Goal: Task Accomplishment & Management: Manage account settings

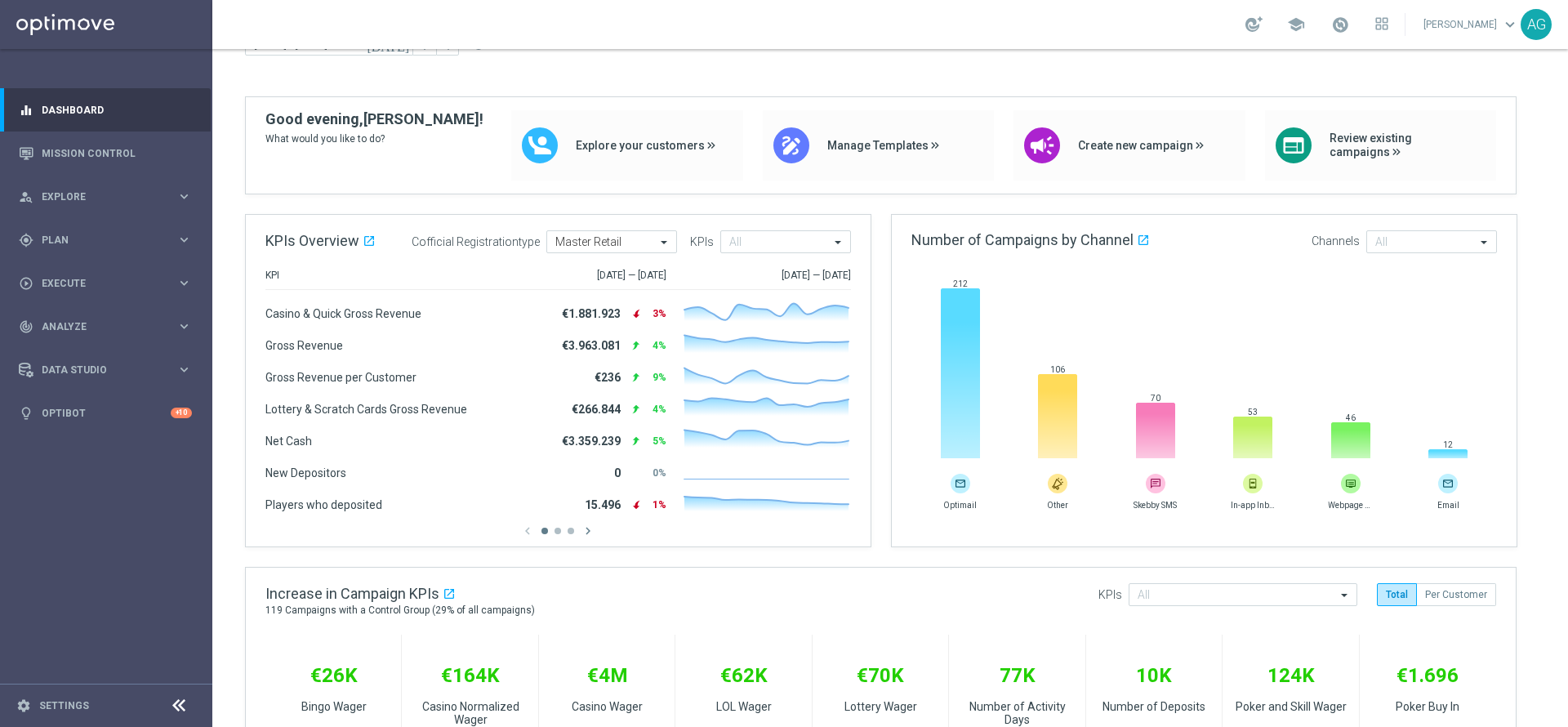
scroll to position [122, 0]
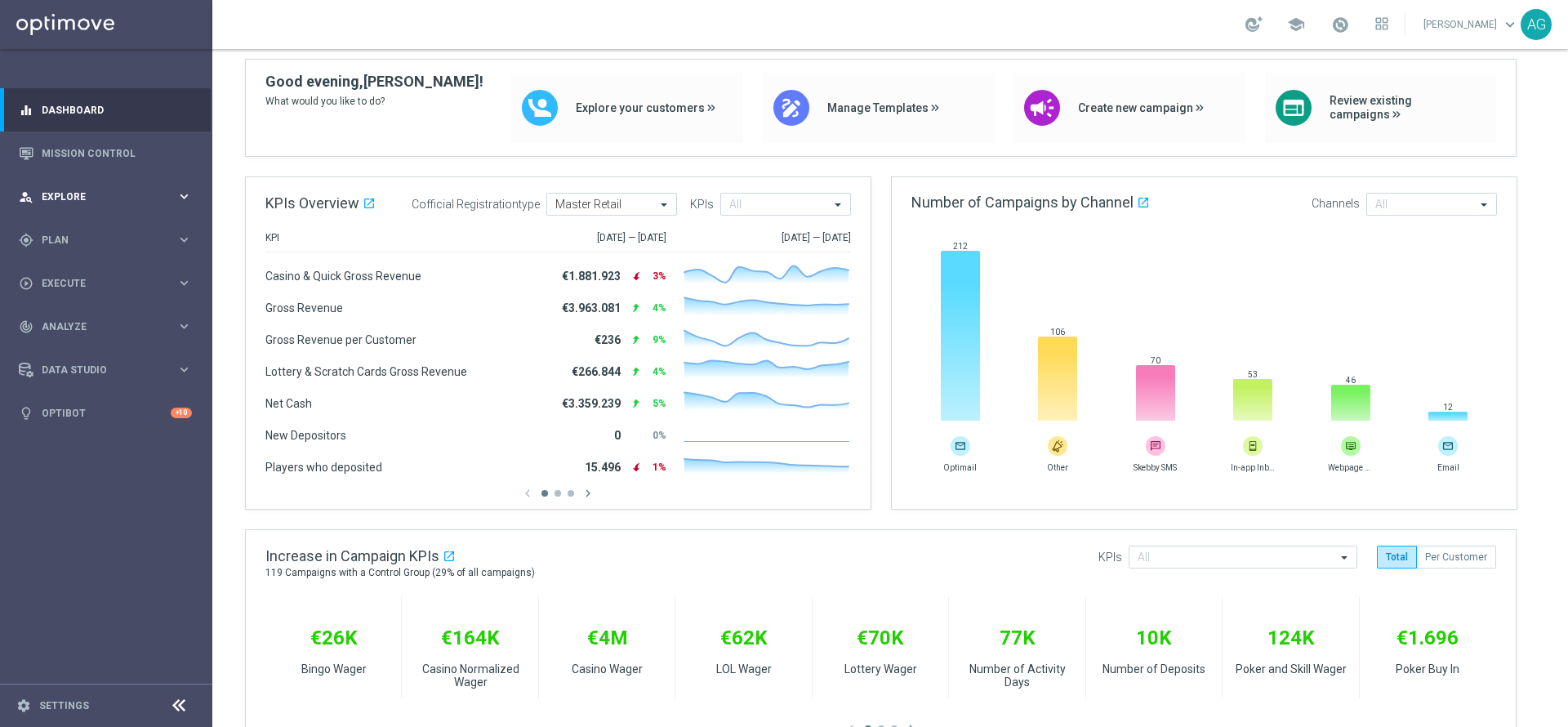
click at [68, 199] on span "Explore" at bounding box center [110, 197] width 135 height 10
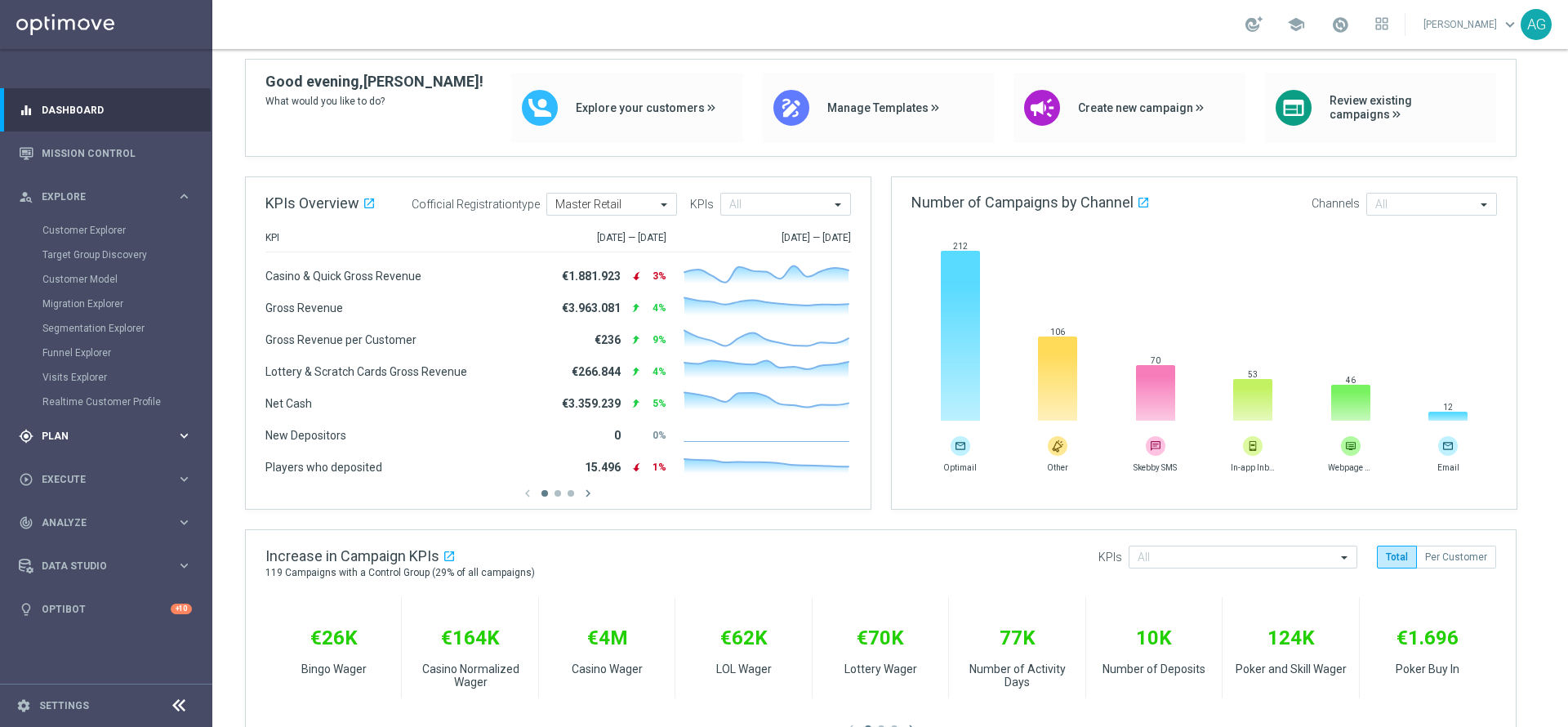
click at [59, 432] on span "Plan" at bounding box center [110, 436] width 135 height 10
click at [58, 284] on div "Target Groups" at bounding box center [126, 273] width 168 height 24
click at [58, 278] on link "Target Groups" at bounding box center [106, 273] width 127 height 13
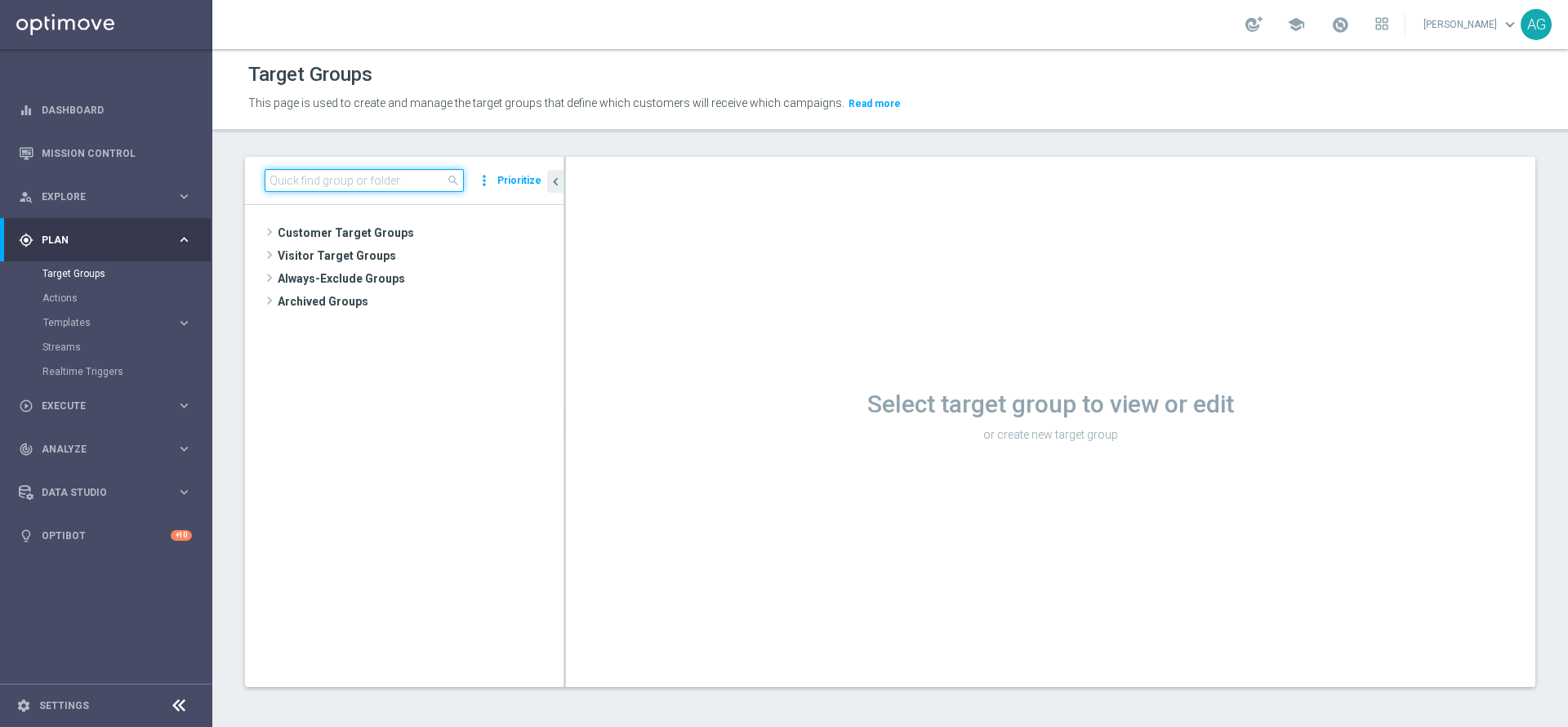
click at [368, 181] on input at bounding box center [364, 180] width 200 height 23
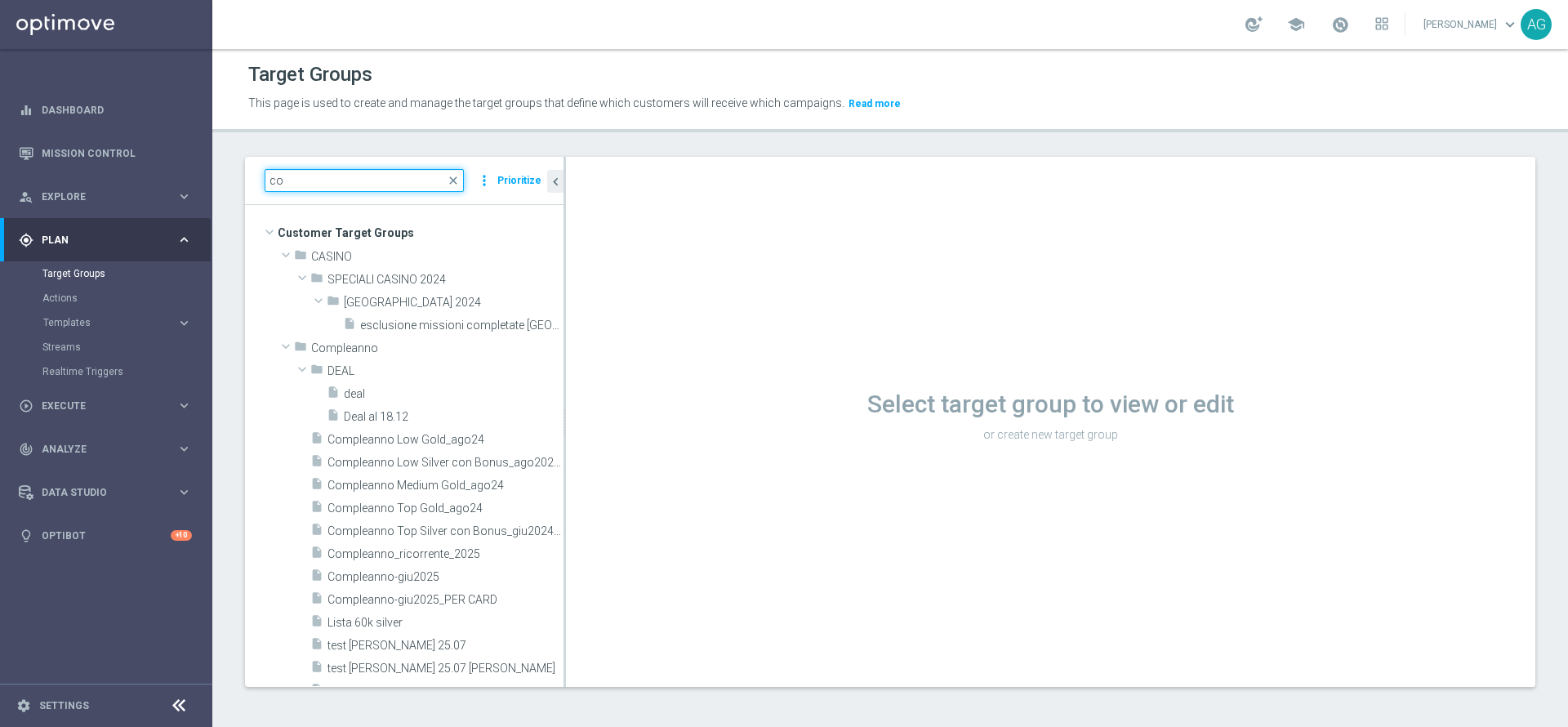
type input "c"
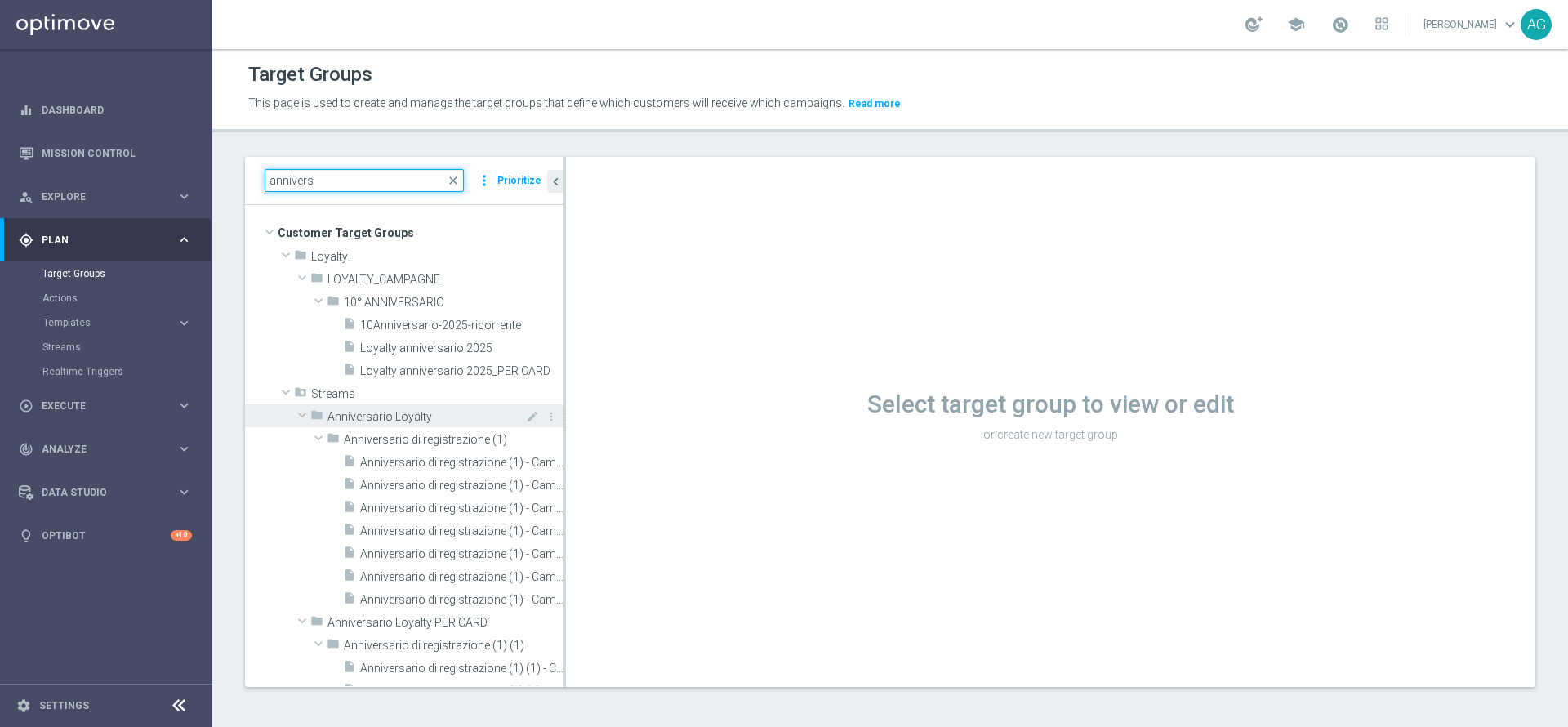
type input "annivers"
click at [387, 423] on span "Anniversario Loyalty" at bounding box center [408, 417] width 161 height 14
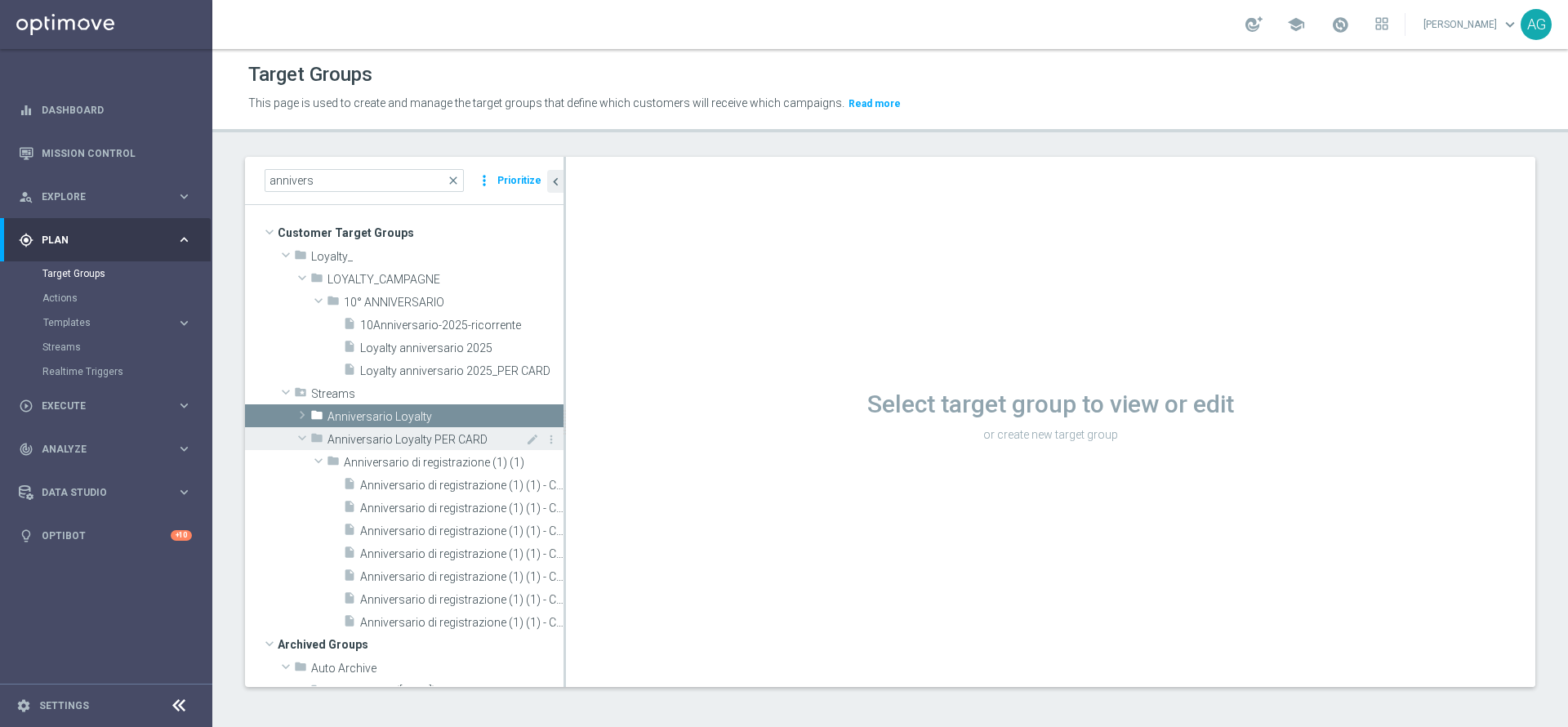
click at [387, 423] on span "Anniversario Loyalty" at bounding box center [445, 417] width 236 height 14
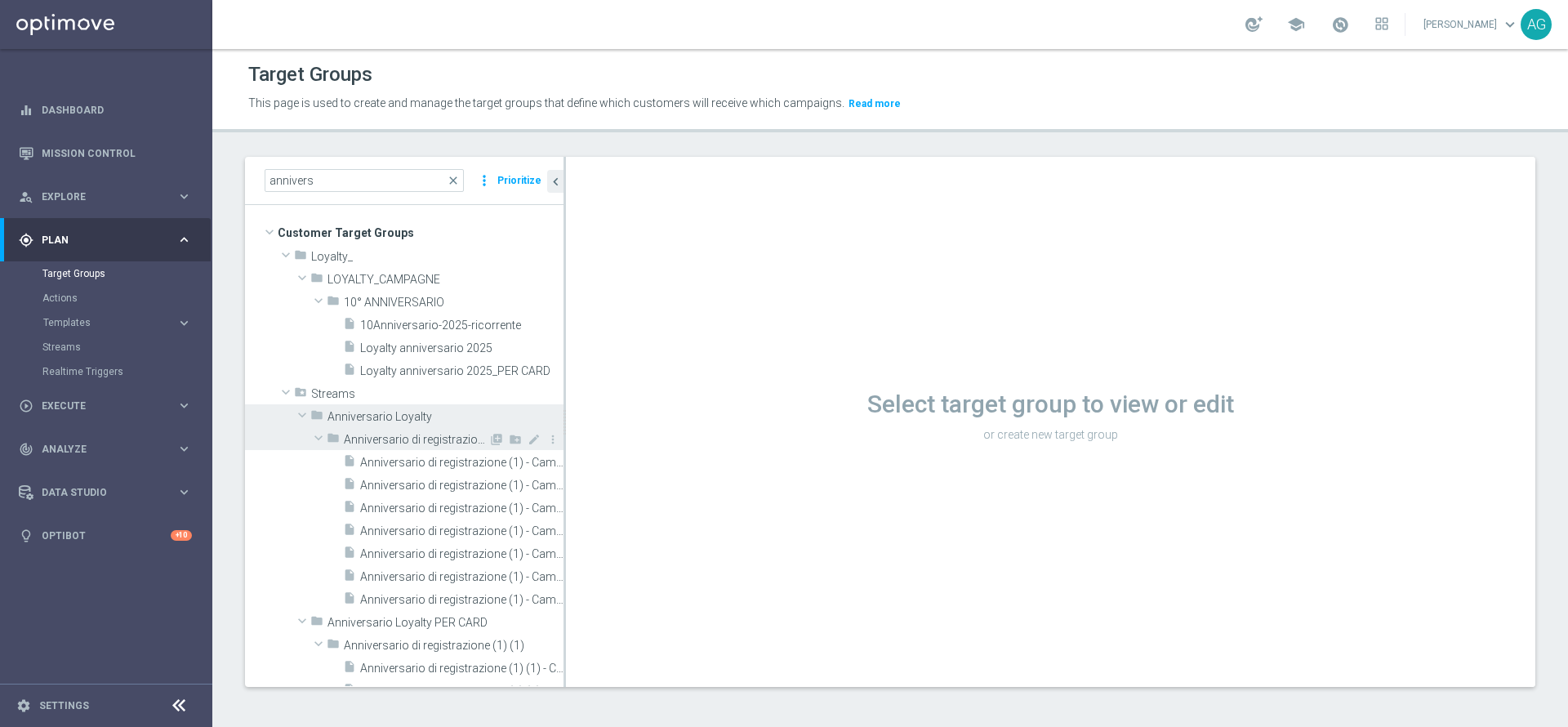
click at [388, 433] on span "Anniversario di registrazione (1)" at bounding box center [416, 439] width 145 height 14
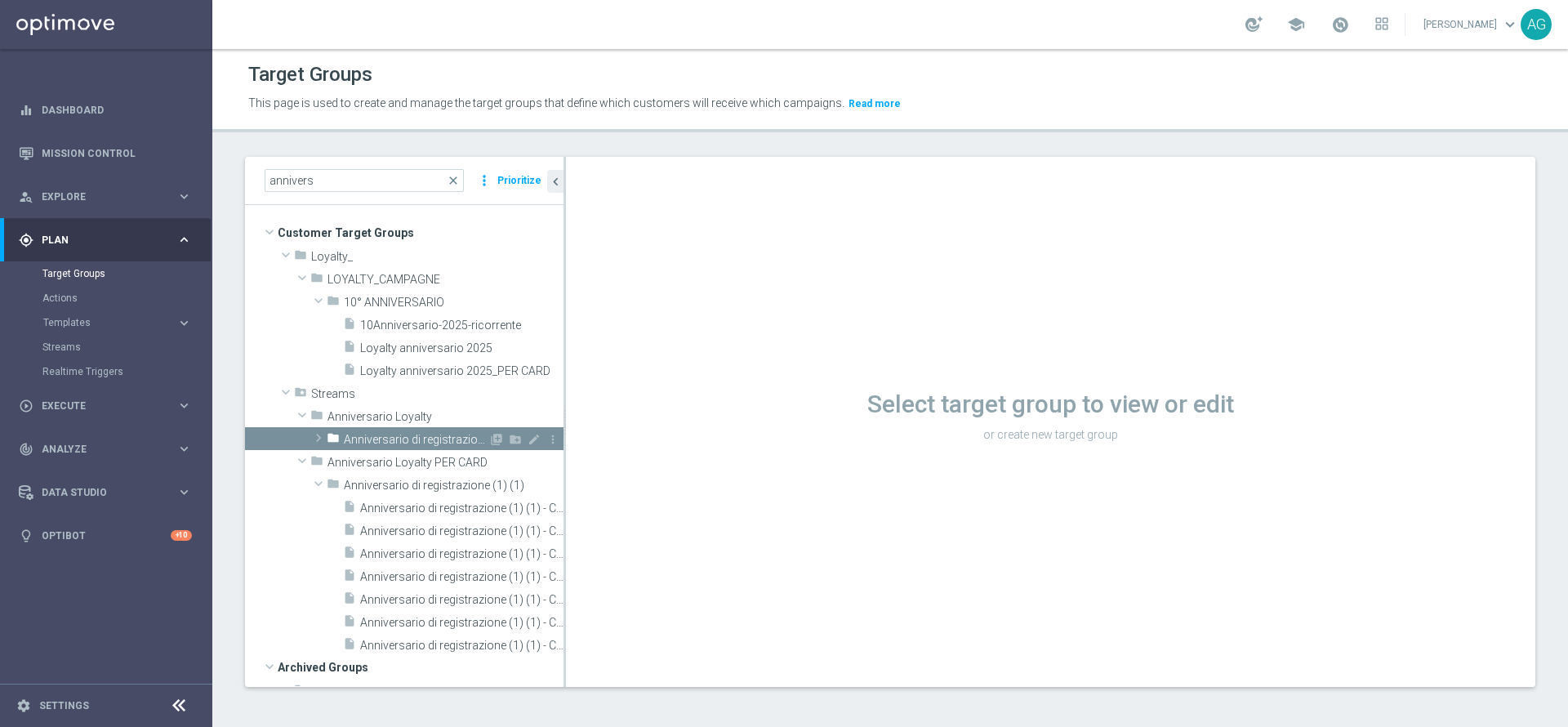
click at [388, 433] on span "Anniversario di registrazione (1)" at bounding box center [416, 439] width 145 height 14
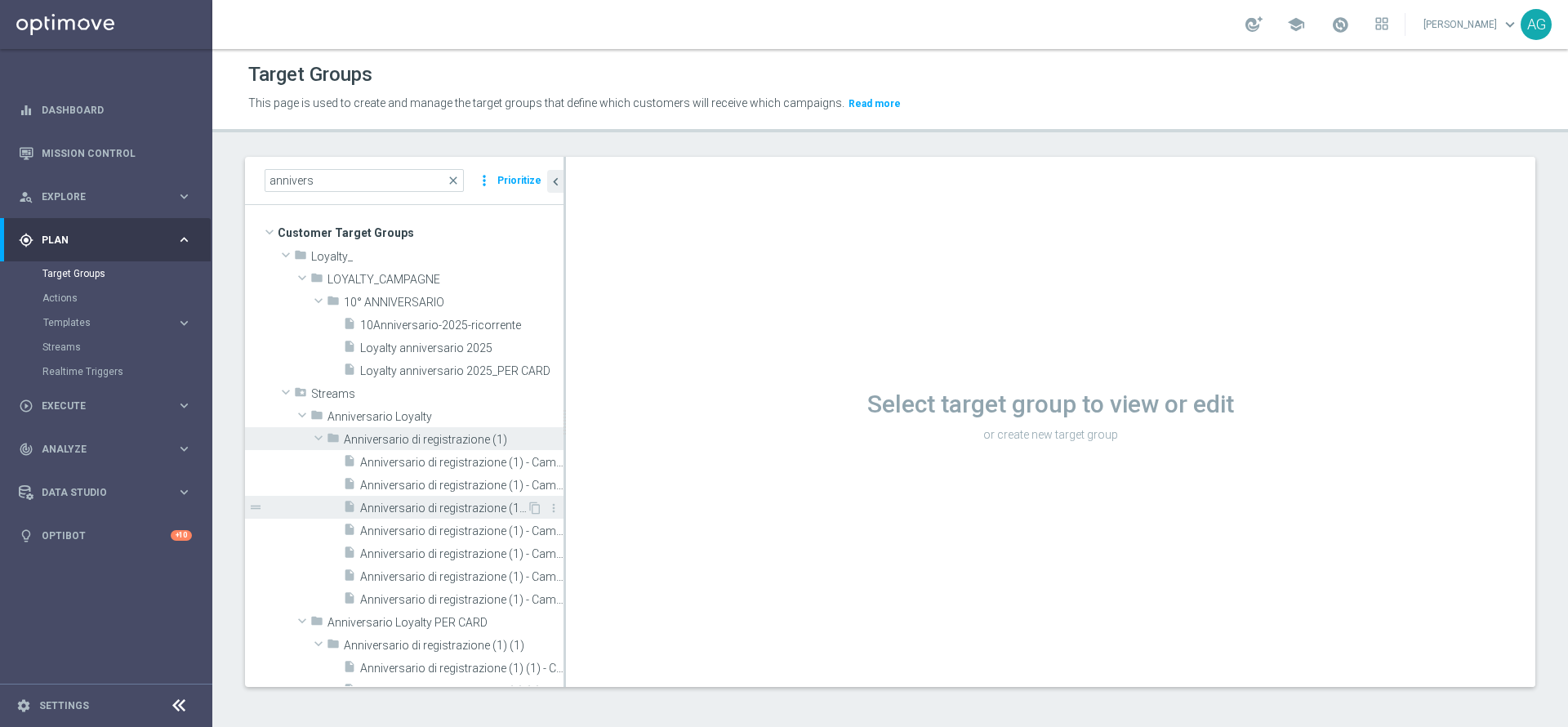
click at [441, 511] on span "Anniversario di registrazione (1) - Campaign 3" at bounding box center [443, 508] width 166 height 14
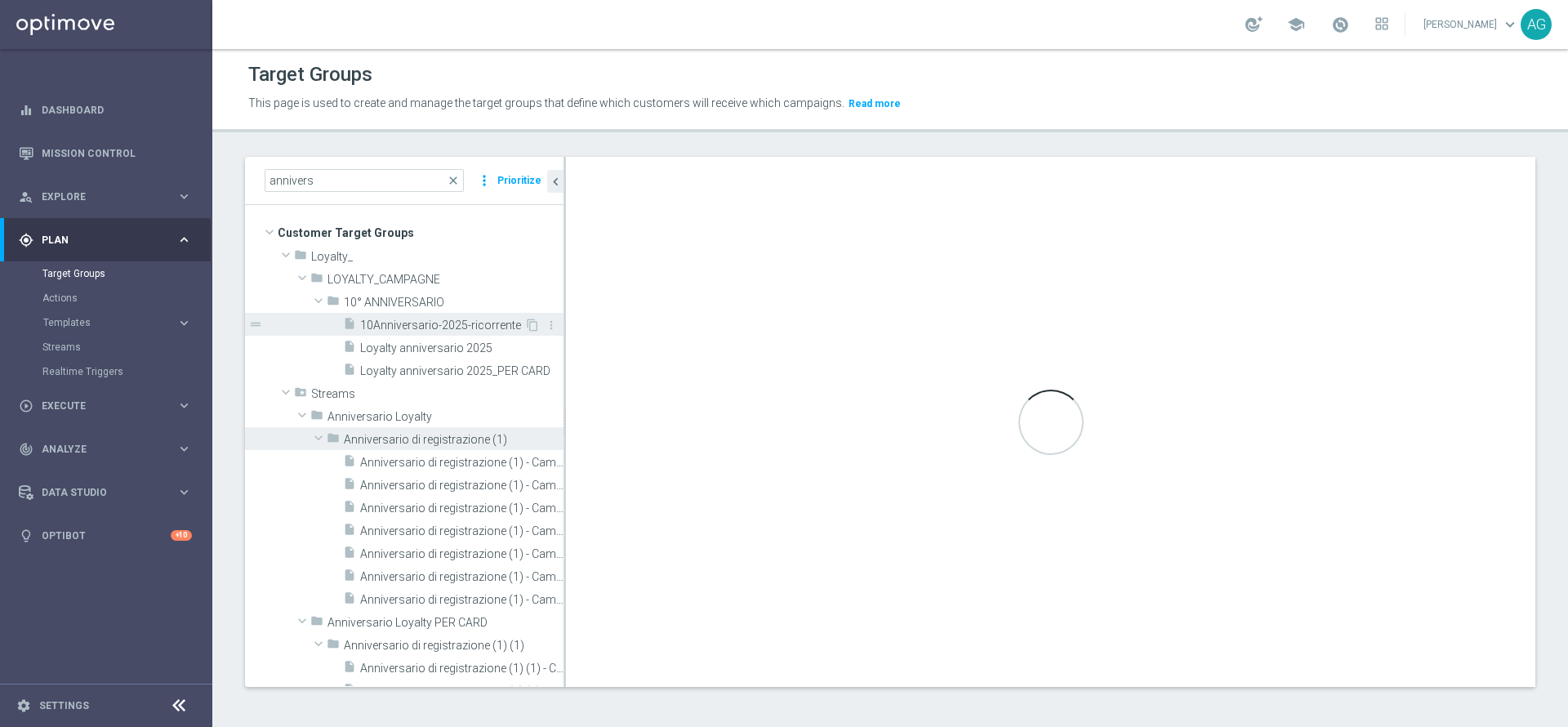
click at [426, 328] on span "10Anniversario-2025-ricorrente" at bounding box center [442, 326] width 164 height 14
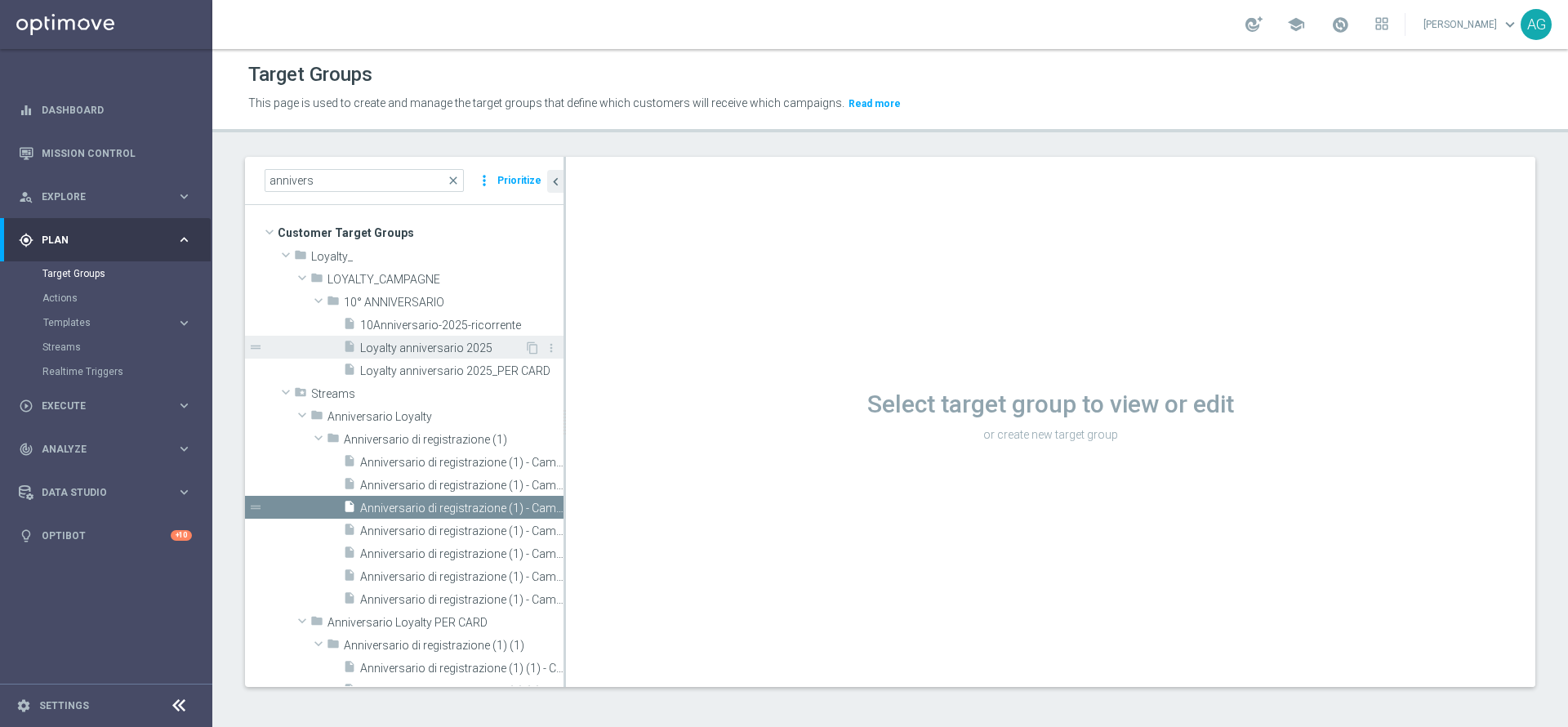
click at [445, 336] on div "insert_drive_file Loyalty anniversario 2025" at bounding box center [434, 346] width 181 height 23
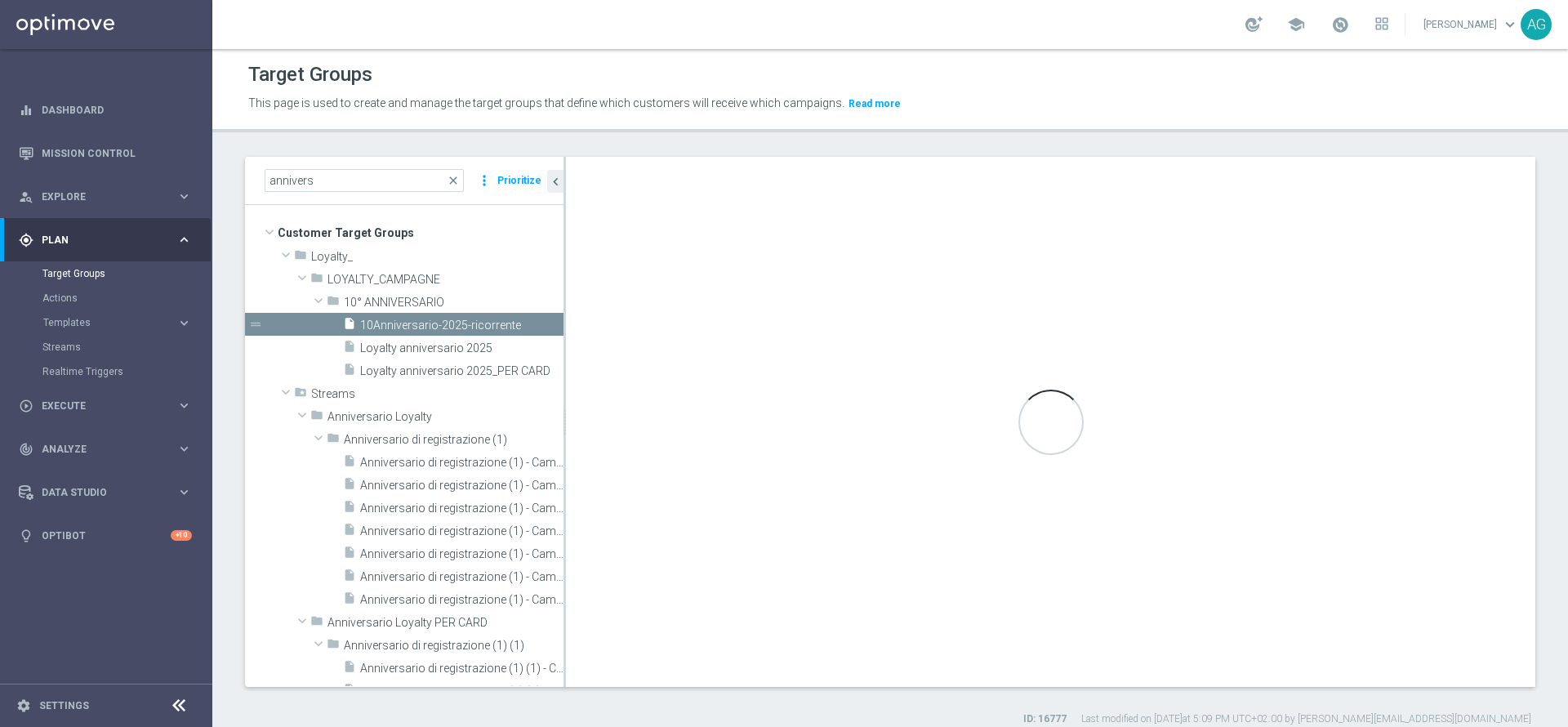
type textarea "(1 and 2 and 3 and 4 and 5 and 6 and 7 and 8 and 9 and 10 and 11 and 12 and 13)"
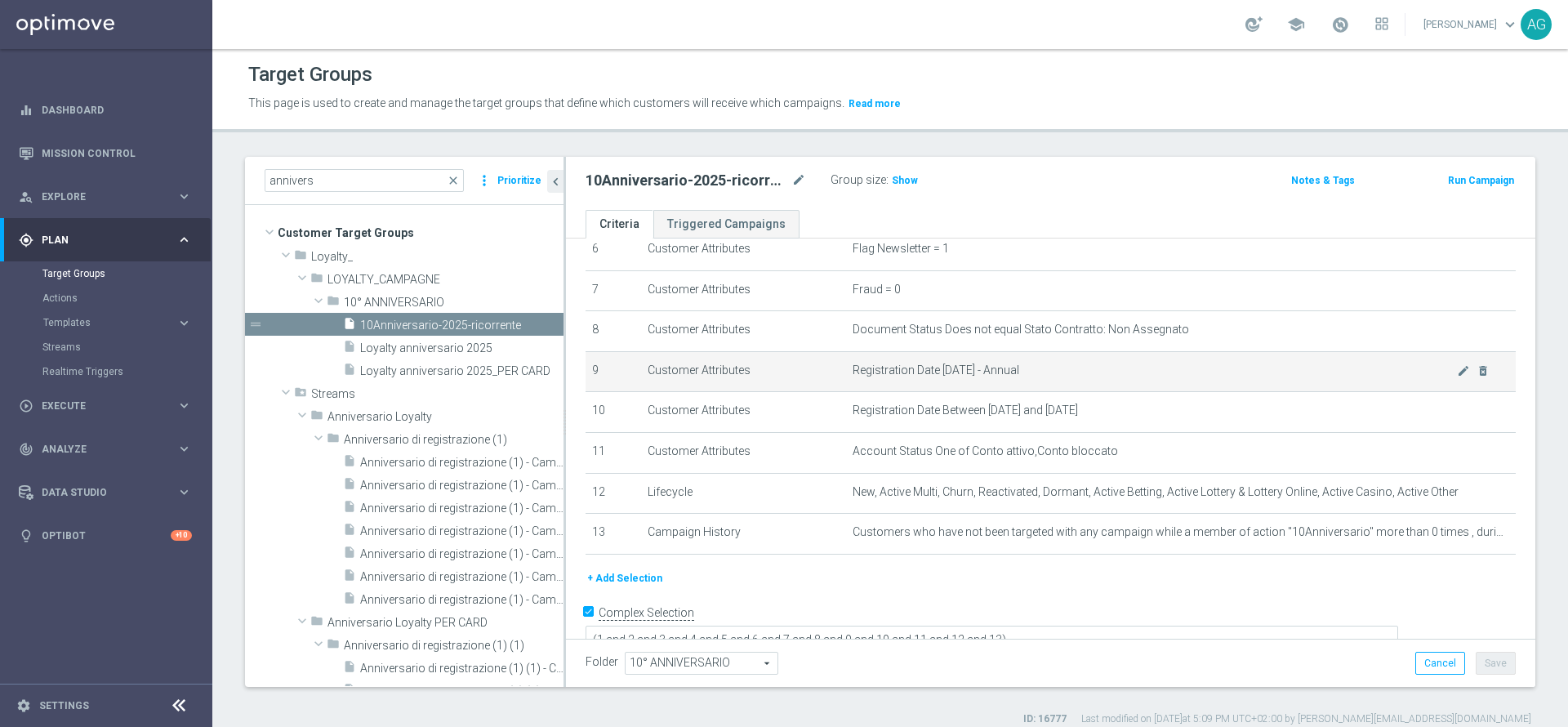
scroll to position [289, 0]
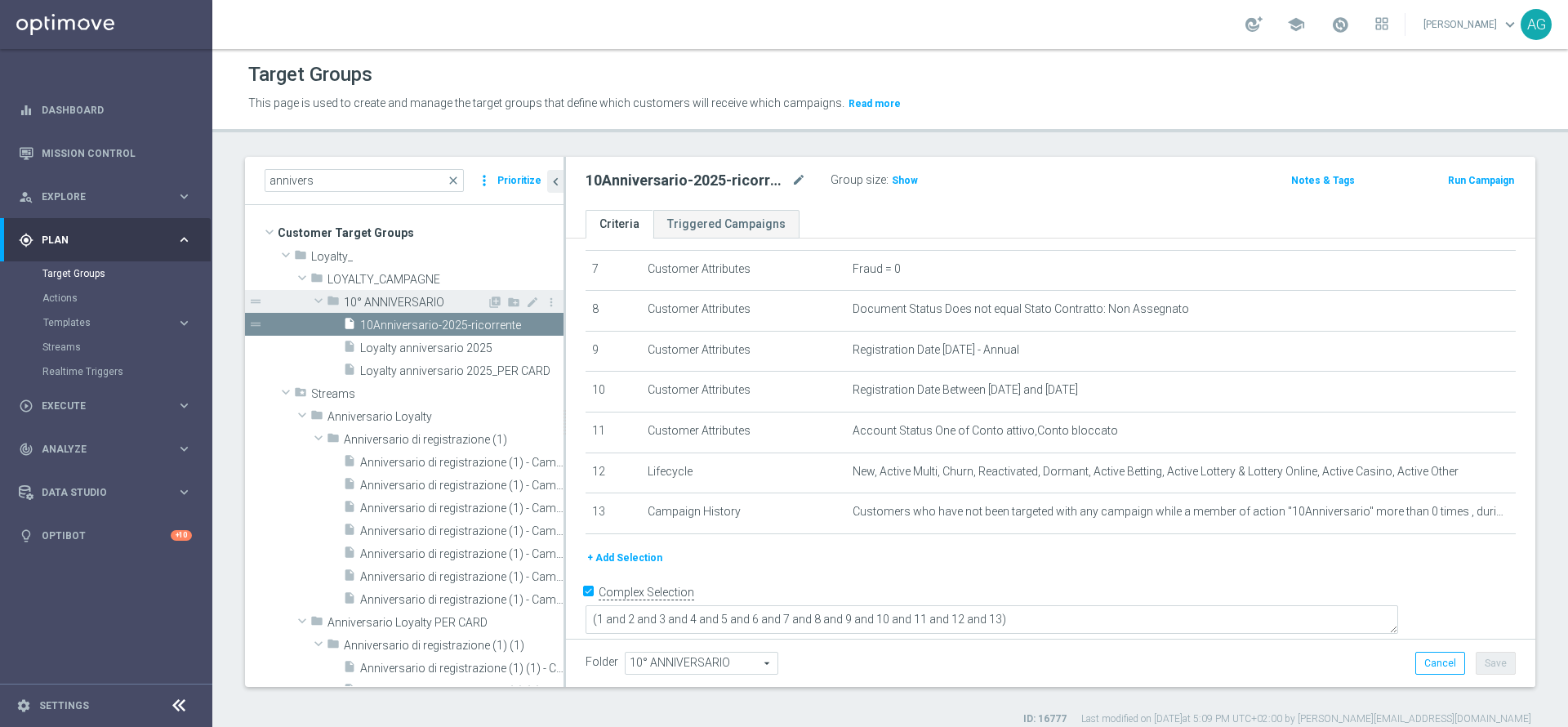
click at [321, 307] on span at bounding box center [318, 300] width 20 height 17
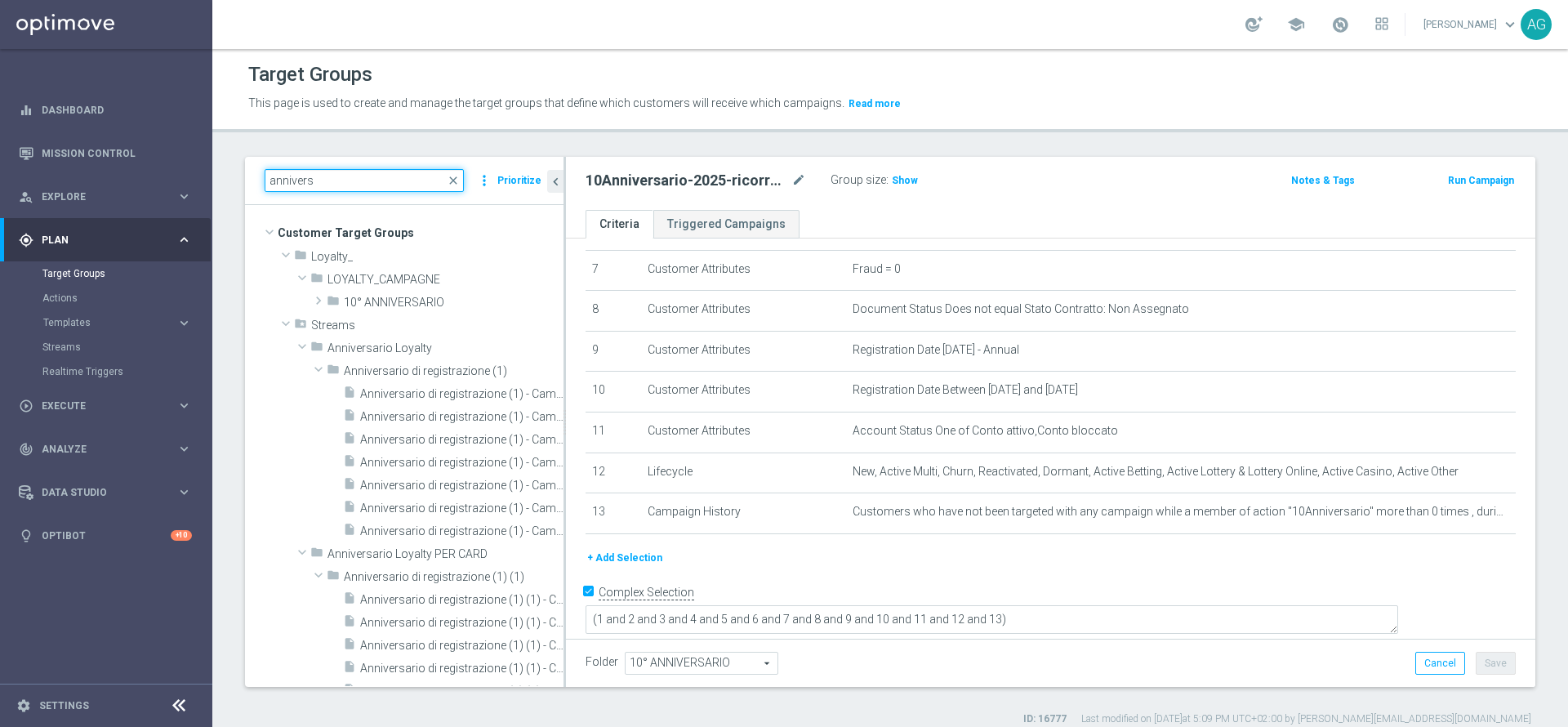
drag, startPoint x: 337, startPoint y: 170, endPoint x: 254, endPoint y: 188, distance: 84.9
click at [252, 188] on div "annivers close more_vert Prioritize" at bounding box center [404, 180] width 319 height 48
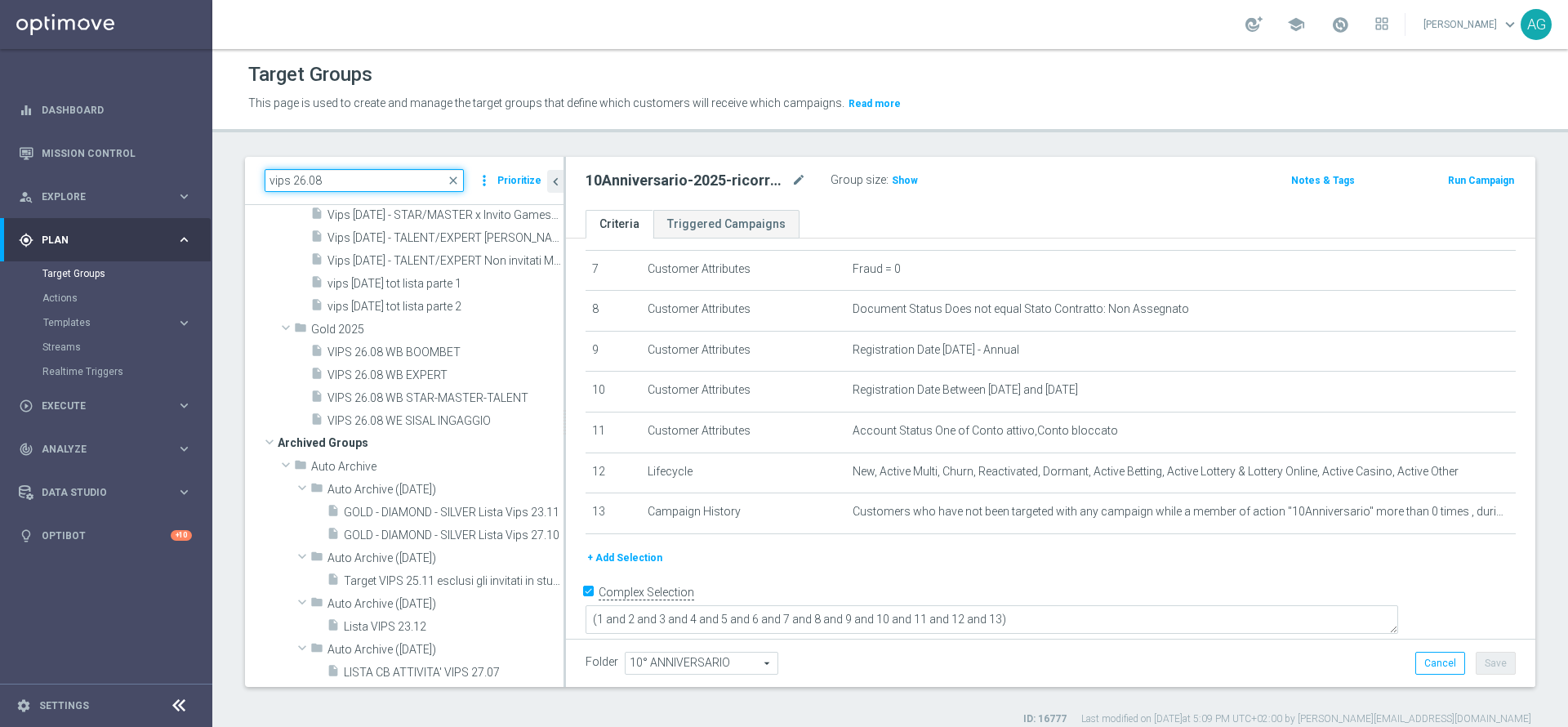
scroll to position [0, 0]
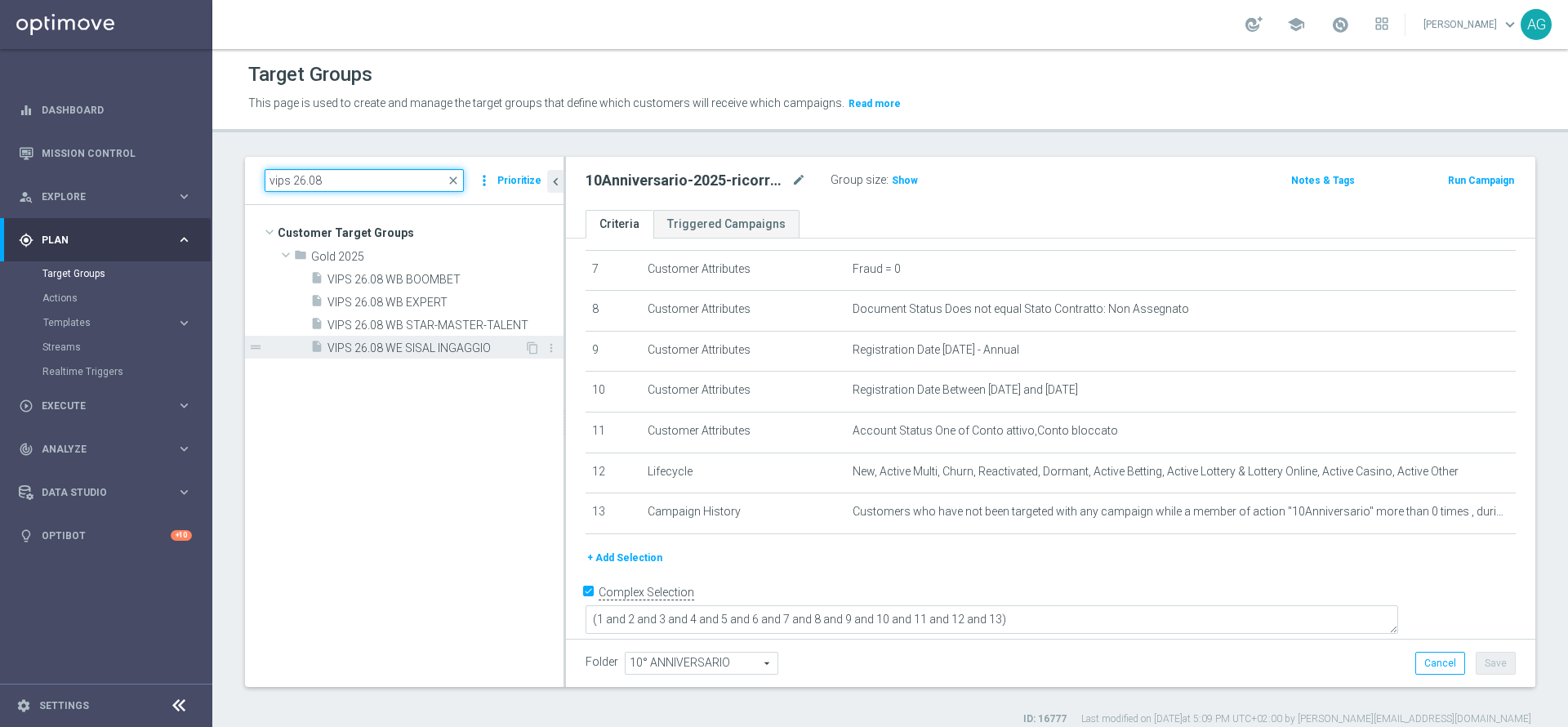
type input "vips 26.08"
click at [433, 357] on div "insert_drive_file VIPS 26.08 WE SISAL INGAGGIO" at bounding box center [417, 346] width 214 height 23
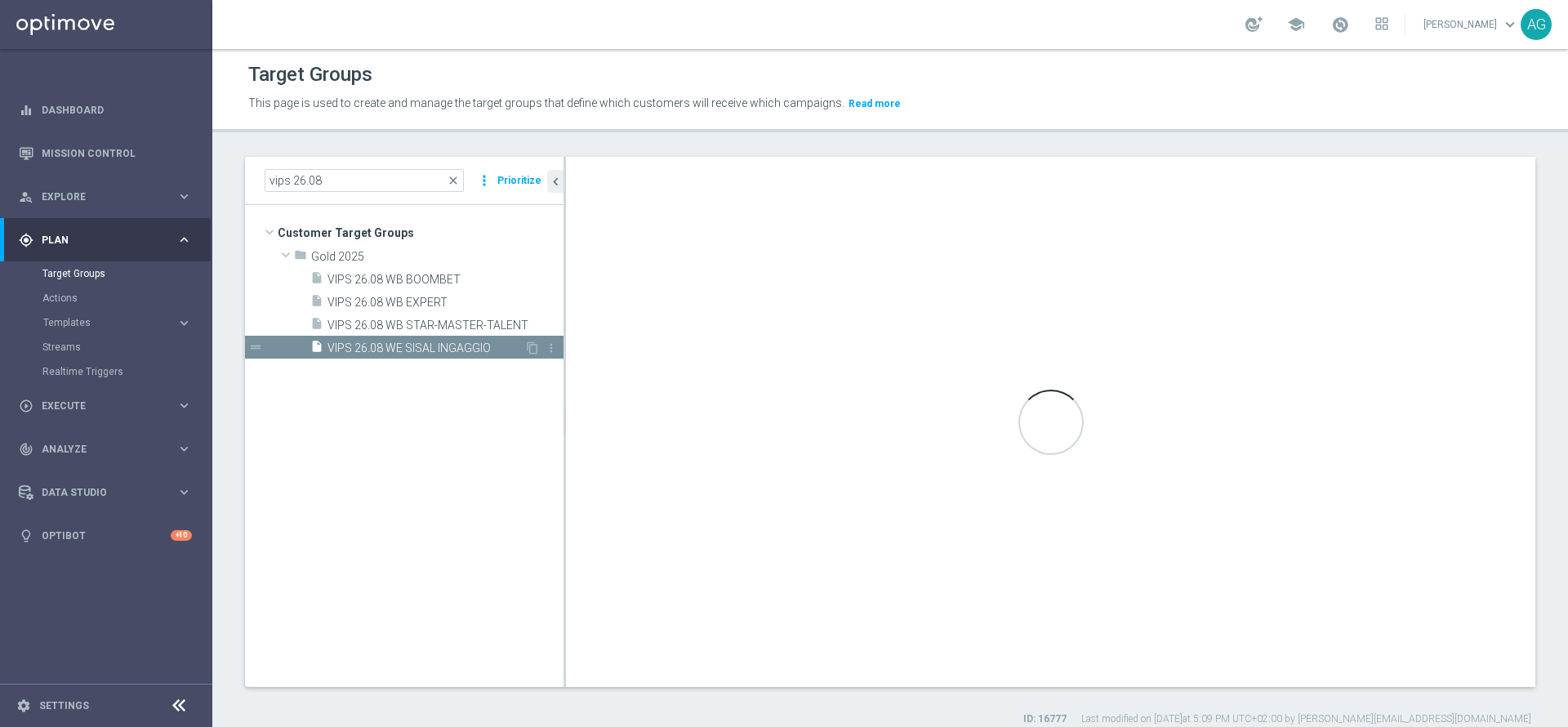
type textarea "(1 and 2 and 3 and 4 and 5 and 6 and 7 and 8 and 9 and 10 and 11 and 12 and 13 …"
type input "Gold 2025"
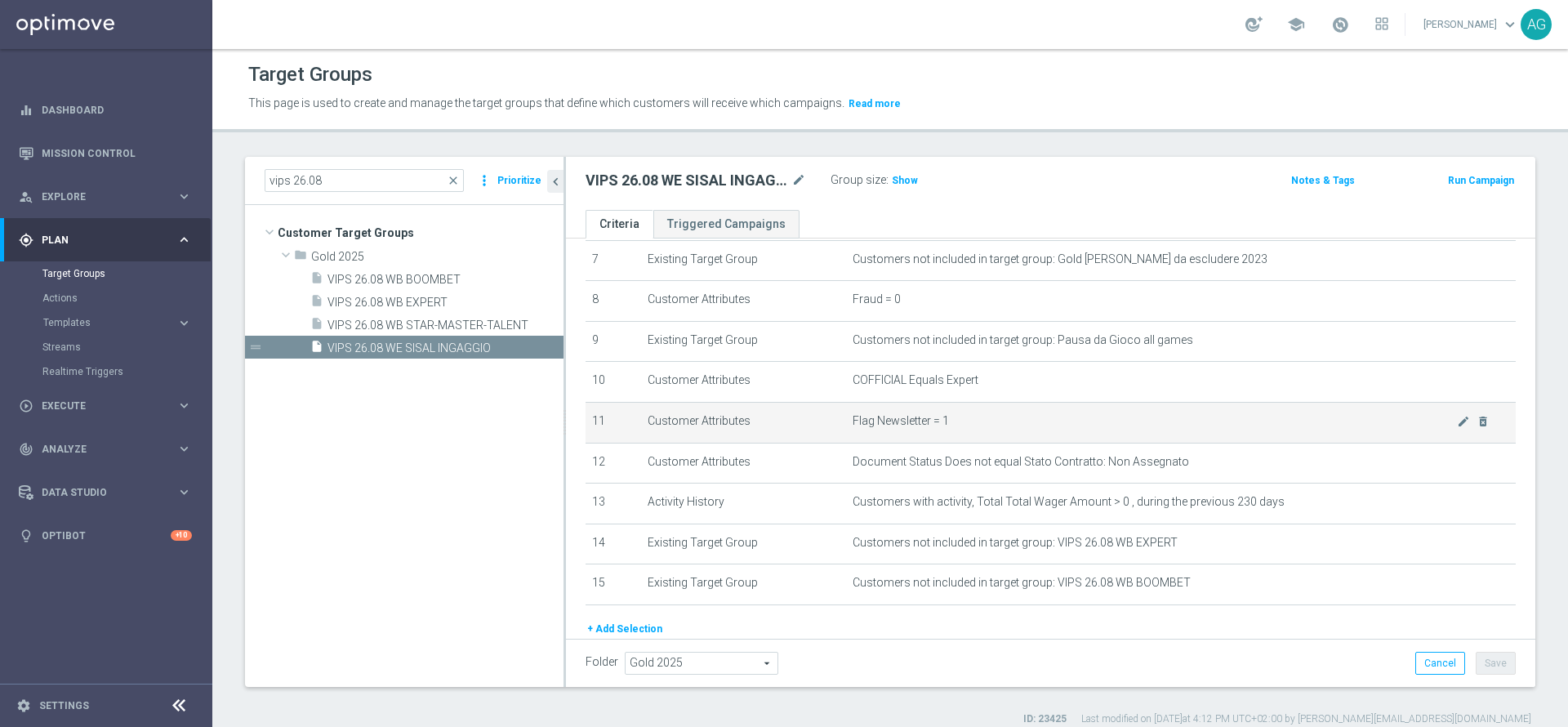
scroll to position [250, 0]
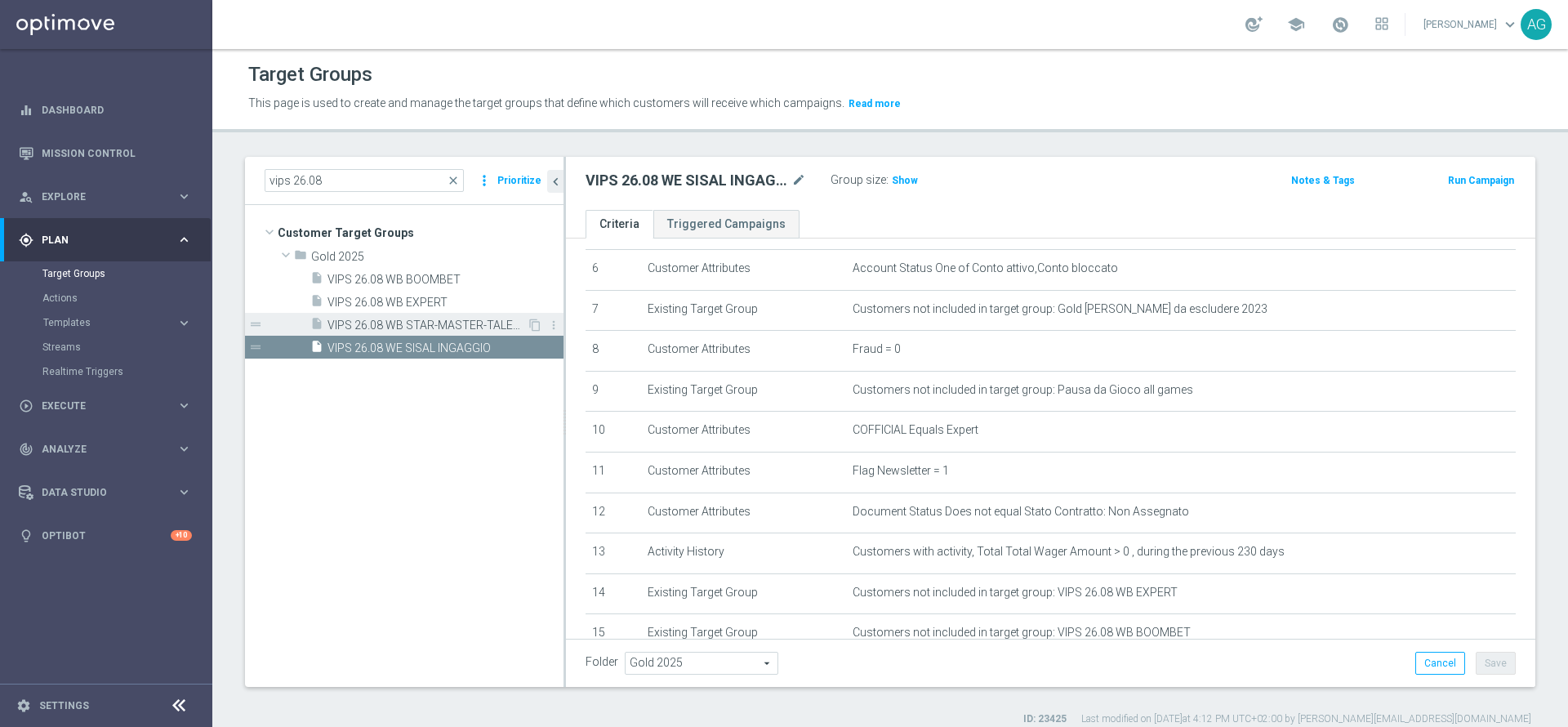
click at [402, 330] on span "VIPS 26.08 WB STAR-MASTER-TALENT" at bounding box center [428, 326] width 200 height 14
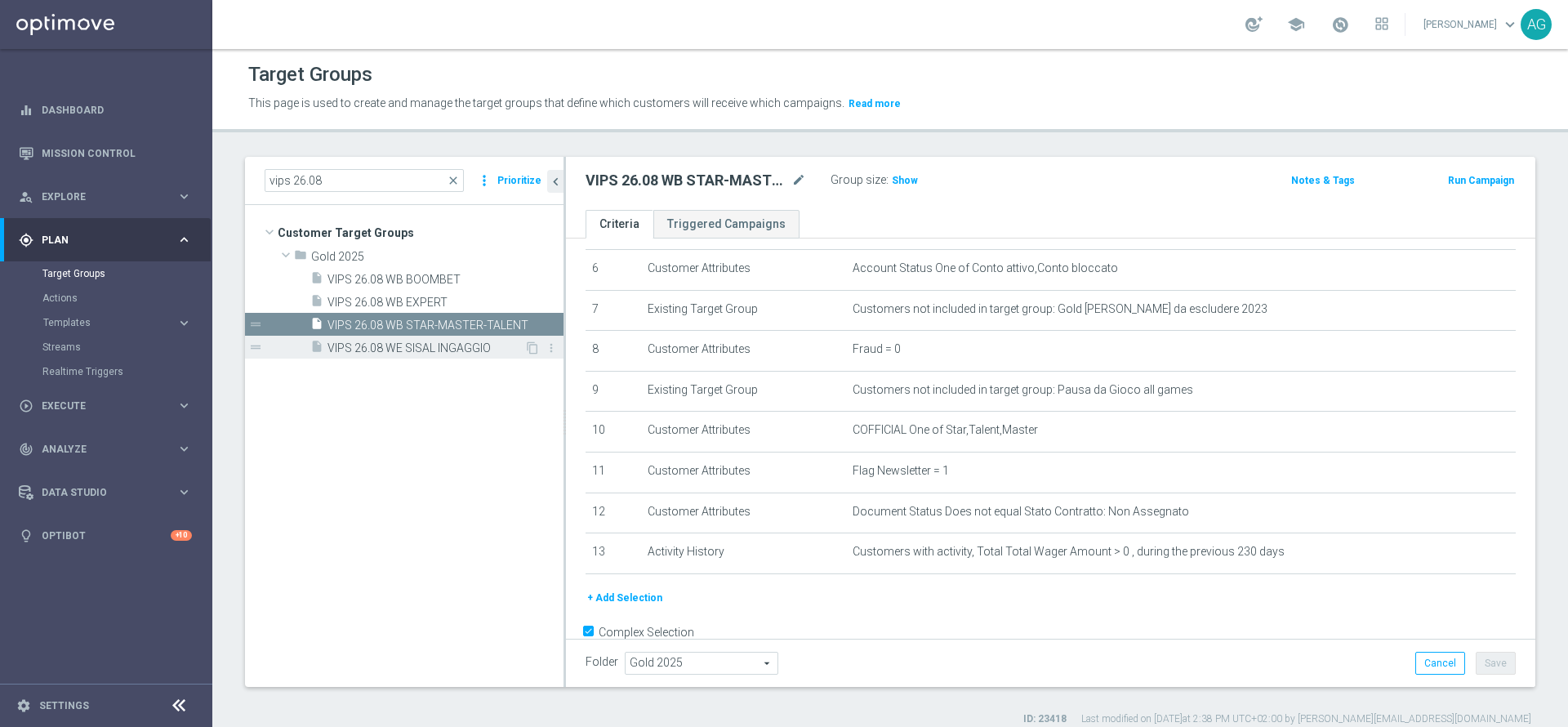
click at [423, 346] on span "VIPS 26.08 WE SISAL INGAGGIO" at bounding box center [426, 348] width 197 height 14
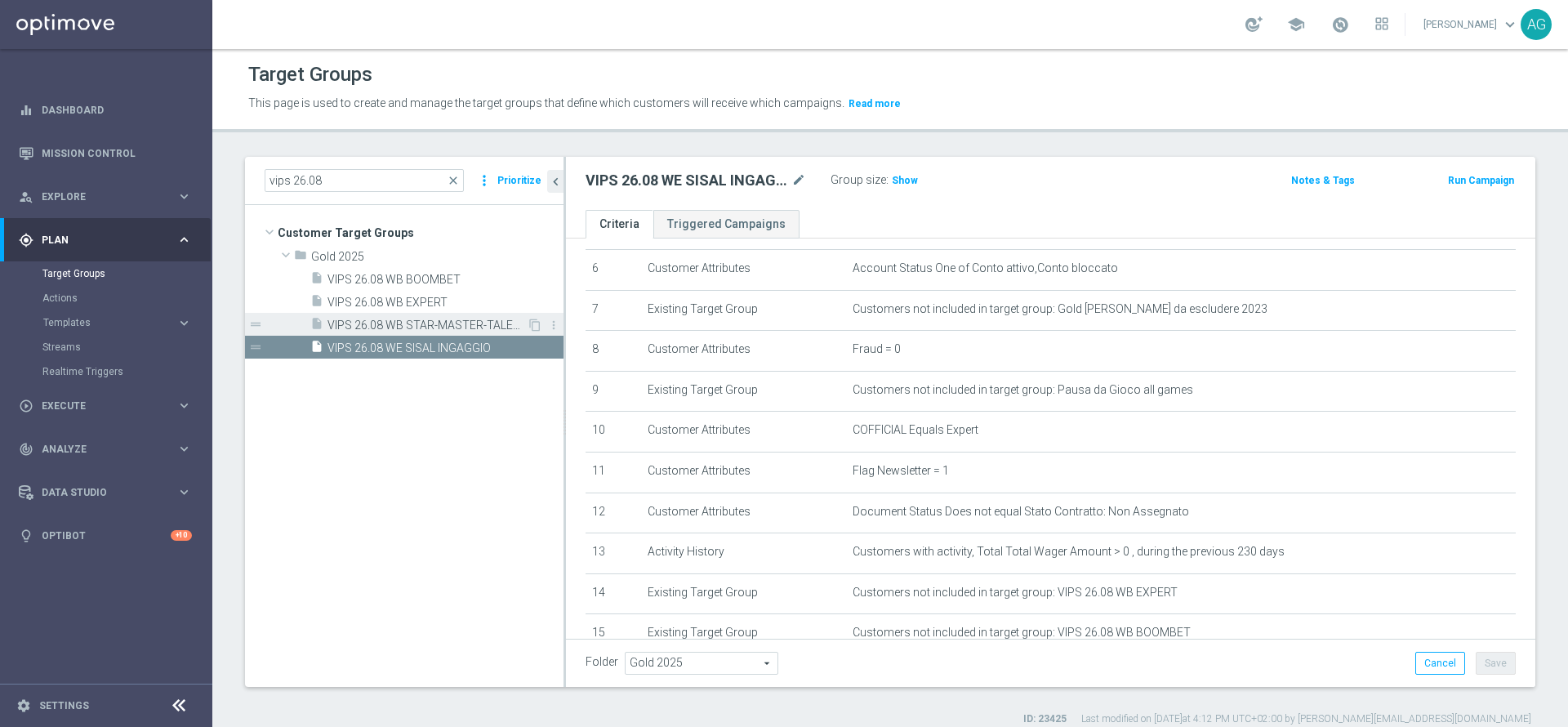
click at [472, 329] on span "VIPS 26.08 WB STAR-MASTER-TALENT" at bounding box center [428, 326] width 200 height 14
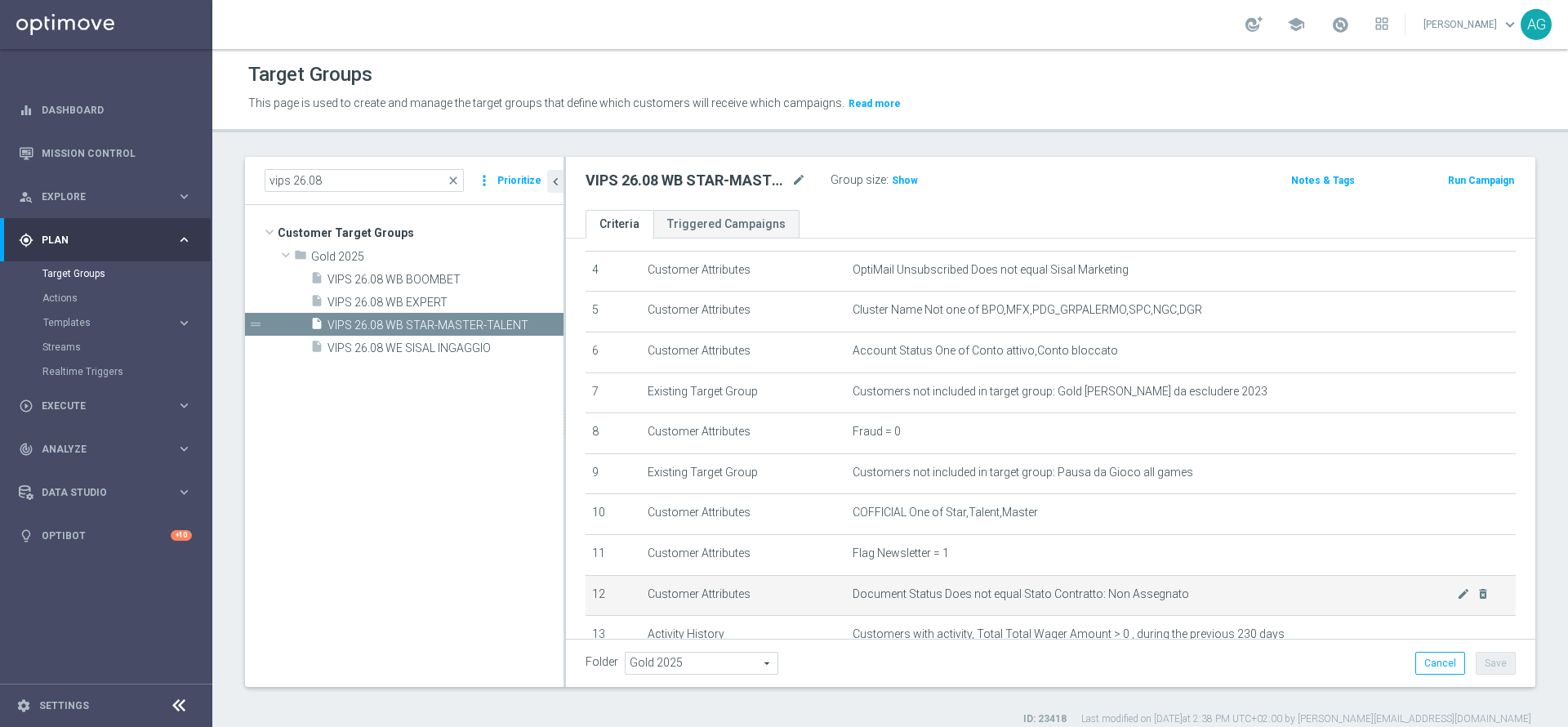
scroll to position [44, 0]
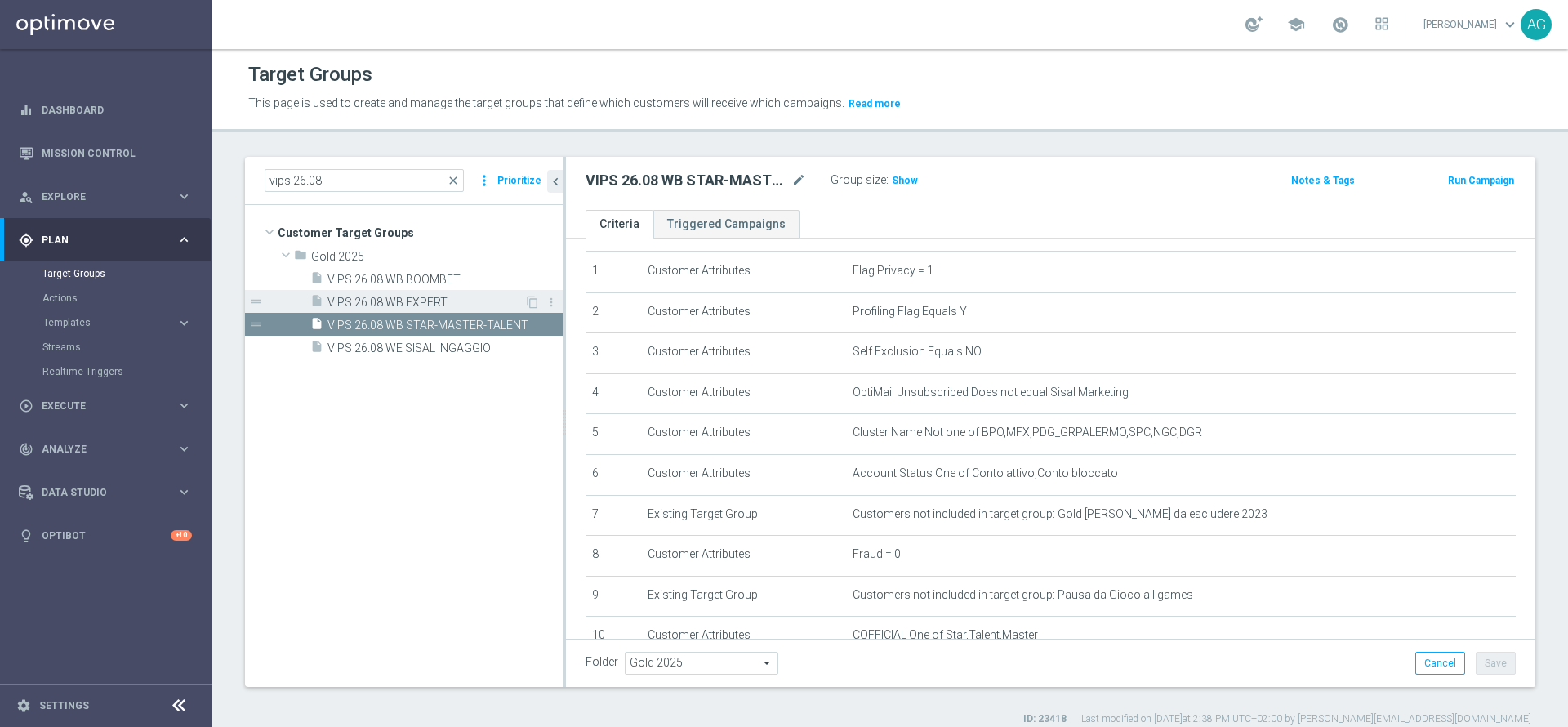
click at [390, 301] on span "VIPS 26.08 WB EXPERT" at bounding box center [426, 302] width 197 height 14
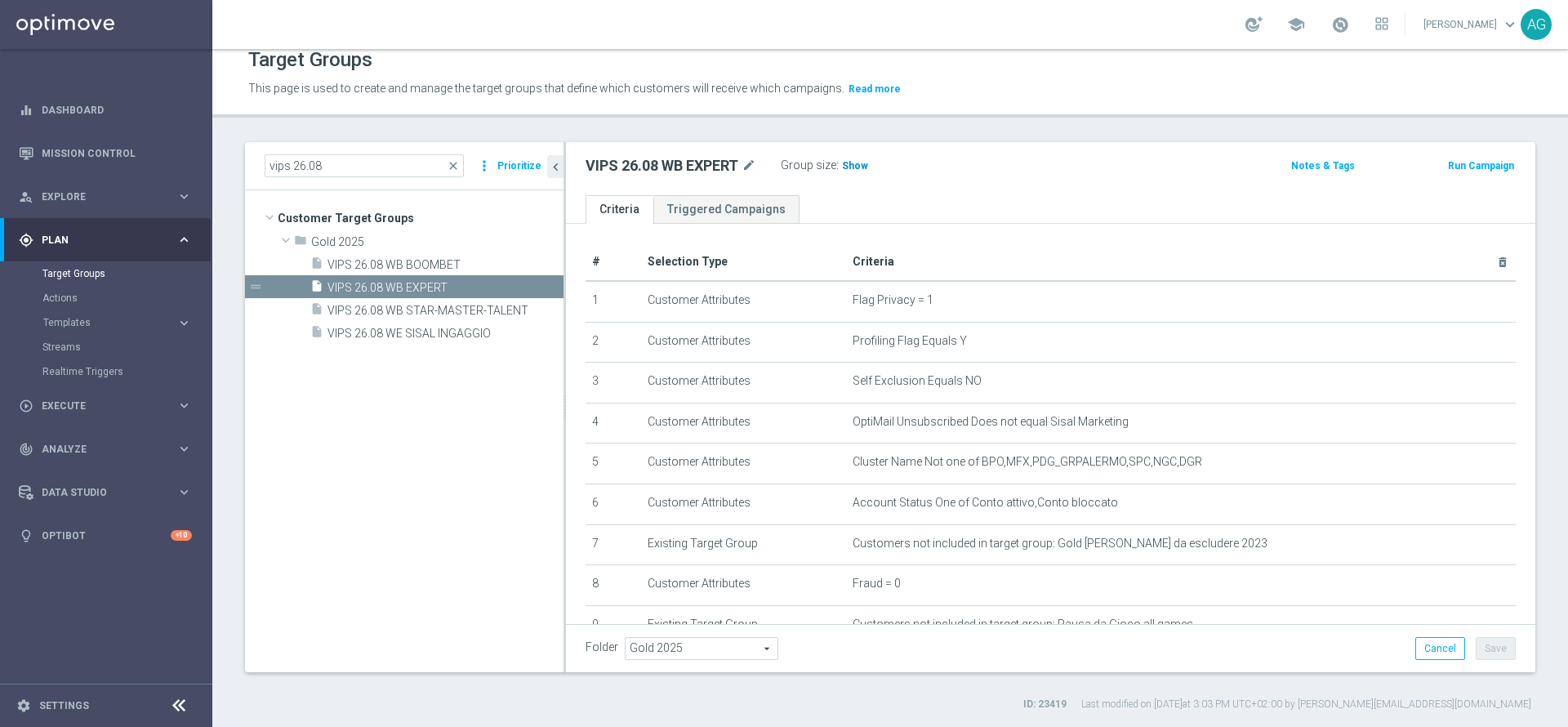
click at [857, 160] on span "Show" at bounding box center [855, 166] width 26 height 12
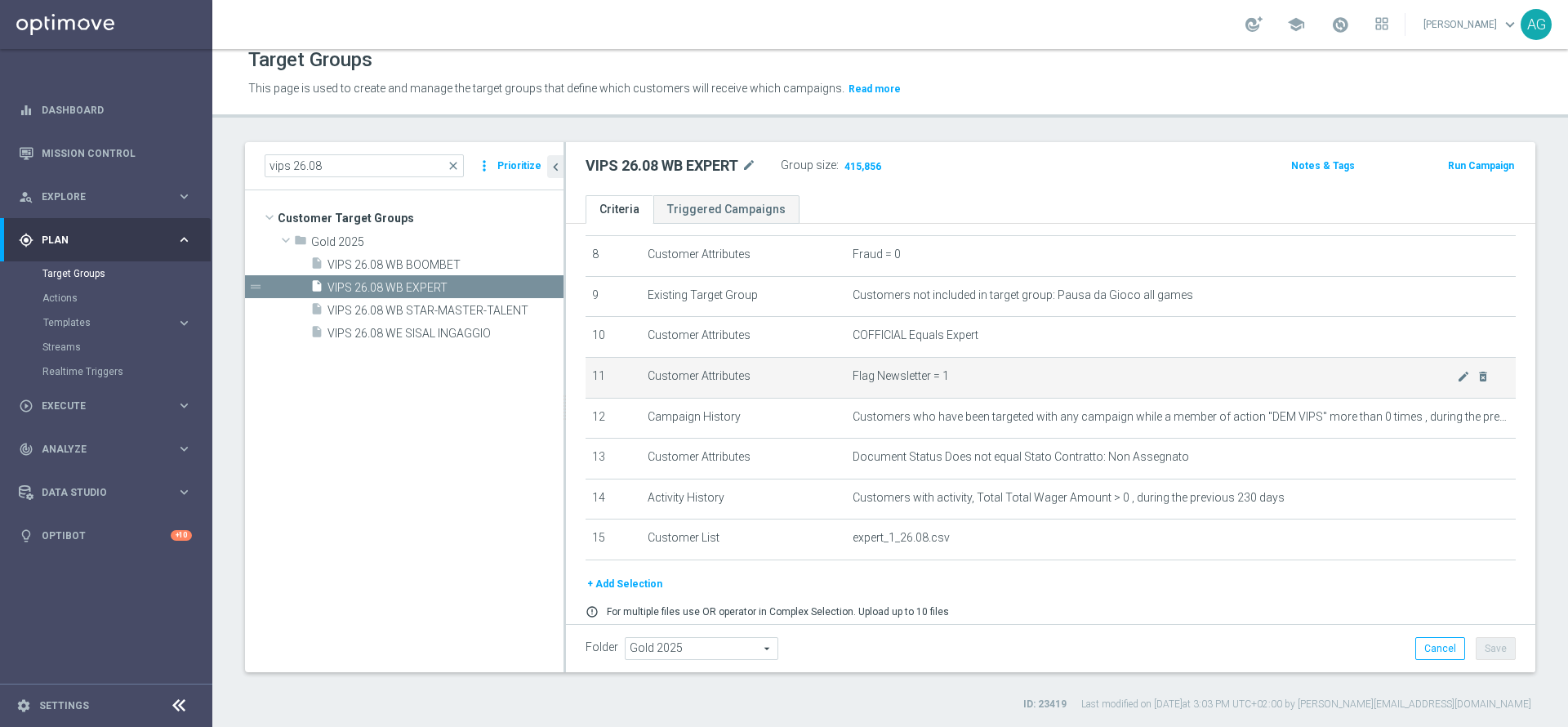
scroll to position [368, 0]
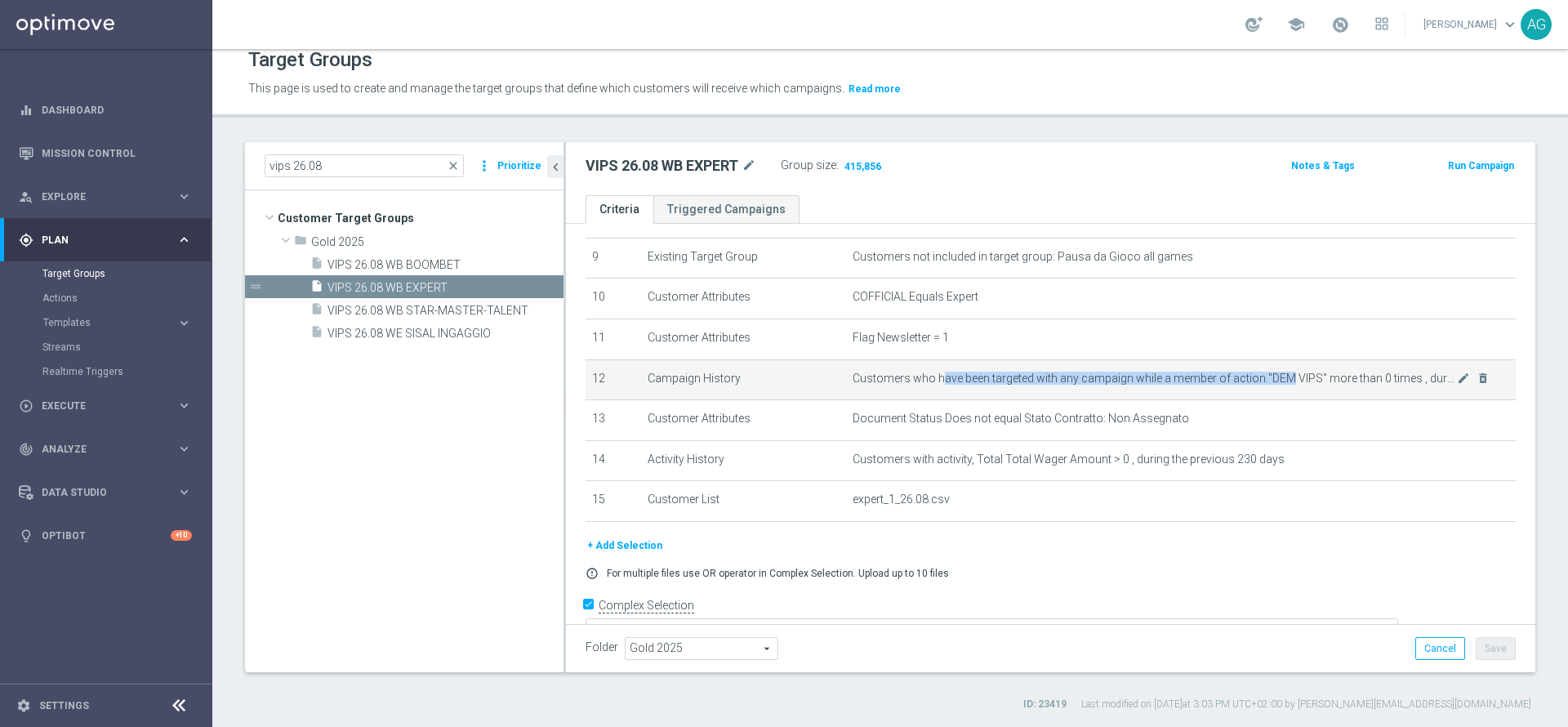
drag, startPoint x: 930, startPoint y: 386, endPoint x: 1275, endPoint y: 387, distance: 345.0
click at [1275, 386] on span "Customers who have been targeted with any campaign while a member of action "DE…" at bounding box center [1155, 379] width 605 height 14
drag, startPoint x: 1275, startPoint y: 387, endPoint x: 1371, endPoint y: 383, distance: 96.1
click at [1371, 383] on span "Customers who have been targeted with any campaign while a member of action "DE…" at bounding box center [1155, 379] width 605 height 14
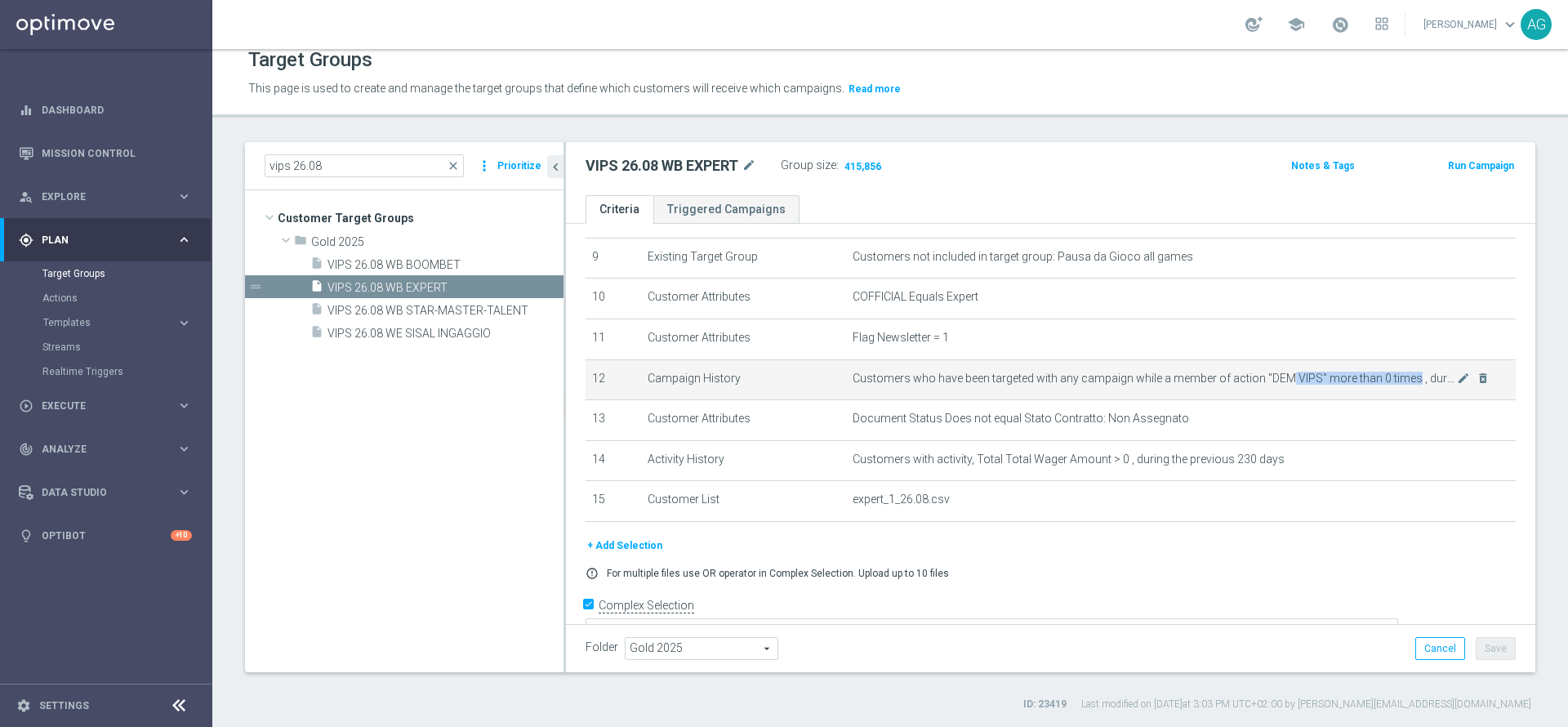
click at [1371, 383] on span "Customers who have been targeted with any campaign while a member of action "DE…" at bounding box center [1155, 379] width 605 height 14
drag, startPoint x: 871, startPoint y: 376, endPoint x: 911, endPoint y: 381, distance: 40.3
click at [911, 381] on td "Customers who have been targeted with any campaign while a member of action "DE…" at bounding box center [1181, 380] width 669 height 41
click at [907, 383] on span "Customers who have been targeted with any campaign while a member of action "DE…" at bounding box center [1155, 379] width 605 height 14
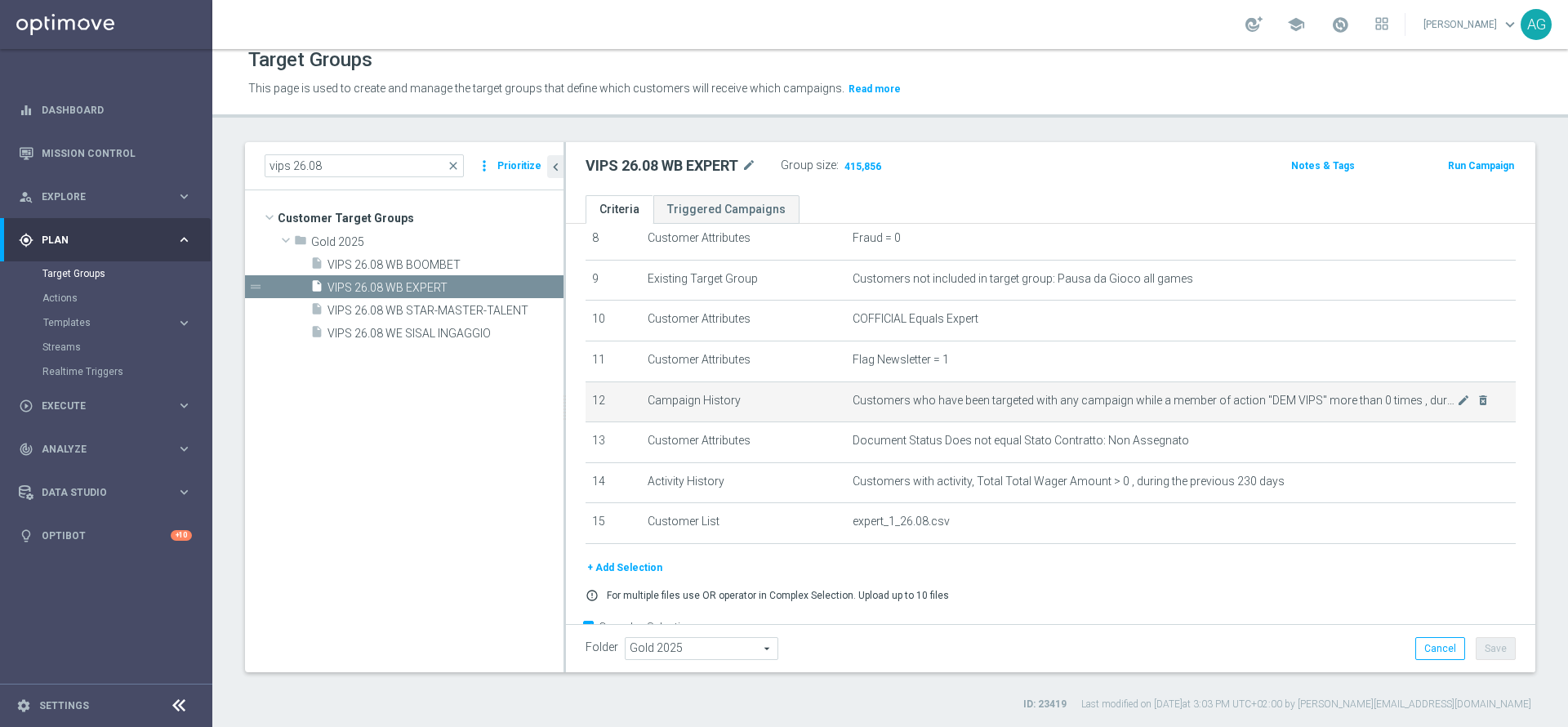
scroll to position [397, 0]
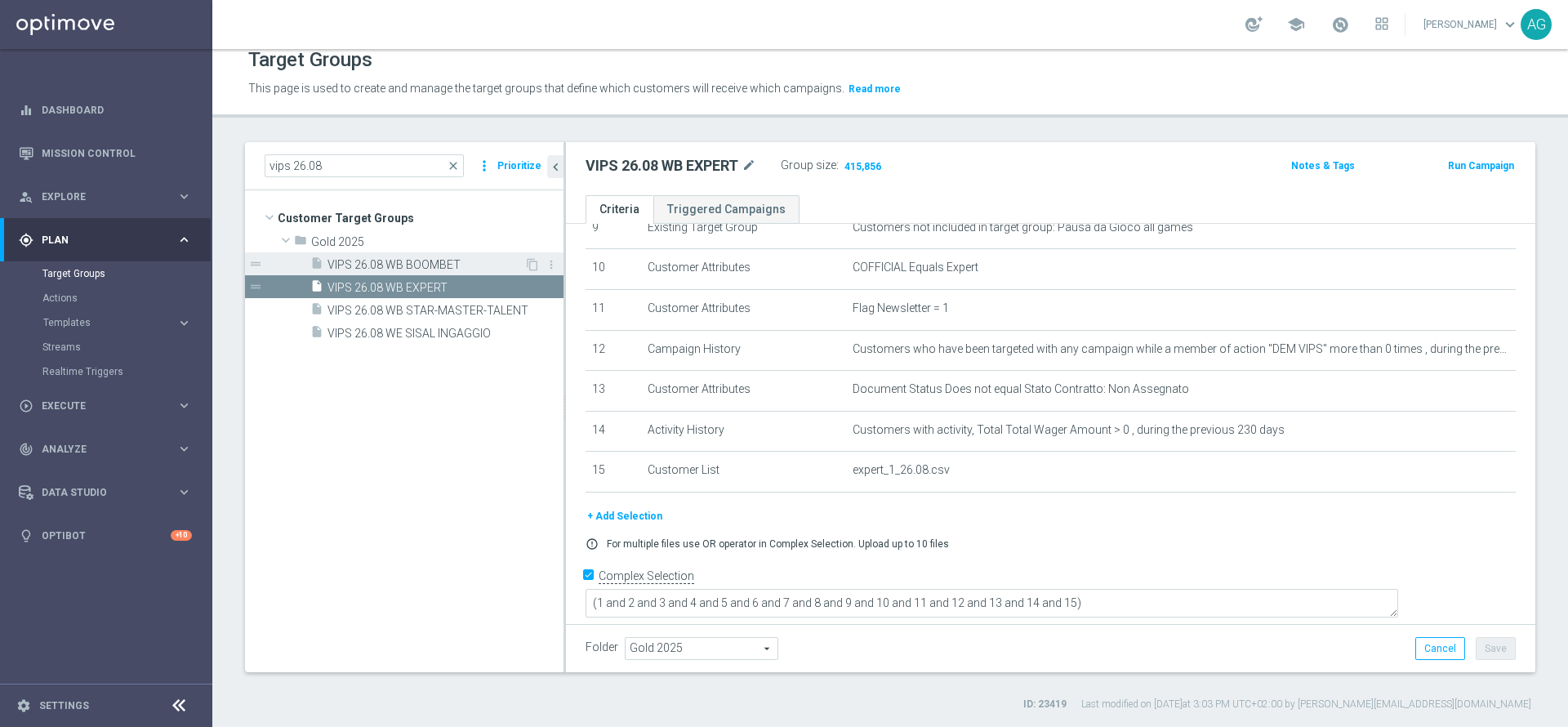
click at [433, 271] on span "VIPS 26.08 WB BOOMBET" at bounding box center [426, 265] width 197 height 14
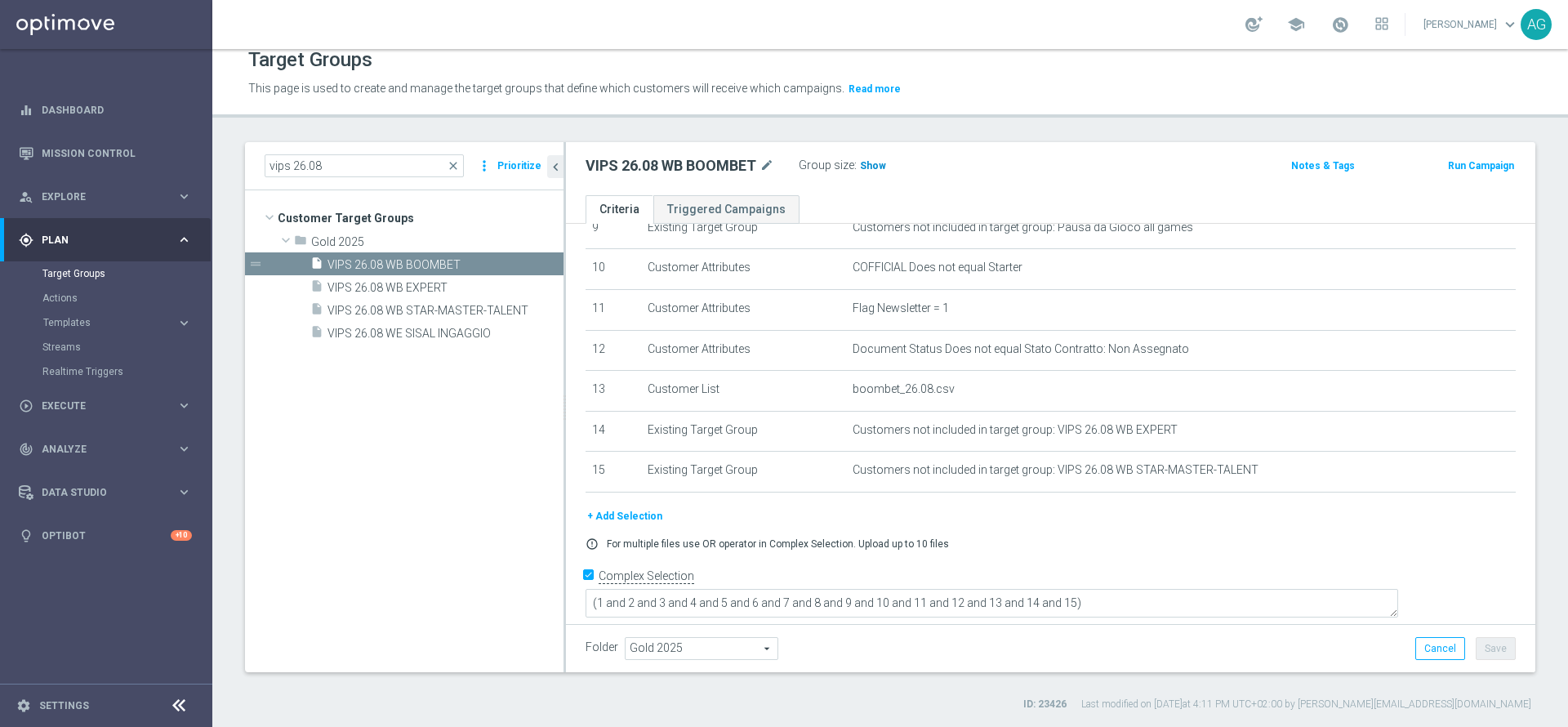
click at [866, 163] on span "Show" at bounding box center [873, 166] width 26 height 12
click at [390, 524] on tree-viewport "Customer Target Groups library_add create_new_folder folder" at bounding box center [404, 431] width 319 height 481
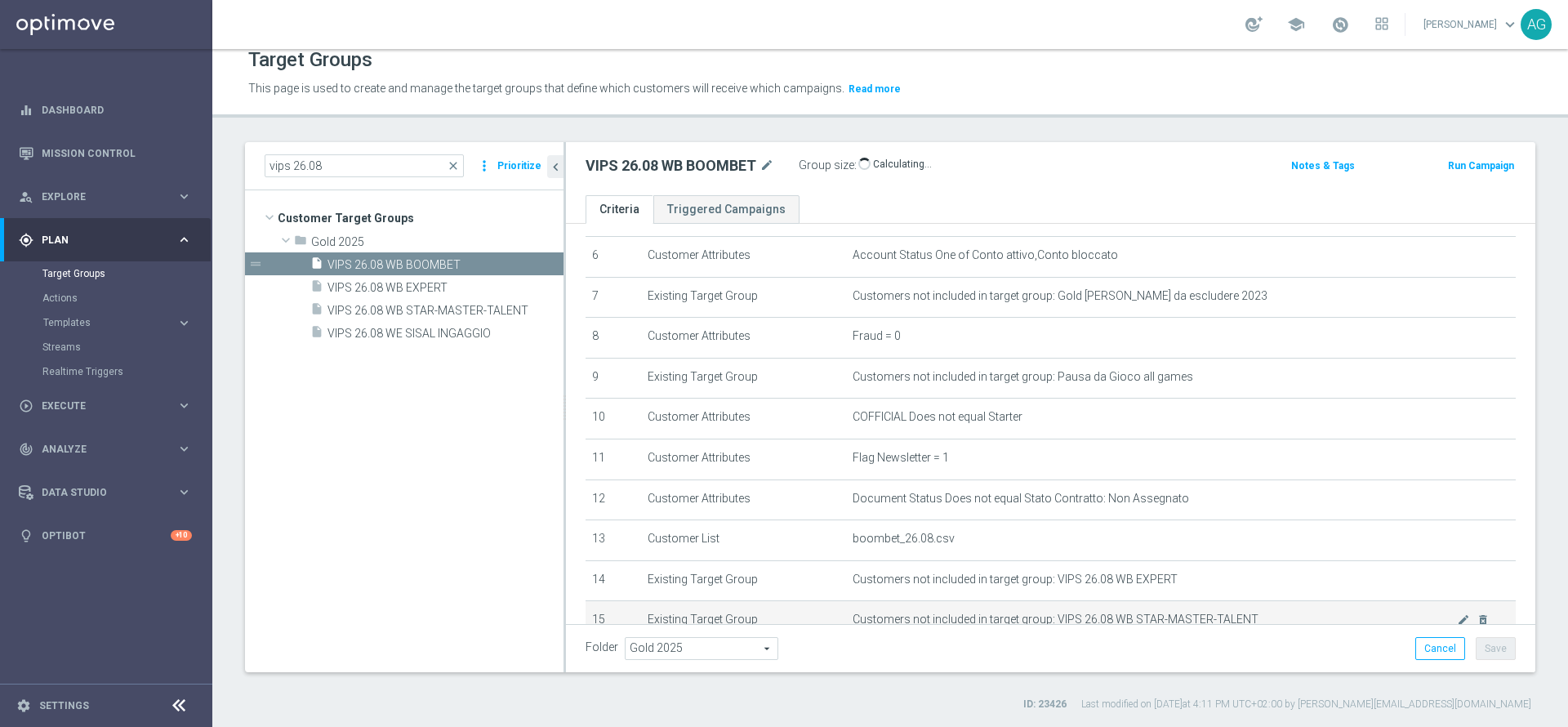
scroll to position [397, 0]
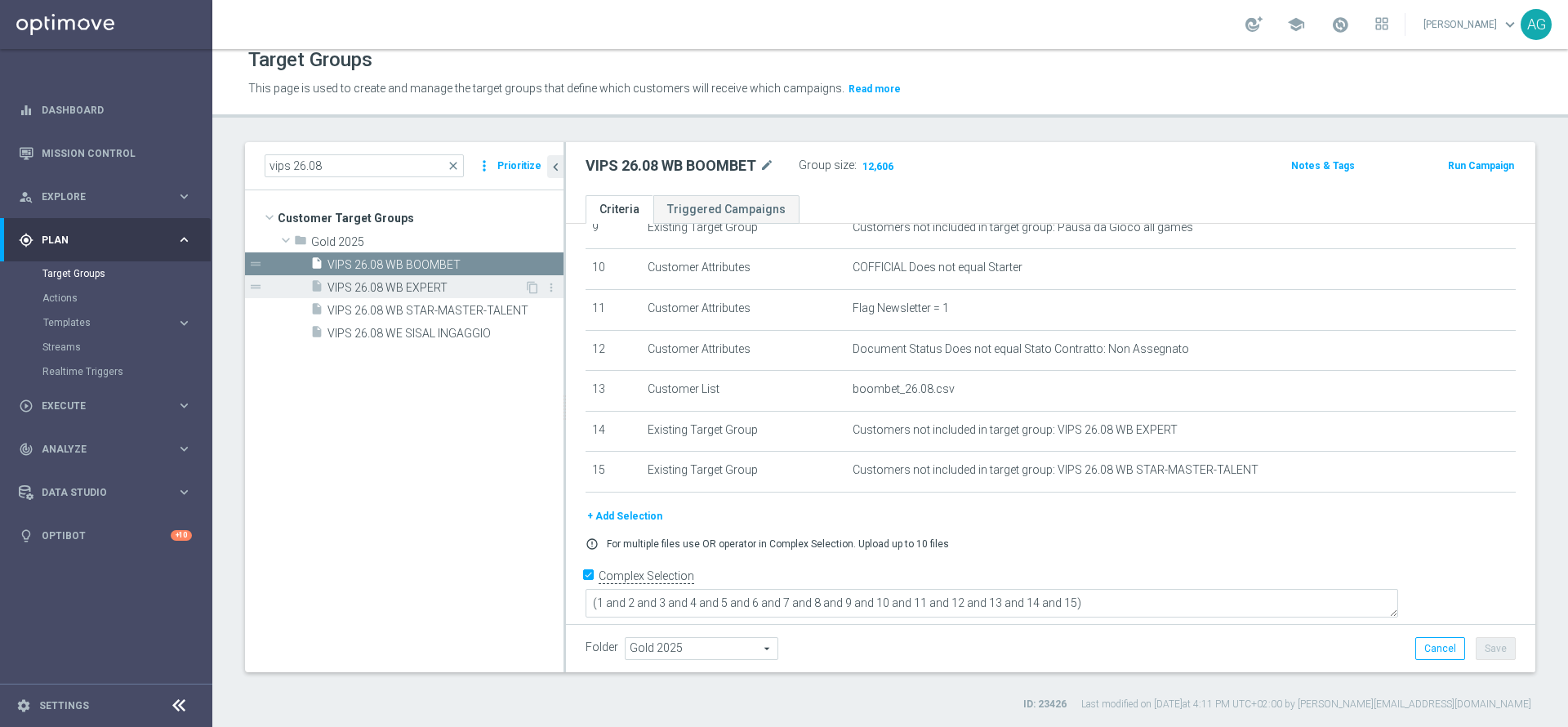
click at [413, 291] on span "VIPS 26.08 WB EXPERT" at bounding box center [426, 288] width 197 height 14
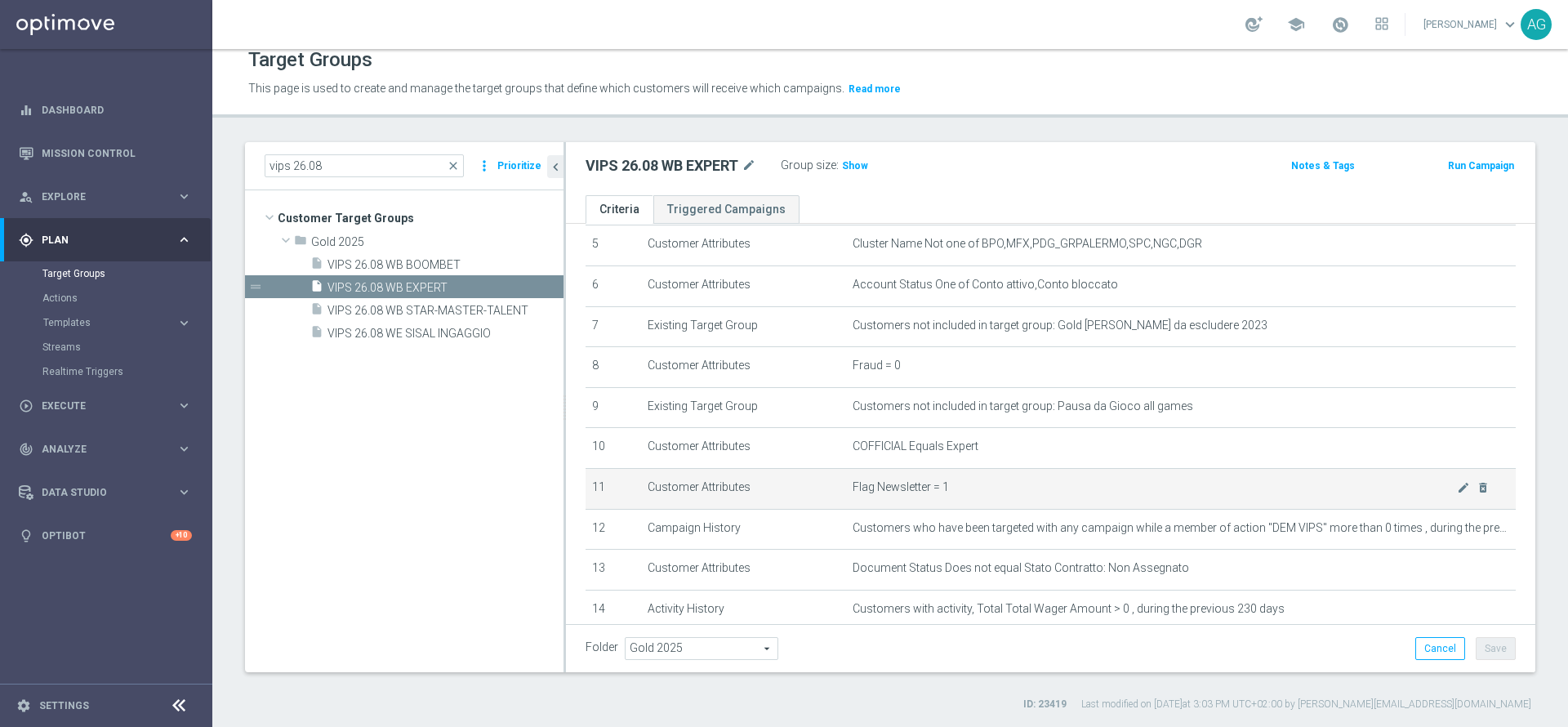
scroll to position [274, 0]
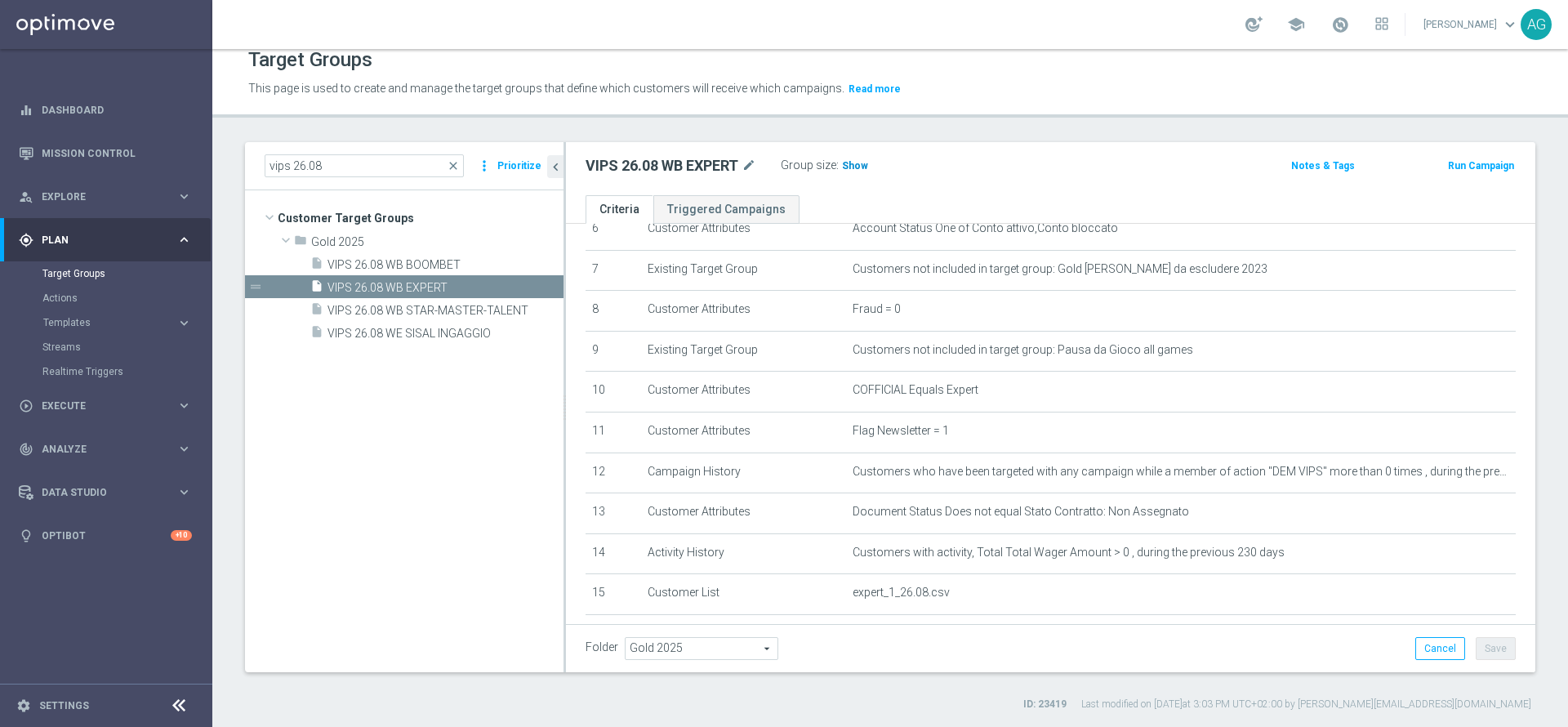
click at [854, 164] on span "Show" at bounding box center [855, 166] width 26 height 12
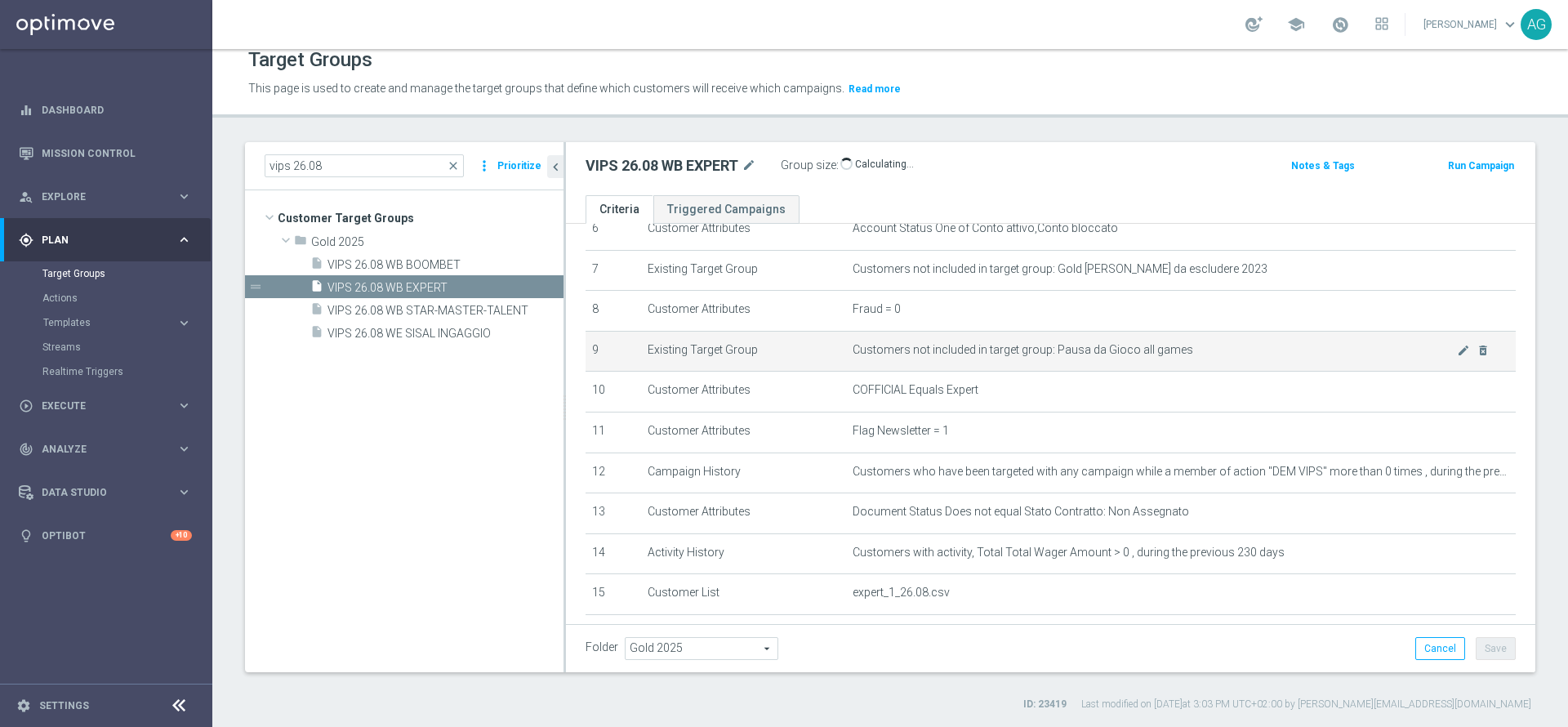
scroll to position [397, 0]
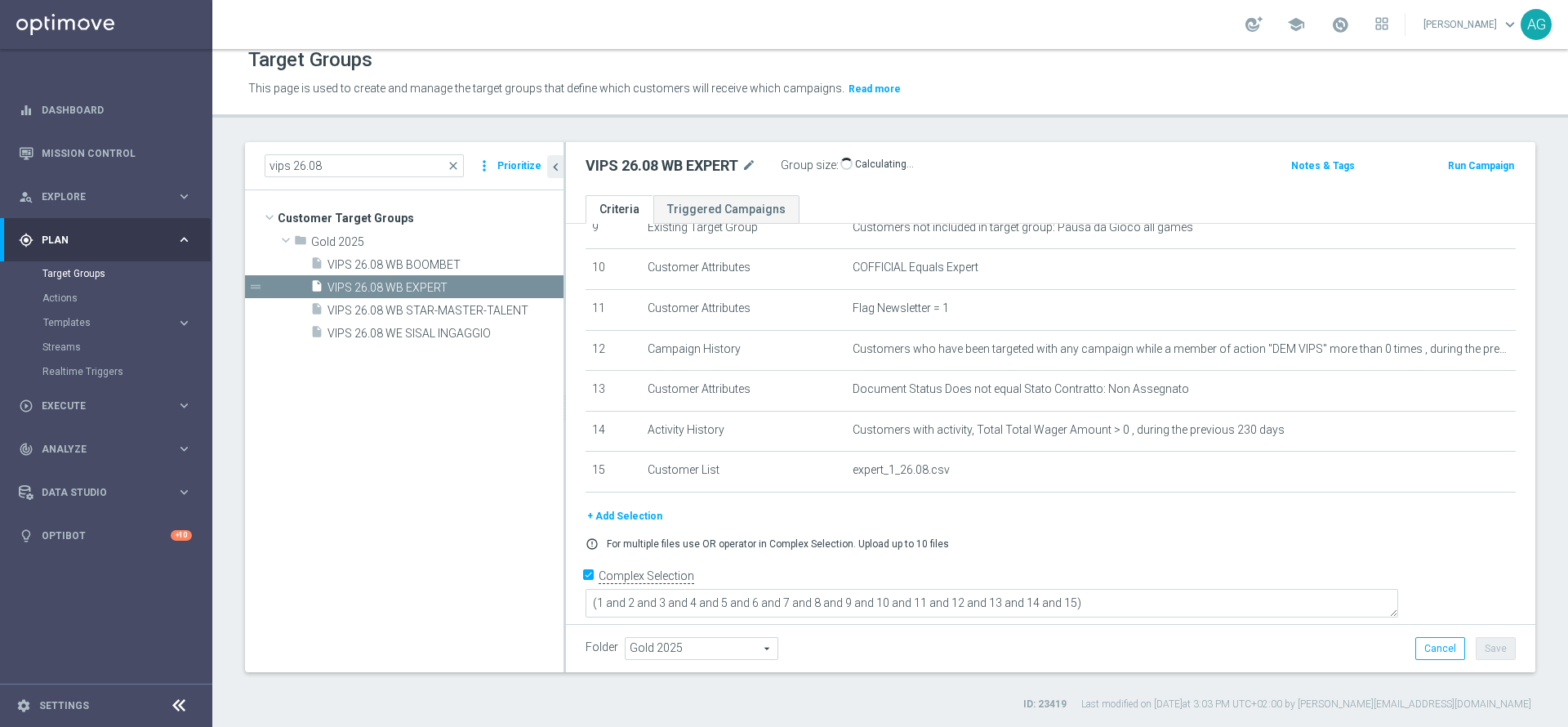
click at [988, 519] on div "+ Add Selection" at bounding box center [1051, 516] width 955 height 18
click at [1023, 525] on div "+ Add Selection" at bounding box center [1051, 516] width 955 height 18
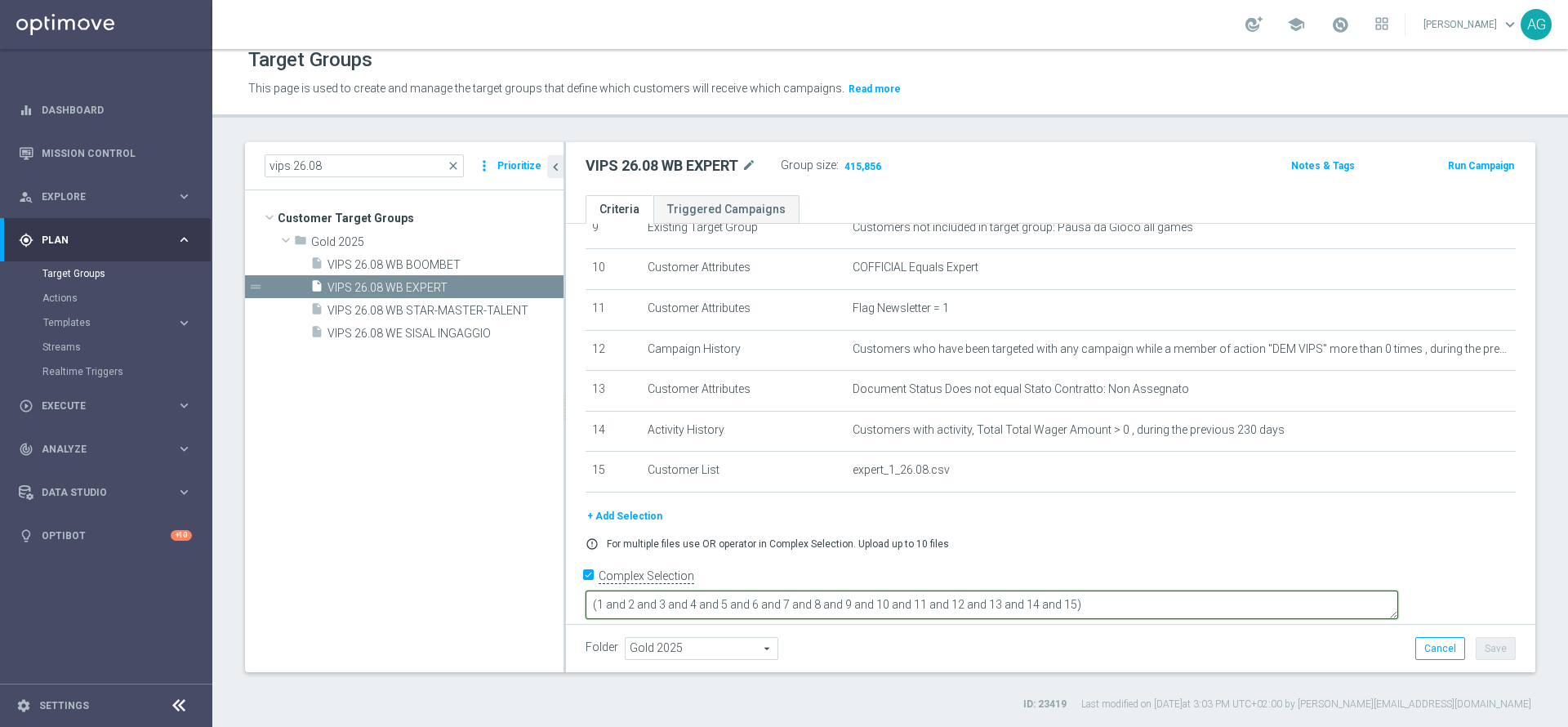
click at [1210, 593] on textarea "(1 and 2 and 3 and 4 and 5 and 6 and 7 and 8 and 9 and 10 and 11 and 12 and 13 …" at bounding box center [992, 604] width 812 height 28
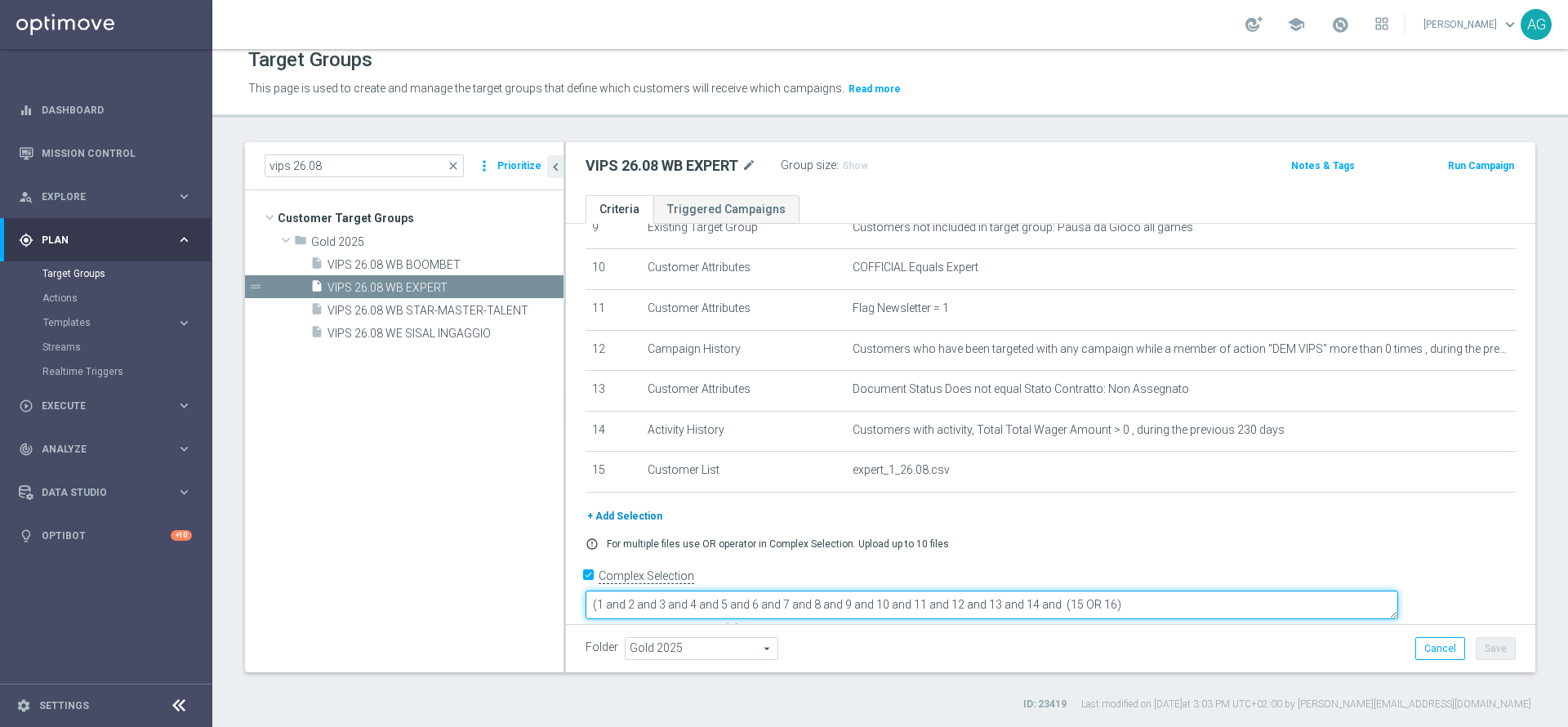
type textarea "(1 and 2 and 3 and 4 and 5 and 6 and 7 and 8 and 9 and 10 and 11 and 12 and 13 …"
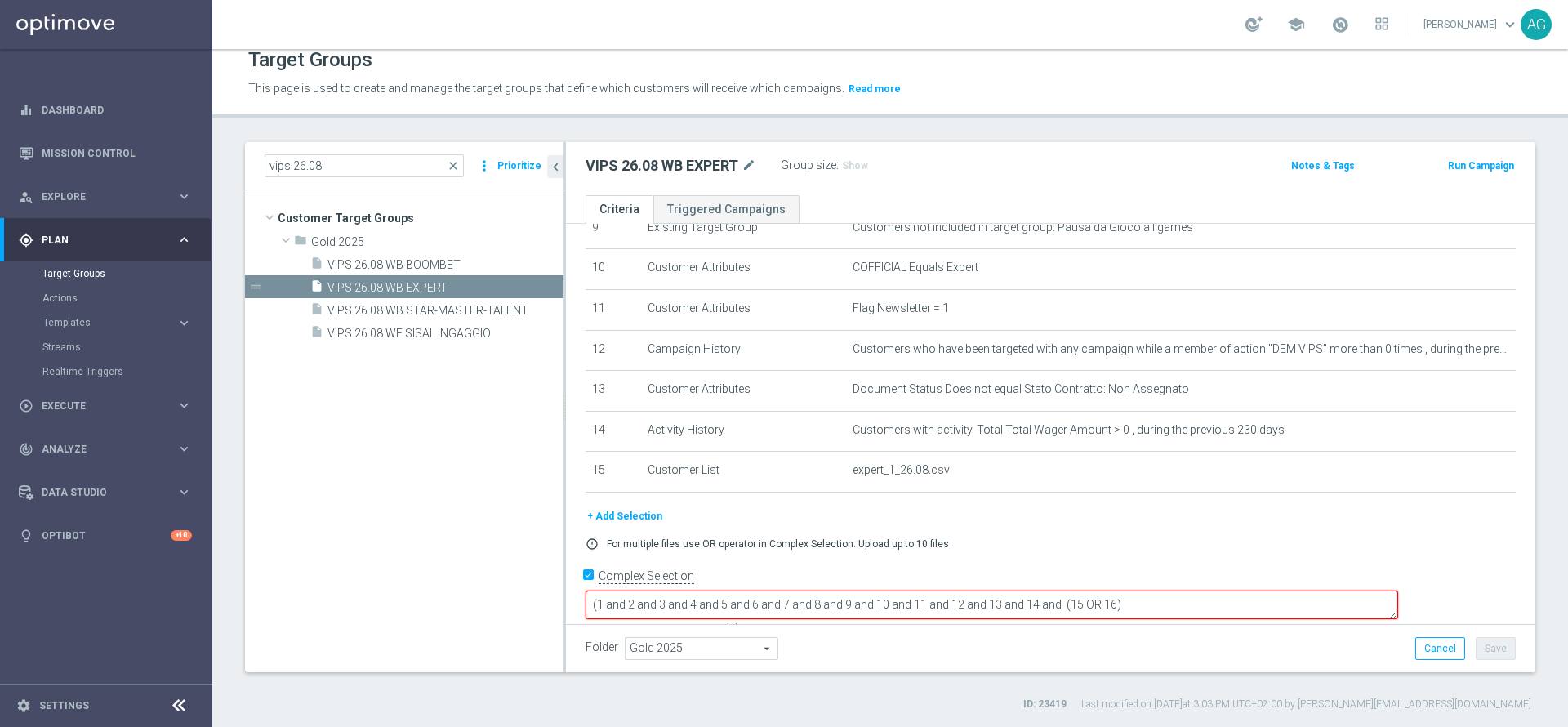
click at [644, 525] on button "+ Add Selection" at bounding box center [624, 516] width 78 height 18
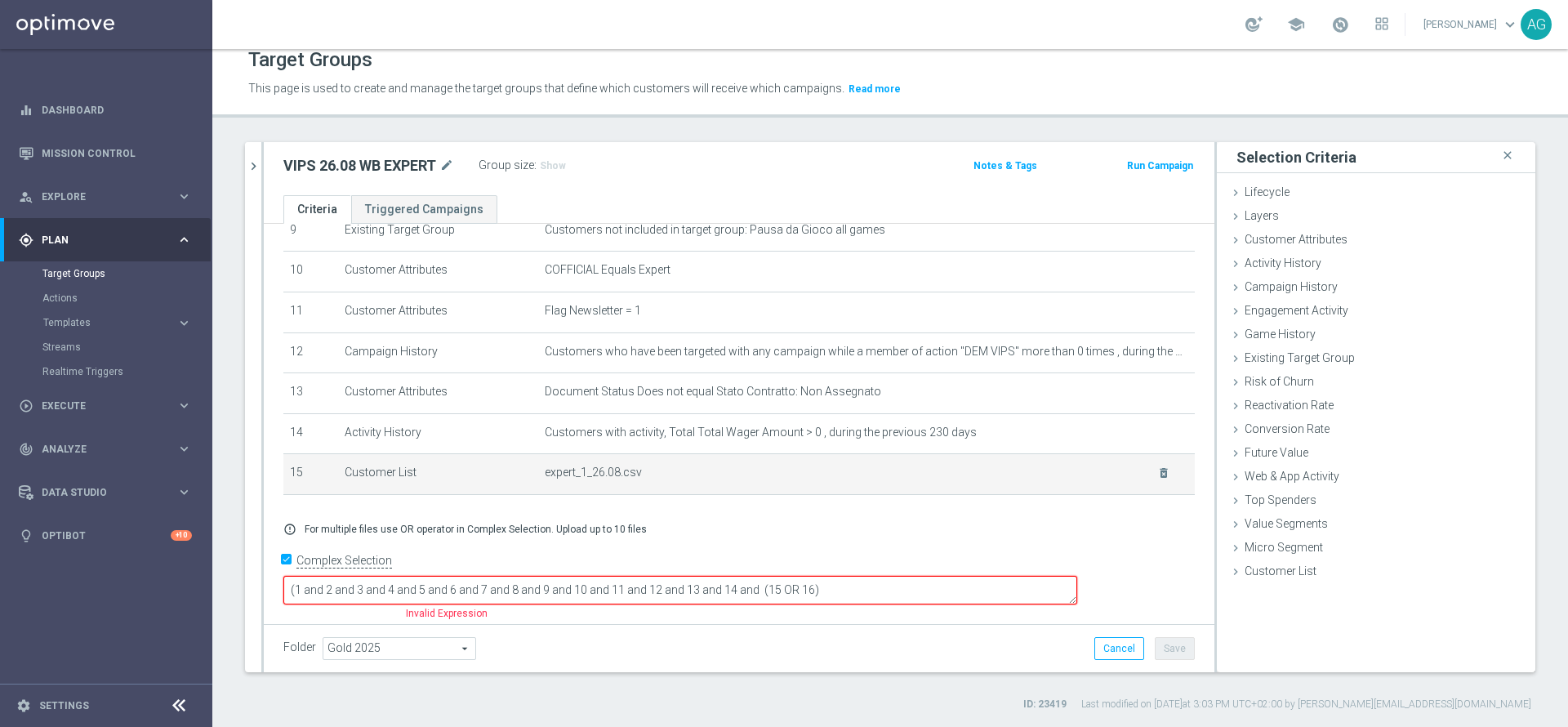
scroll to position [381, 0]
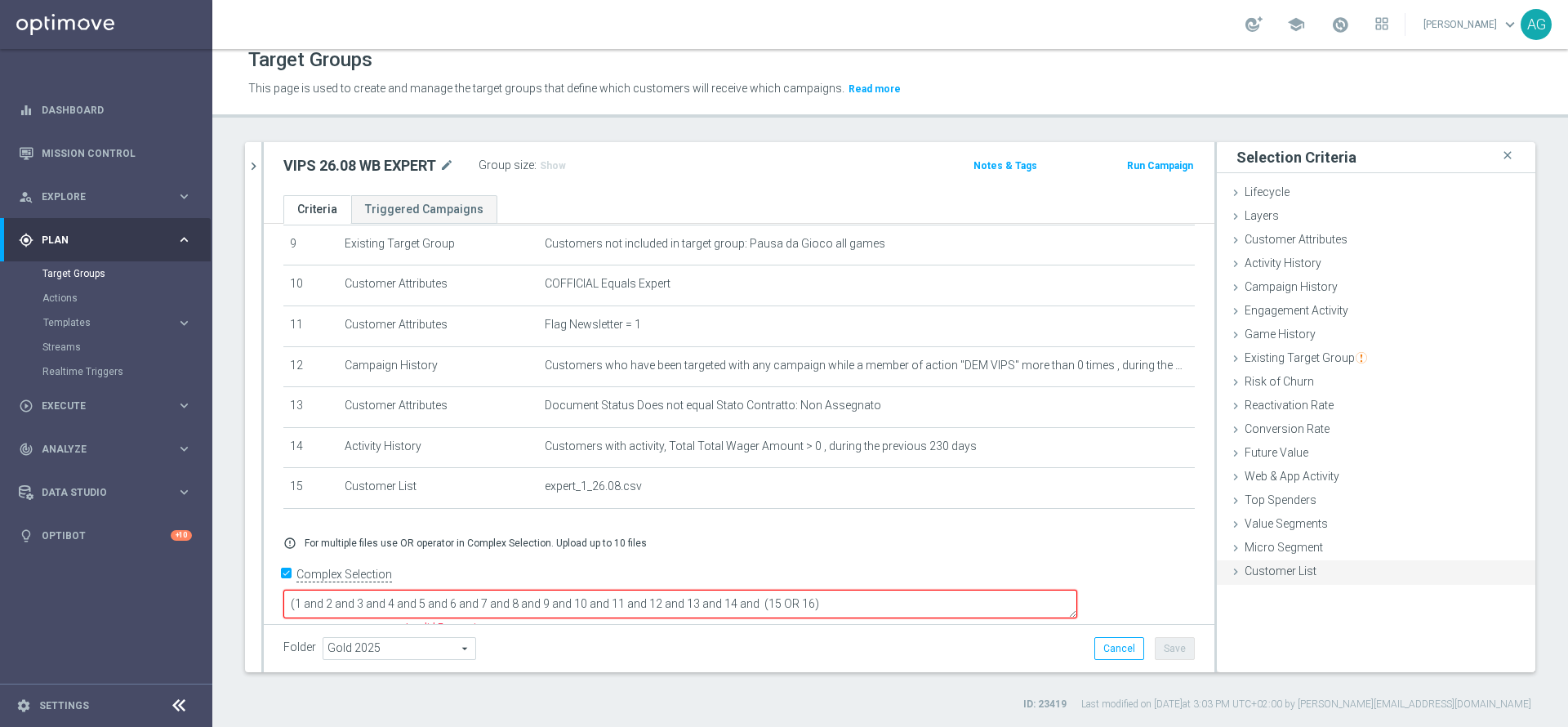
click at [1254, 581] on div "Customer List done" at bounding box center [1377, 572] width 319 height 24
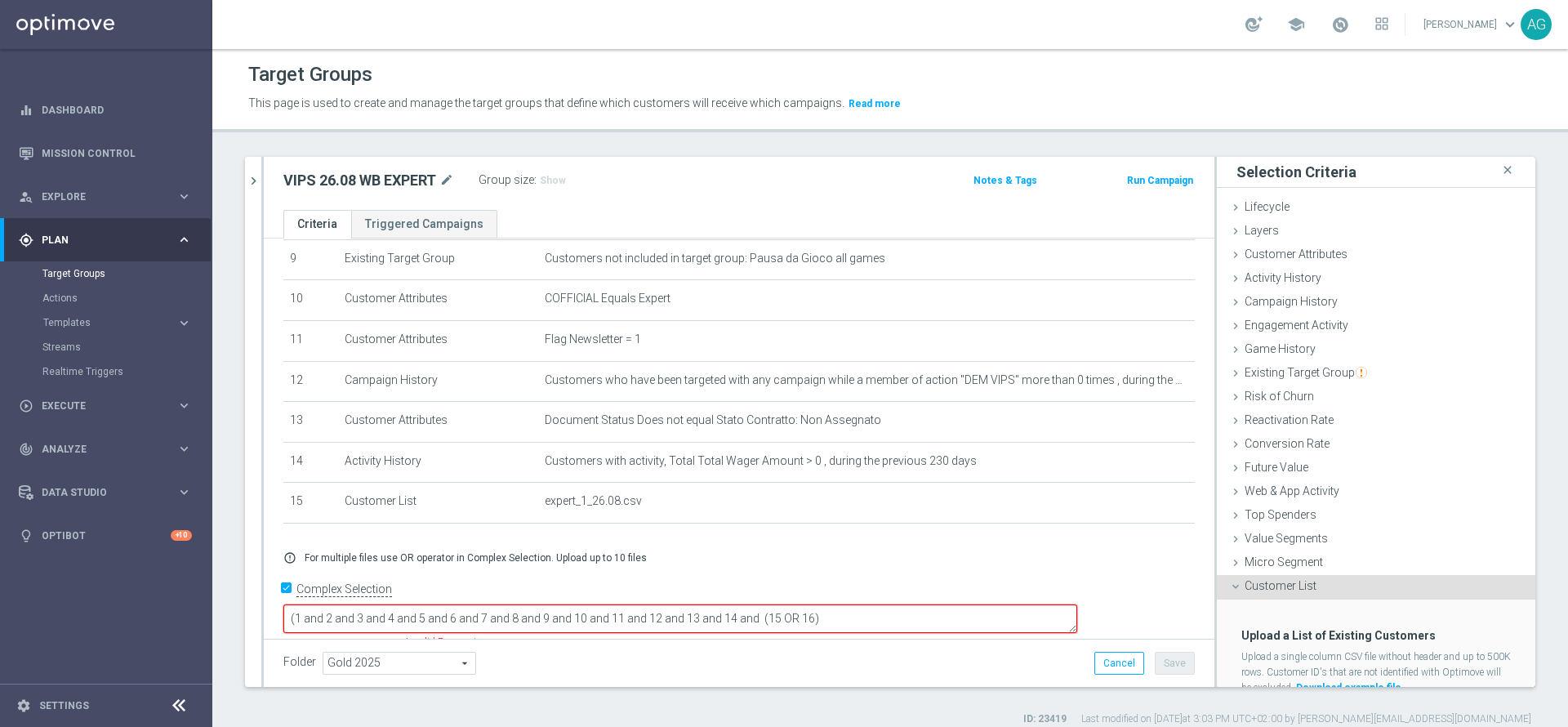
scroll to position [59, 0]
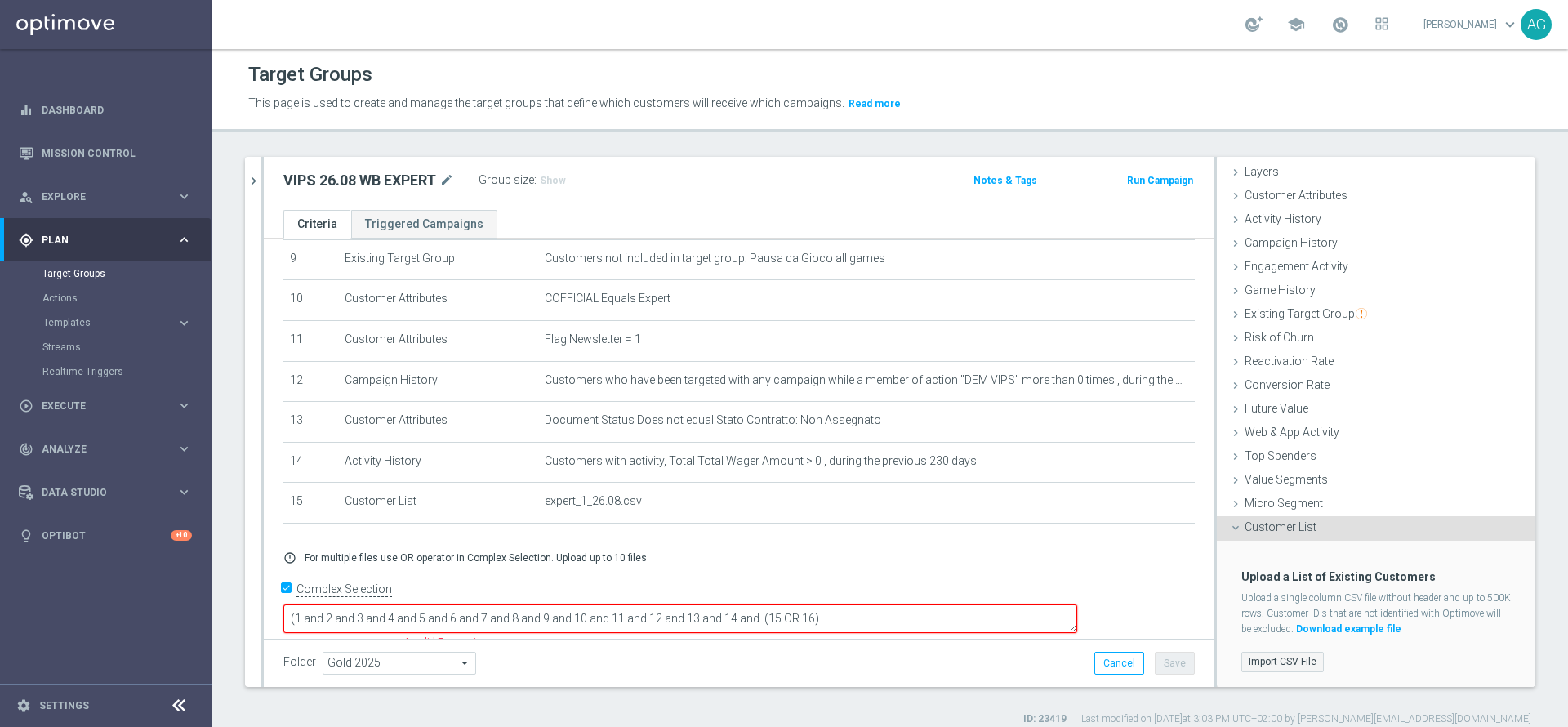
click at [1272, 655] on label "Import CSV File" at bounding box center [1283, 661] width 82 height 21
click at [0, 0] on input "Import CSV File" at bounding box center [0, 0] width 0 height 0
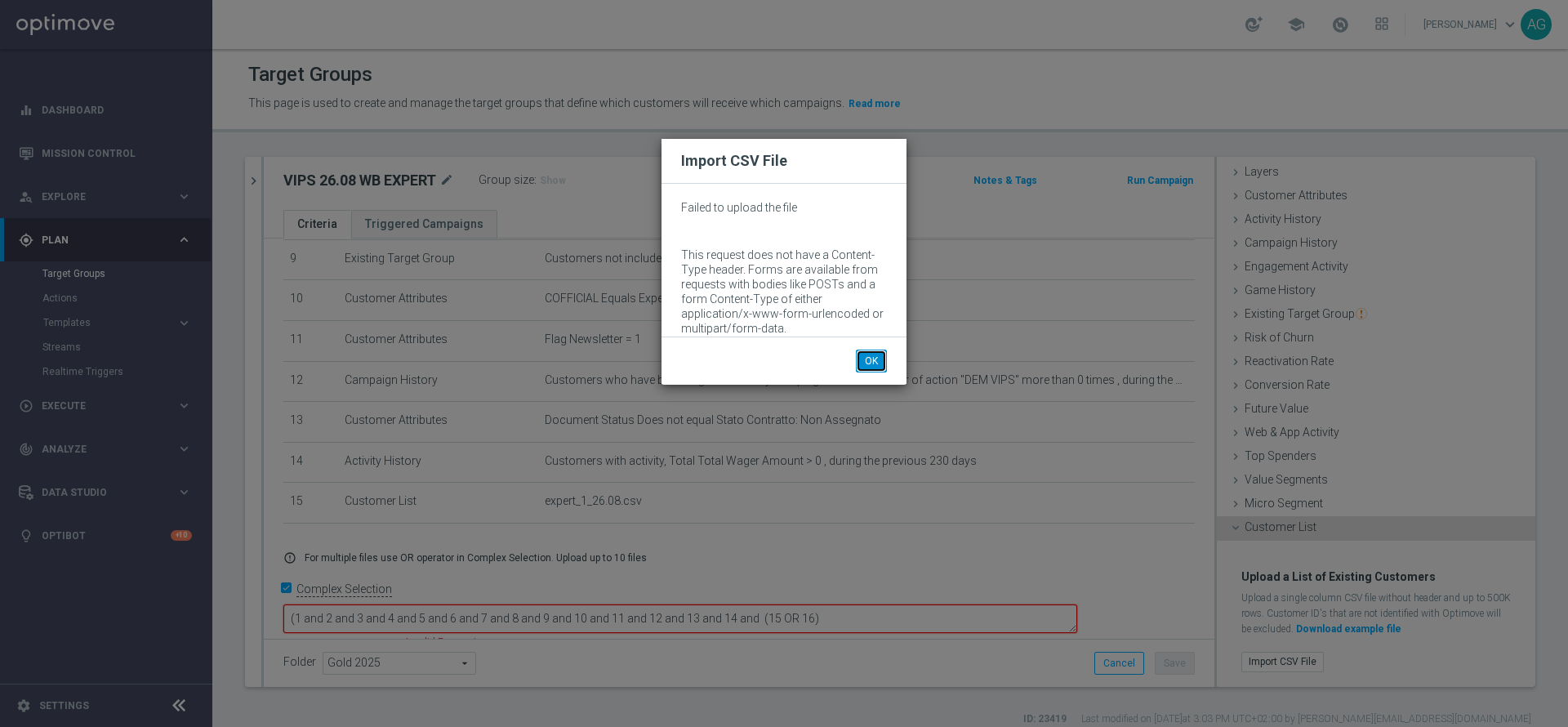
click at [872, 363] on button "OK" at bounding box center [872, 360] width 31 height 23
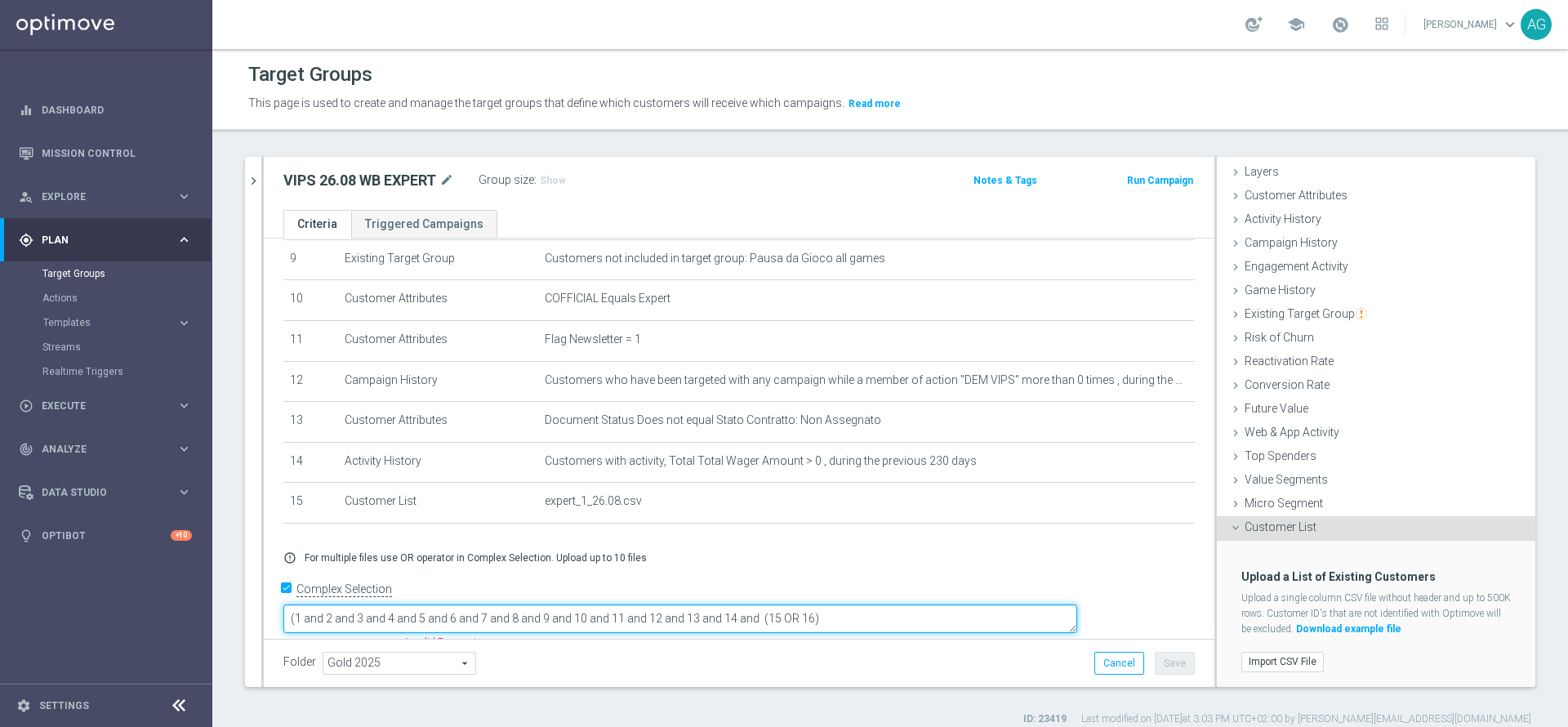
click at [1039, 607] on textarea "(1 and 2 and 3 and 4 and 5 and 6 and 7 and 8 and 9 and 10 and 11 and 12 and 13 …" at bounding box center [680, 618] width 794 height 28
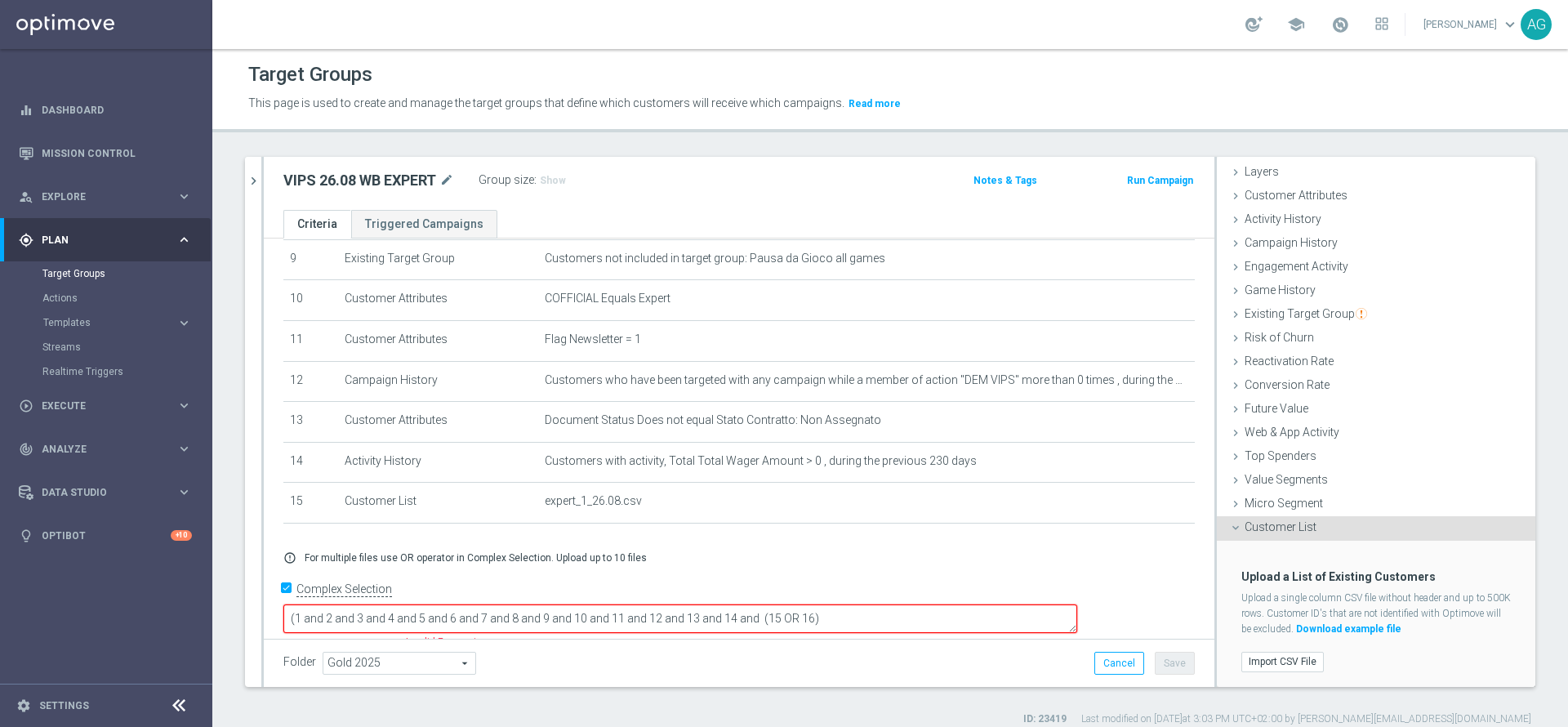
click at [1254, 652] on label "Import CSV File" at bounding box center [1283, 661] width 82 height 21
click at [0, 0] on input "Import CSV File" at bounding box center [0, 0] width 0 height 0
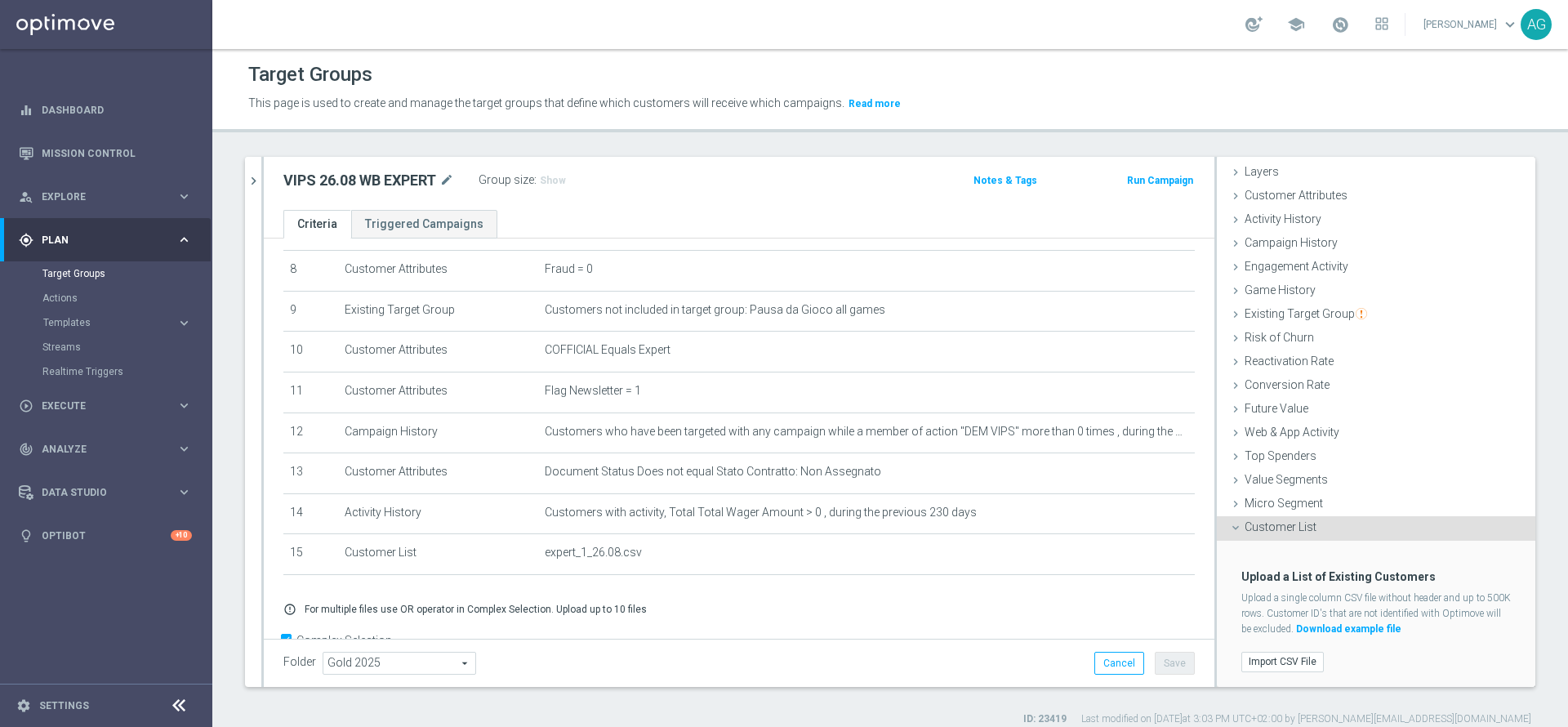
scroll to position [381, 0]
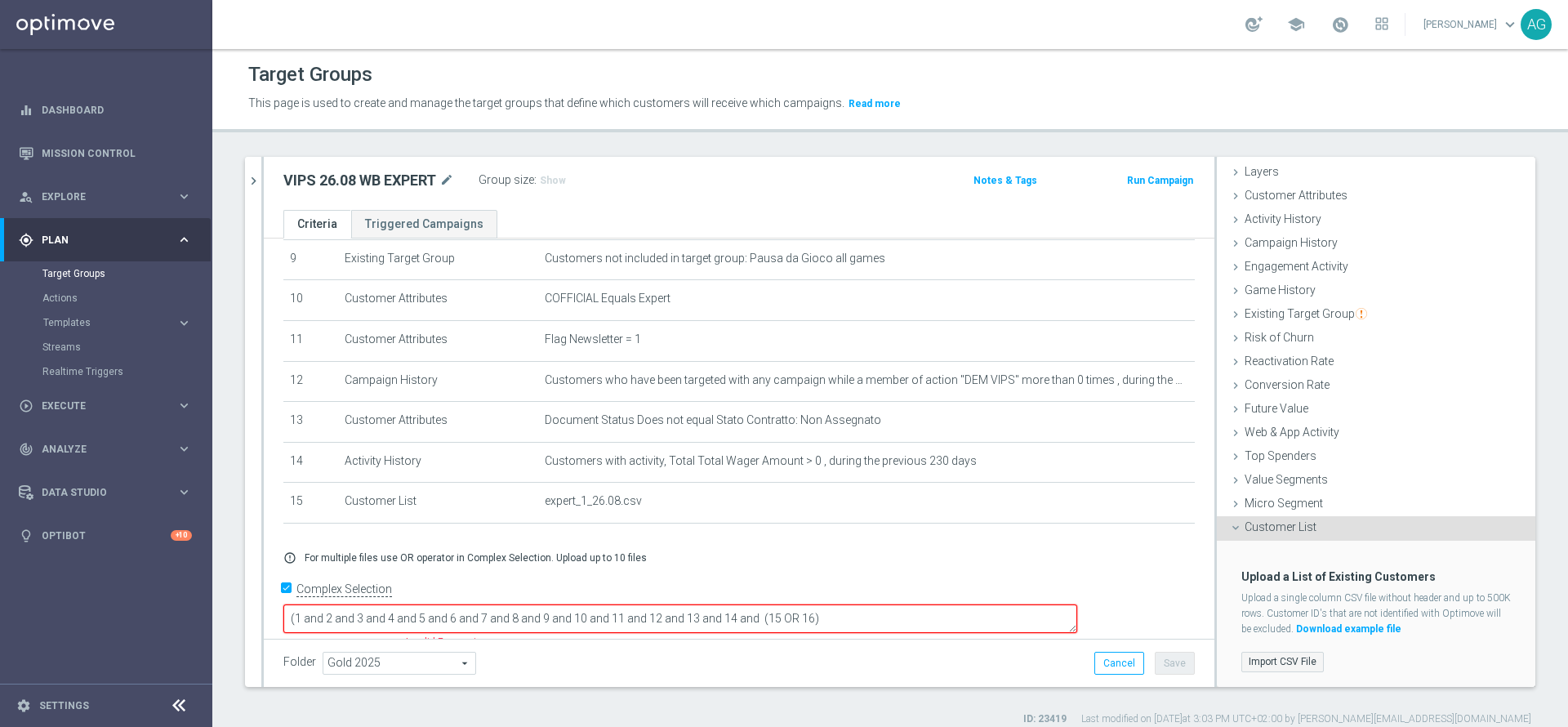
click at [1261, 655] on label "Import CSV File" at bounding box center [1283, 661] width 82 height 21
click at [0, 0] on input "Import CSV File" at bounding box center [0, 0] width 0 height 0
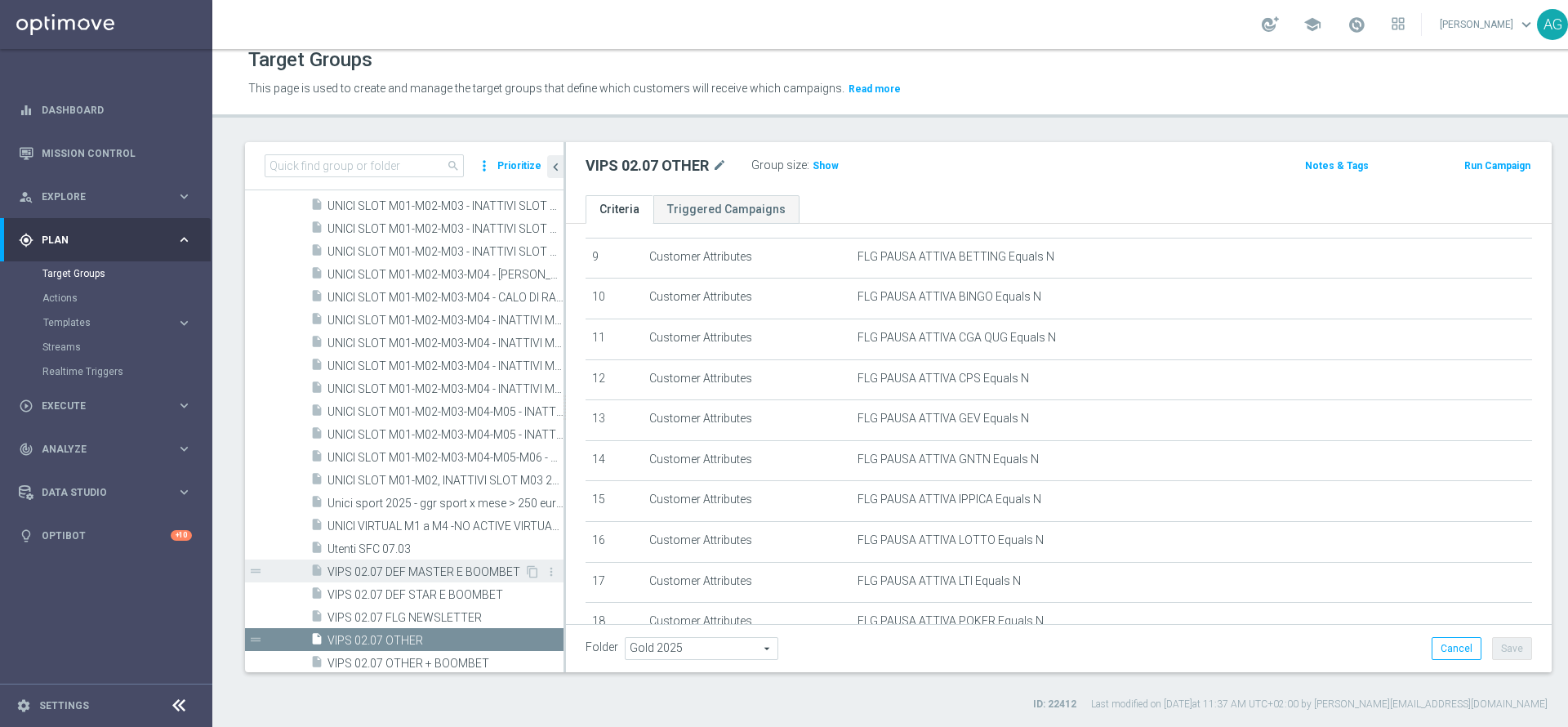
scroll to position [24836, 0]
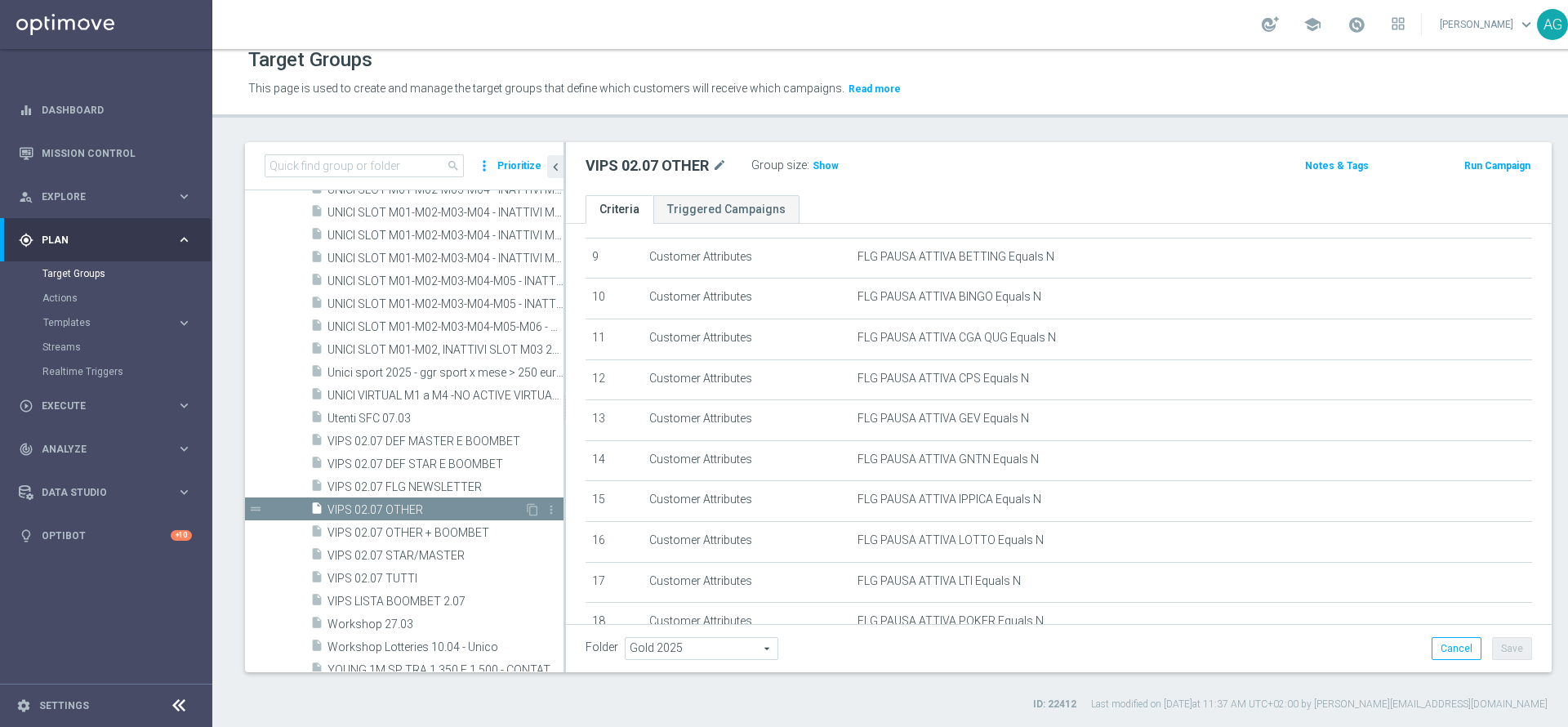
click at [413, 518] on div "insert_drive_file VIPS 02.07 OTHER" at bounding box center [417, 508] width 214 height 23
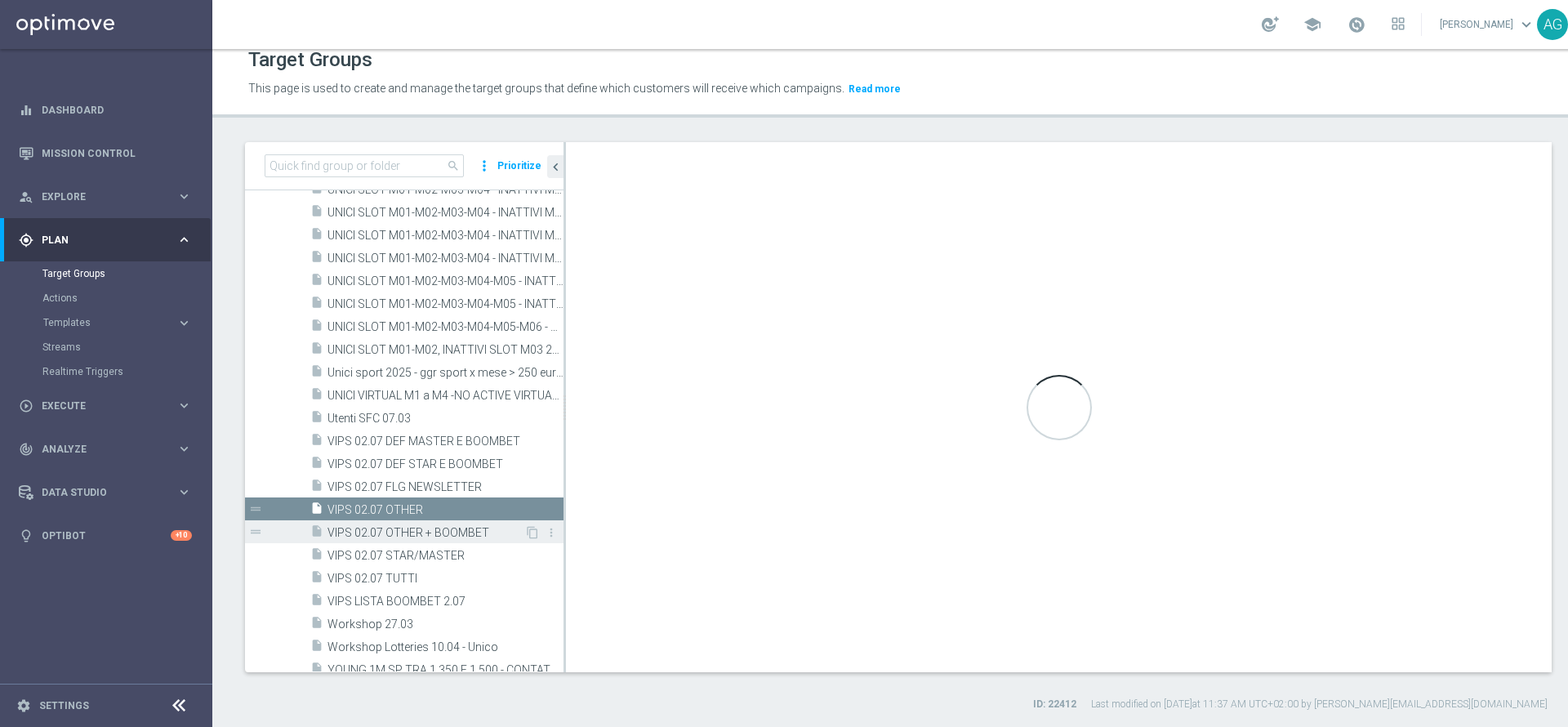
click at [419, 524] on div "insert_drive_file VIPS 02.07 OTHER + BOOMBET" at bounding box center [417, 531] width 214 height 23
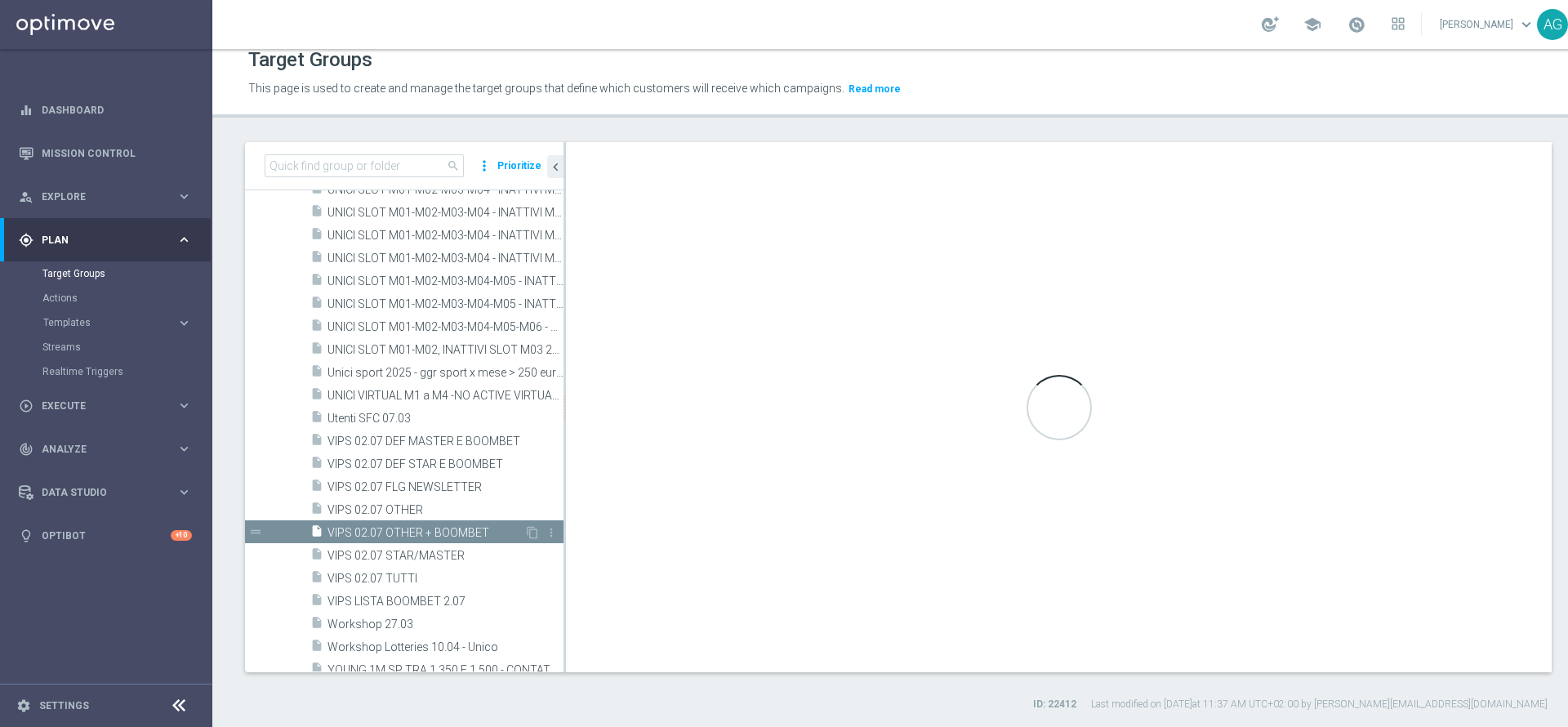
type textarea "(1 and 2 and 3 and 4 and 5 and 6 and 7 and 8 and 9 and 10 and 11 and 12 and 13 …"
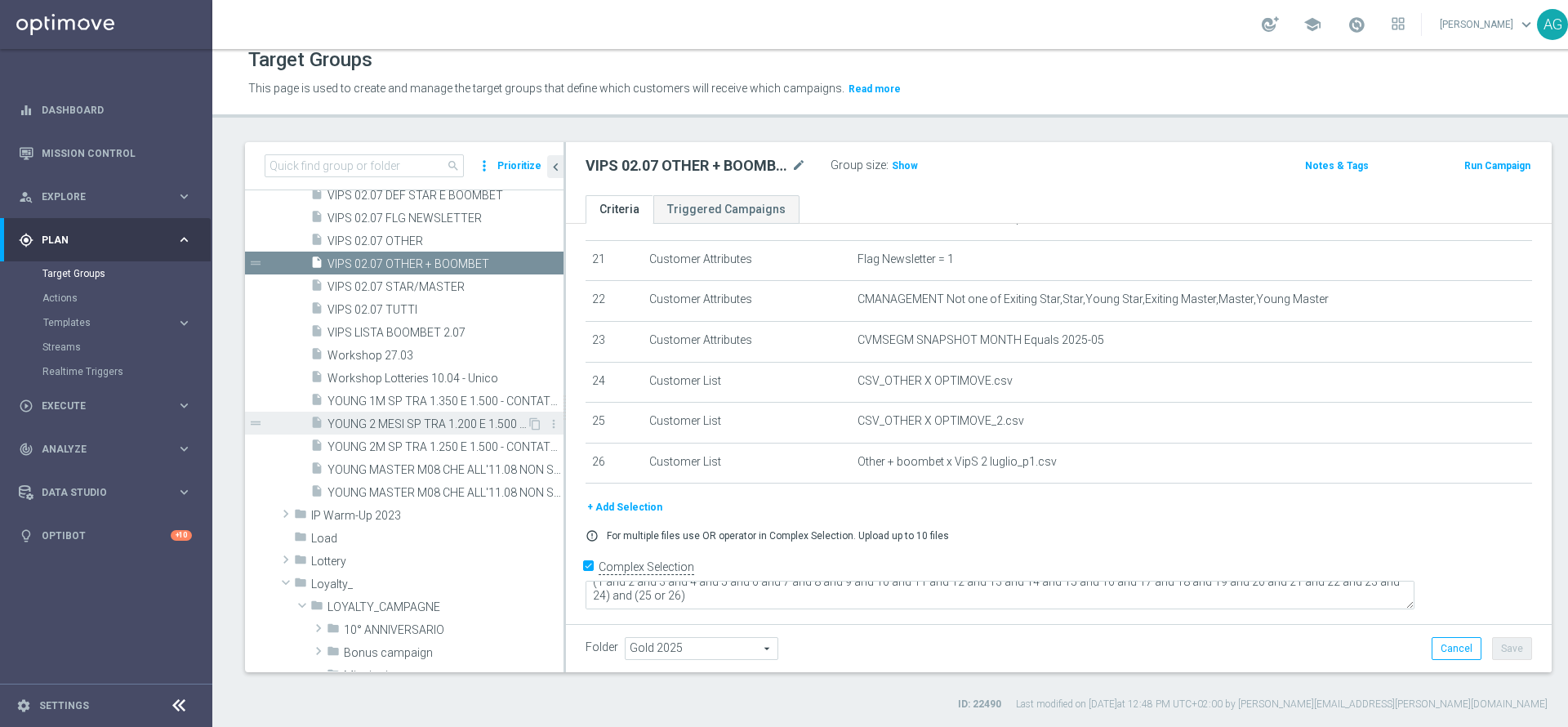
scroll to position [25081, 0]
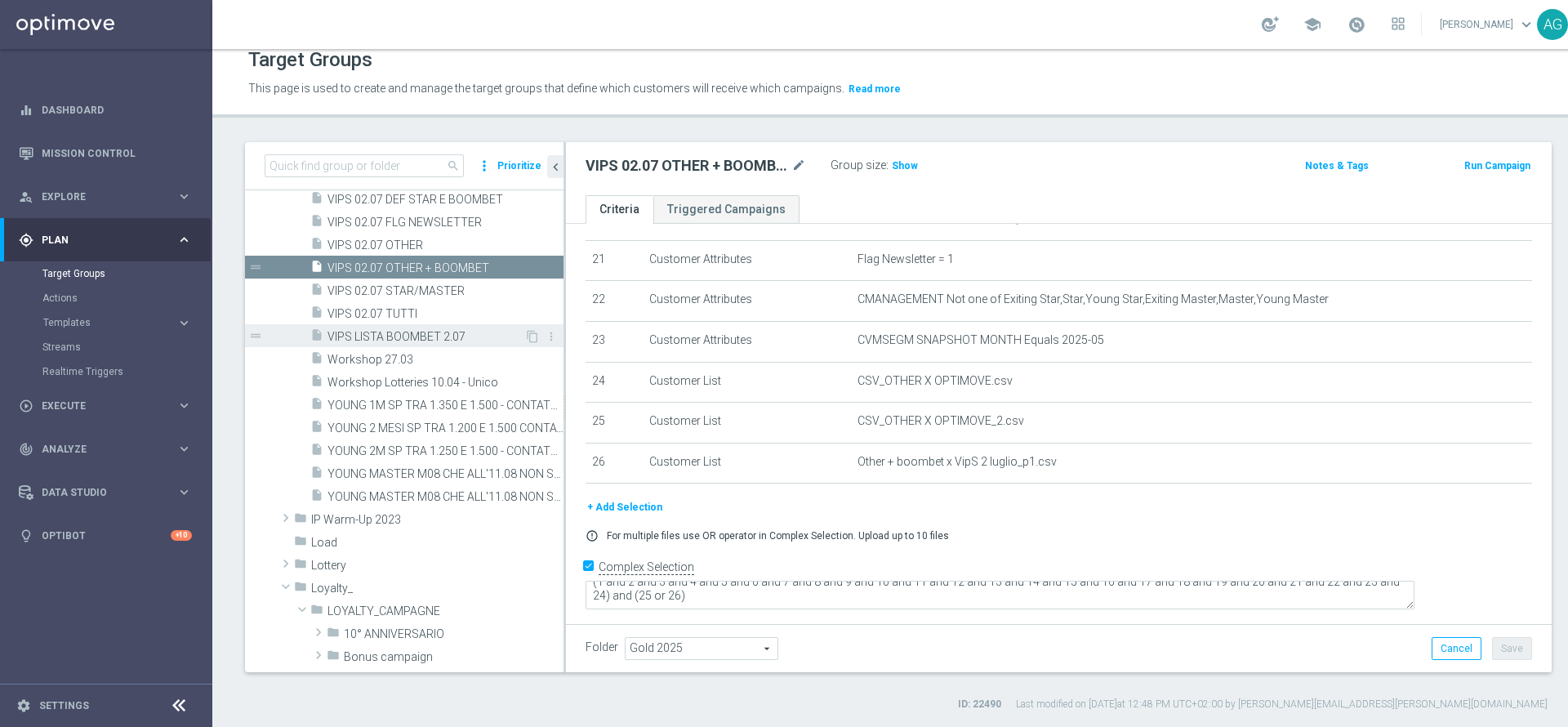
click at [394, 335] on span "VIPS LISTA BOOMBET 2.07" at bounding box center [426, 337] width 197 height 14
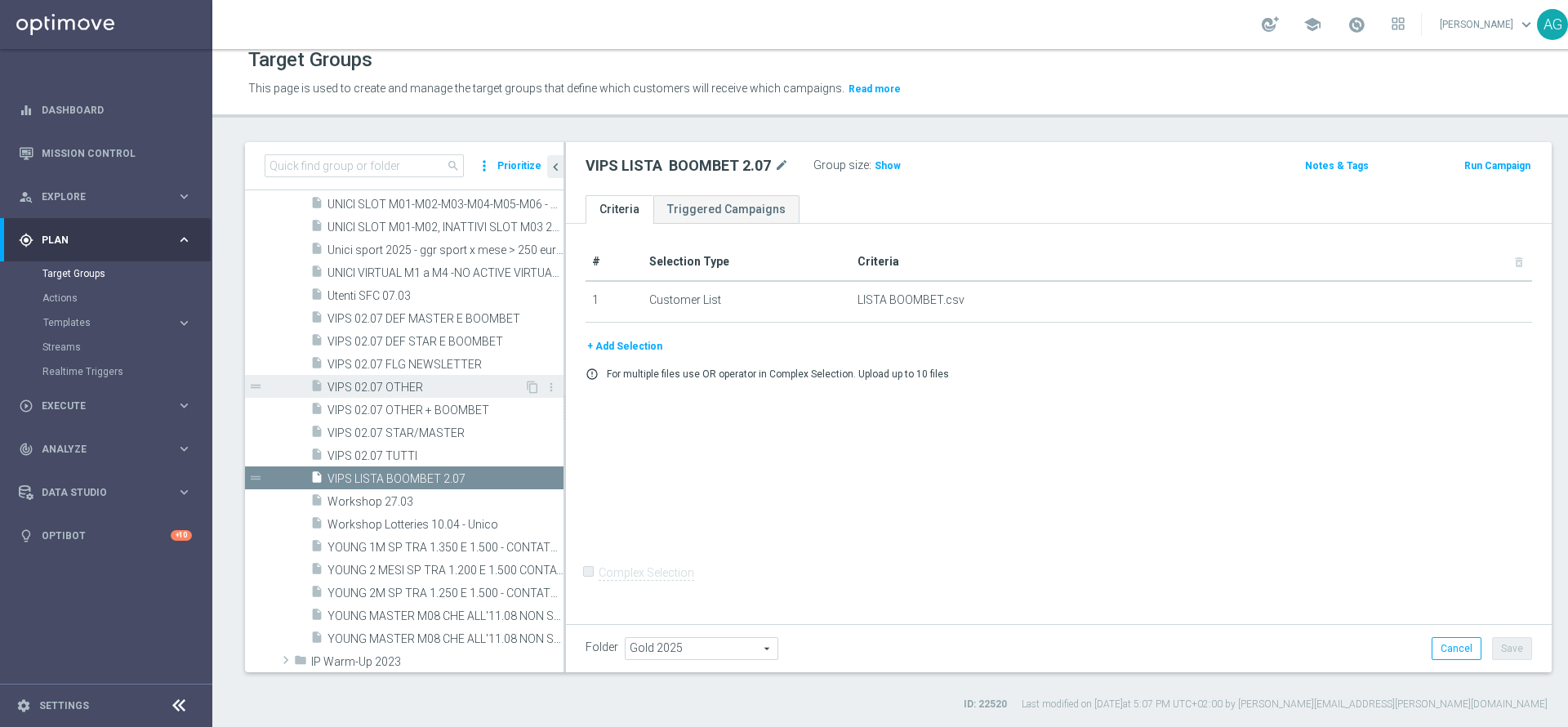
scroll to position [24836, 0]
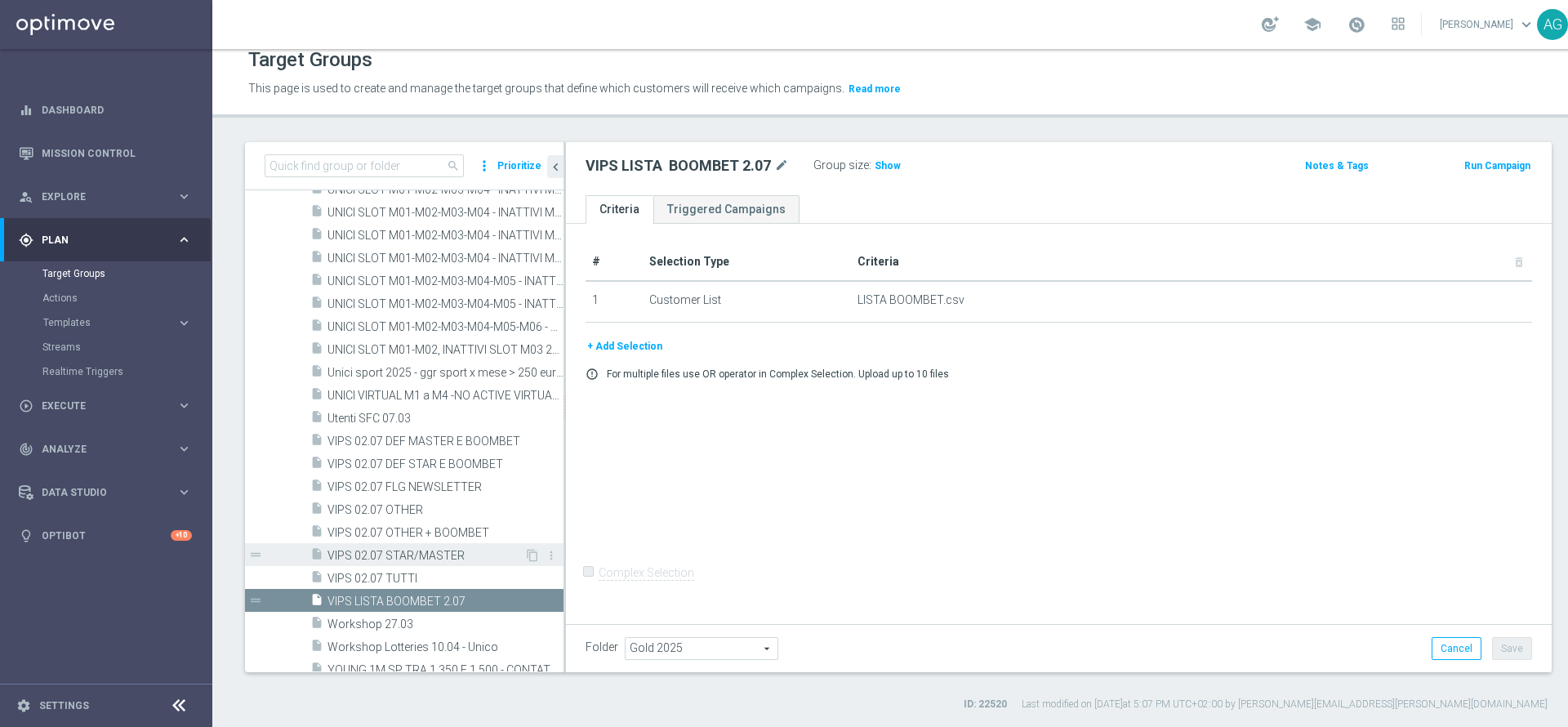
click at [392, 561] on span "VIPS 02.07 STAR/MASTER" at bounding box center [426, 556] width 197 height 14
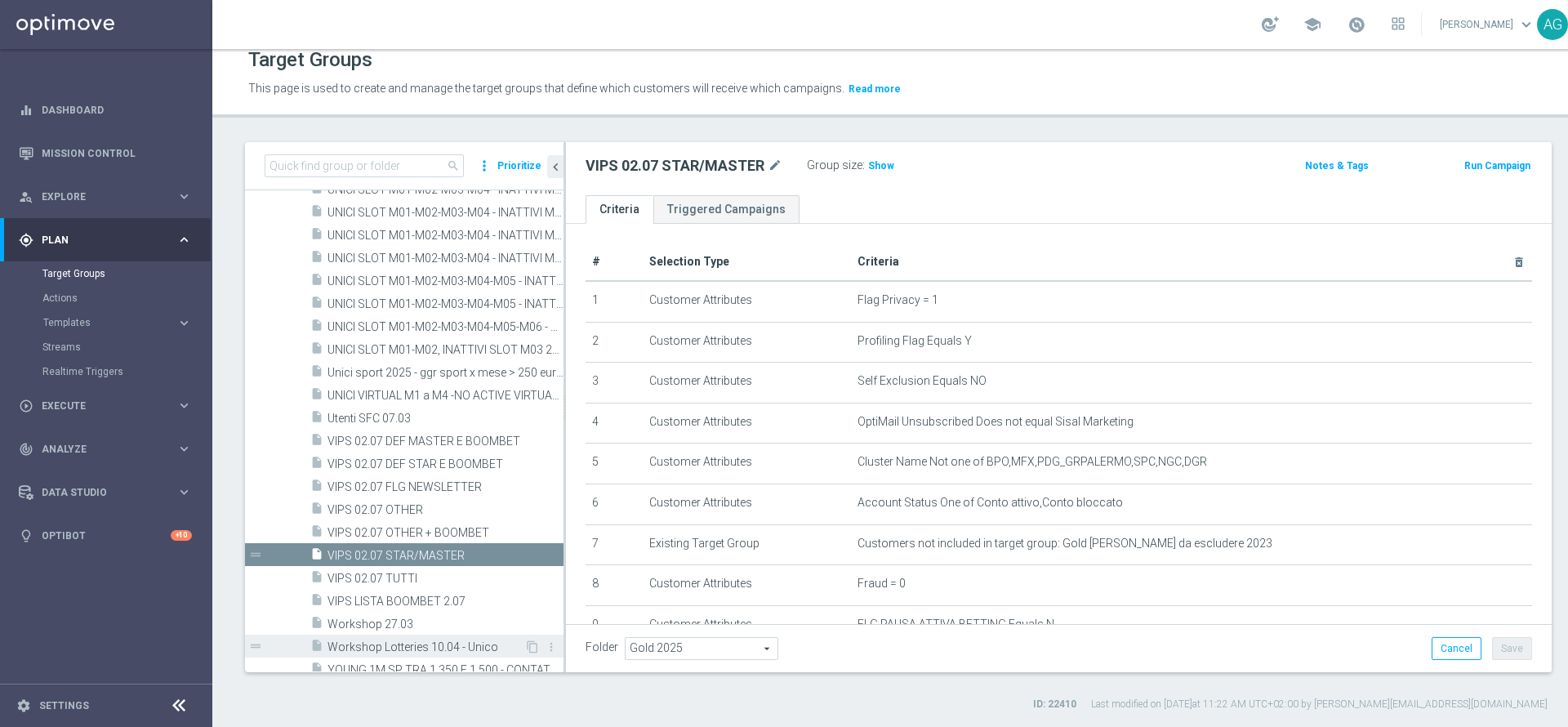
scroll to position [24959, 0]
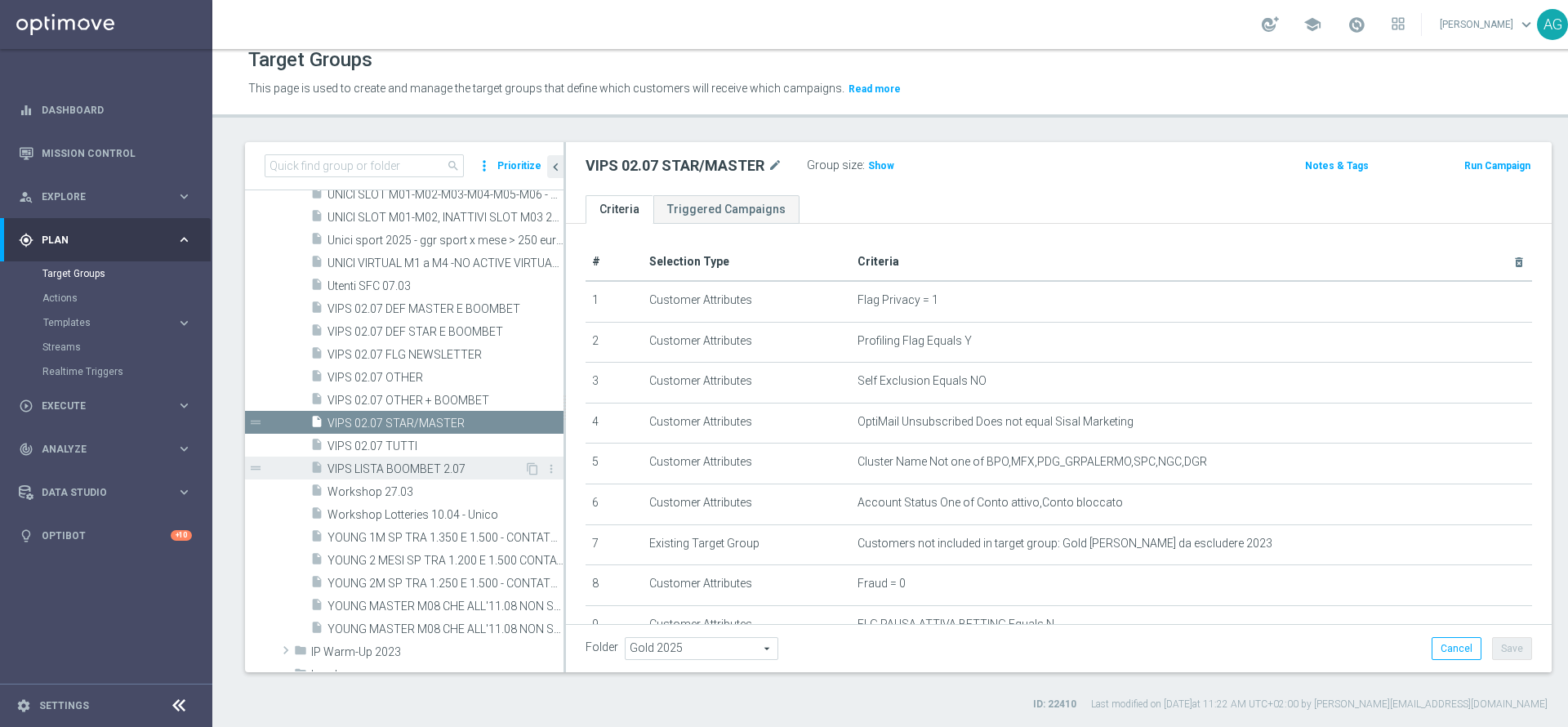
click at [390, 472] on span "VIPS LISTA BOOMBET 2.07" at bounding box center [426, 469] width 197 height 14
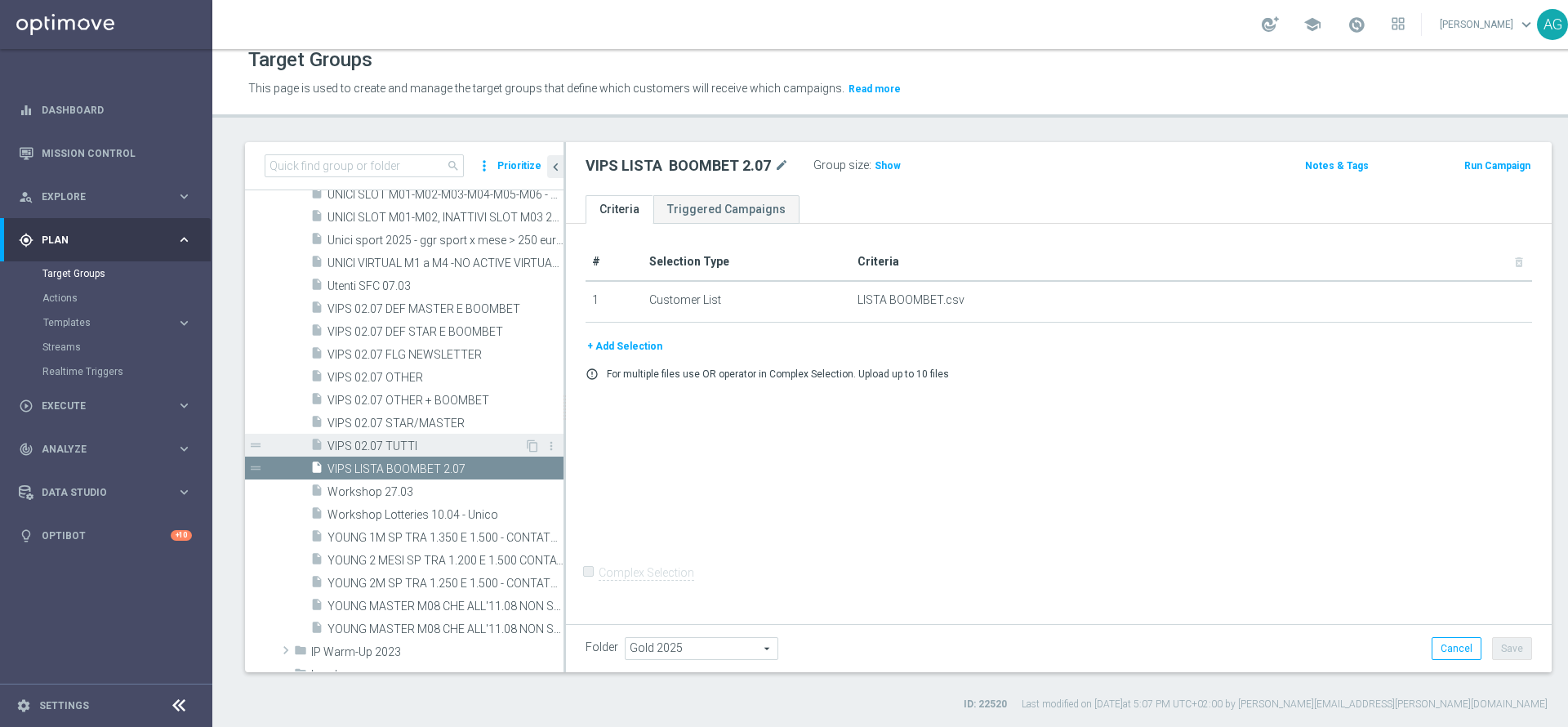
click at [422, 447] on span "VIPS 02.07 TUTTI" at bounding box center [426, 446] width 197 height 14
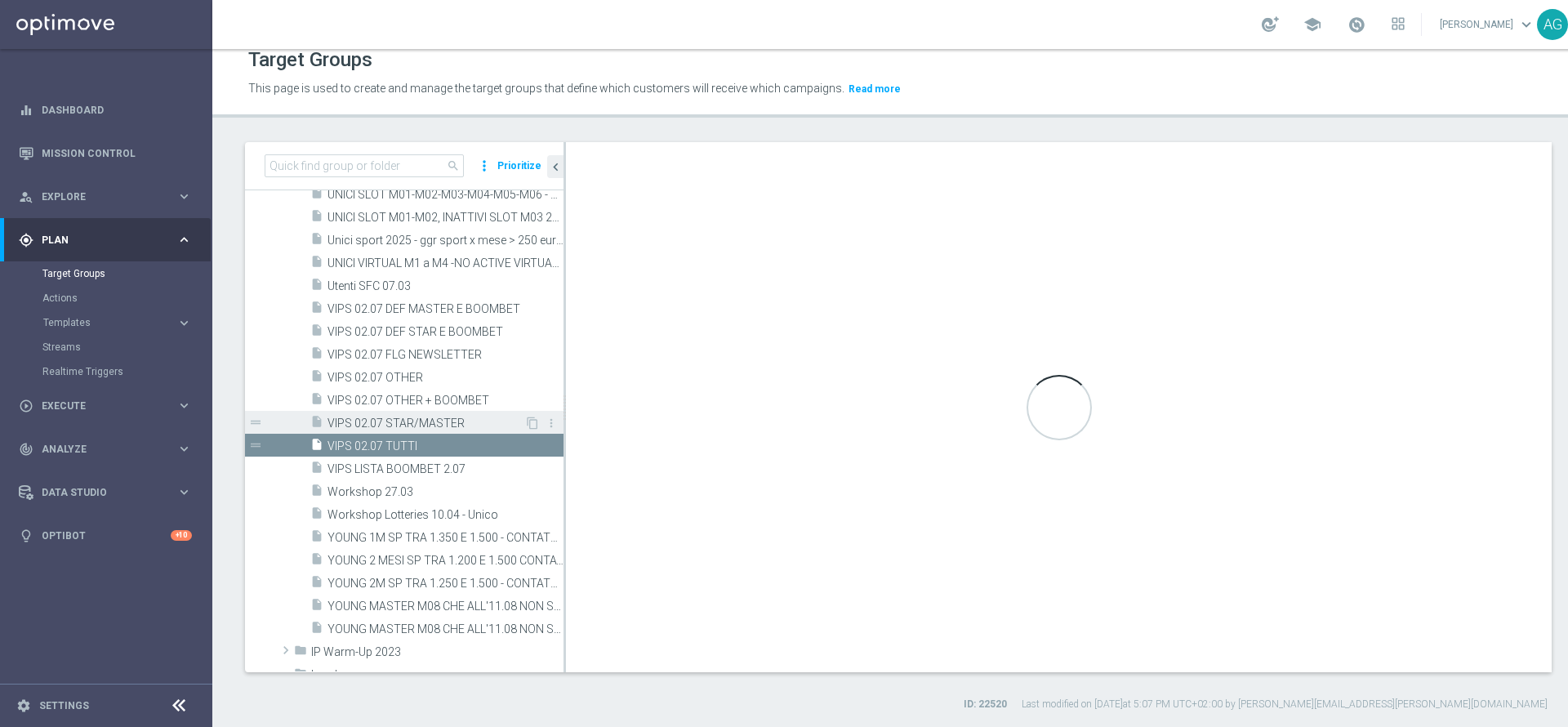
checkbox input "true"
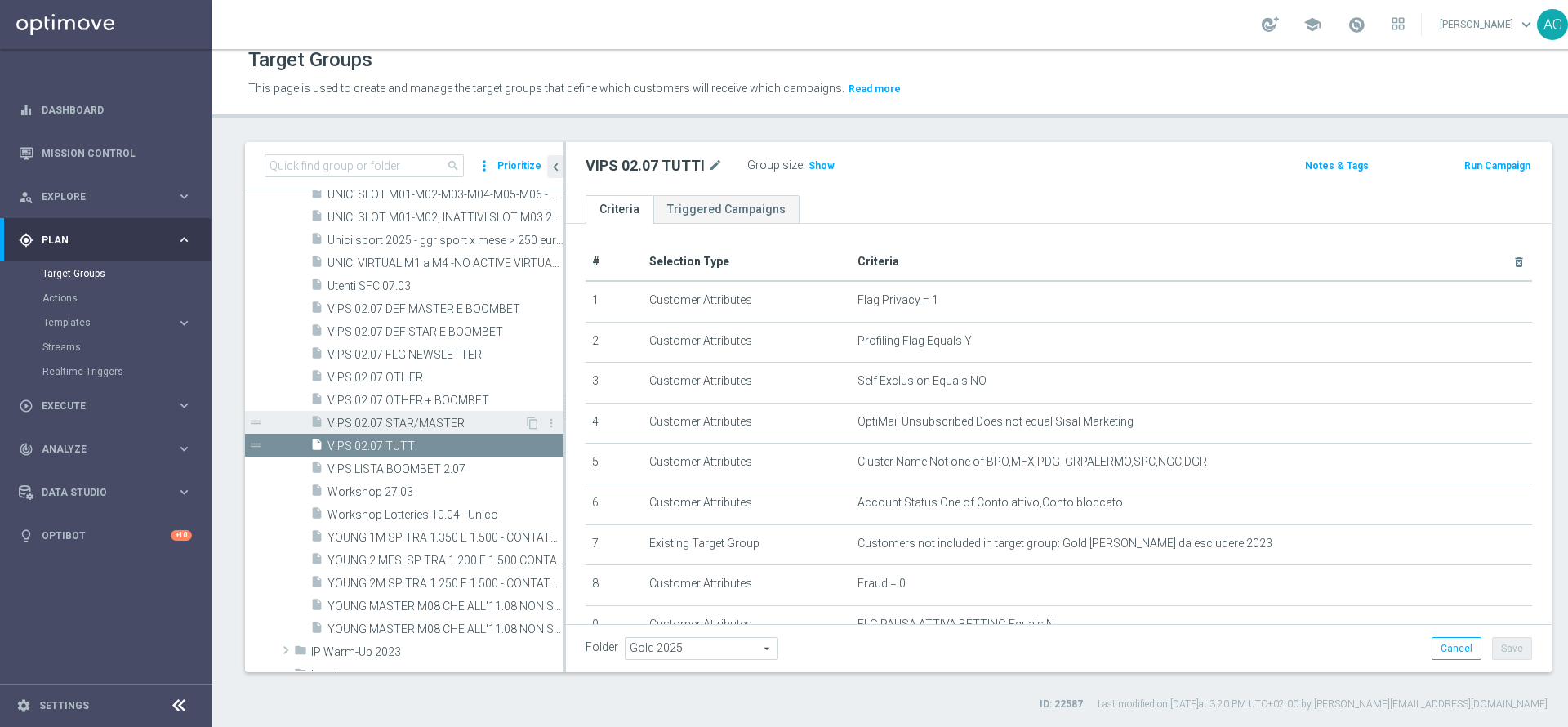
click at [425, 425] on span "VIPS 02.07 STAR/MASTER" at bounding box center [426, 424] width 197 height 14
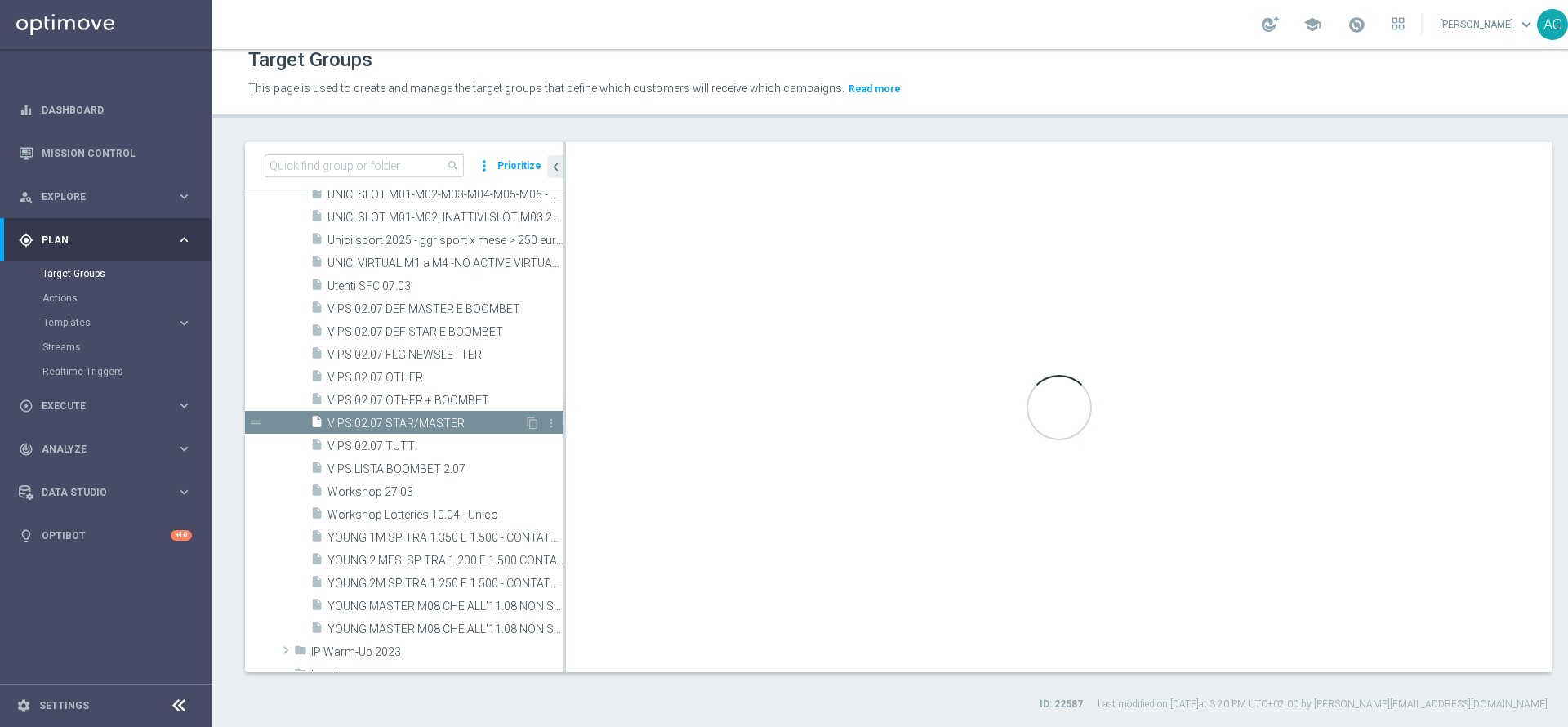
type textarea "(1 and 2 and 3 and 4 and 5 and 6 and 7 and 8 and 9 and 10 and 11 and 12 and 13 …"
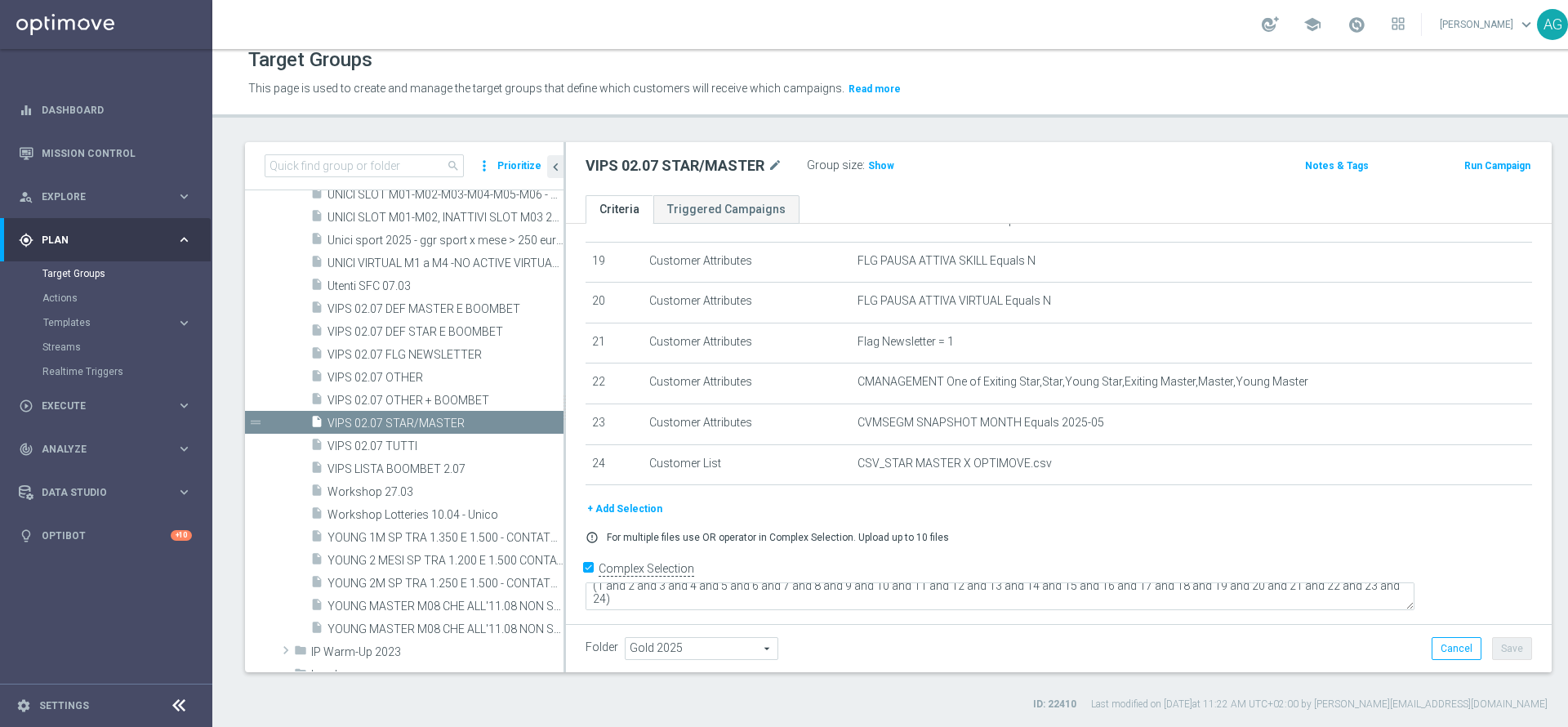
scroll to position [14, 0]
click at [816, 592] on textarea "(1 and 2 and 3 and 4 and 5 and 6 and 7 and 8 and 9 and 10 and 11 and 12 and 13 …" at bounding box center [999, 598] width 829 height 28
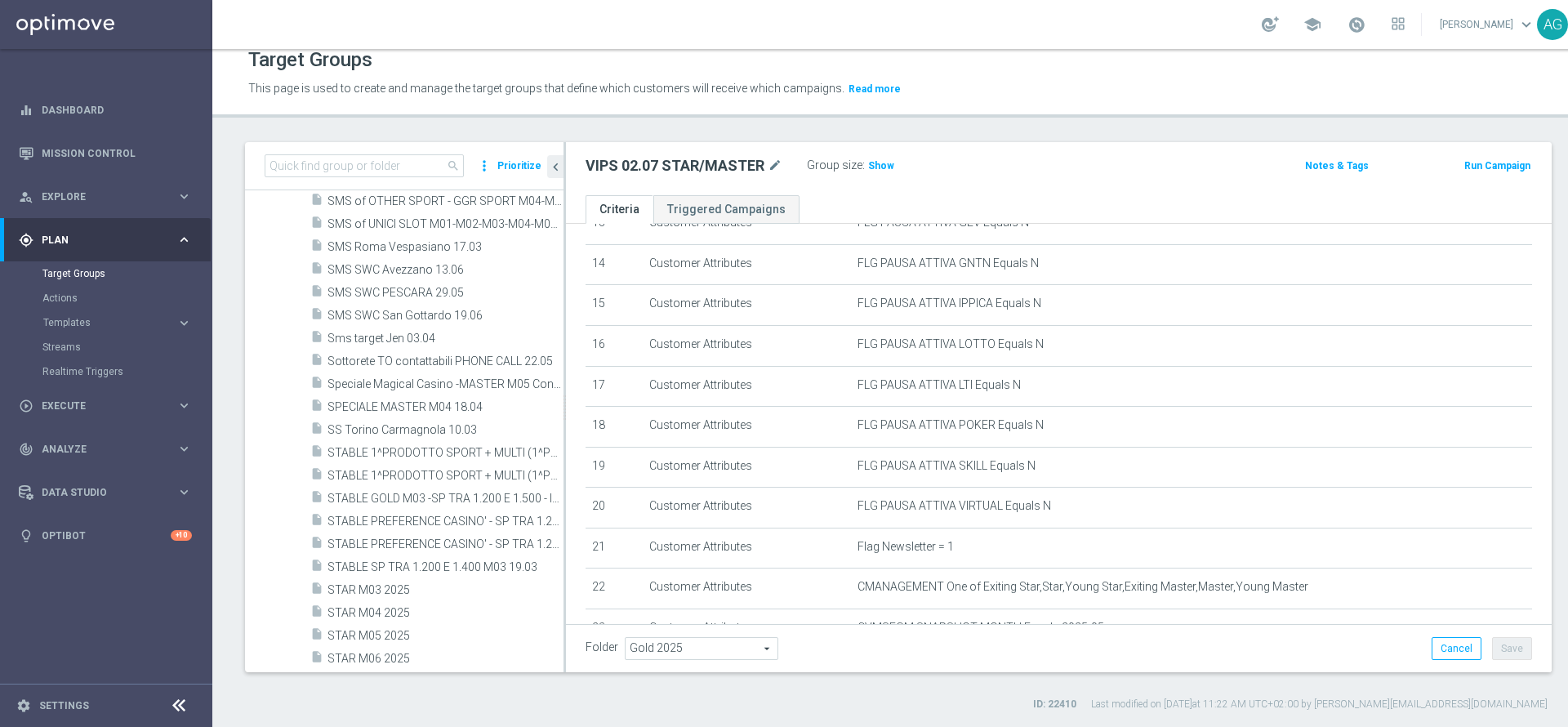
scroll to position [525, 0]
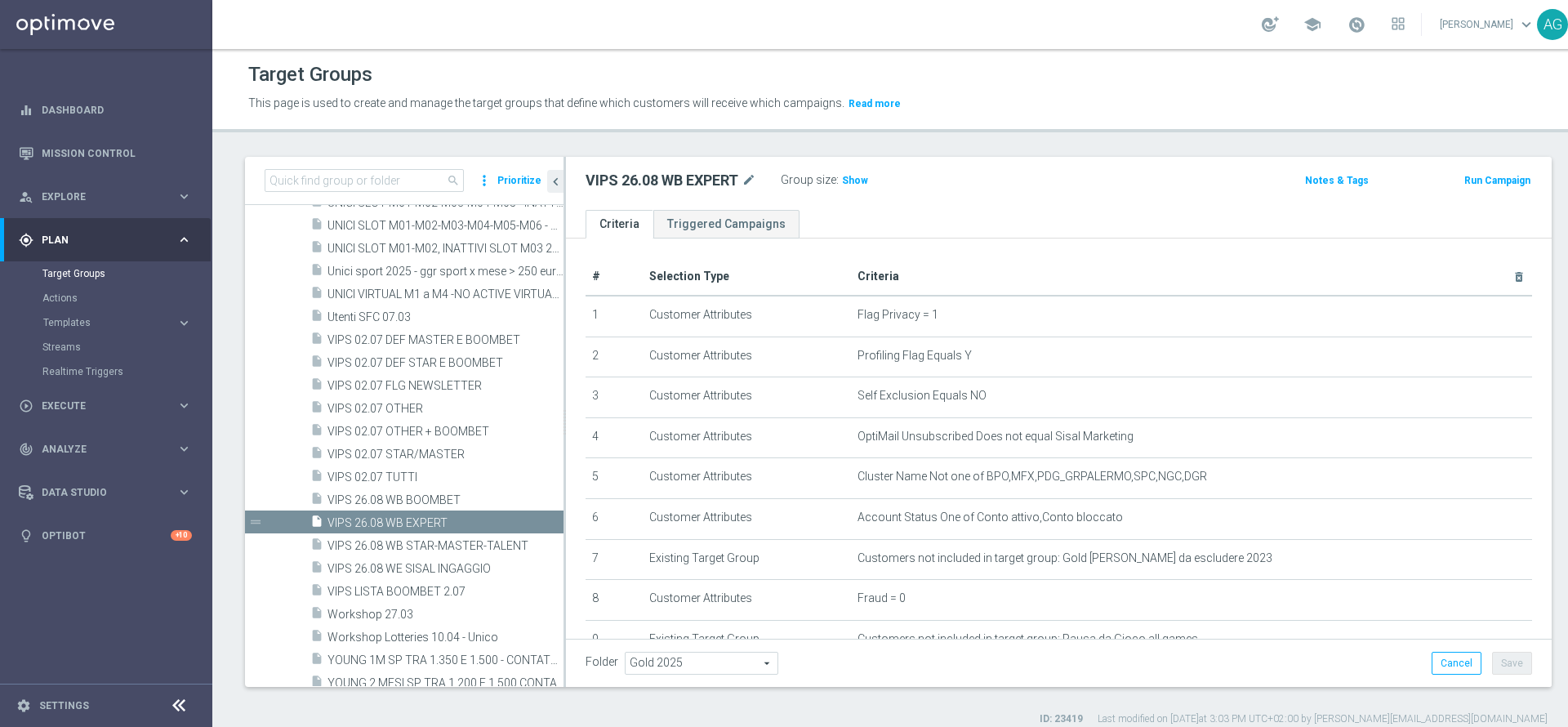
scroll to position [368, 0]
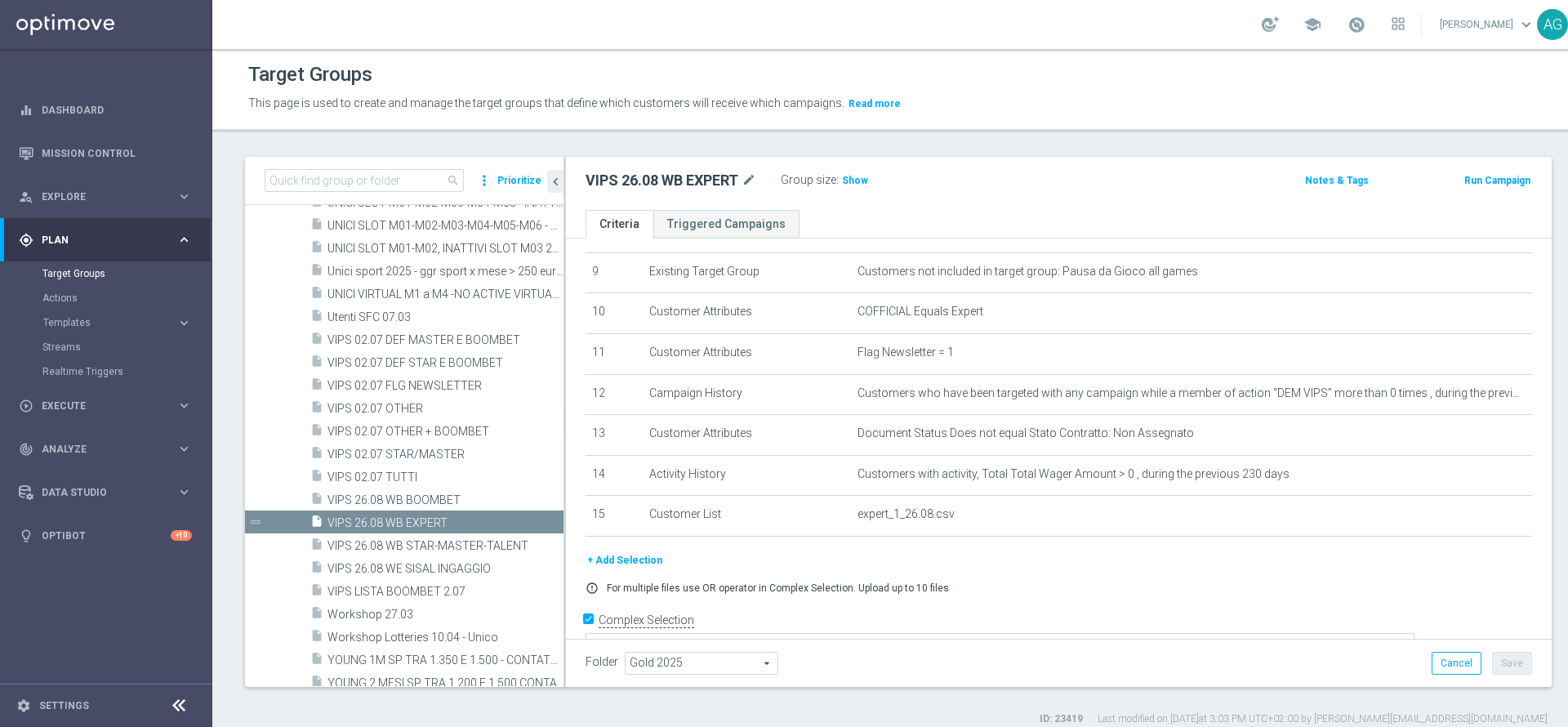
click at [623, 569] on button "+ Add Selection" at bounding box center [624, 560] width 78 height 18
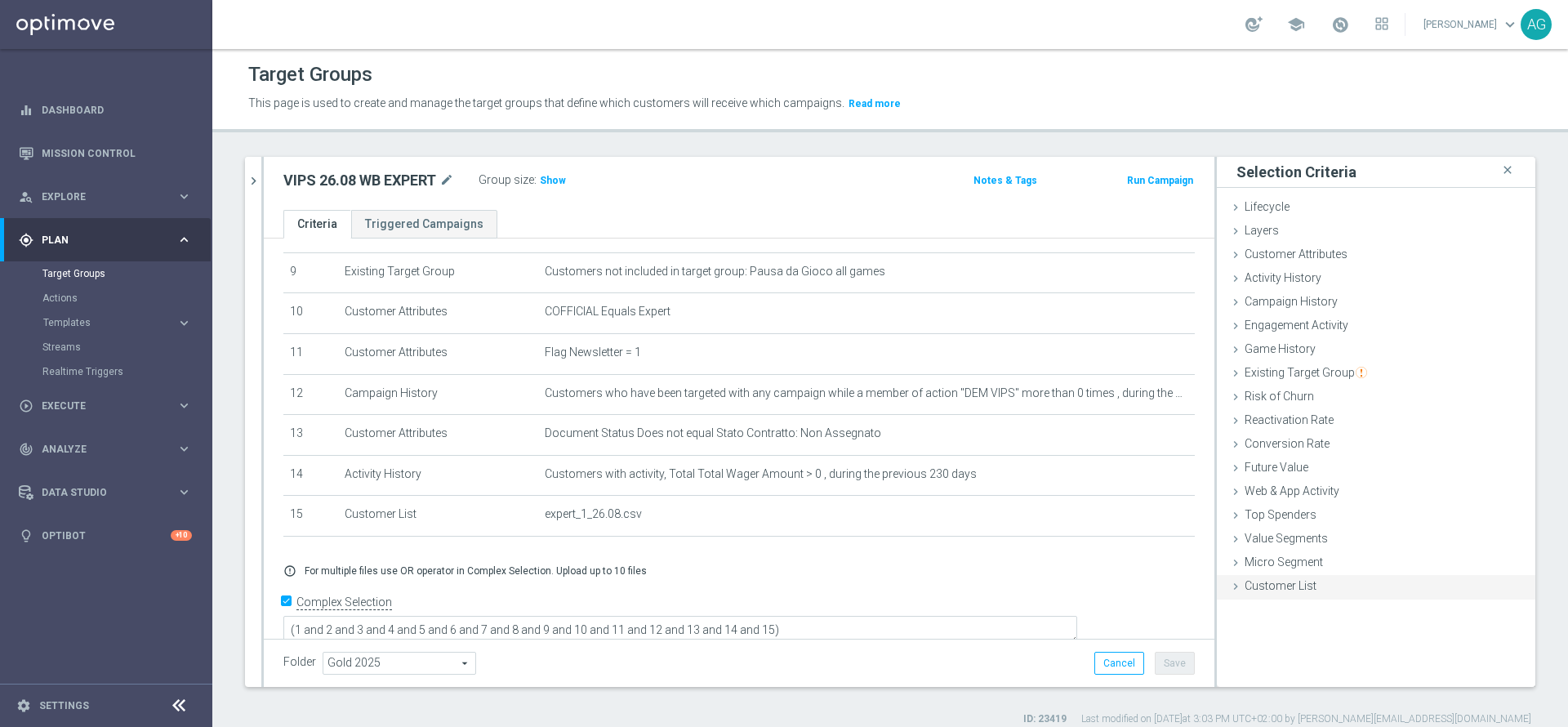
click at [1252, 592] on span "Customer List" at bounding box center [1280, 585] width 71 height 13
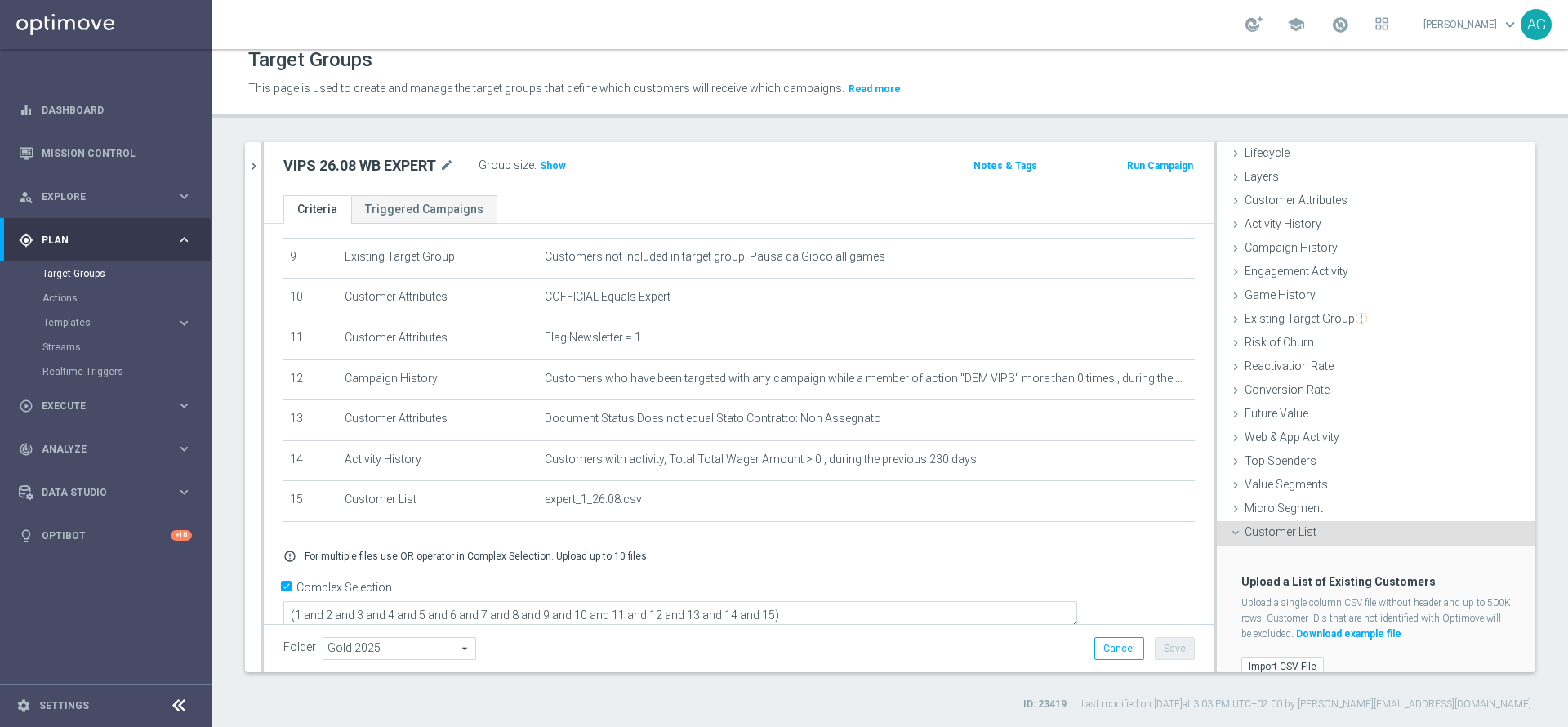
scroll to position [59, 0]
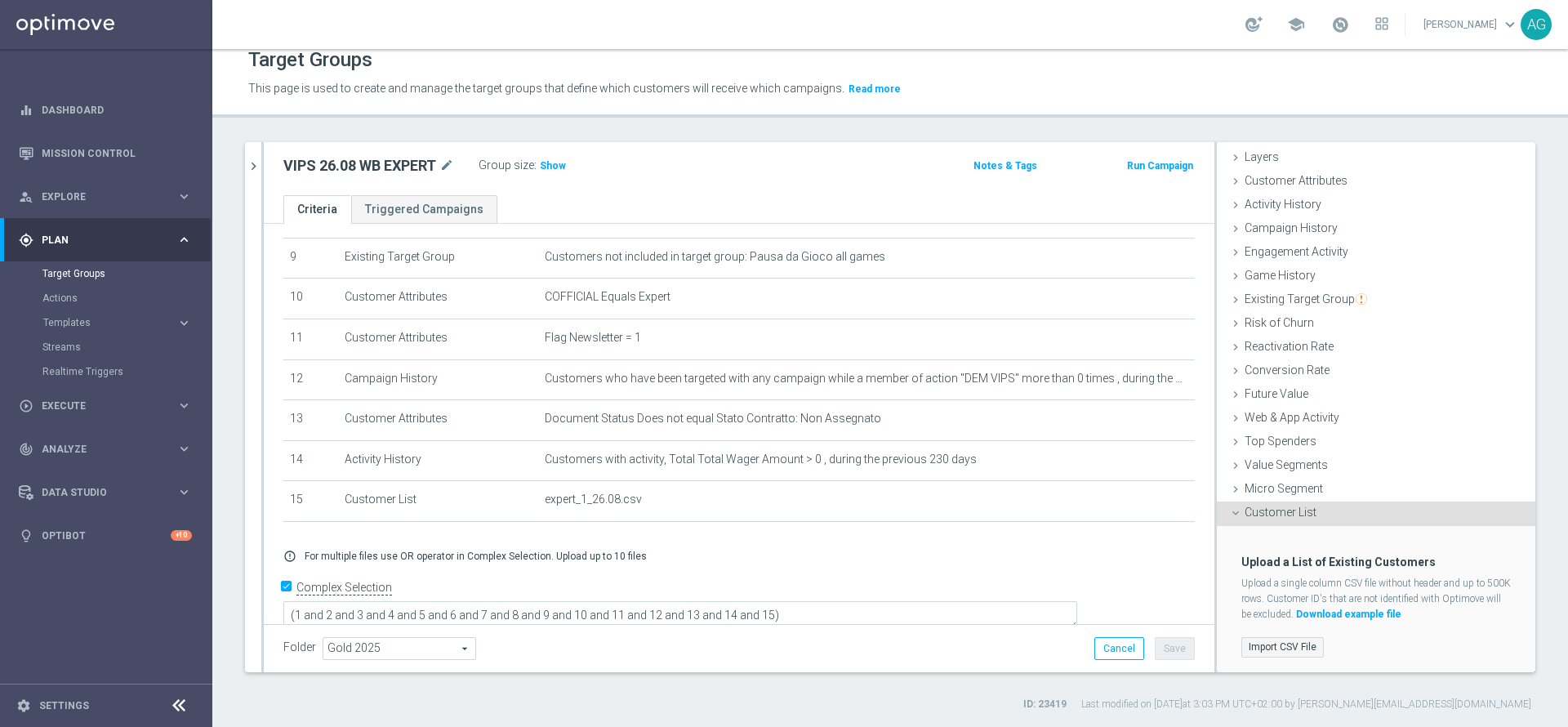
click at [1259, 648] on label "Import CSV File" at bounding box center [1283, 647] width 82 height 21
click at [0, 0] on input "Import CSV File" at bounding box center [0, 0] width 0 height 0
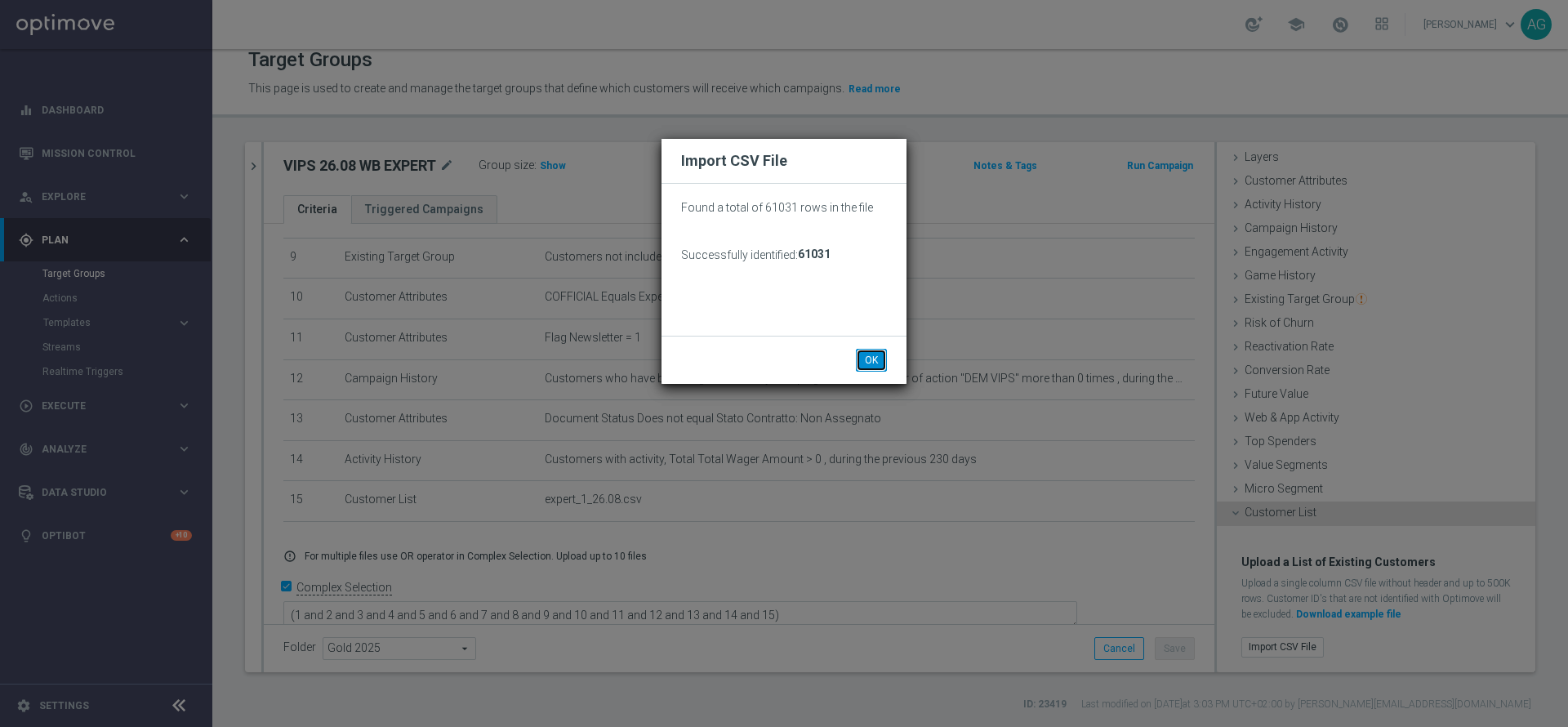
click at [862, 360] on button "OK" at bounding box center [872, 359] width 31 height 23
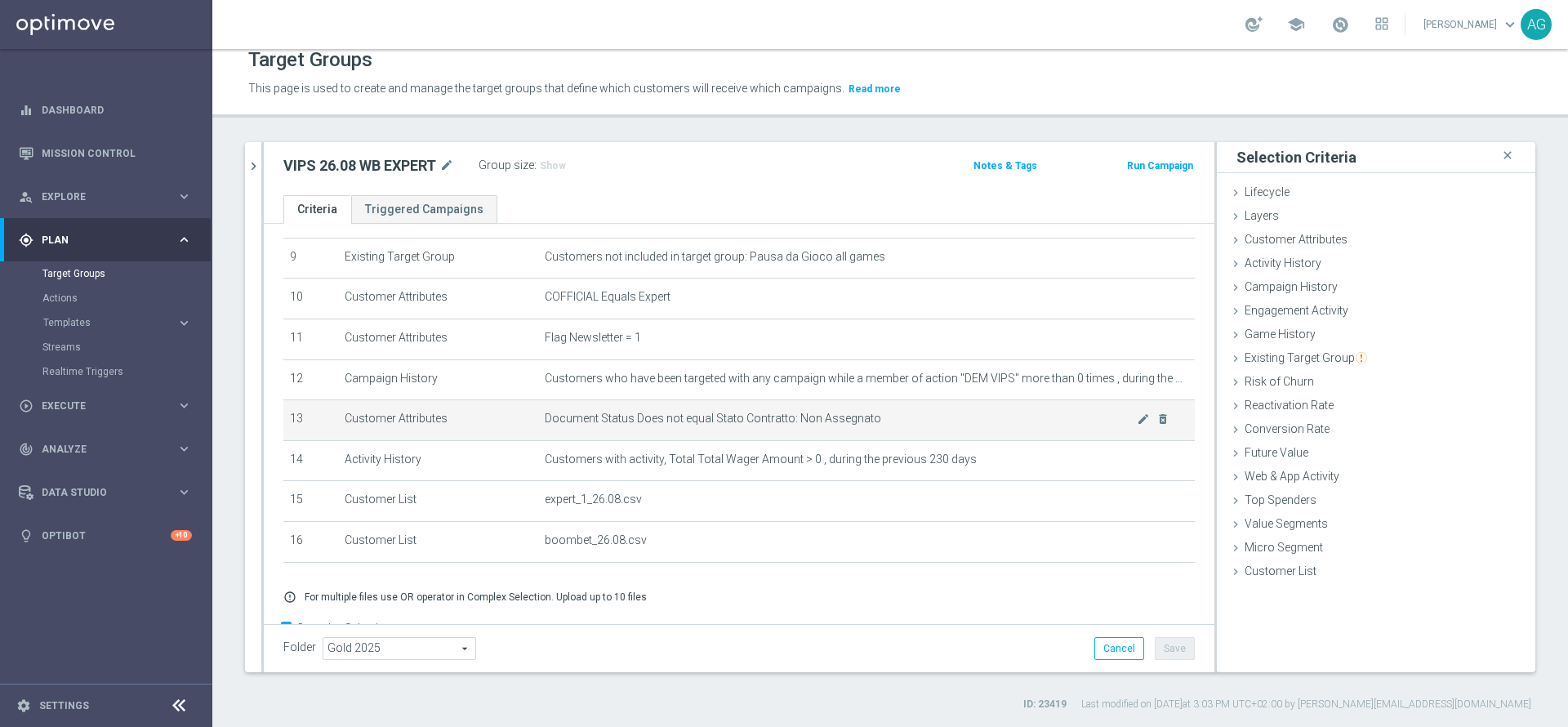
scroll to position [423, 0]
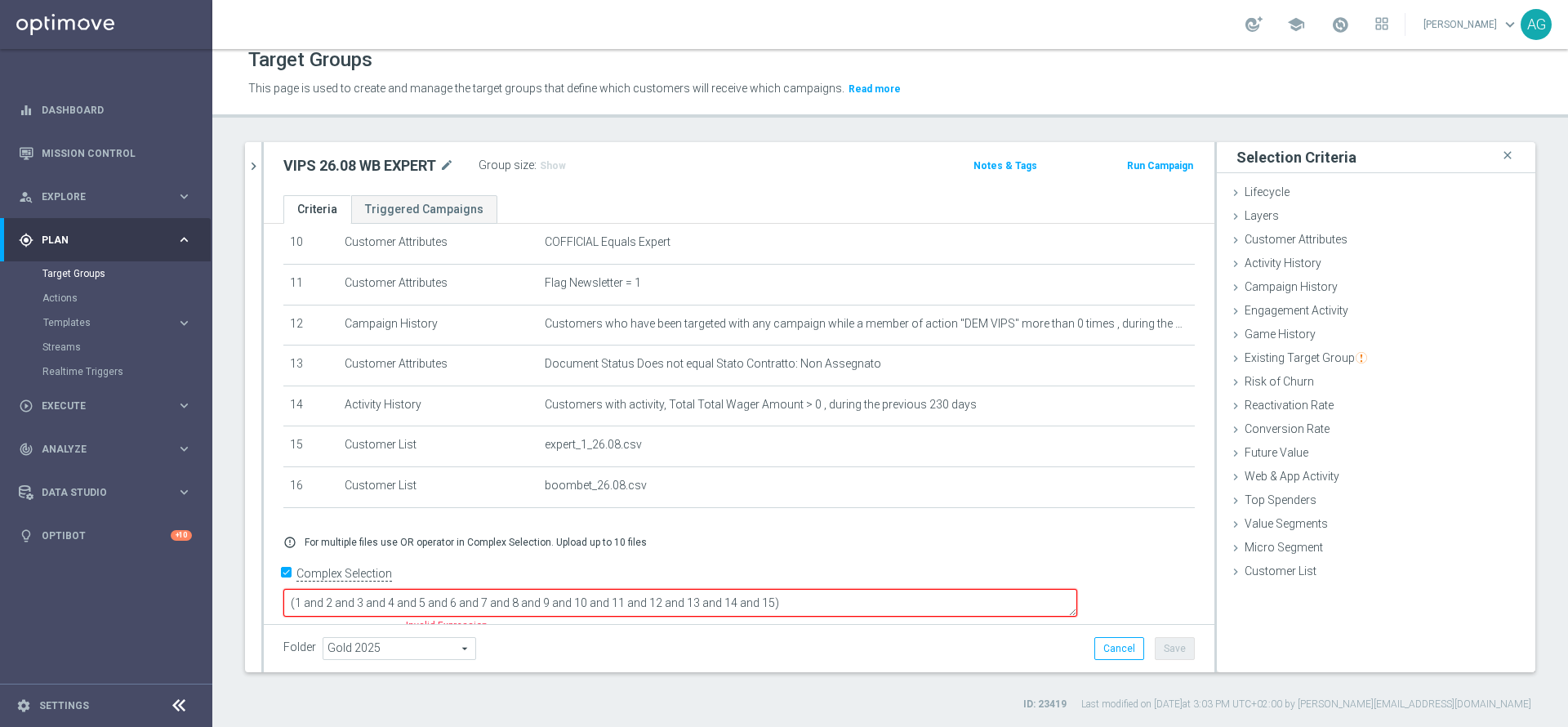
click at [926, 589] on textarea "(1 and 2 and 3 and 4 and 5 and 6 and 7 and 8 and 9 and 10 and 11 and 12 and 13 …" at bounding box center [680, 603] width 794 height 28
click at [857, 549] on div "error_outline For multiple files use OR operator in Complex Selection. Upload u…" at bounding box center [739, 542] width 936 height 13
click at [899, 590] on textarea "(1 and 2 and 3 and 4 and 5 and 6 and 7 and 8 and 9 and 10 and 11 and 12 and 13 …" at bounding box center [680, 603] width 794 height 28
click at [852, 595] on textarea "(1 and 2 and 3 and 4 and 5 and 6 and 7 and 8 and 9 and 10 and 11 and 12 and 13 …" at bounding box center [680, 603] width 794 height 28
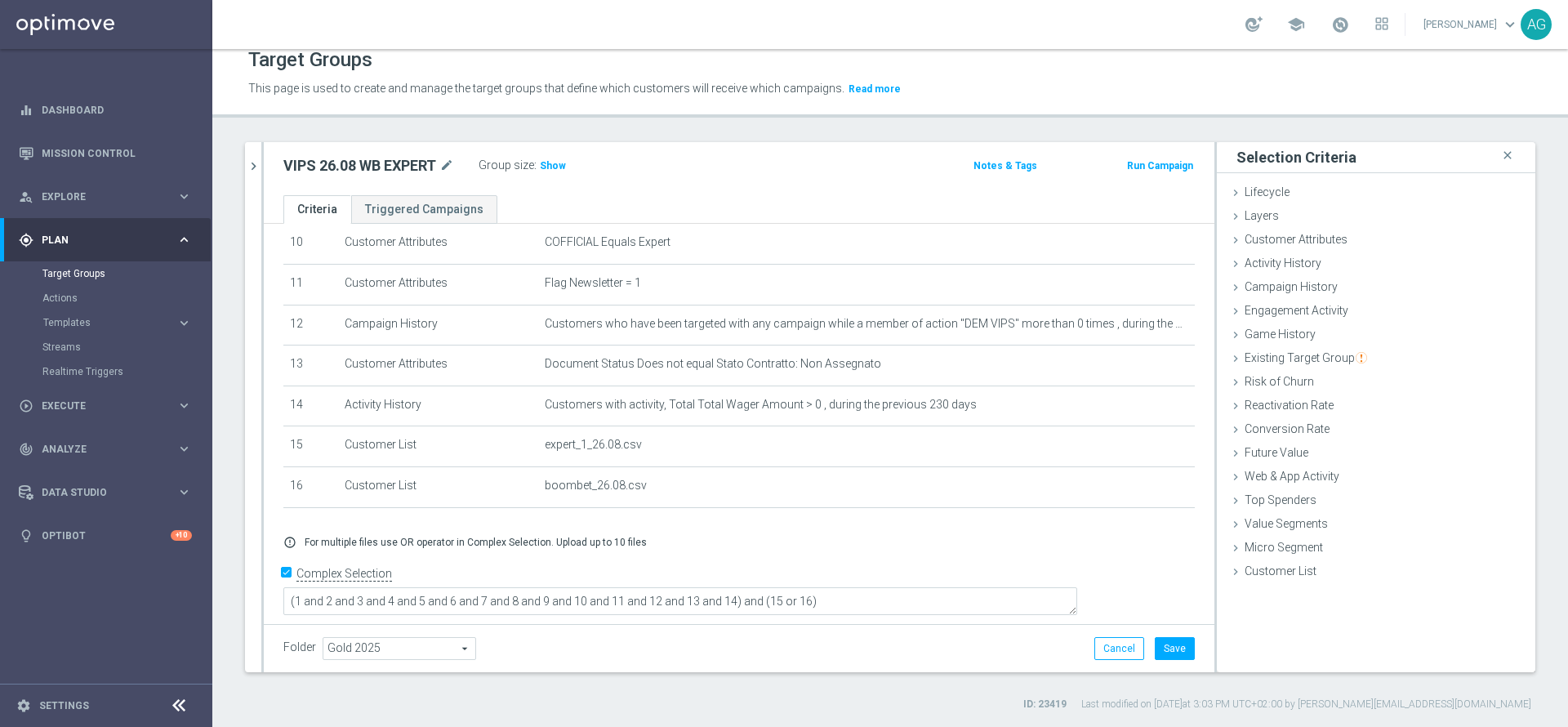
click at [1030, 522] on div "# Selection Type Criteria delete_forever 1 Customer Attributes Flag Privacy = 1…" at bounding box center [739, 171] width 936 height 701
click at [551, 168] on span "Show" at bounding box center [553, 166] width 26 height 12
click at [706, 523] on div "# Selection Type Criteria delete_forever 1 Customer Attributes Flag Privacy = 1…" at bounding box center [739, 173] width 936 height 701
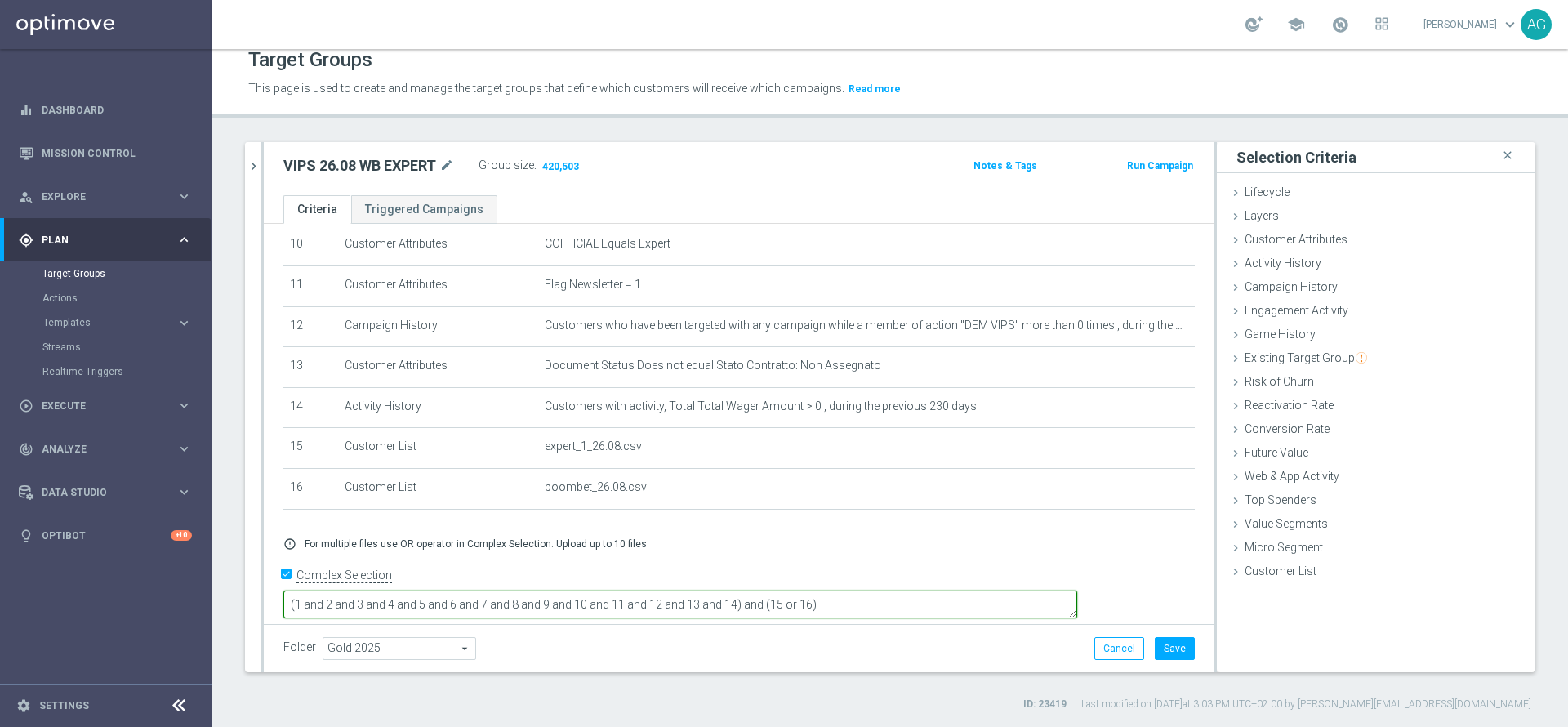
click at [949, 593] on textarea "(1 and 2 and 3 and 4 and 5 and 6 and 7 and 8 and 9 and 10 and 11 and 12 and 13 …" at bounding box center [680, 604] width 794 height 28
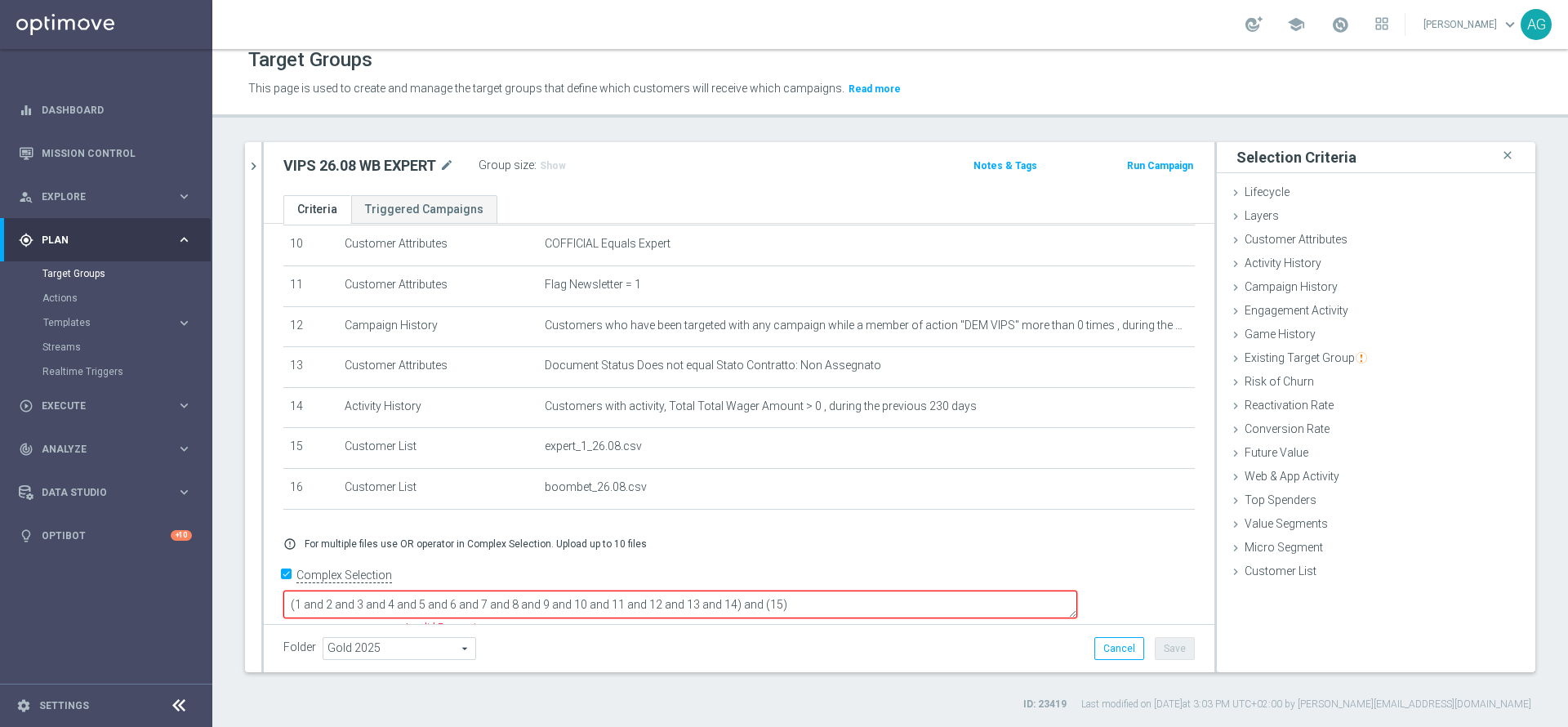
click at [882, 596] on textarea "(1 and 2 and 3 and 4 and 5 and 6 and 7 and 8 and 9 and 10 and 11 and 12 and 13 …" at bounding box center [680, 604] width 794 height 28
type textarea "(1 and 2 and 3 and 4 and 5 and 6 and 7 and 8 and 9 and 10 and 11 and 12 and 13 …"
click at [1072, 523] on div "# Selection Type Criteria delete_forever 1 Customer Attributes Flag Privacy = 1…" at bounding box center [739, 173] width 936 height 701
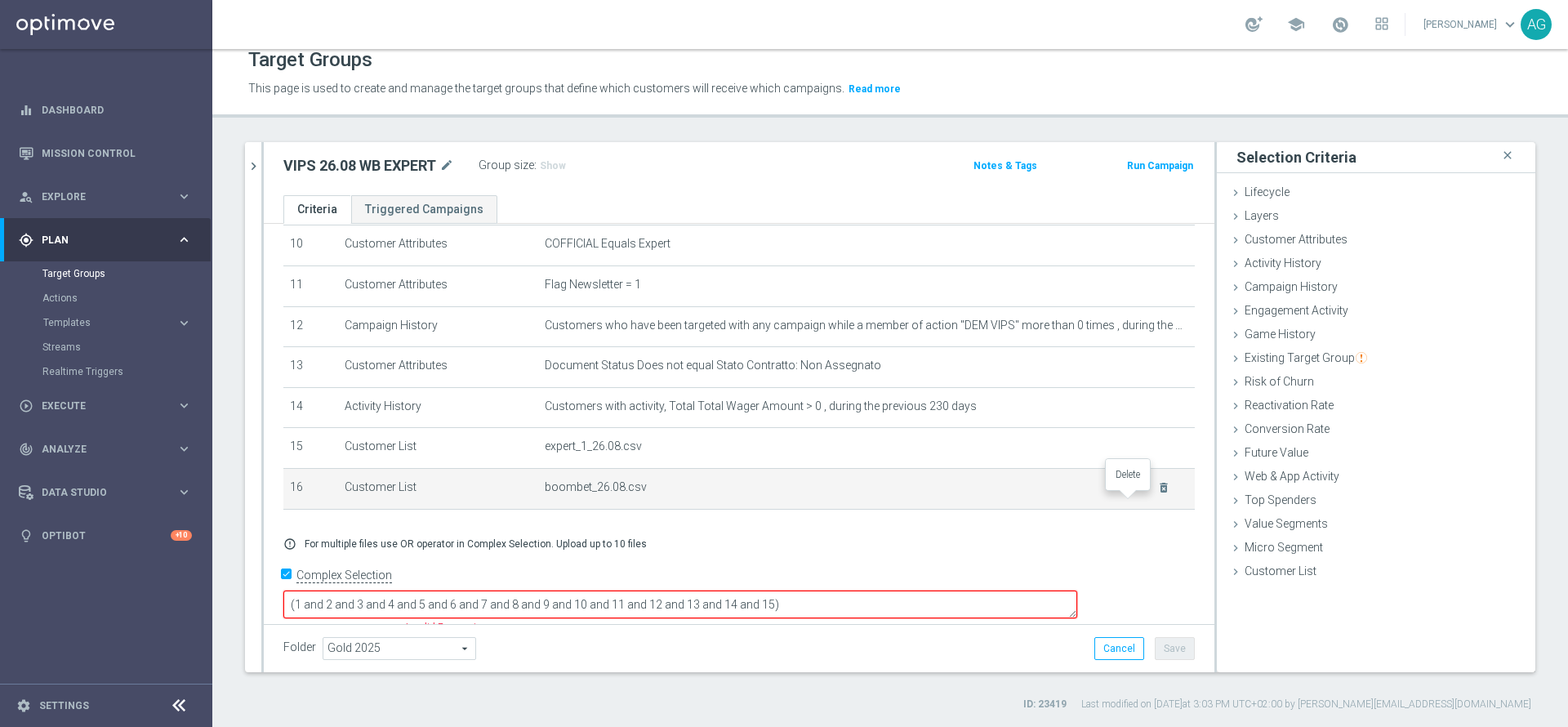
click at [1130, 490] on td "boombet_26.08.csv delete_forever" at bounding box center [866, 488] width 657 height 41
click at [1158, 494] on icon "delete_forever" at bounding box center [1164, 487] width 13 height 13
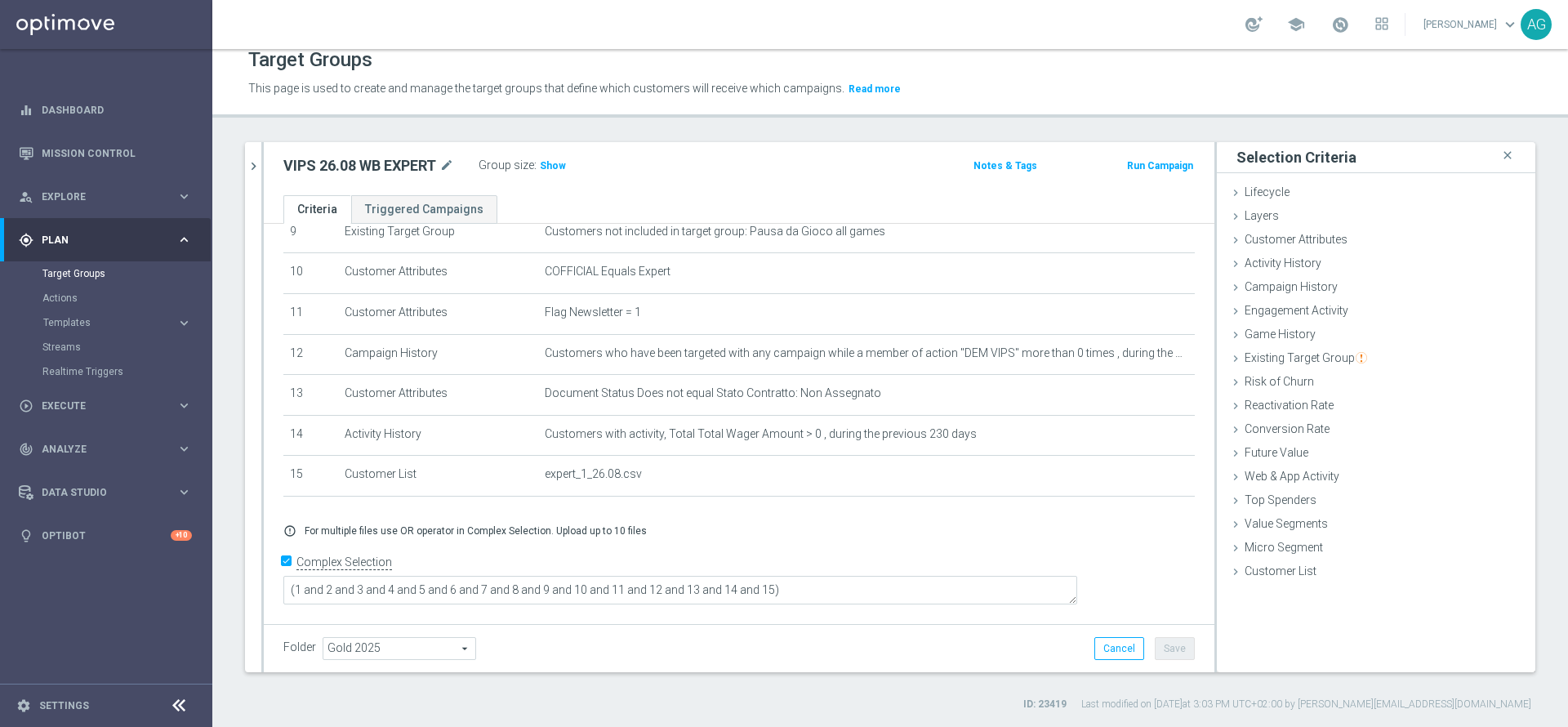
scroll to position [379, 0]
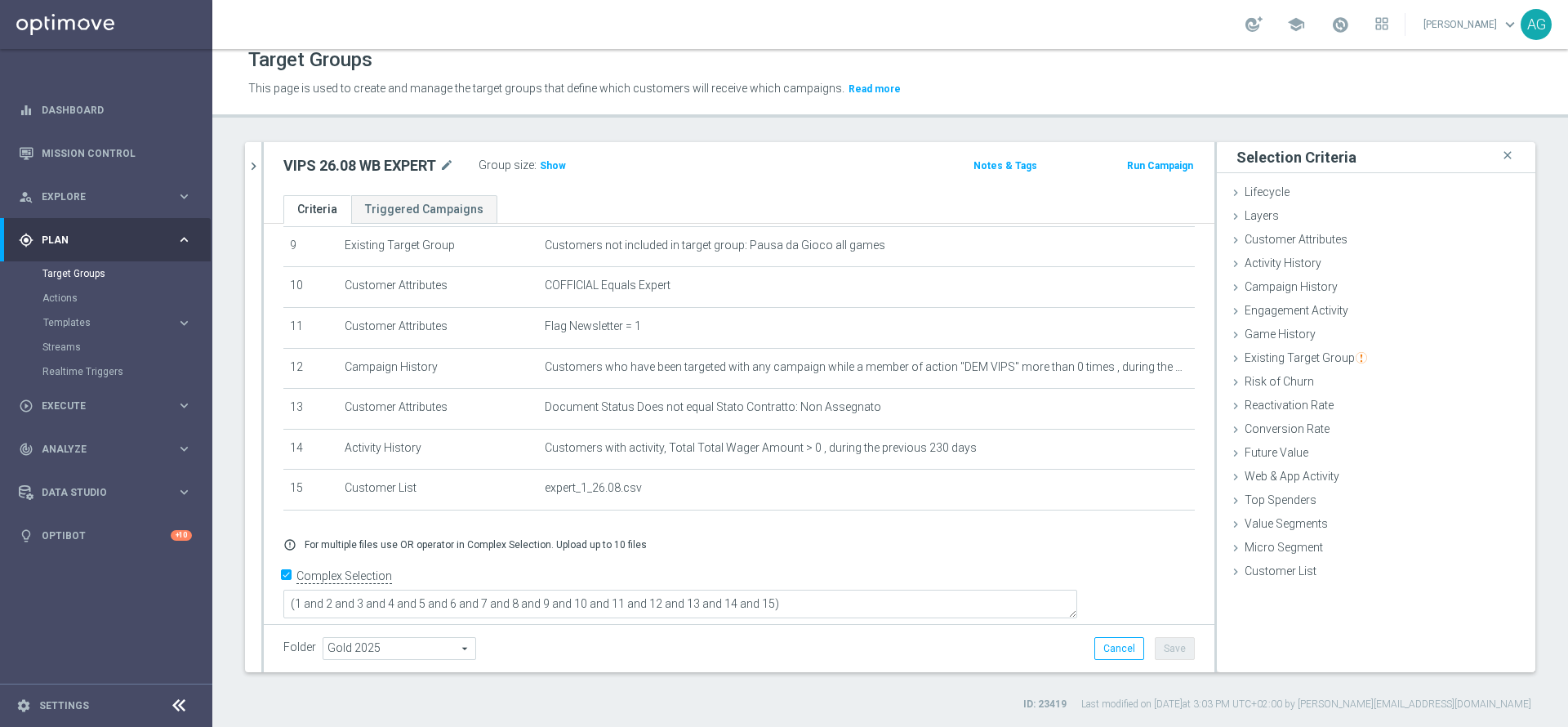
click at [961, 546] on div "+ Add Selection error_outline For multiple files use OR operator in Complex Sel…" at bounding box center [739, 544] width 936 height 38
click at [550, 161] on span "Show" at bounding box center [553, 166] width 26 height 12
click at [573, 157] on h3 "415,856" at bounding box center [561, 168] width 45 height 23
click at [565, 160] on span "415,856" at bounding box center [561, 168] width 40 height 16
click at [250, 165] on icon "chevron_right" at bounding box center [254, 166] width 16 height 16
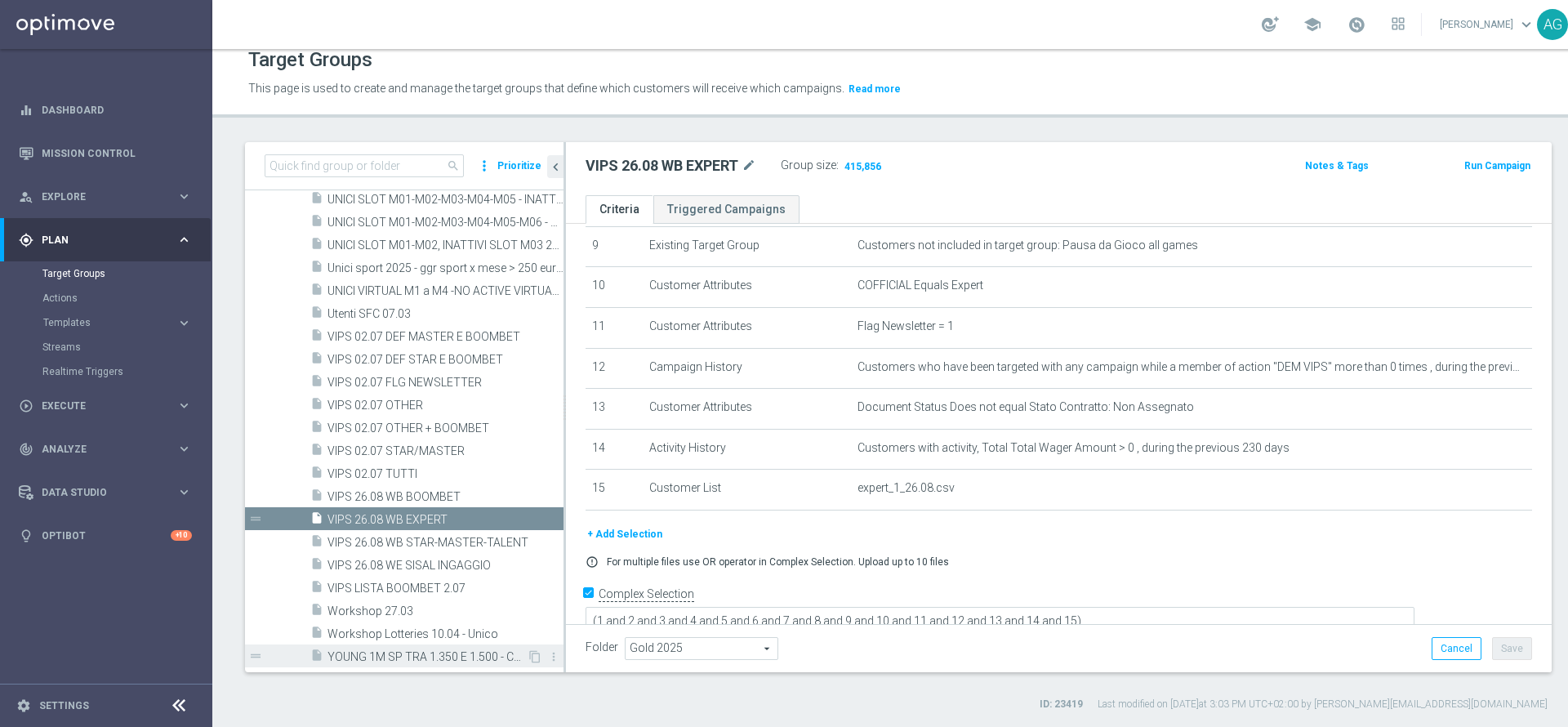
scroll to position [16003, 0]
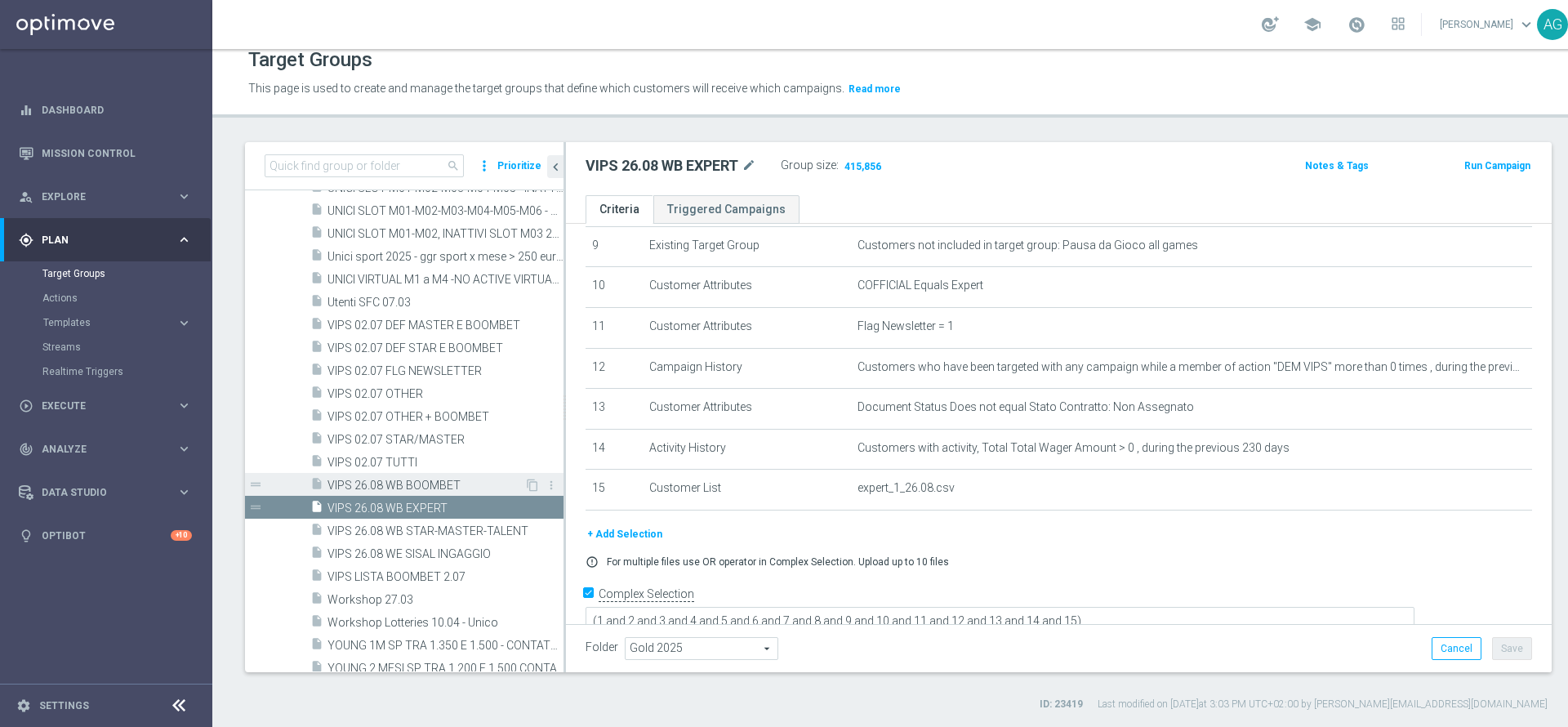
click at [395, 492] on div "insert_drive_file VIPS 26.08 WB BOOMBET" at bounding box center [417, 483] width 214 height 23
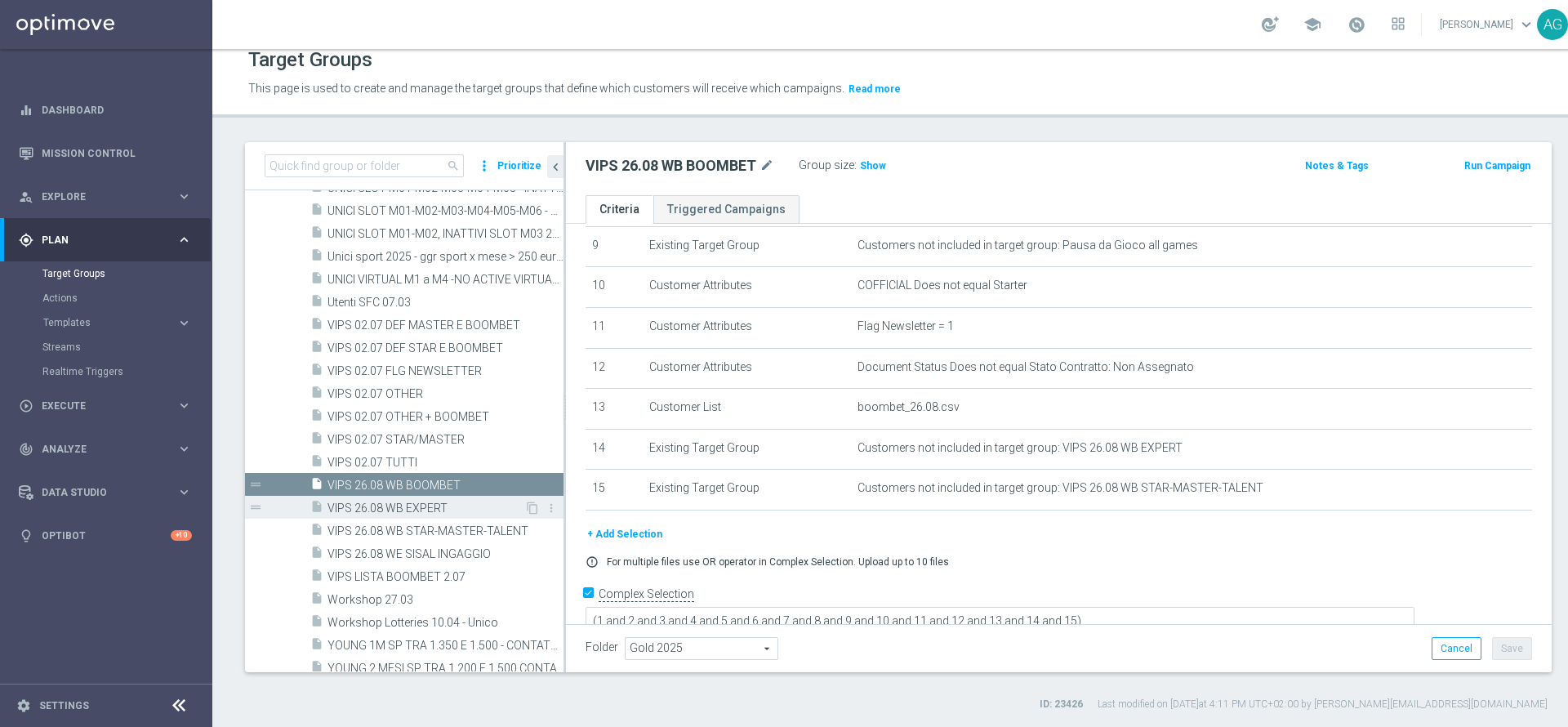
click at [411, 502] on span "VIPS 26.08 WB EXPERT" at bounding box center [426, 508] width 197 height 14
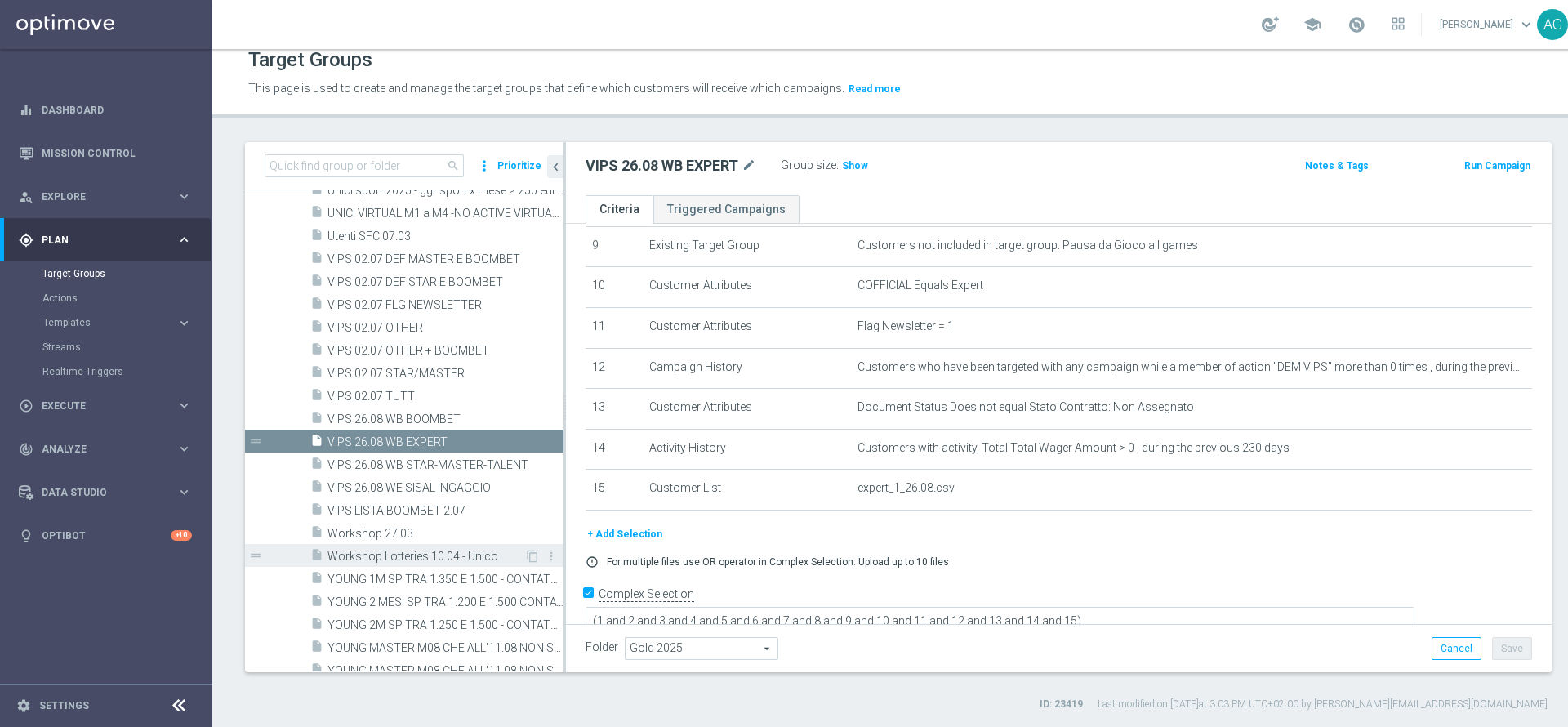
scroll to position [16126, 0]
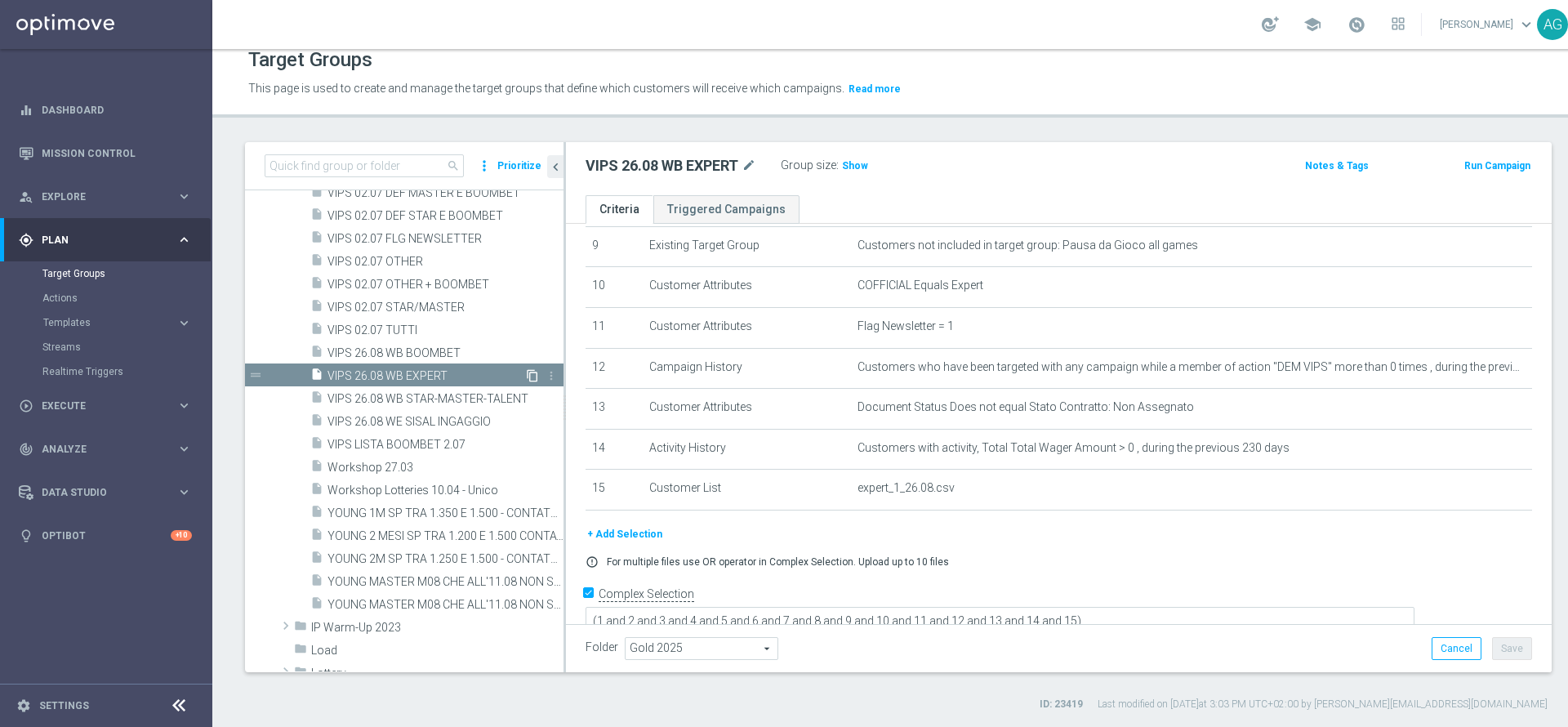
click at [527, 373] on icon "content_copy" at bounding box center [532, 375] width 13 height 13
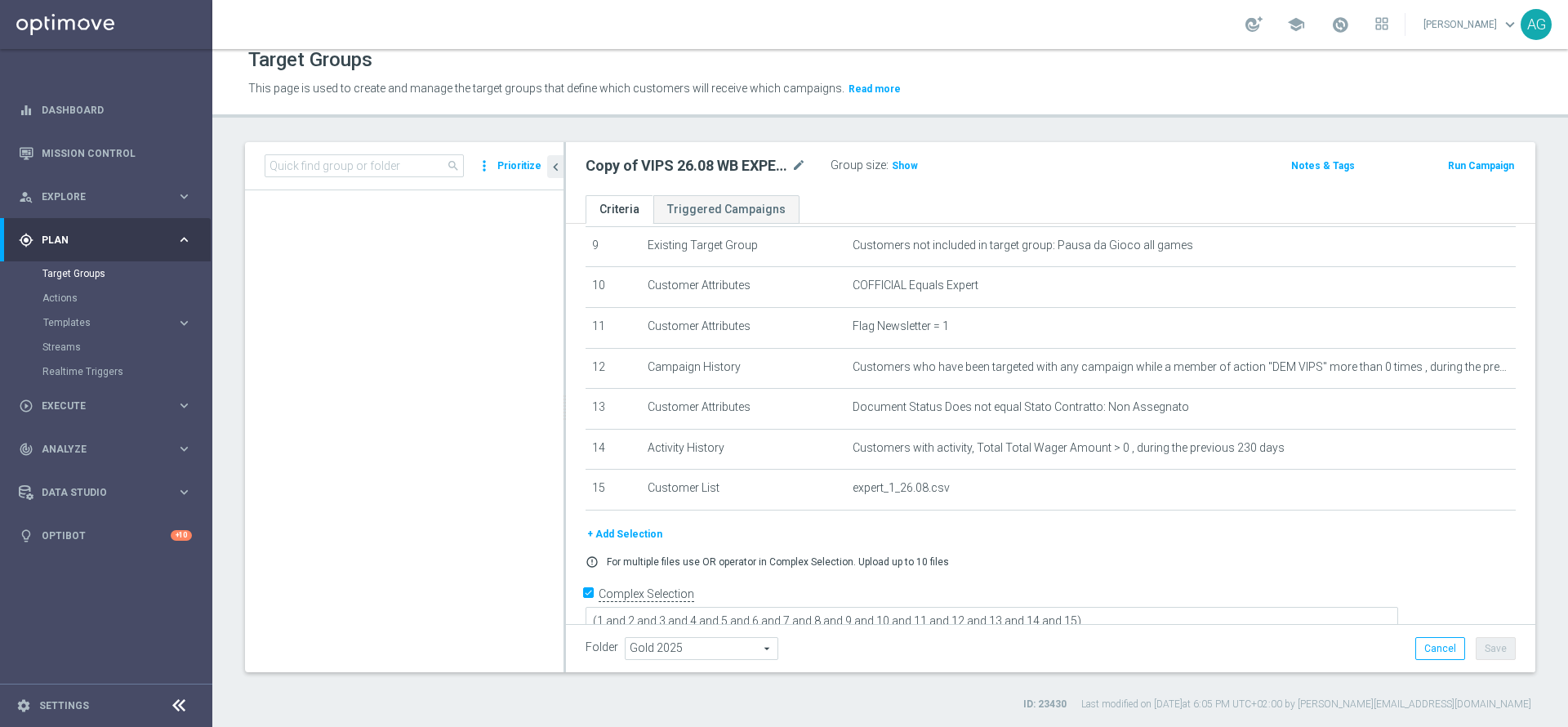
scroll to position [8020, 0]
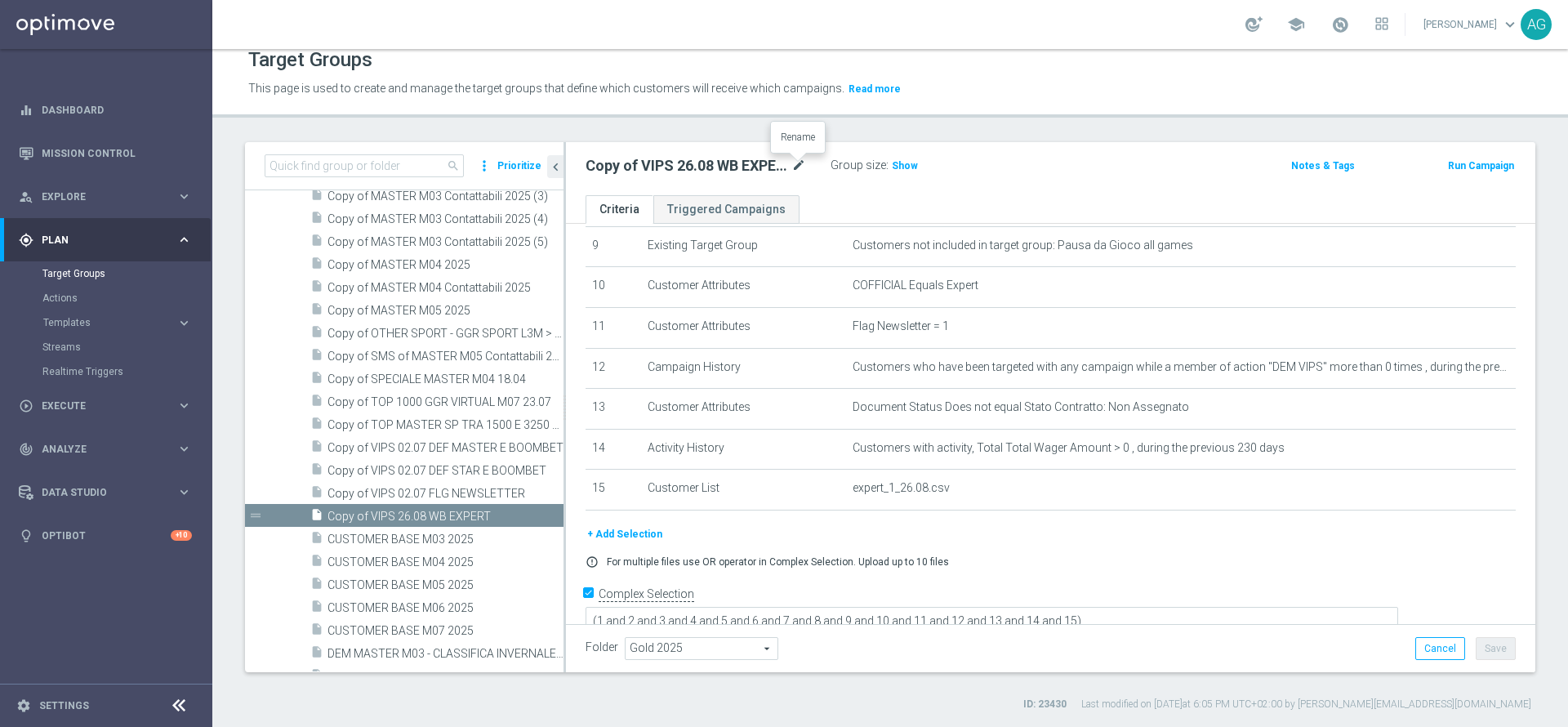
click at [802, 167] on icon "mode_edit" at bounding box center [799, 165] width 15 height 20
click at [793, 168] on input "Copy of VIPS 26.08 WB EXPERT" at bounding box center [695, 166] width 220 height 23
click at [619, 168] on input "Copy of VIPS 26.08 WB EXPERT + BOOMBET" at bounding box center [695, 166] width 220 height 23
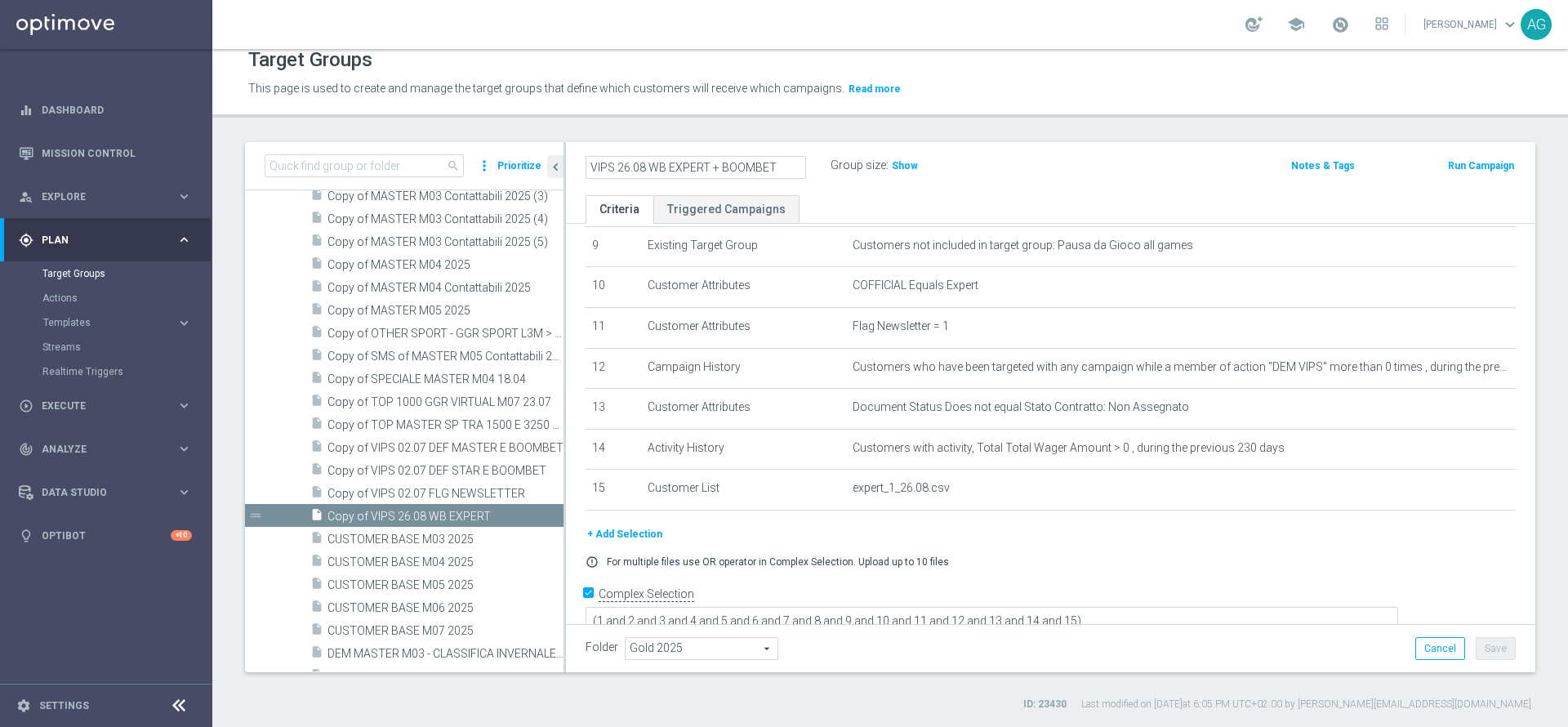
type input "VIPS 26.08 WB EXPERT + BOOMBET"
click at [862, 218] on ul "Criteria Triggered Campaigns" at bounding box center [1050, 208] width 970 height 28
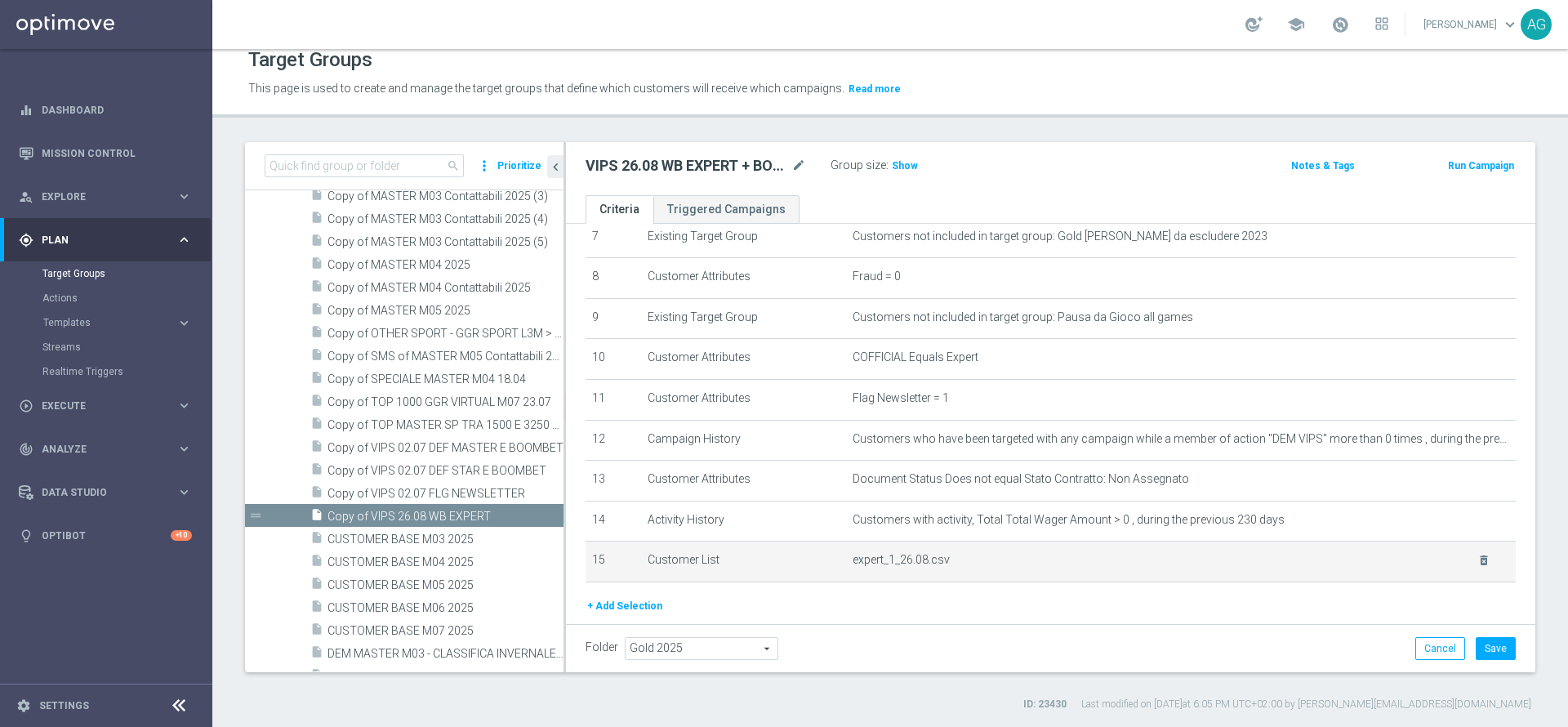
scroll to position [397, 0]
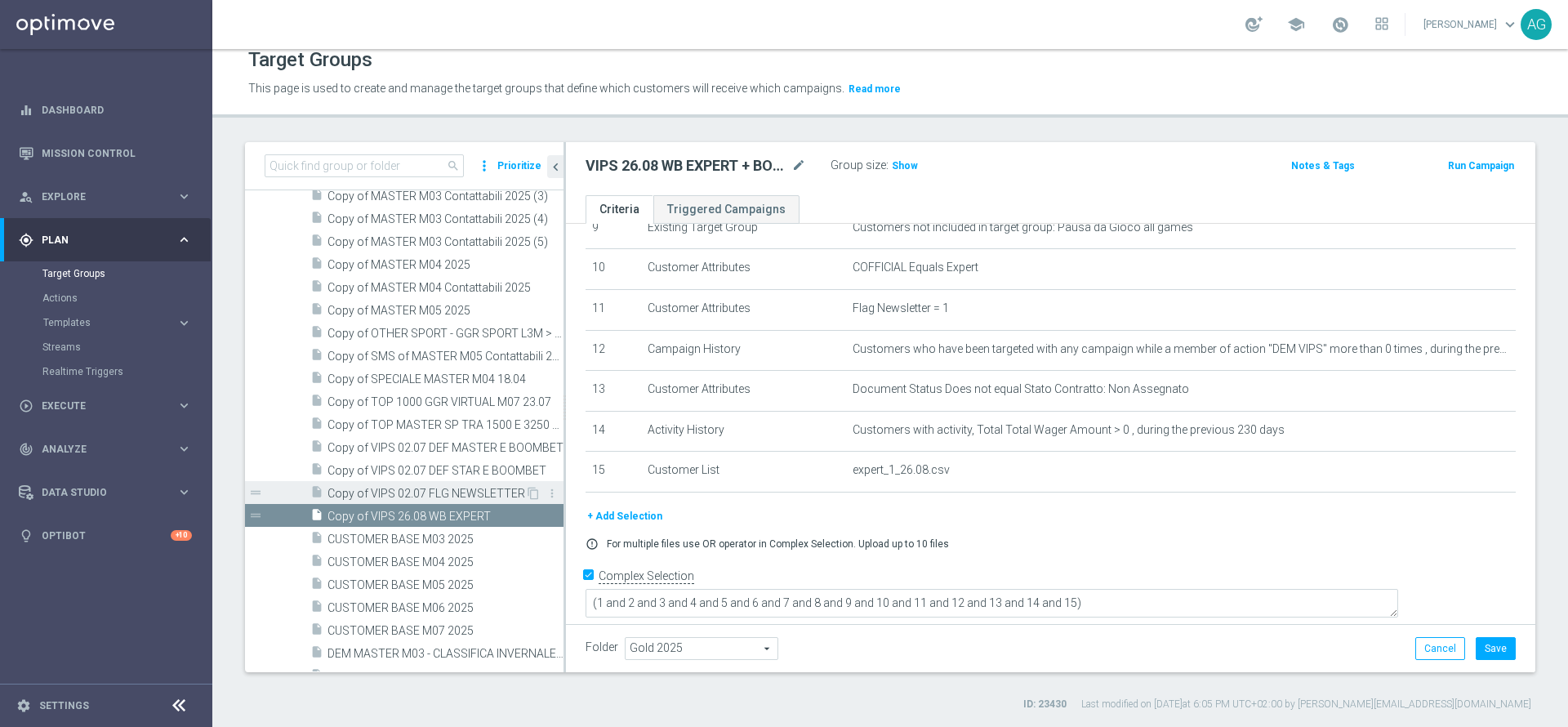
click at [447, 489] on span "Copy of VIPS 02.07 FLG NEWSLETTER" at bounding box center [427, 493] width 198 height 14
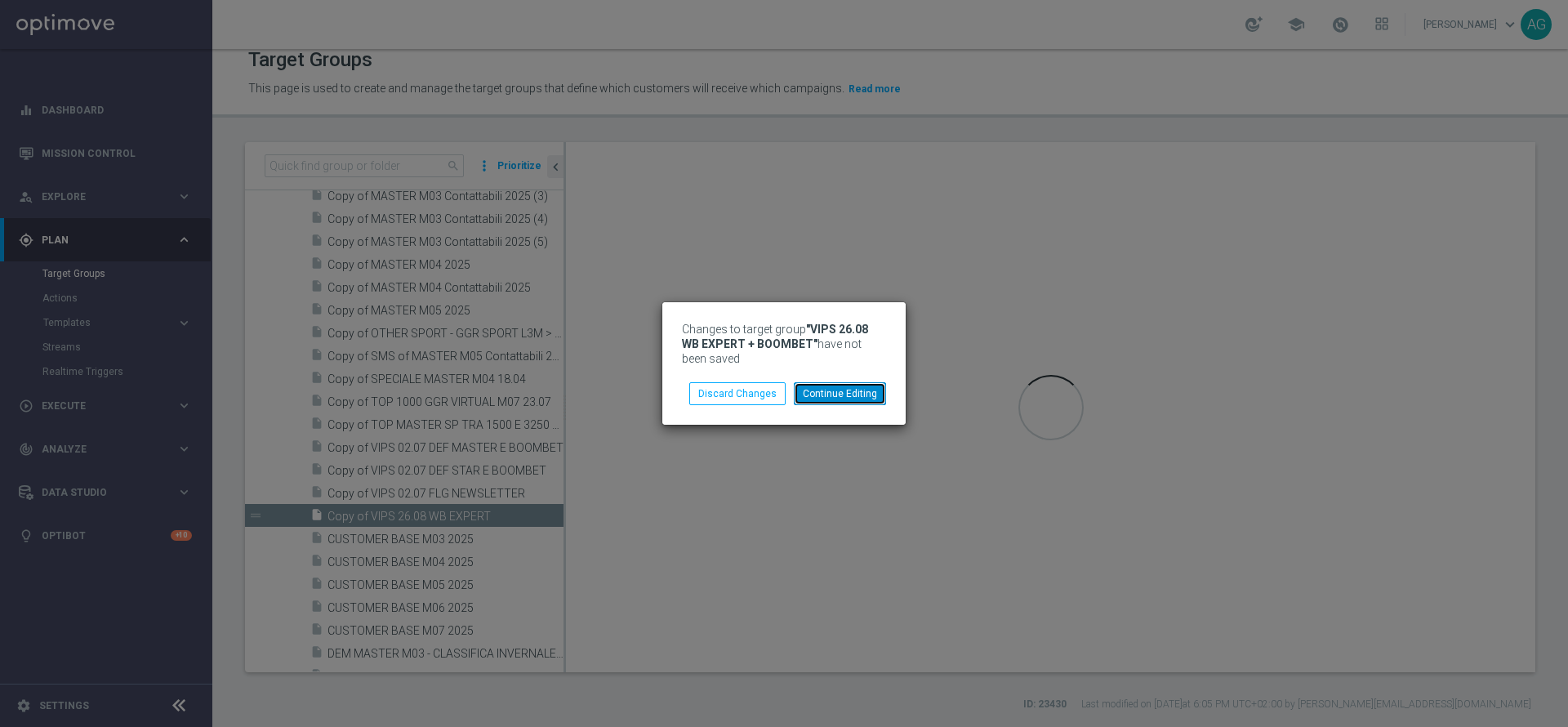
click at [832, 397] on button "Continue Editing" at bounding box center [840, 393] width 92 height 23
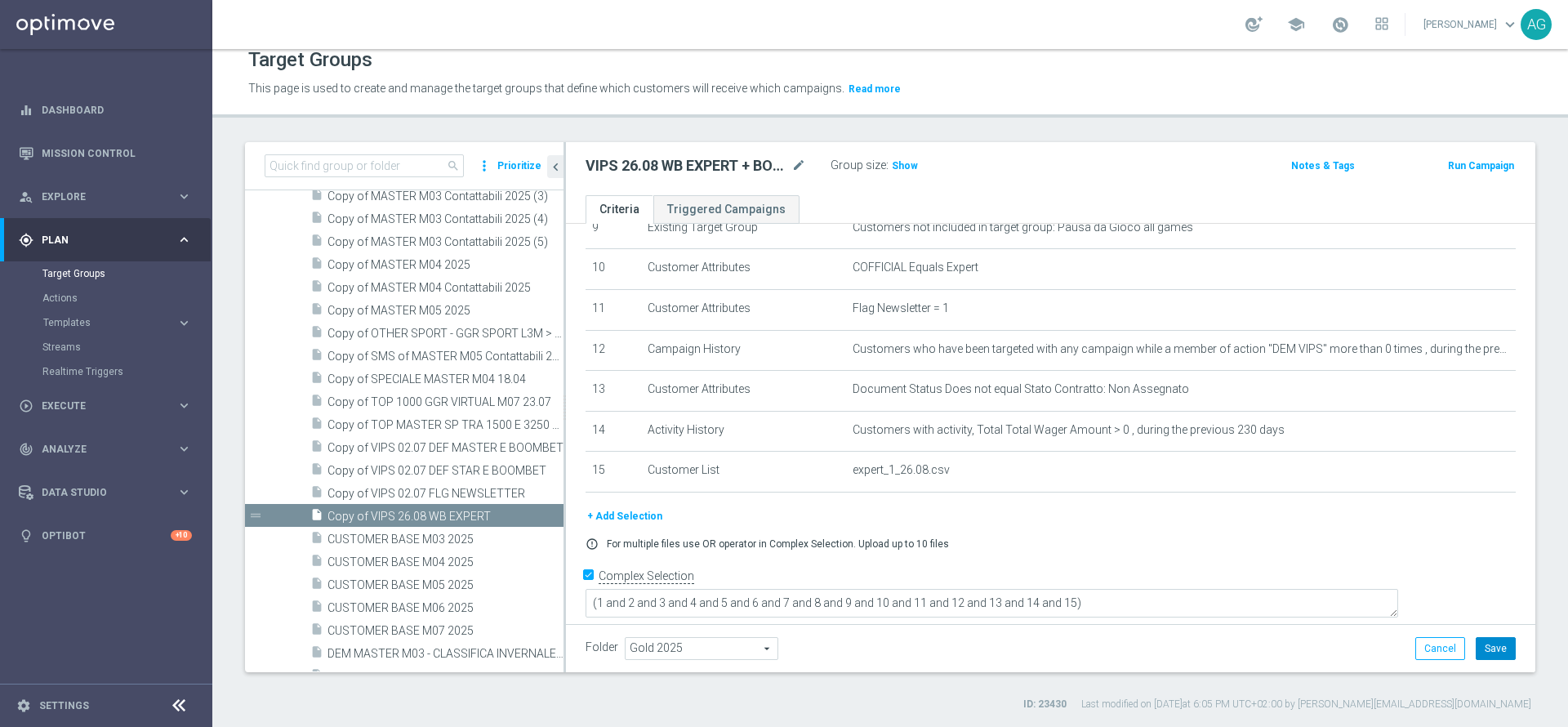
click at [1476, 651] on button "Save" at bounding box center [1496, 648] width 40 height 23
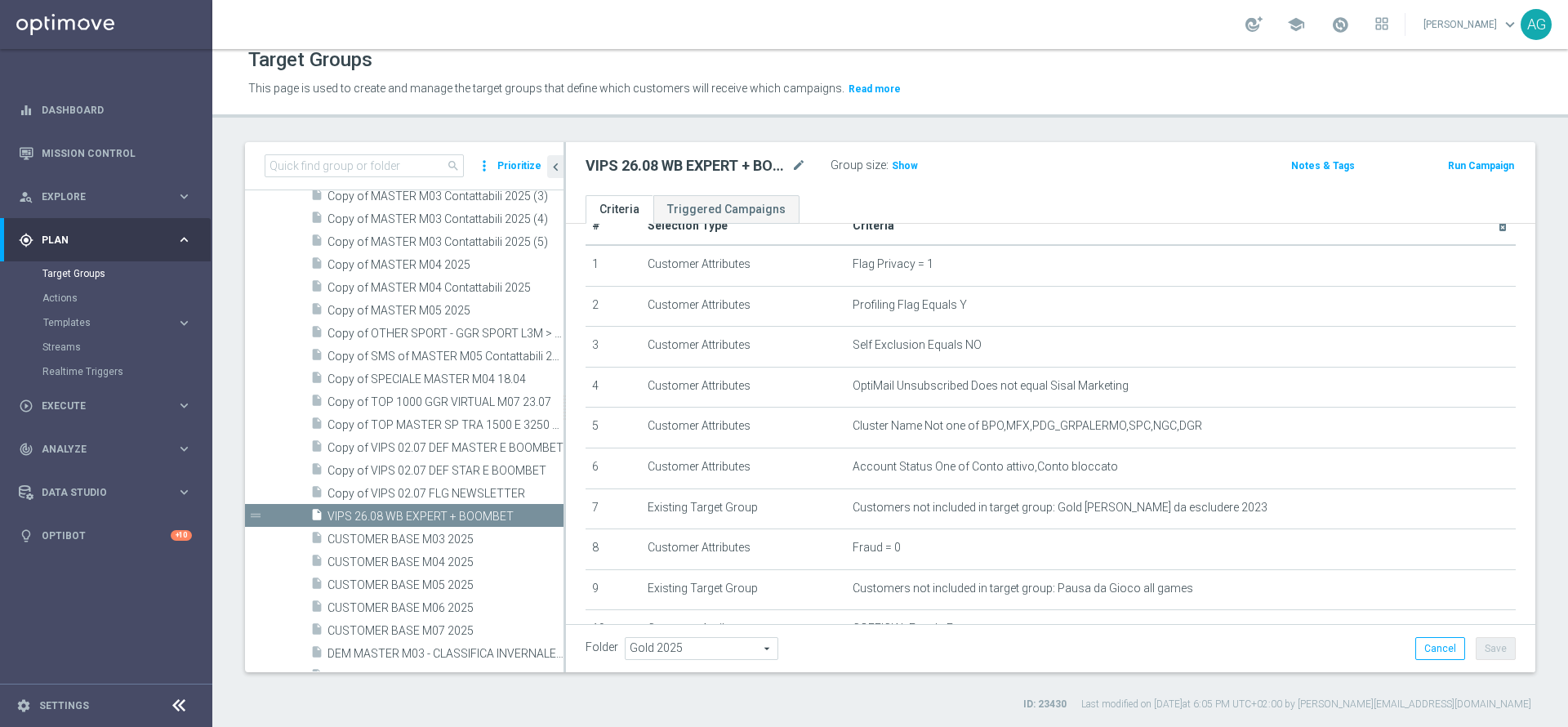
scroll to position [29, 0]
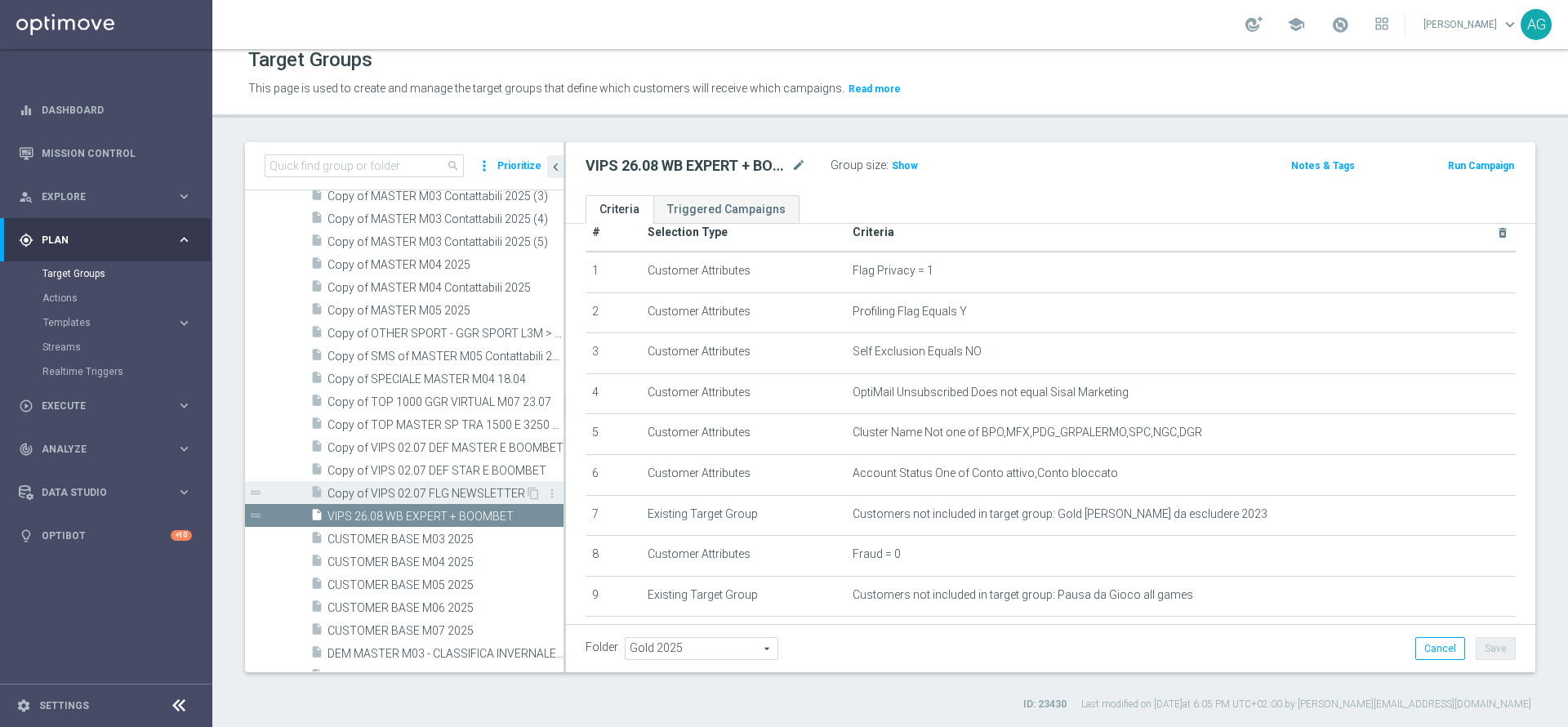
click at [402, 498] on span "Copy of VIPS 02.07 FLG NEWSLETTER" at bounding box center [427, 493] width 198 height 14
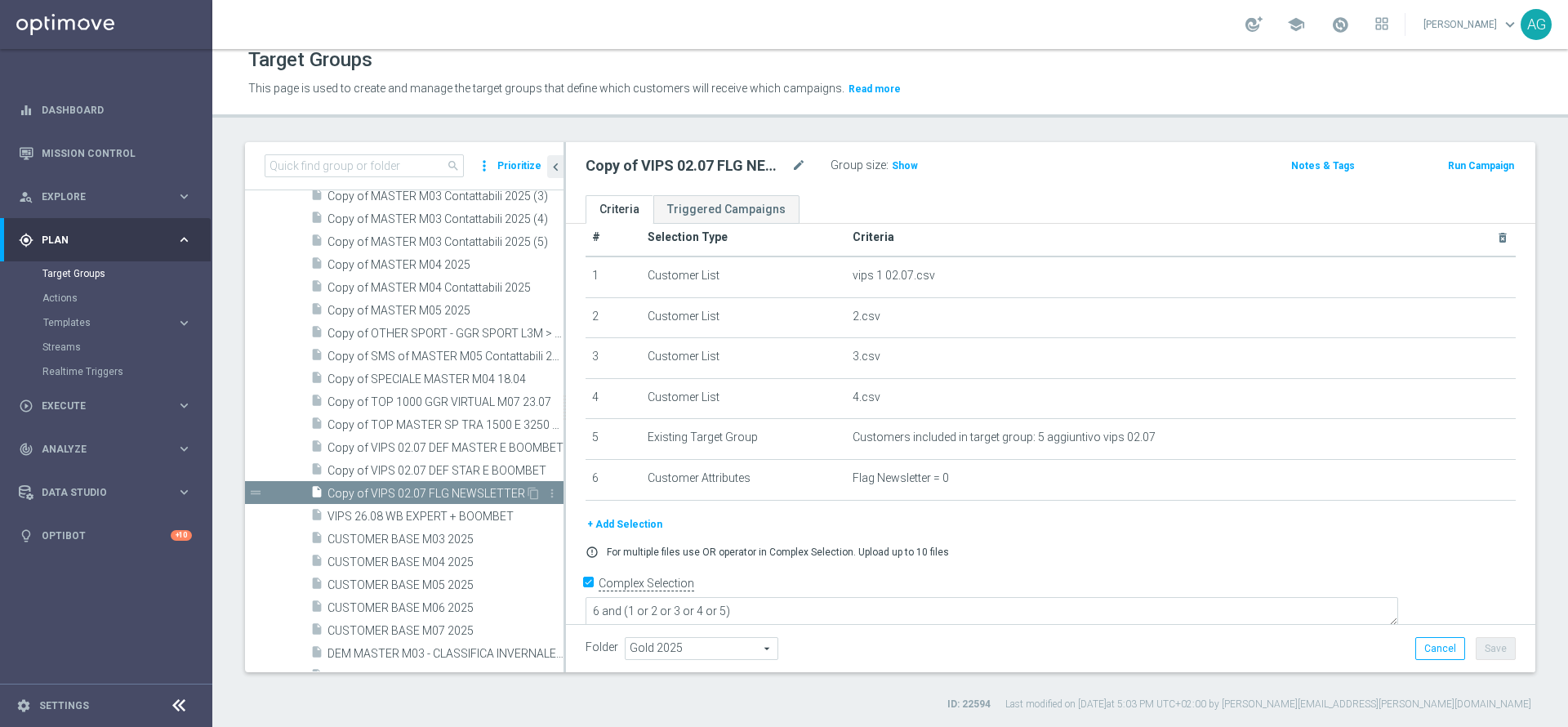
click at [393, 500] on span "Copy of VIPS 02.07 FLG NEWSLETTER" at bounding box center [427, 493] width 198 height 14
click at [386, 512] on span "VIPS 26.08 WB EXPERT + BOOMBET" at bounding box center [426, 517] width 197 height 14
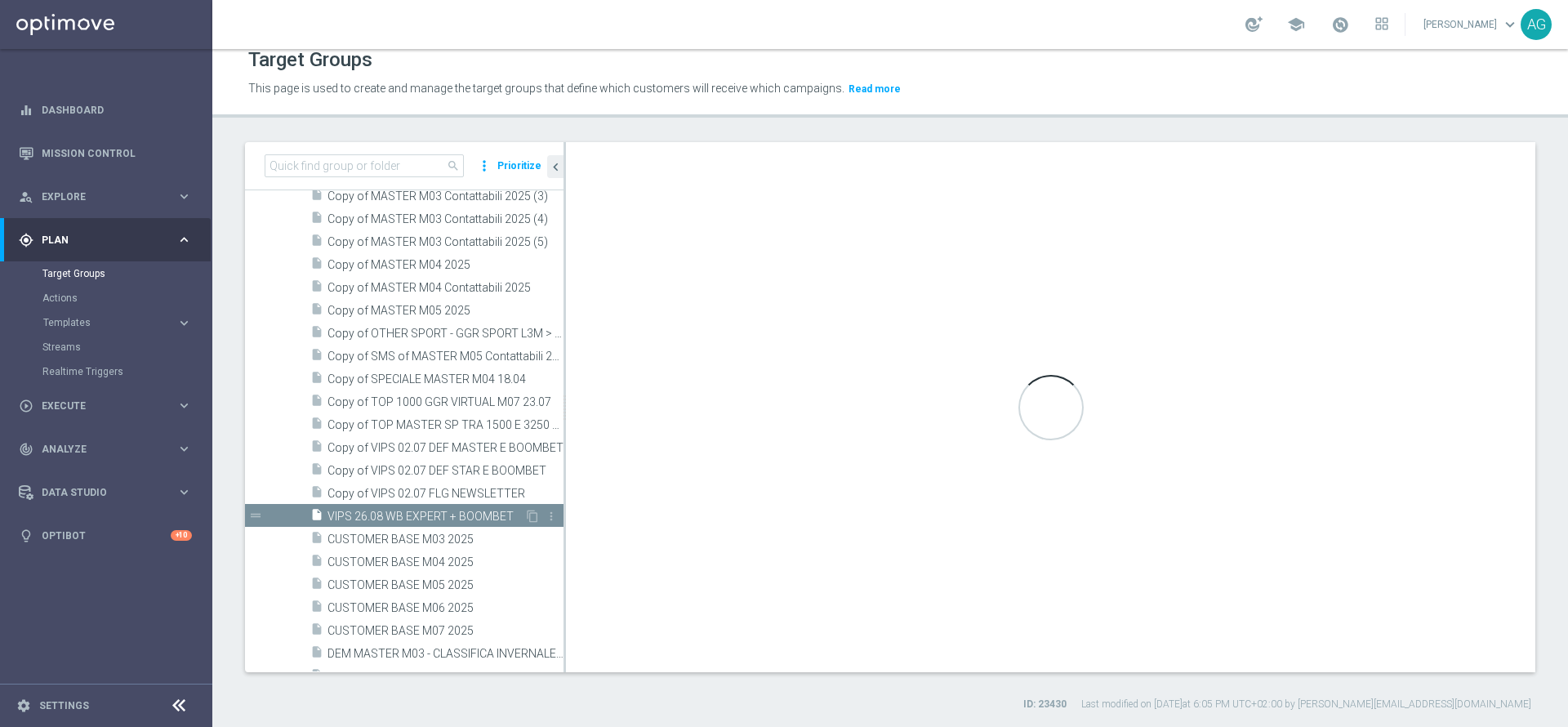
type textarea "(1 and 2 and 3 and 4 and 5 and 6 and 7 and 8 and 9 and 10 and 11 and 12 and 13 …"
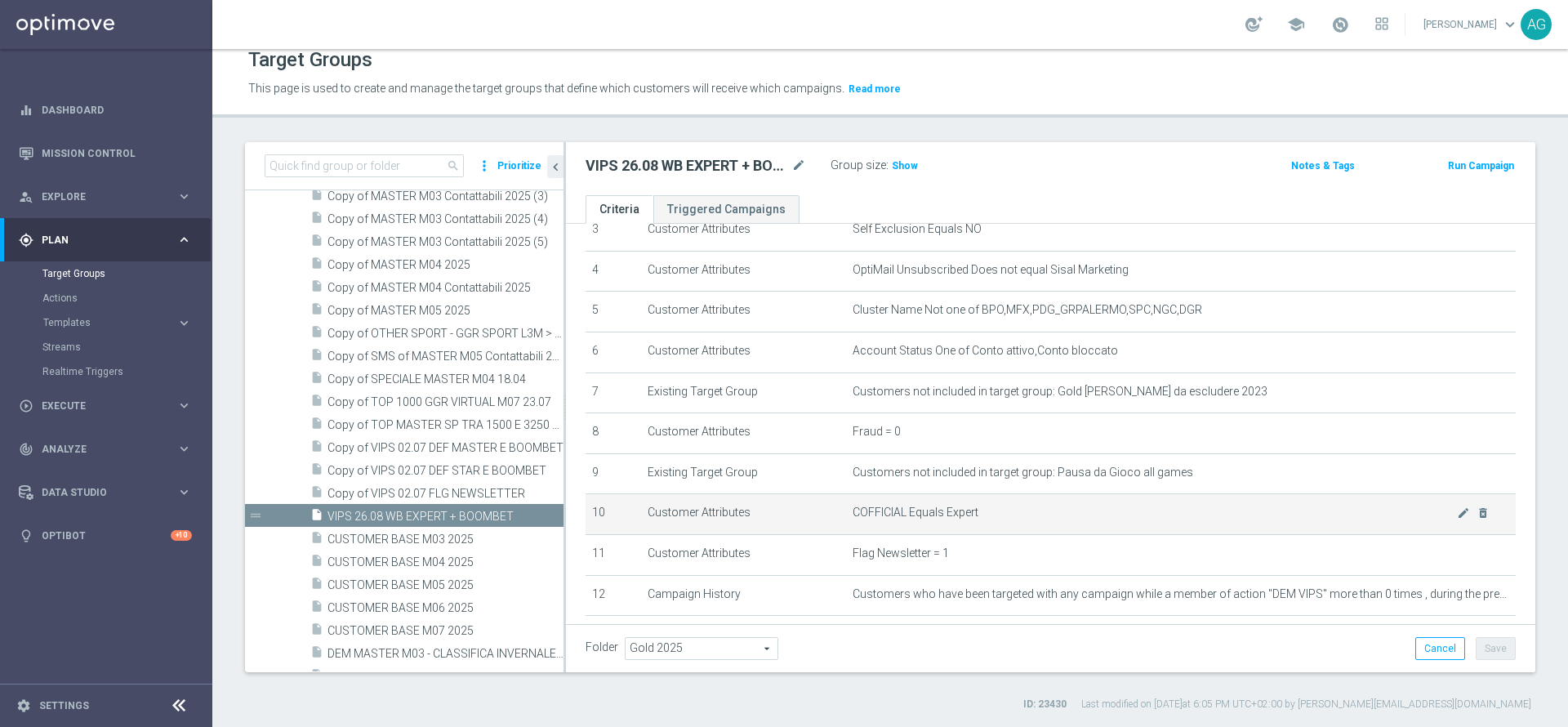
scroll to position [397, 0]
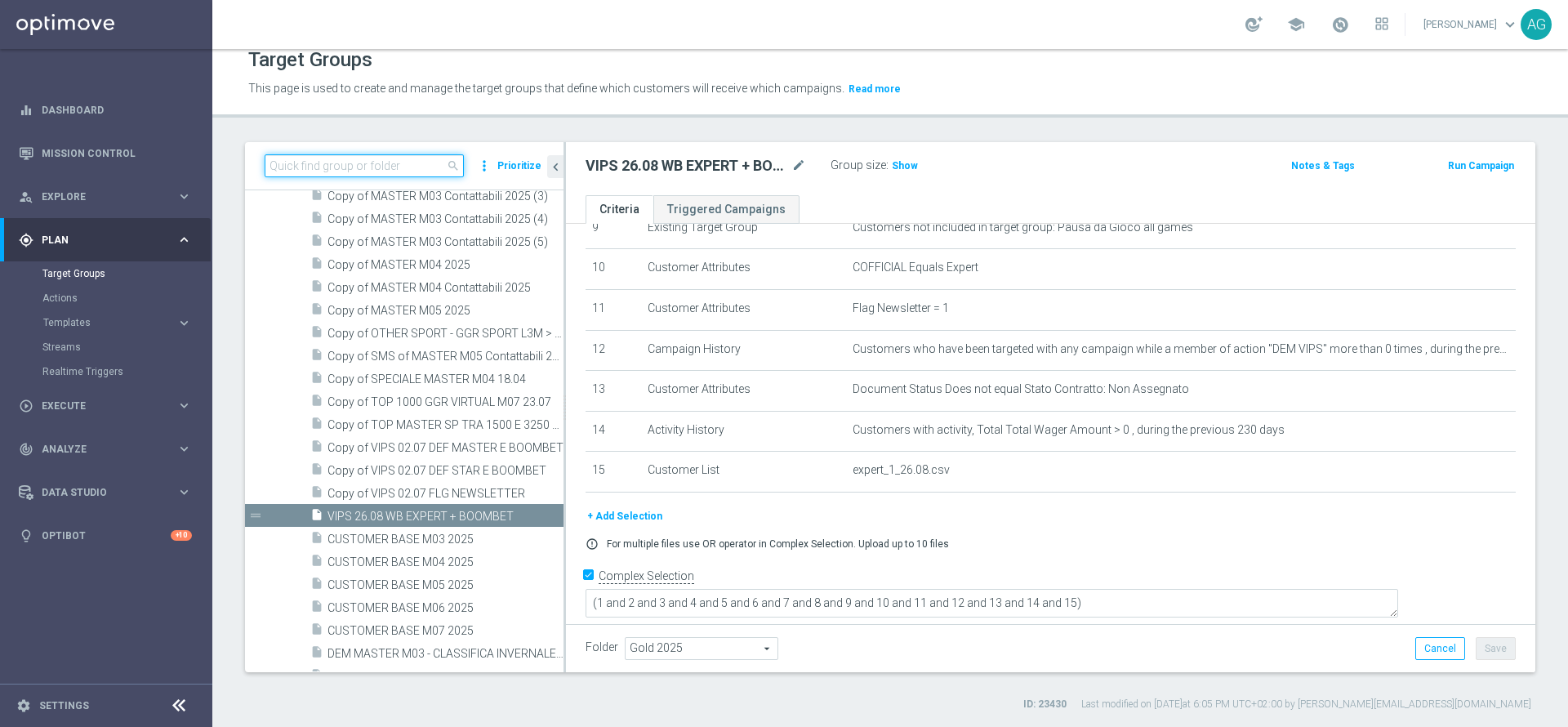
click at [307, 169] on input at bounding box center [364, 165] width 200 height 23
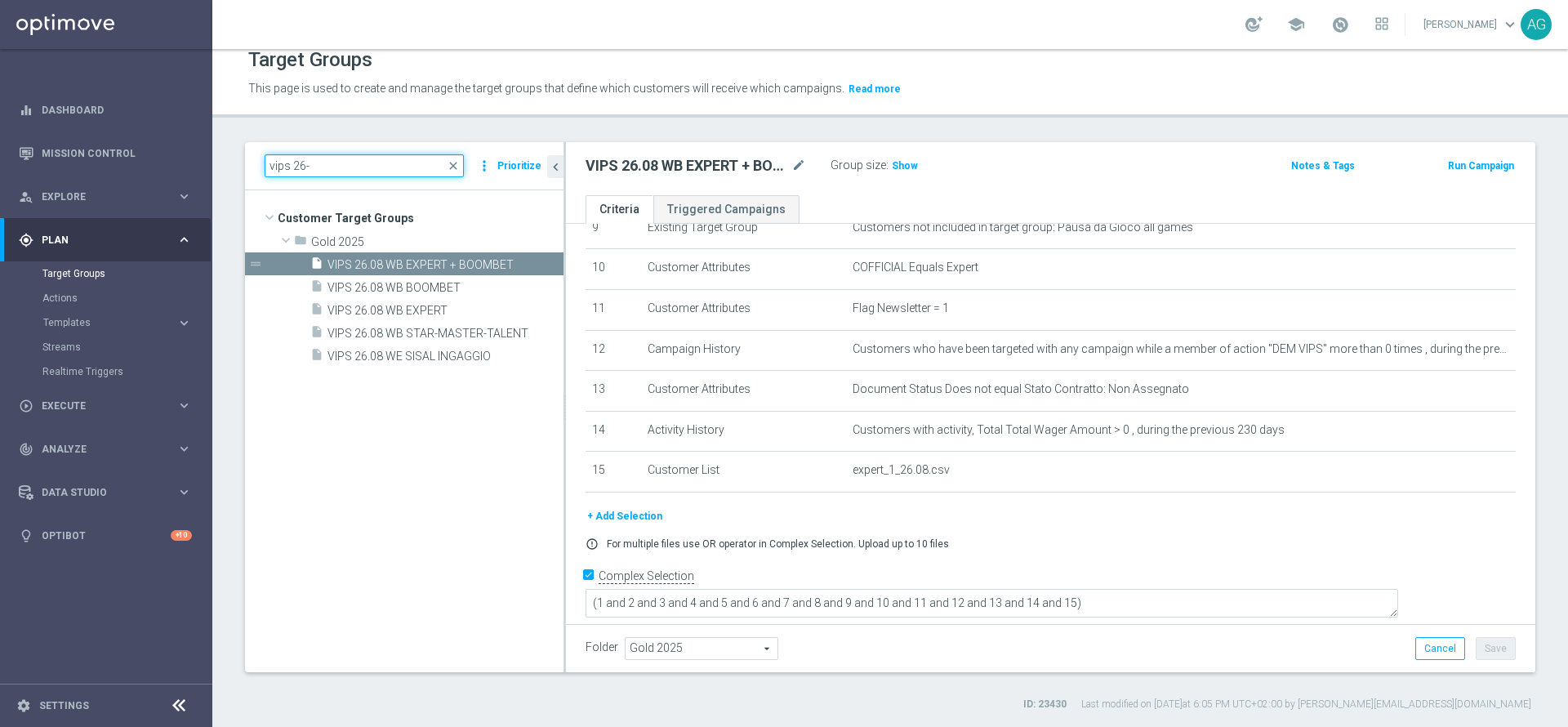
scroll to position [0, 0]
type input "vips 26.08"
click at [459, 266] on span "VIPS 26.08 WB EXPERT + BOOMBET" at bounding box center [426, 265] width 197 height 14
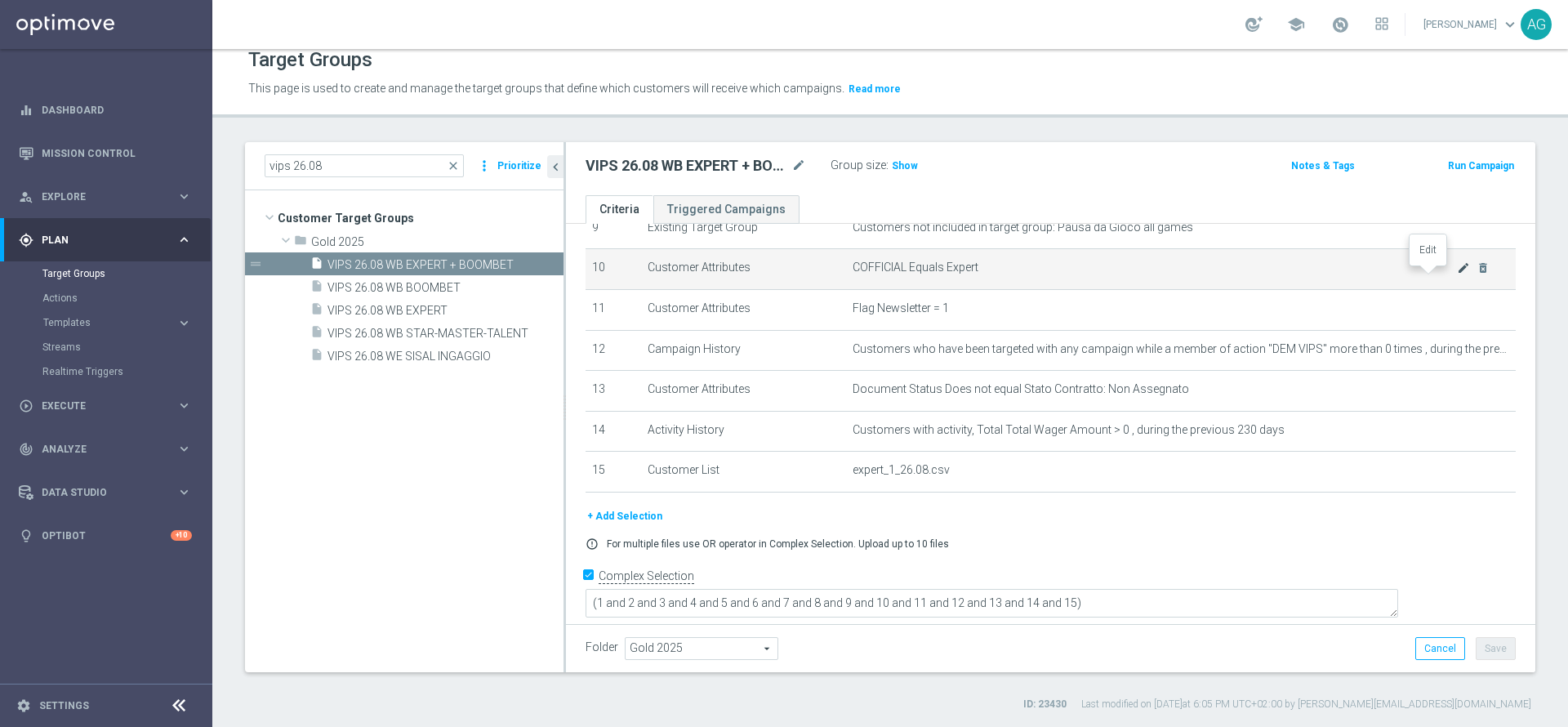
click at [1457, 272] on icon "mode_edit" at bounding box center [1463, 267] width 13 height 13
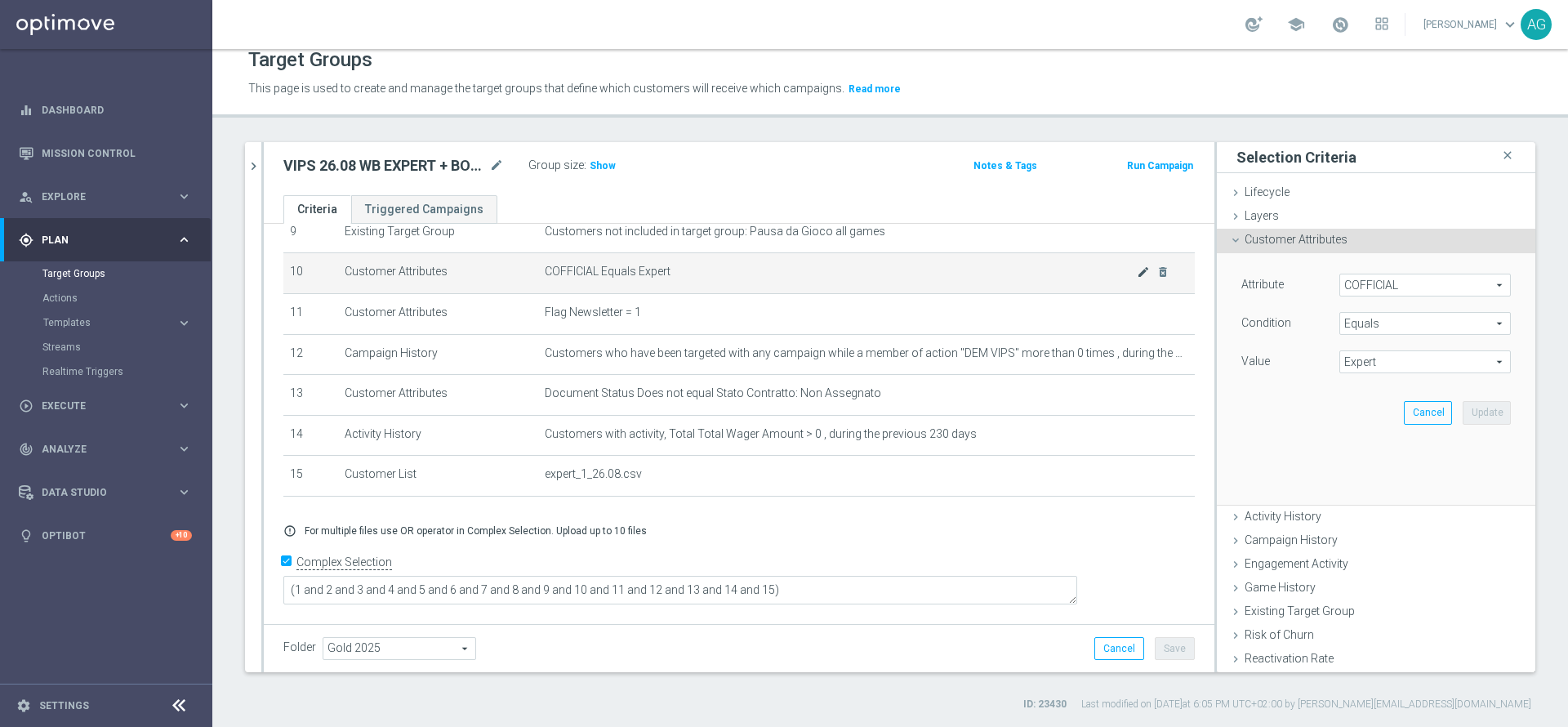
scroll to position [379, 0]
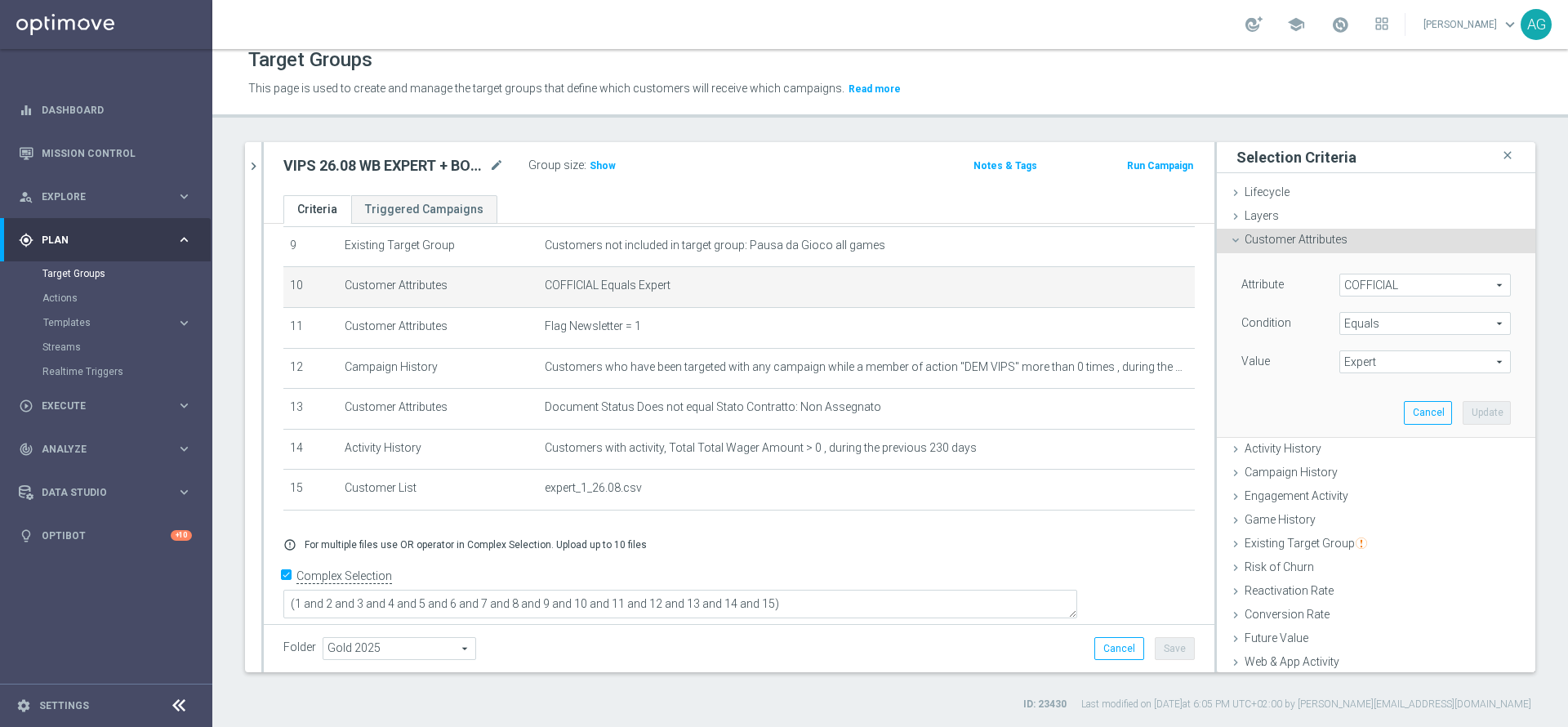
click at [1345, 290] on span "COFFICIAL" at bounding box center [1426, 285] width 170 height 22
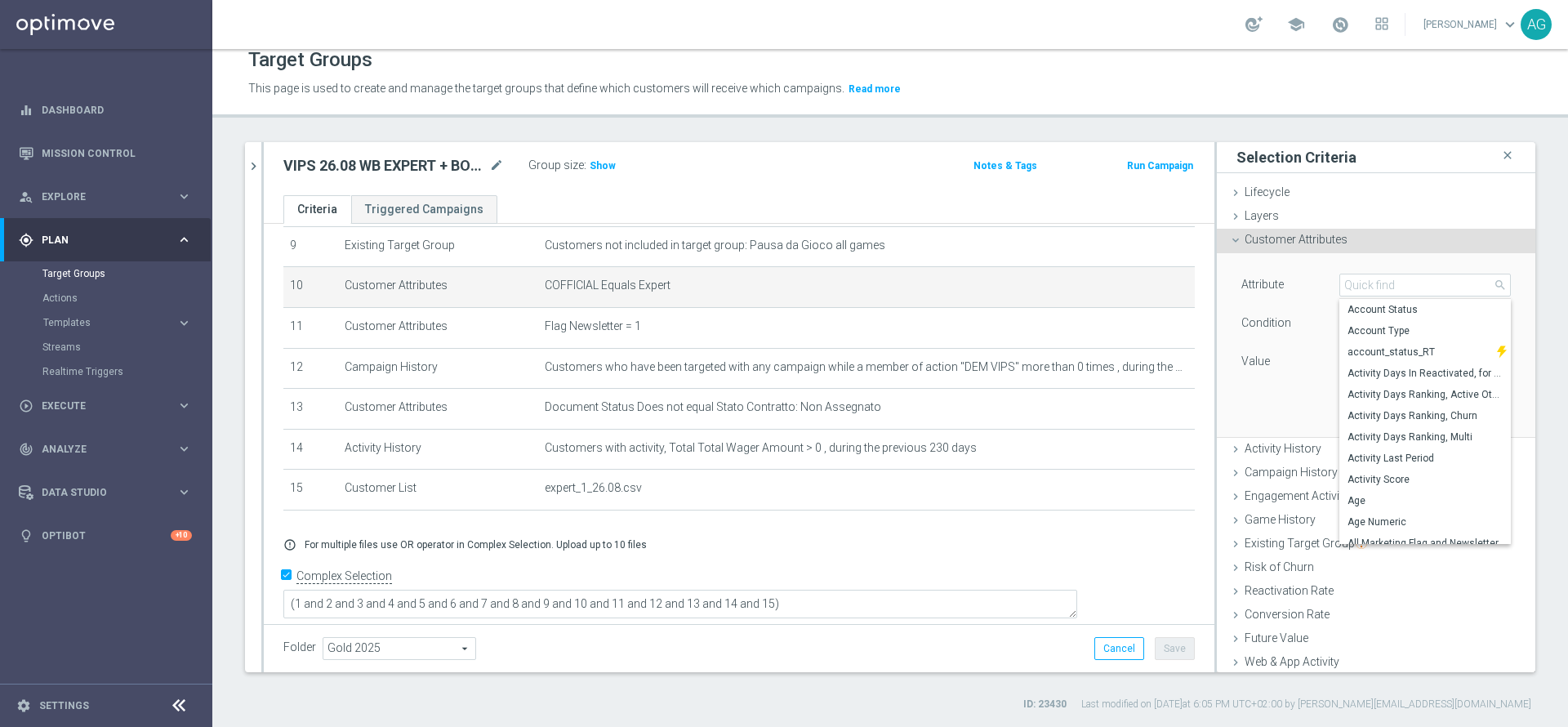
click at [1327, 314] on div "Equals Equals arrow_drop_down search" at bounding box center [1425, 323] width 196 height 23
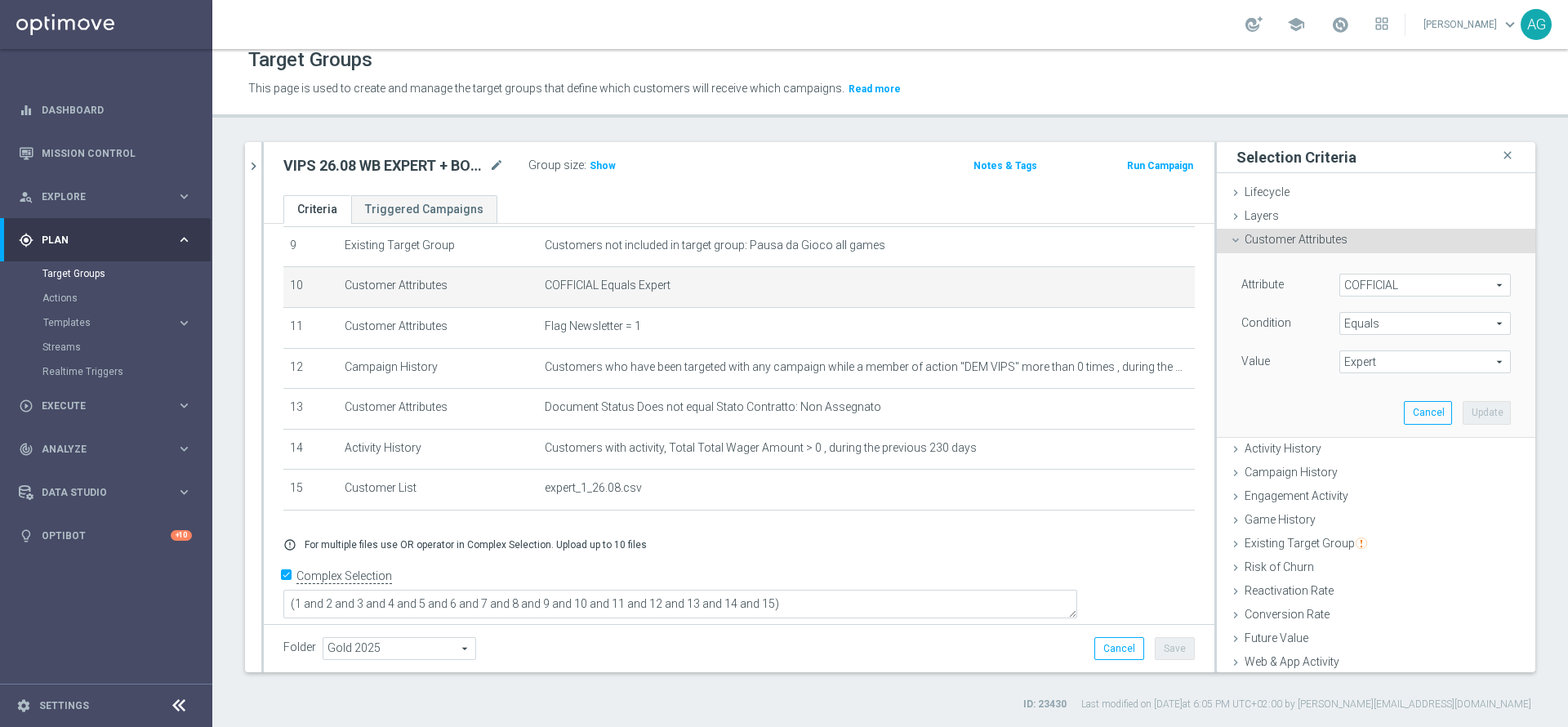
click at [1341, 324] on span "Equals" at bounding box center [1426, 324] width 170 height 22
click at [1348, 406] on span "Does not equal" at bounding box center [1425, 411] width 156 height 13
type input "Does not equal"
type input "Select"
click at [1341, 359] on span "Expert" at bounding box center [1426, 362] width 170 height 22
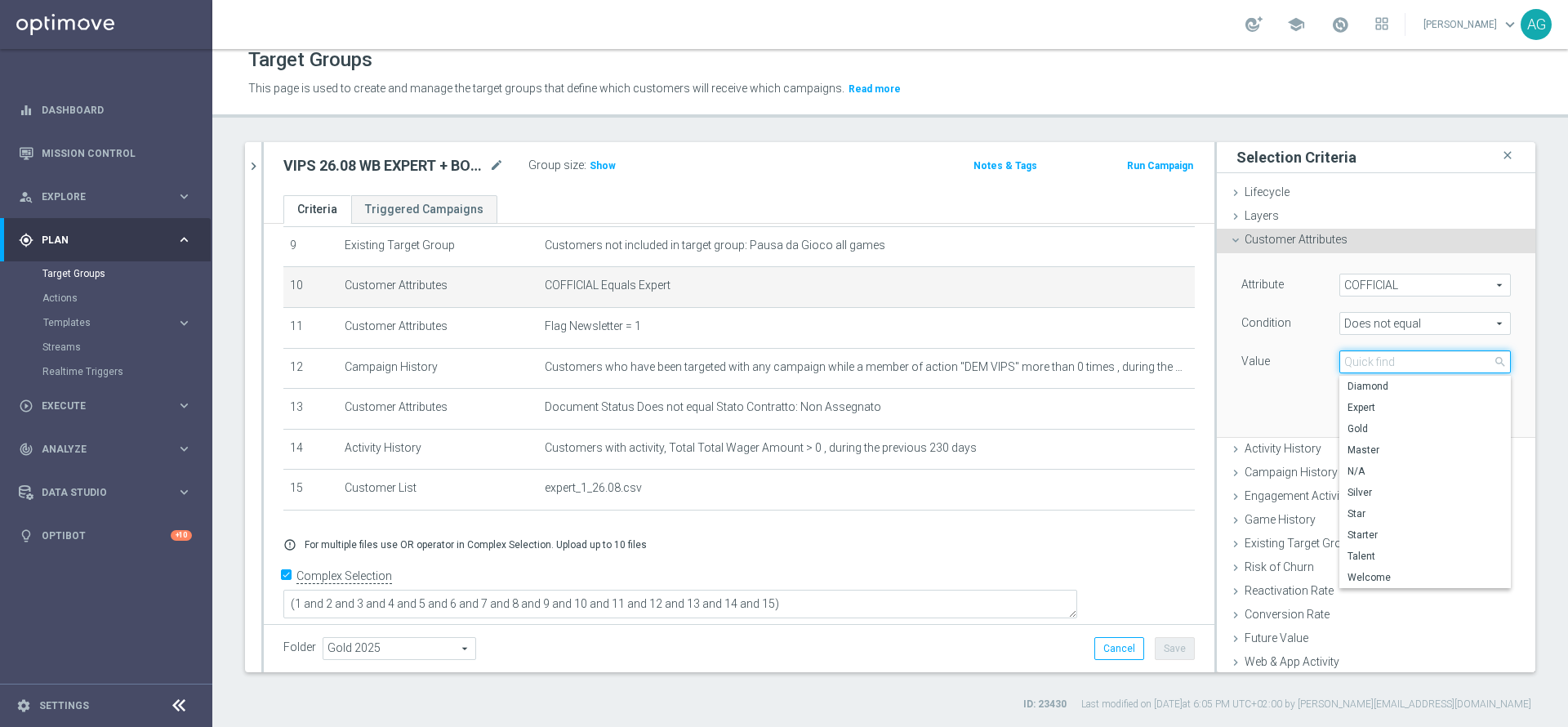
click at [1341, 358] on input "search" at bounding box center [1425, 361] width 171 height 23
type input "s"
type input "star"
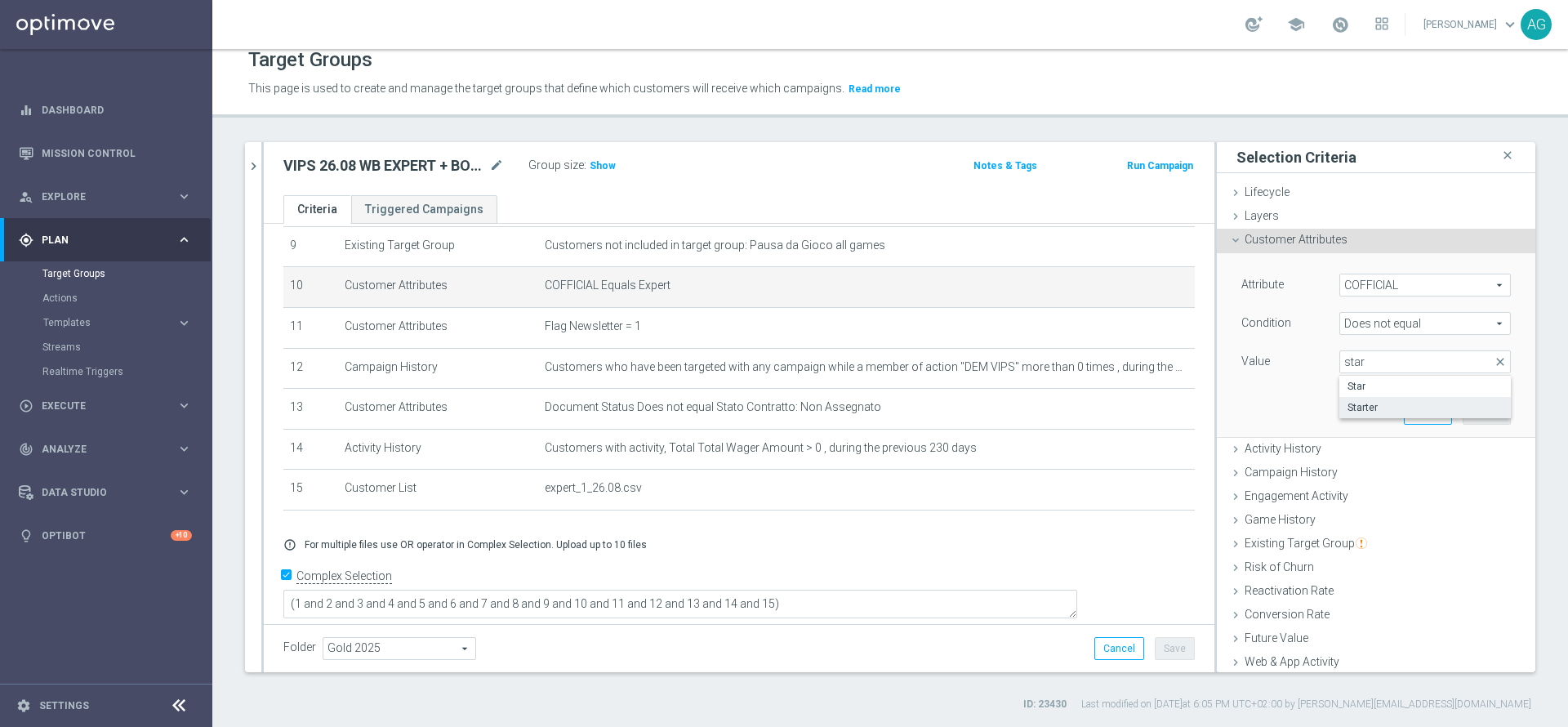
click at [1364, 403] on span "Starter" at bounding box center [1425, 407] width 156 height 13
type input "Starter"
click at [1463, 410] on button "Update" at bounding box center [1487, 412] width 48 height 23
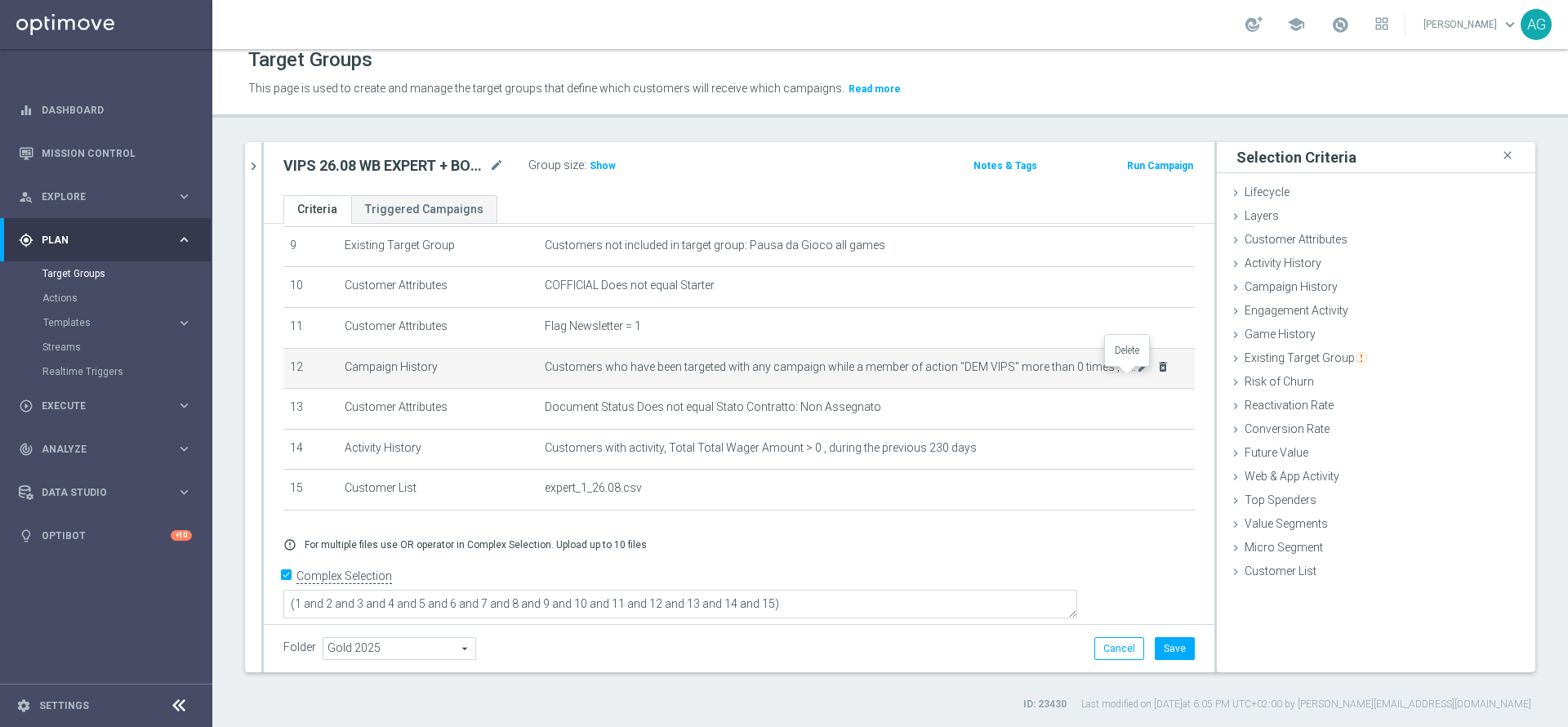
click at [1157, 373] on icon "delete_forever" at bounding box center [1163, 366] width 13 height 13
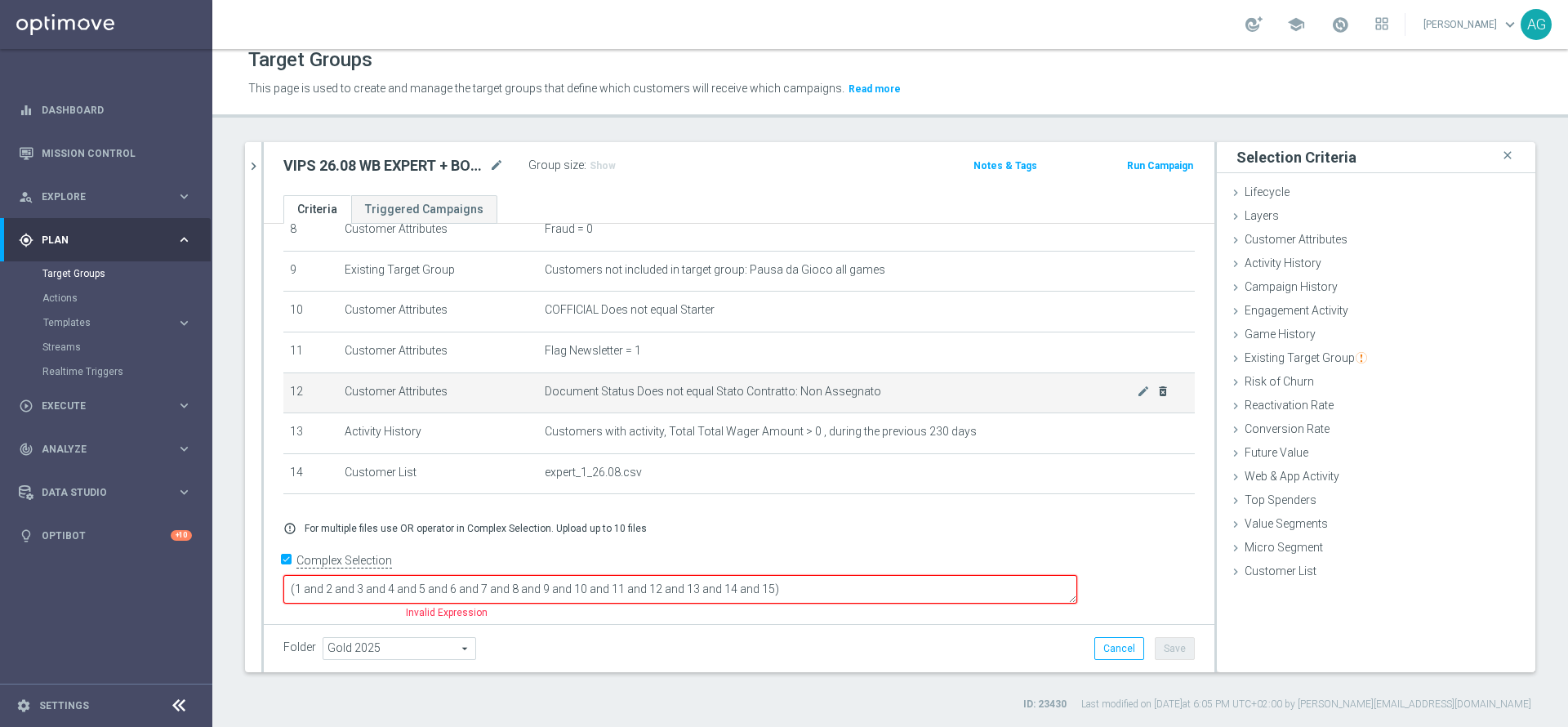
scroll to position [340, 0]
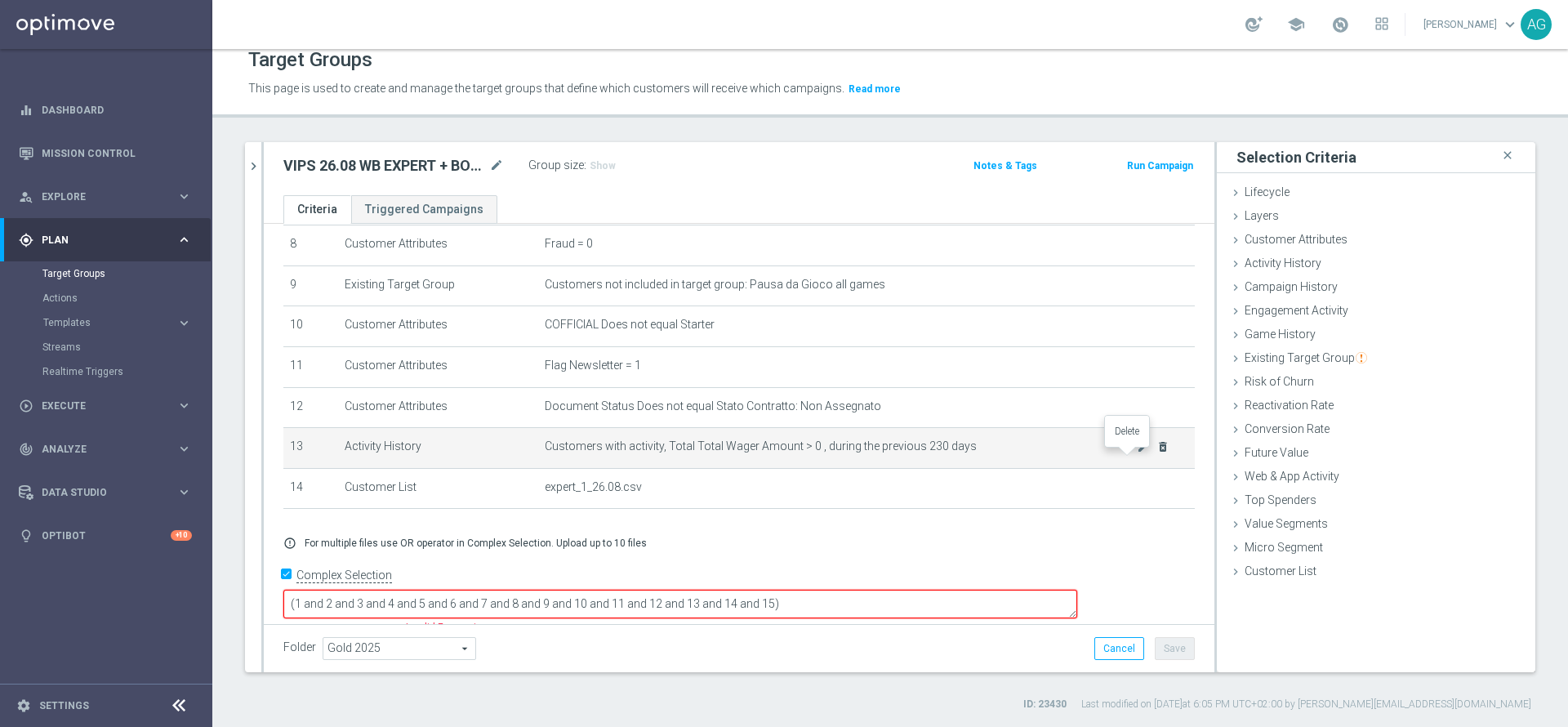
click at [1157, 453] on icon "delete_forever" at bounding box center [1163, 446] width 13 height 13
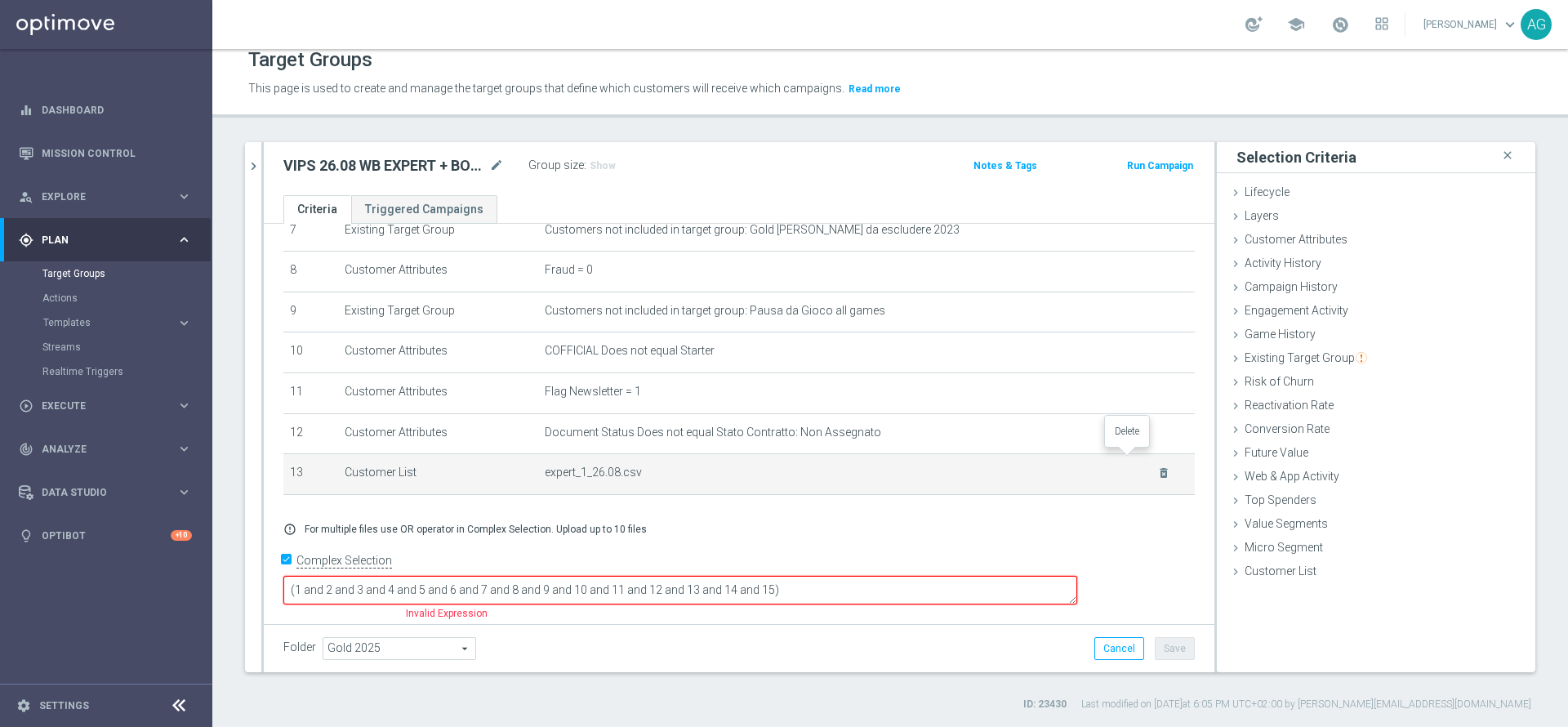
scroll to position [298, 0]
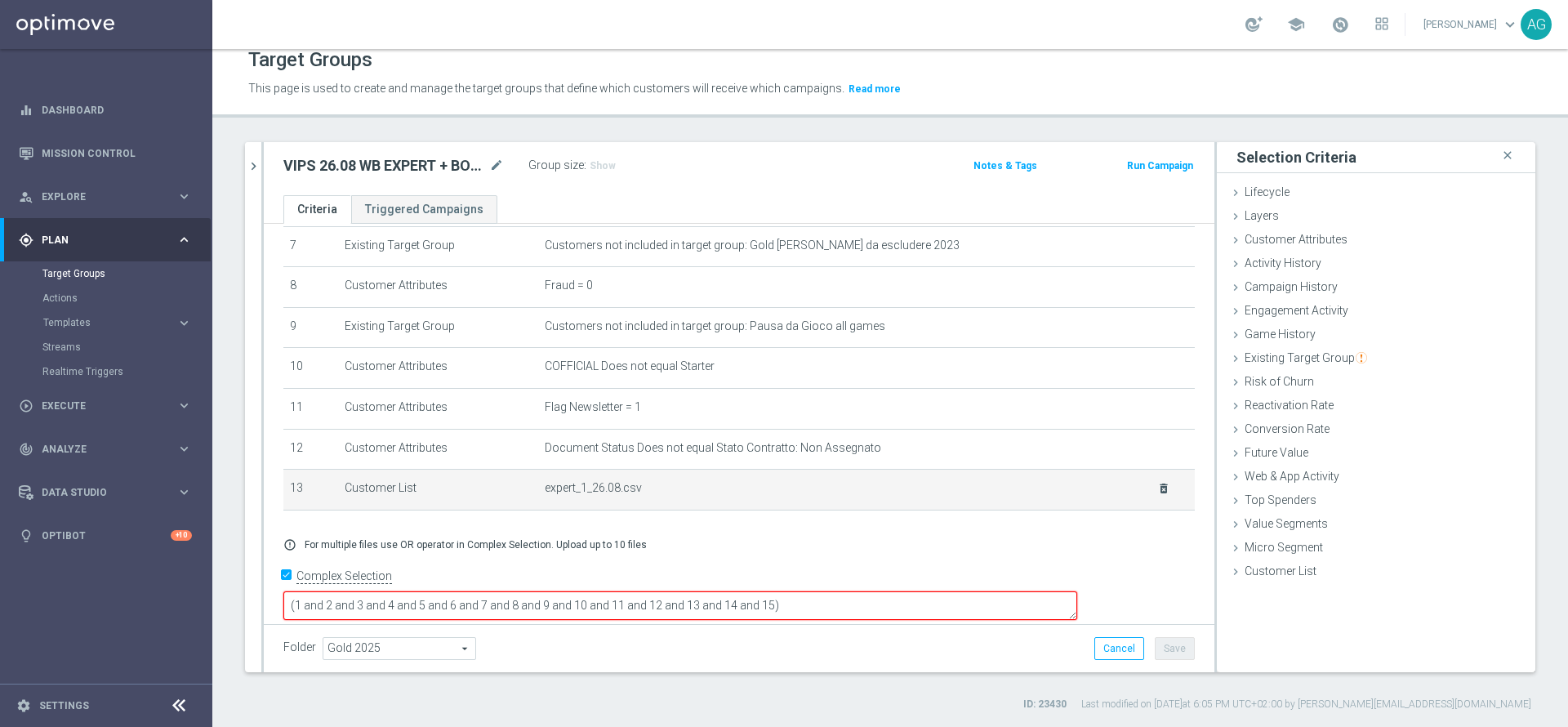
click at [1158, 495] on icon "delete_forever" at bounding box center [1164, 487] width 13 height 13
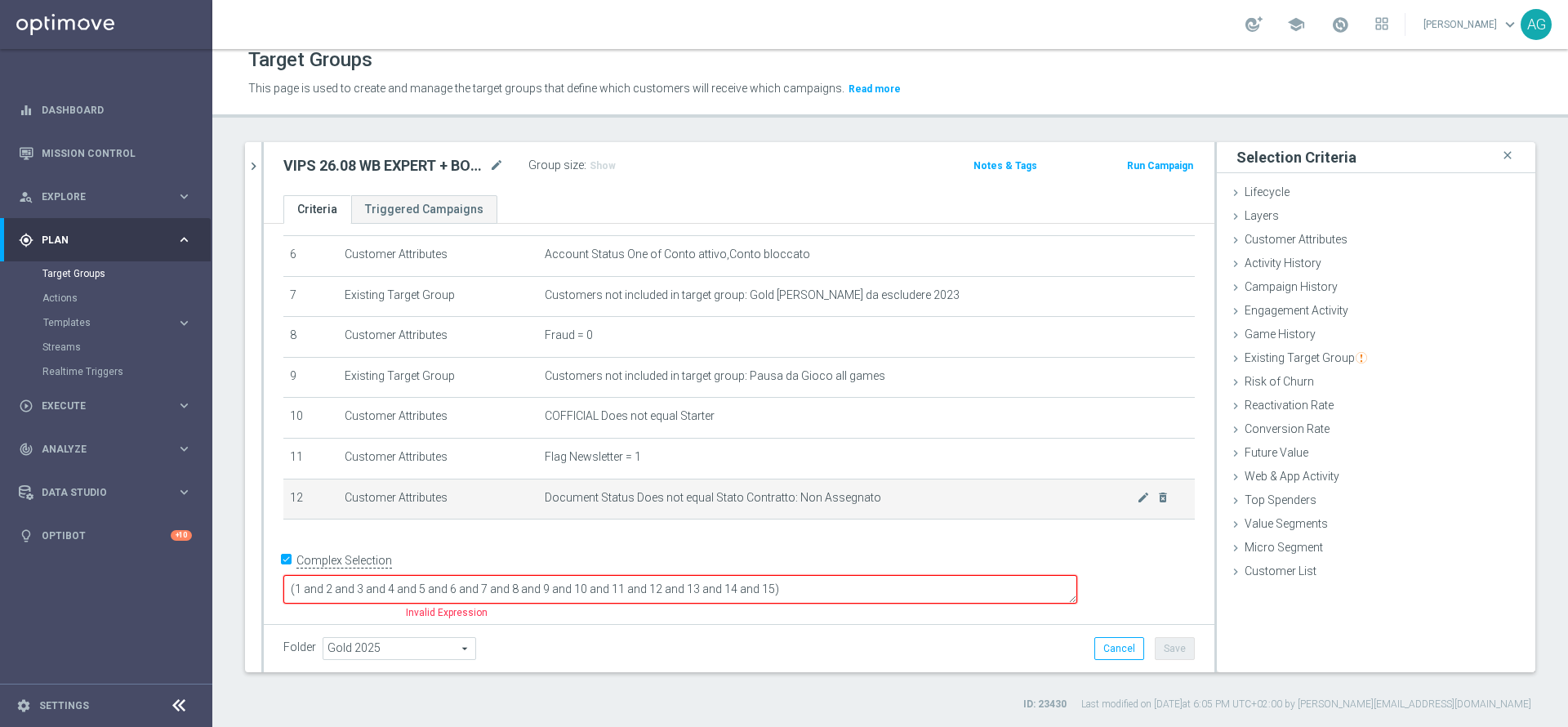
scroll to position [232, 0]
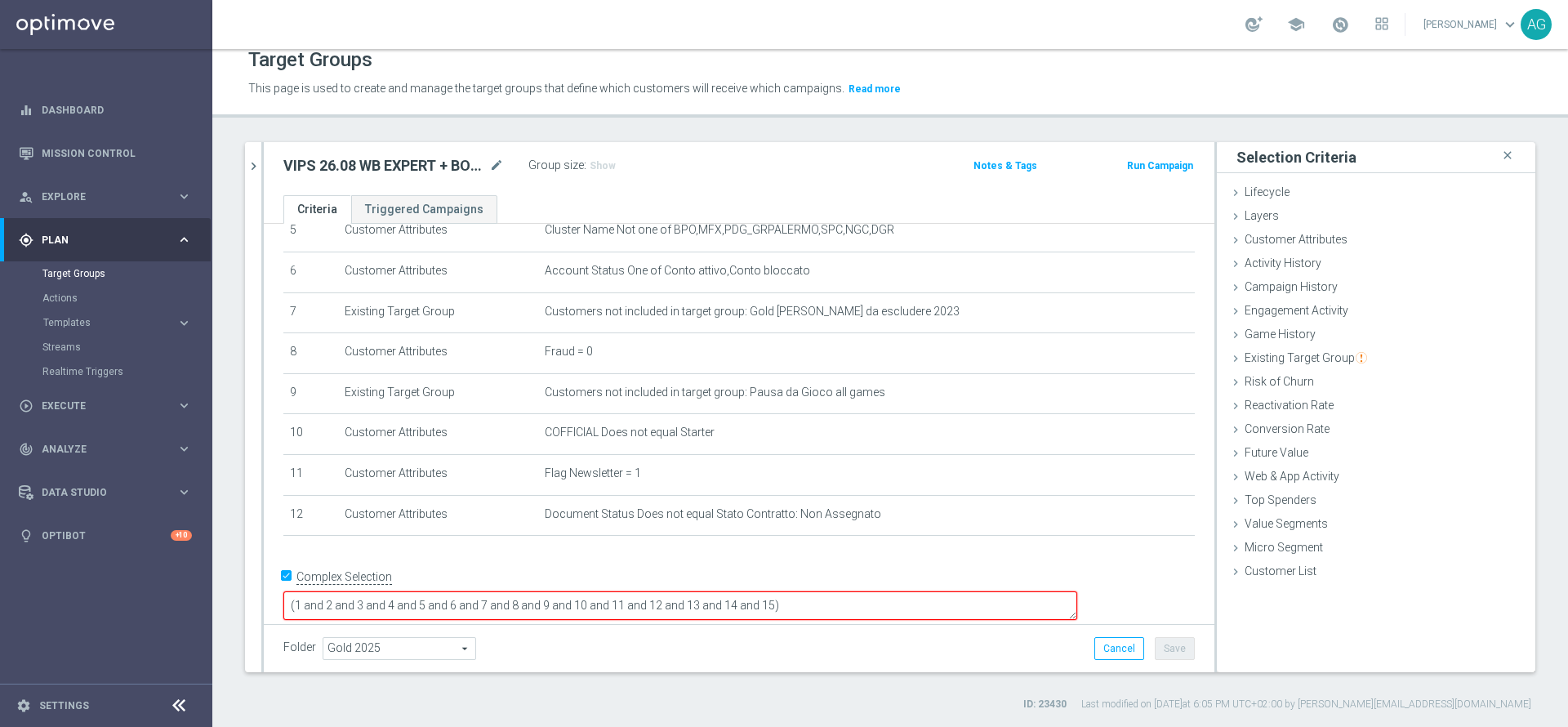
click at [889, 591] on textarea "(1 and 2 and 3 and 4 and 5 and 6 and 7 and 8 and 9 and 10 and 11 and 12 and 13 …" at bounding box center [680, 605] width 794 height 28
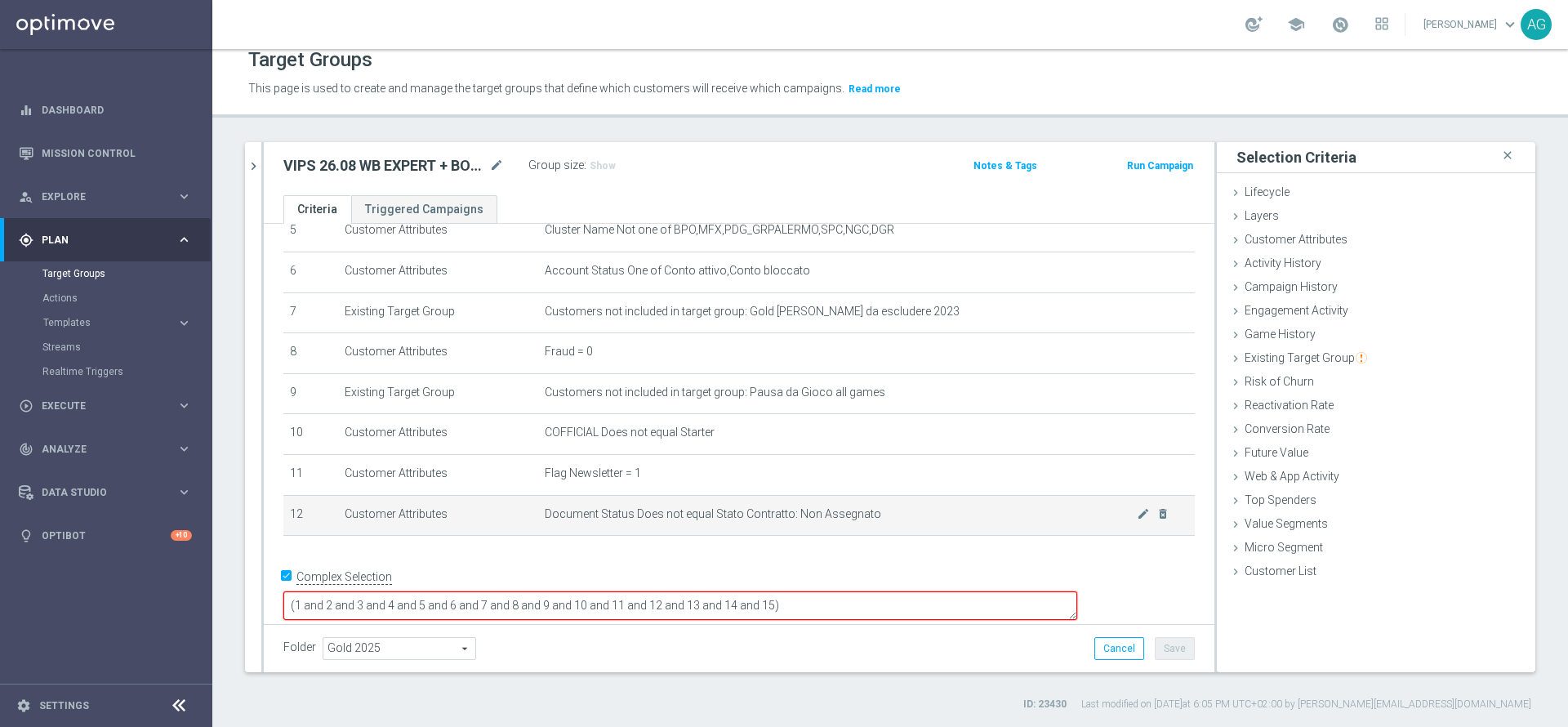
click at [527, 528] on td "Customer Attributes" at bounding box center [438, 516] width 201 height 41
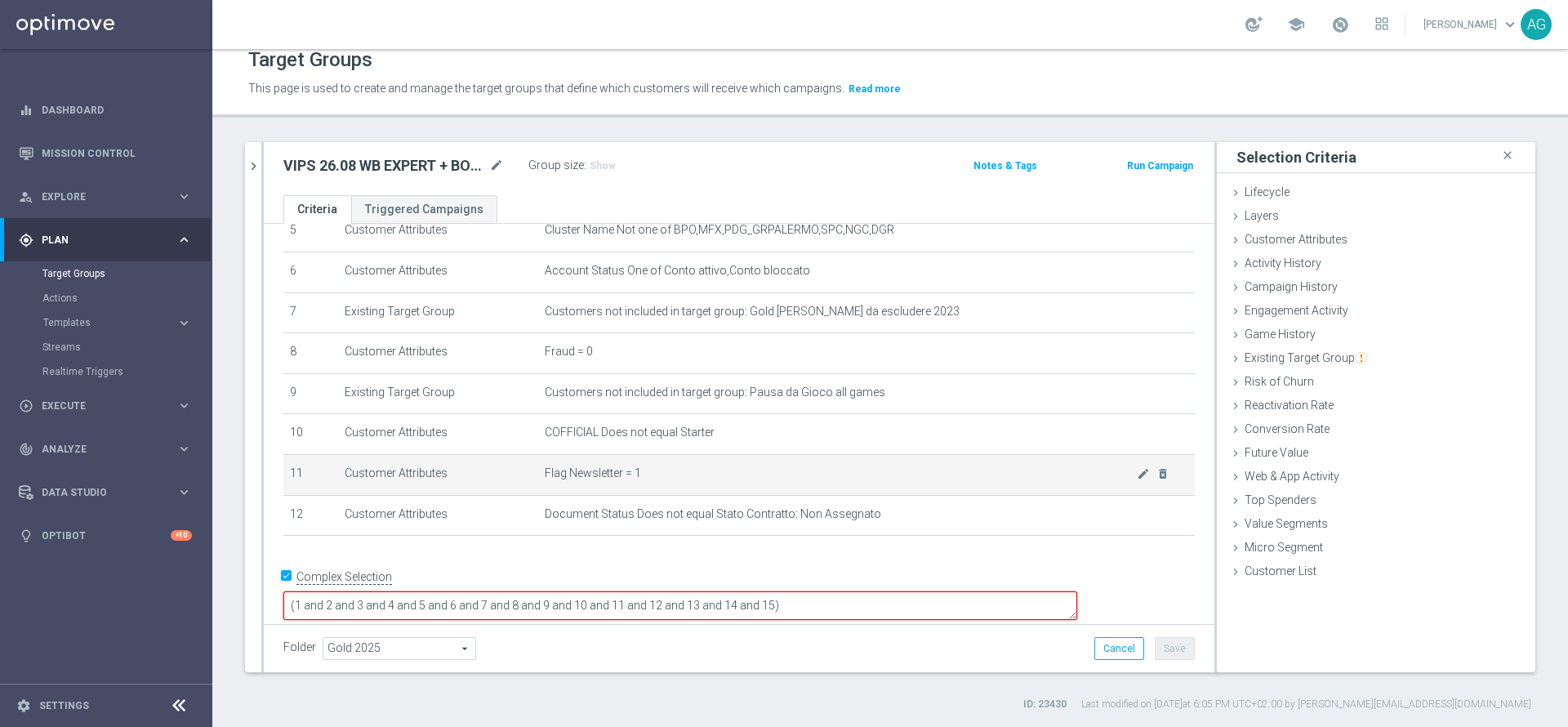
click at [918, 495] on td "Flag Newsletter = 1 mode_edit delete_forever" at bounding box center [866, 475] width 657 height 41
click at [903, 591] on textarea "(1 and 2 and 3 and 4 and 5 and 6 and 7 and 8 and 9 and 10 and 11 and 12 and 13 …" at bounding box center [680, 605] width 794 height 28
click at [538, 468] on td "Flag Newsletter = 1 mode_edit delete_forever" at bounding box center [866, 475] width 657 height 41
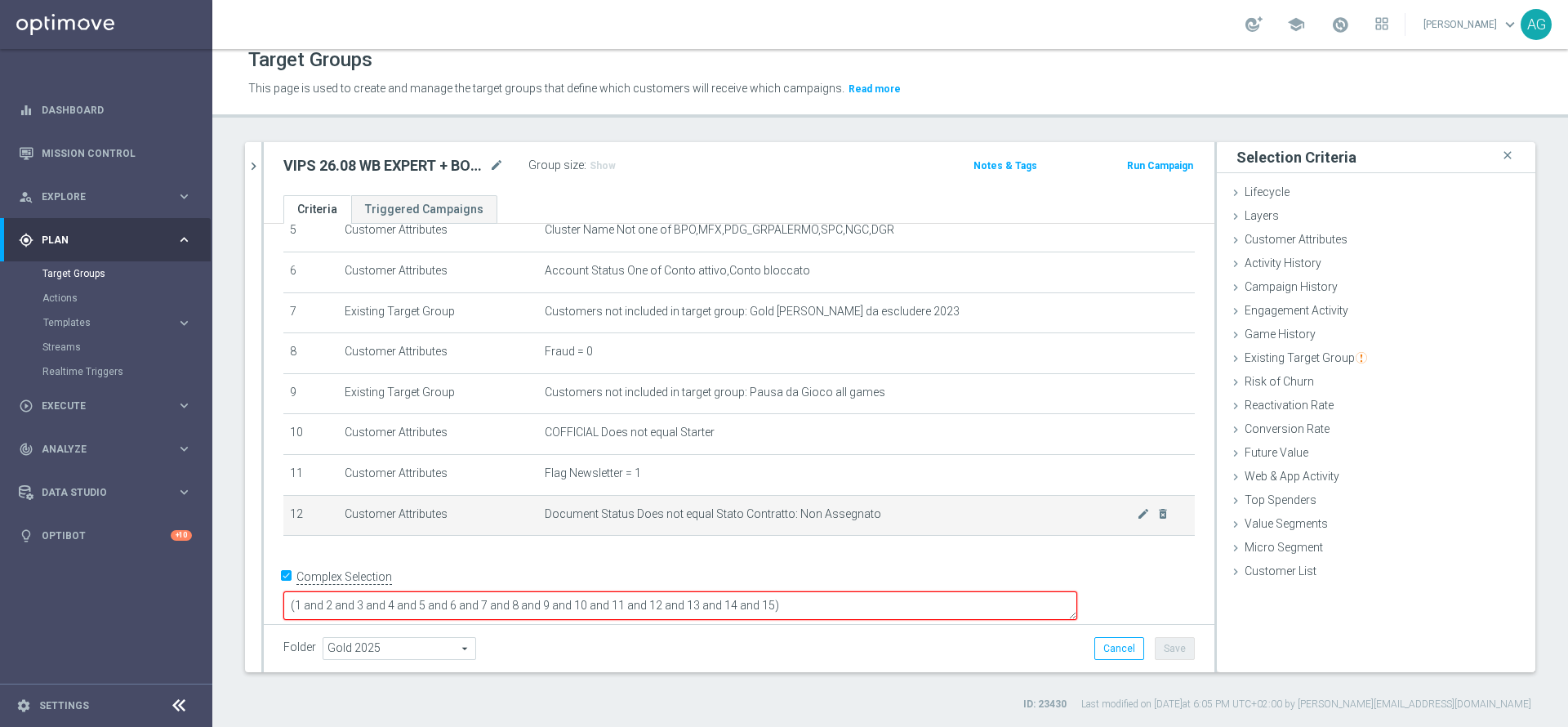
drag, startPoint x: 574, startPoint y: 483, endPoint x: 615, endPoint y: 517, distance: 53.3
click at [576, 480] on span "Flag Newsletter = 1" at bounding box center [593, 474] width 96 height 14
drag, startPoint x: 807, startPoint y: 486, endPoint x: 773, endPoint y: 511, distance: 42.2
click at [641, 480] on span "Flag Newsletter = 1" at bounding box center [593, 474] width 96 height 14
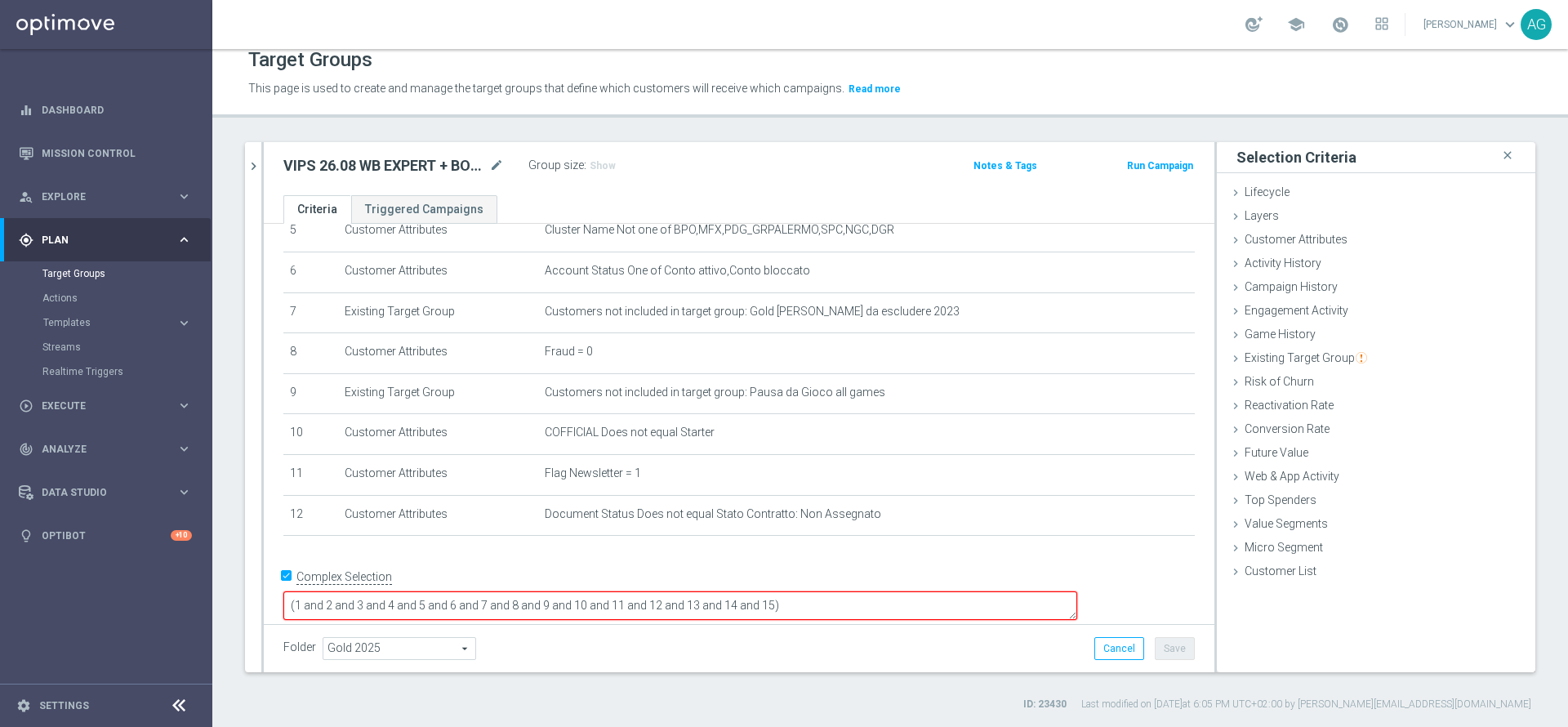
click at [482, 551] on div "# Selection Type Criteria delete_forever 1 Customer Attributes Flag Privacy = 1…" at bounding box center [739, 281] width 936 height 539
click at [293, 589] on input "Complex Selection" at bounding box center [289, 577] width 11 height 23
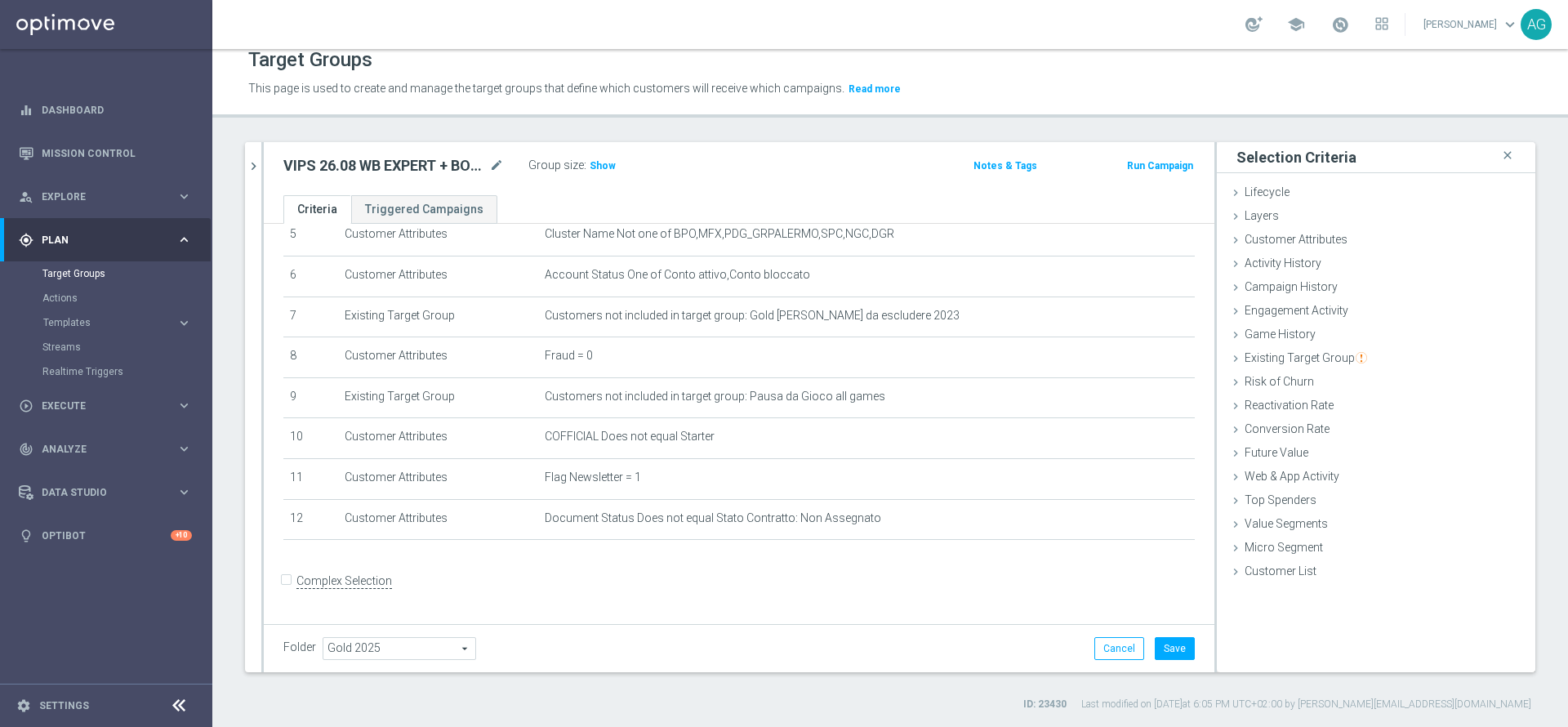
click at [297, 589] on label "Complex Selection" at bounding box center [345, 581] width 96 height 16
click at [284, 589] on input "Complex Selection" at bounding box center [289, 581] width 11 height 23
checkbox input "true"
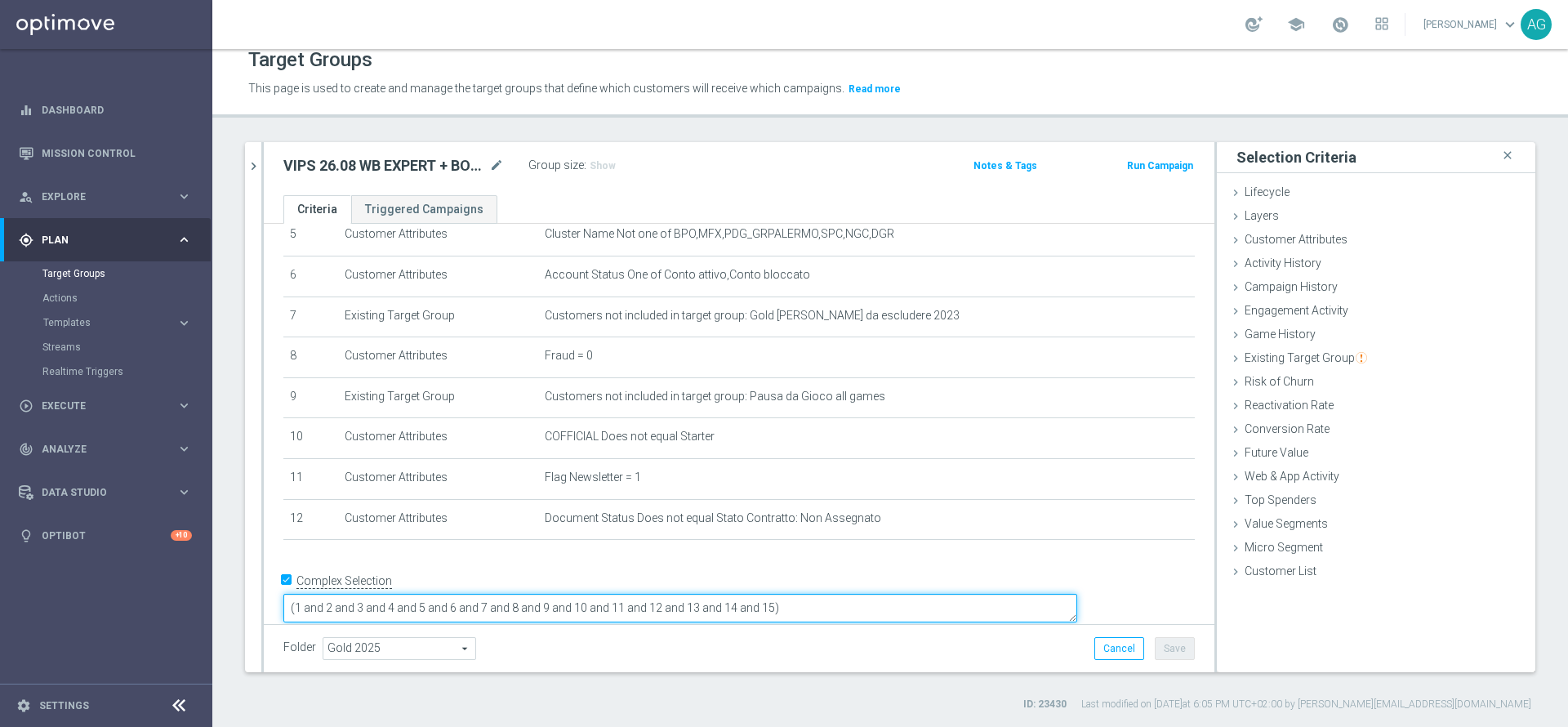
click at [890, 594] on textarea "(1 and 2 and 3 and 4 and 5 and 6 and 7 and 8 and 9 and 10 and 11 and 12 and 13 …" at bounding box center [680, 608] width 794 height 28
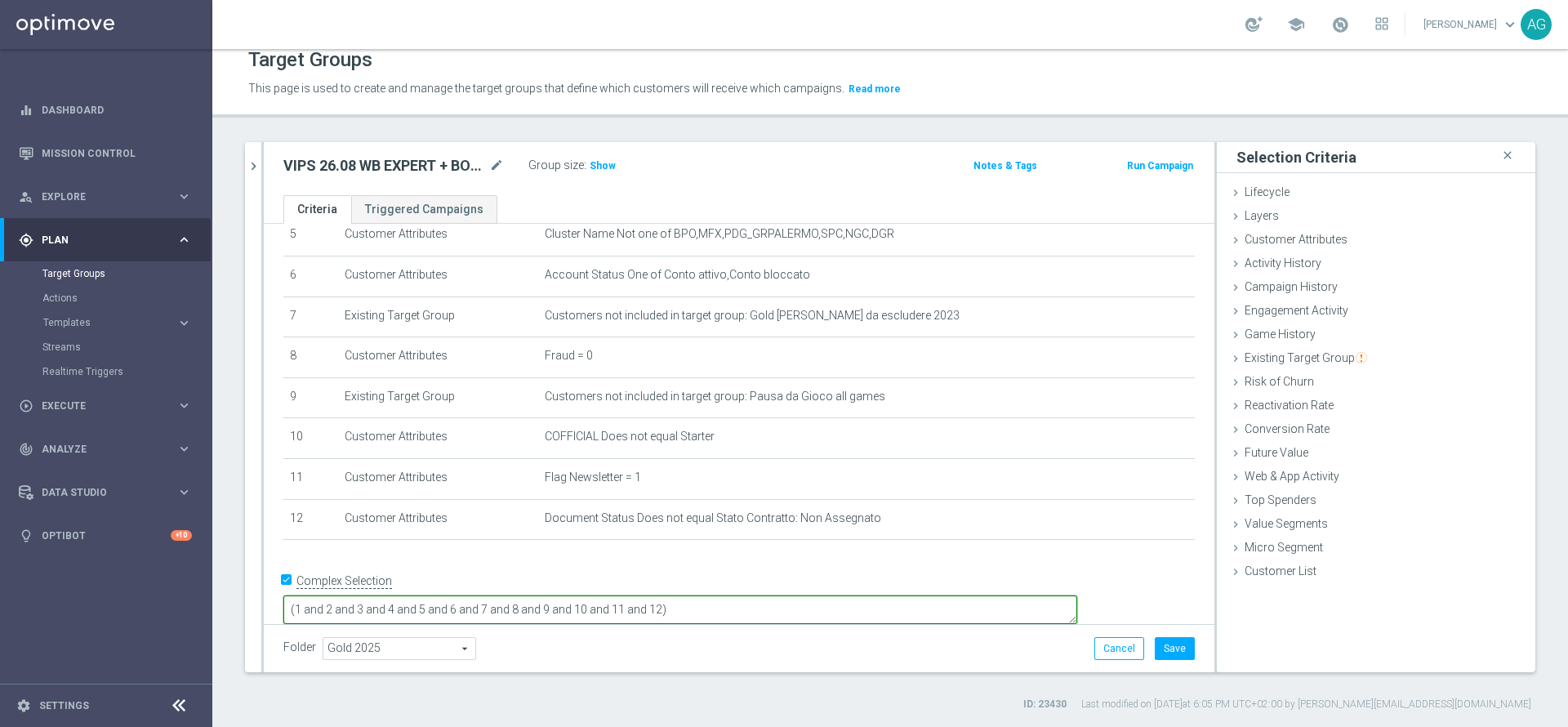
type textarea "(1 and 2 and 3 and 4 and 5 and 6 and 7 and 8 and 9 and 10 and 11 and 12)"
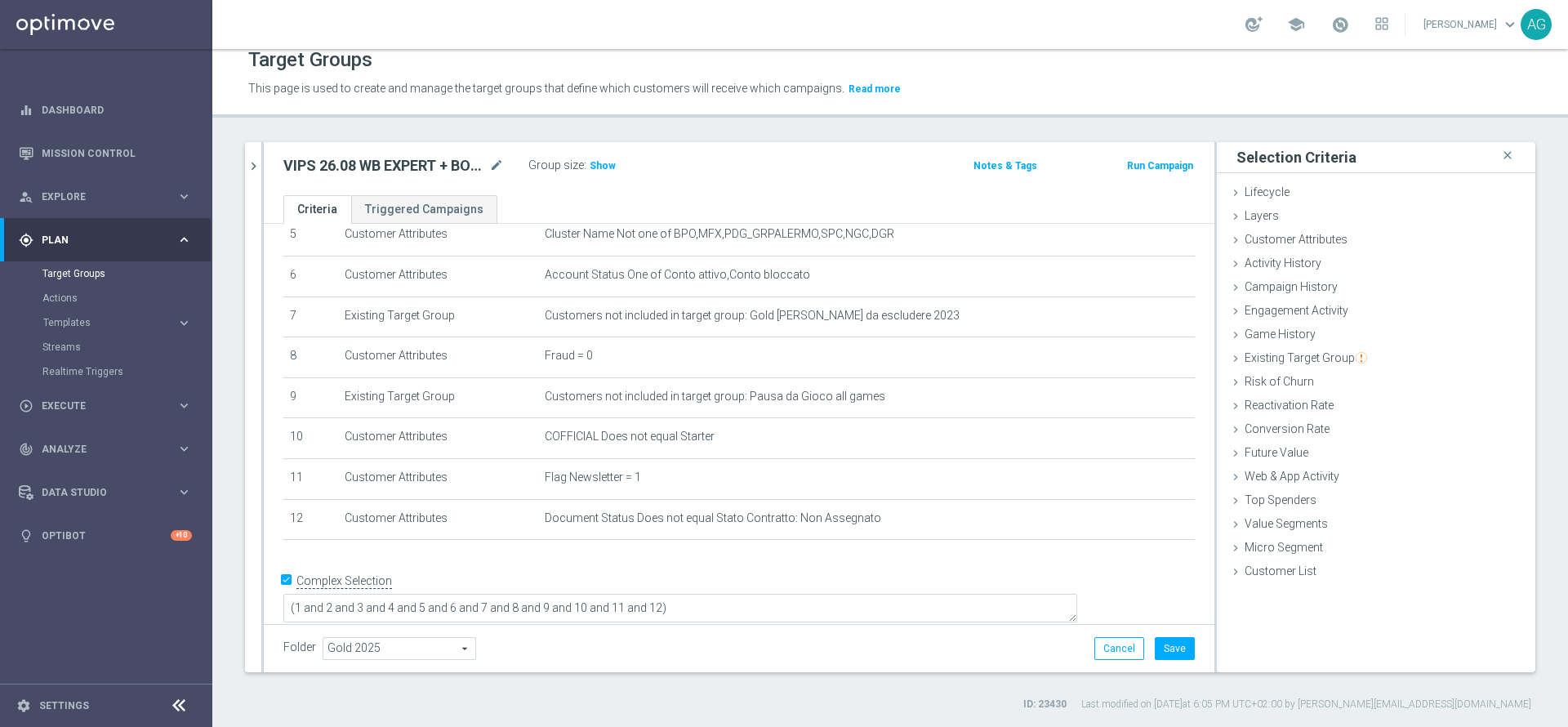
click at [882, 556] on div "+ Add Selection" at bounding box center [739, 555] width 936 height 1
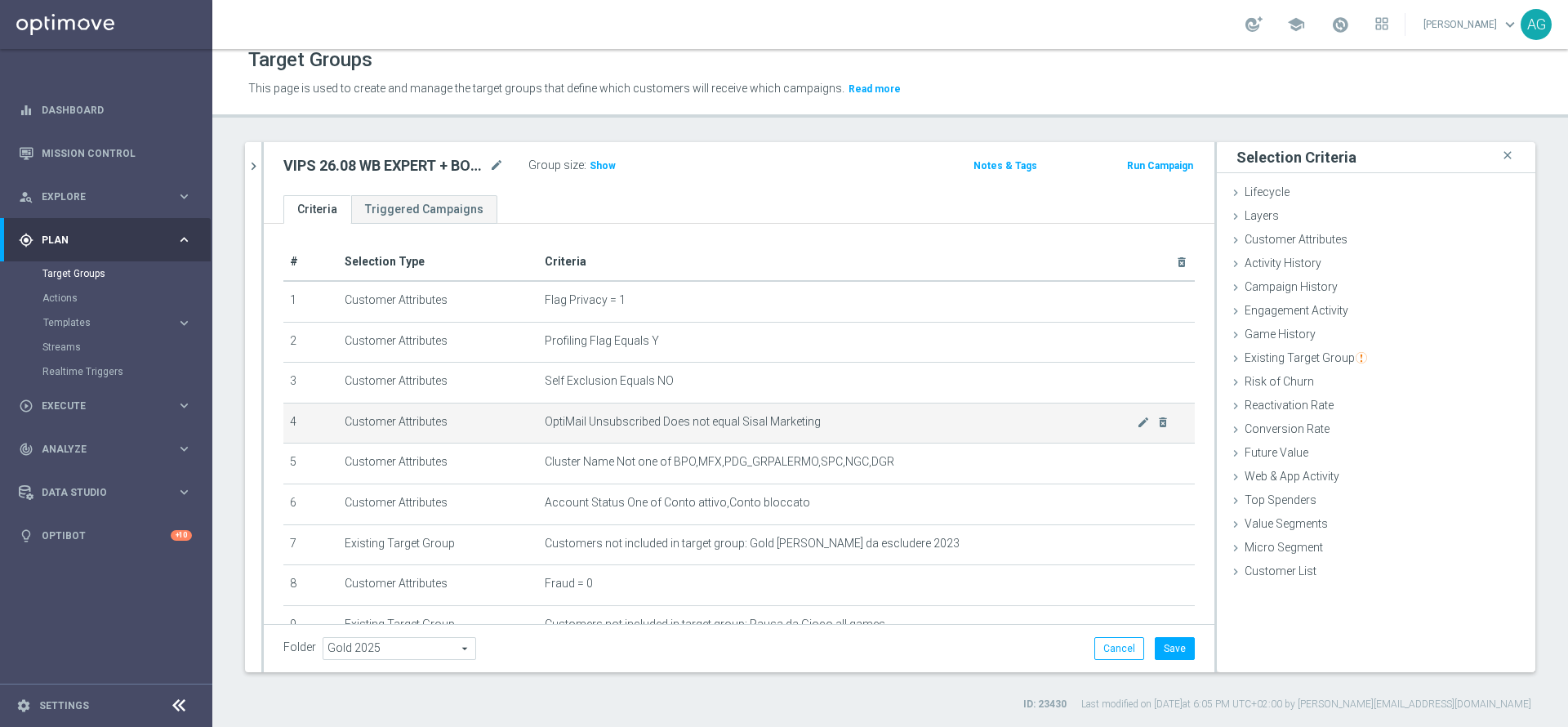
scroll to position [230, 0]
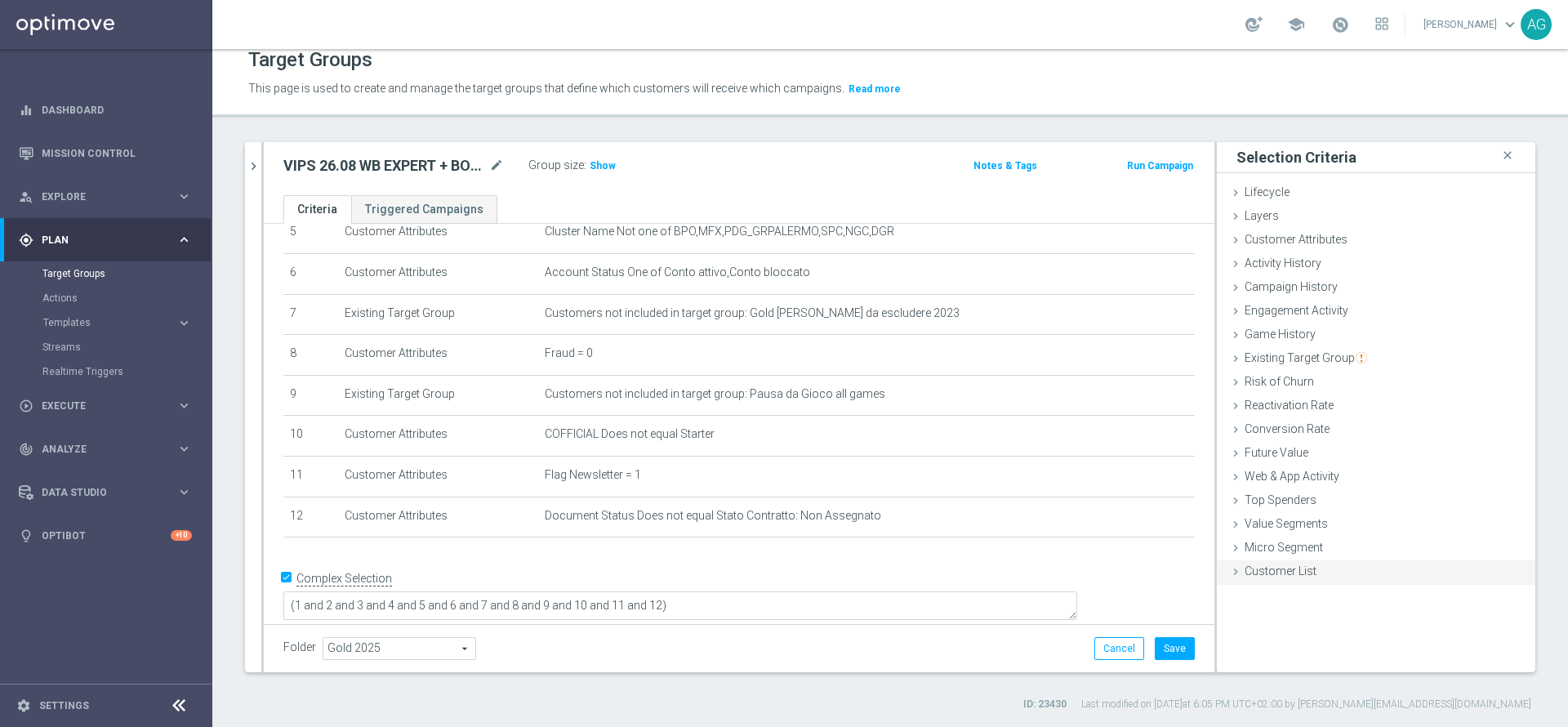
click at [1302, 570] on div "Customer List done selection saved" at bounding box center [1377, 572] width 319 height 24
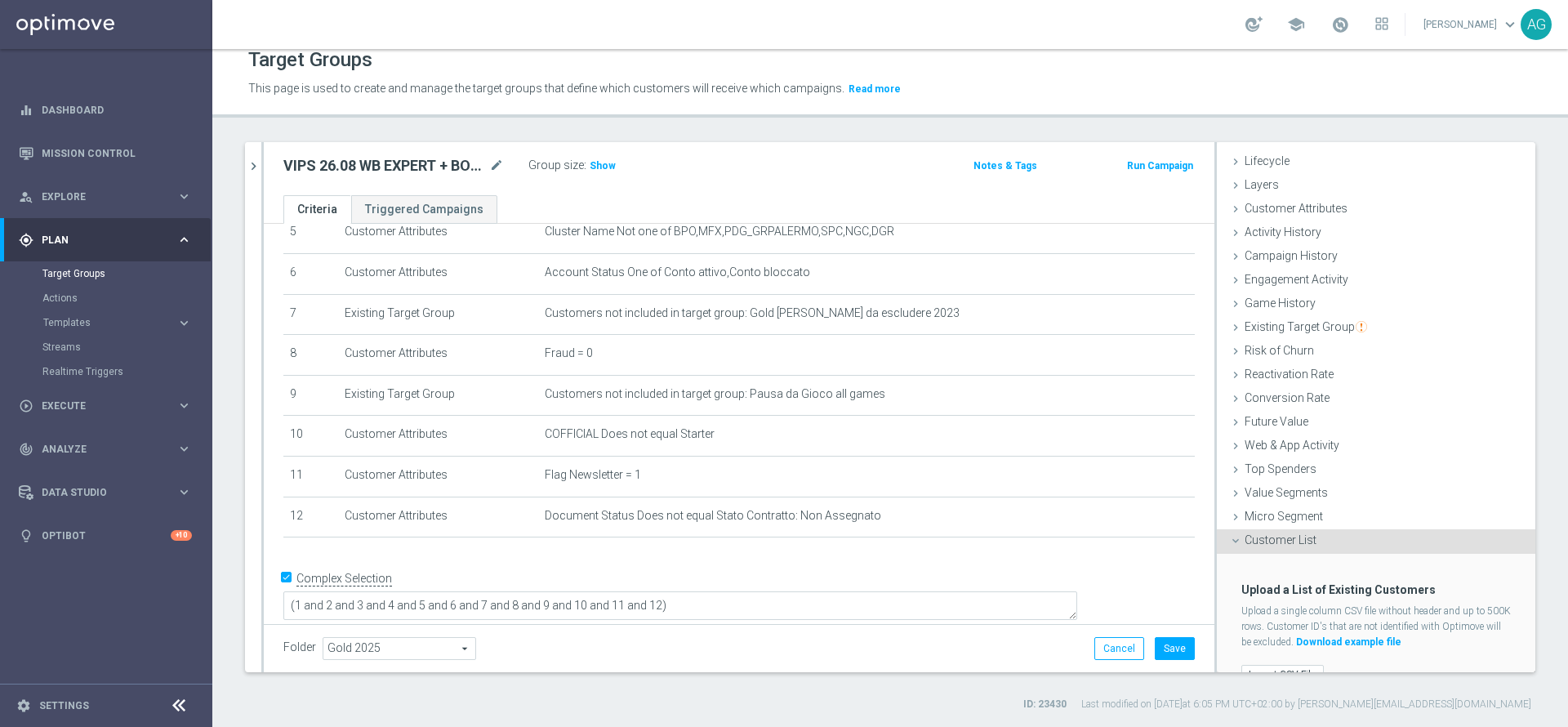
scroll to position [59, 0]
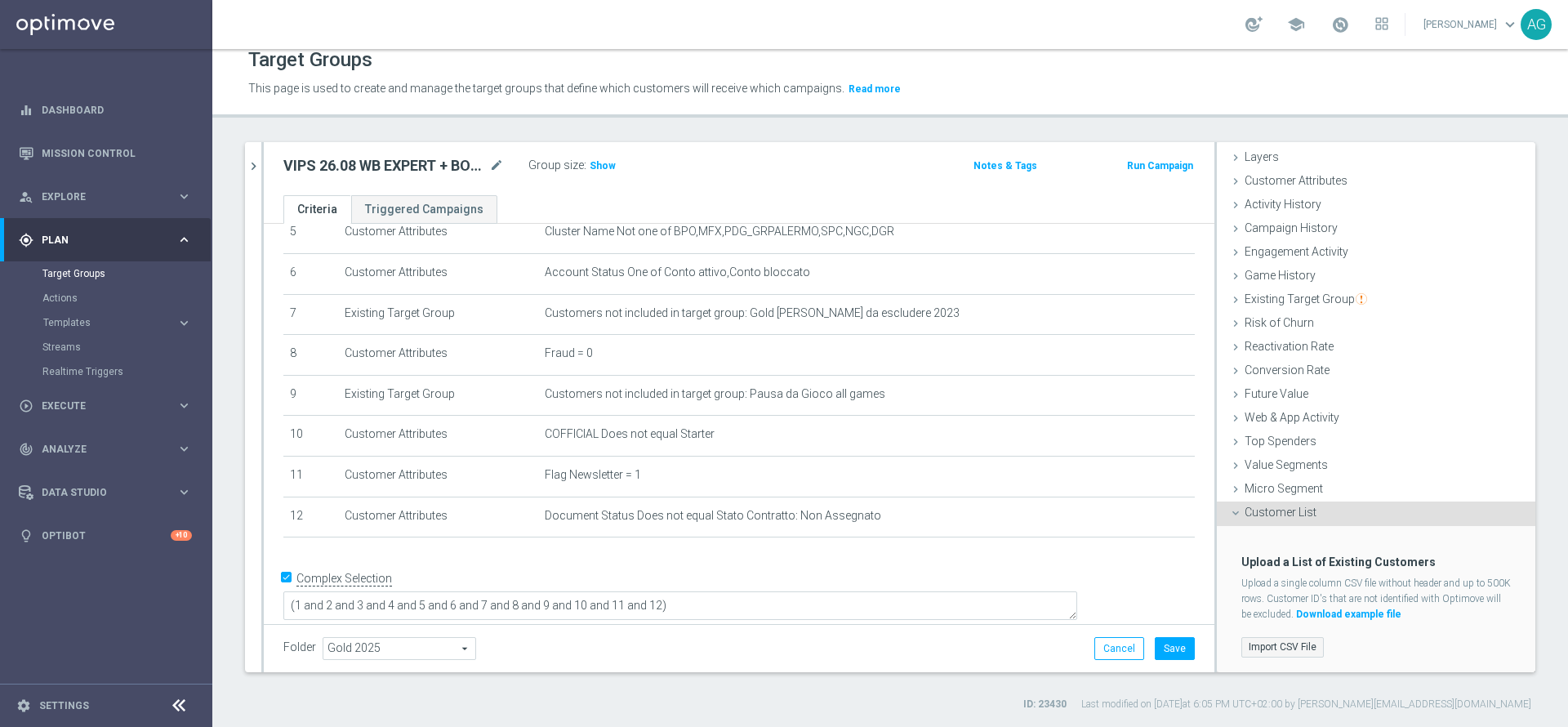
click at [1267, 639] on label "Import CSV File" at bounding box center [1283, 647] width 82 height 21
click at [0, 0] on input "Import CSV File" at bounding box center [0, 0] width 0 height 0
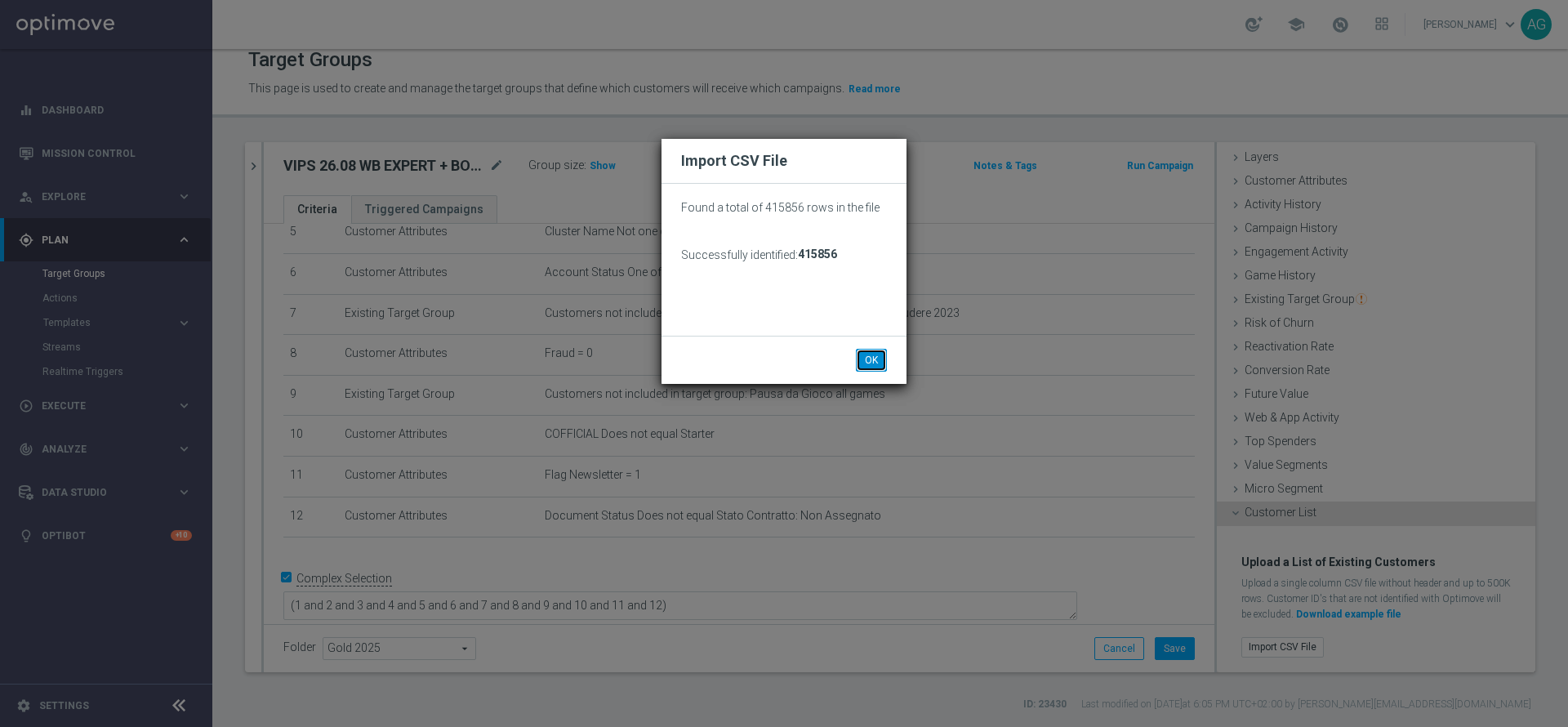
click at [883, 351] on button "OK" at bounding box center [872, 359] width 31 height 23
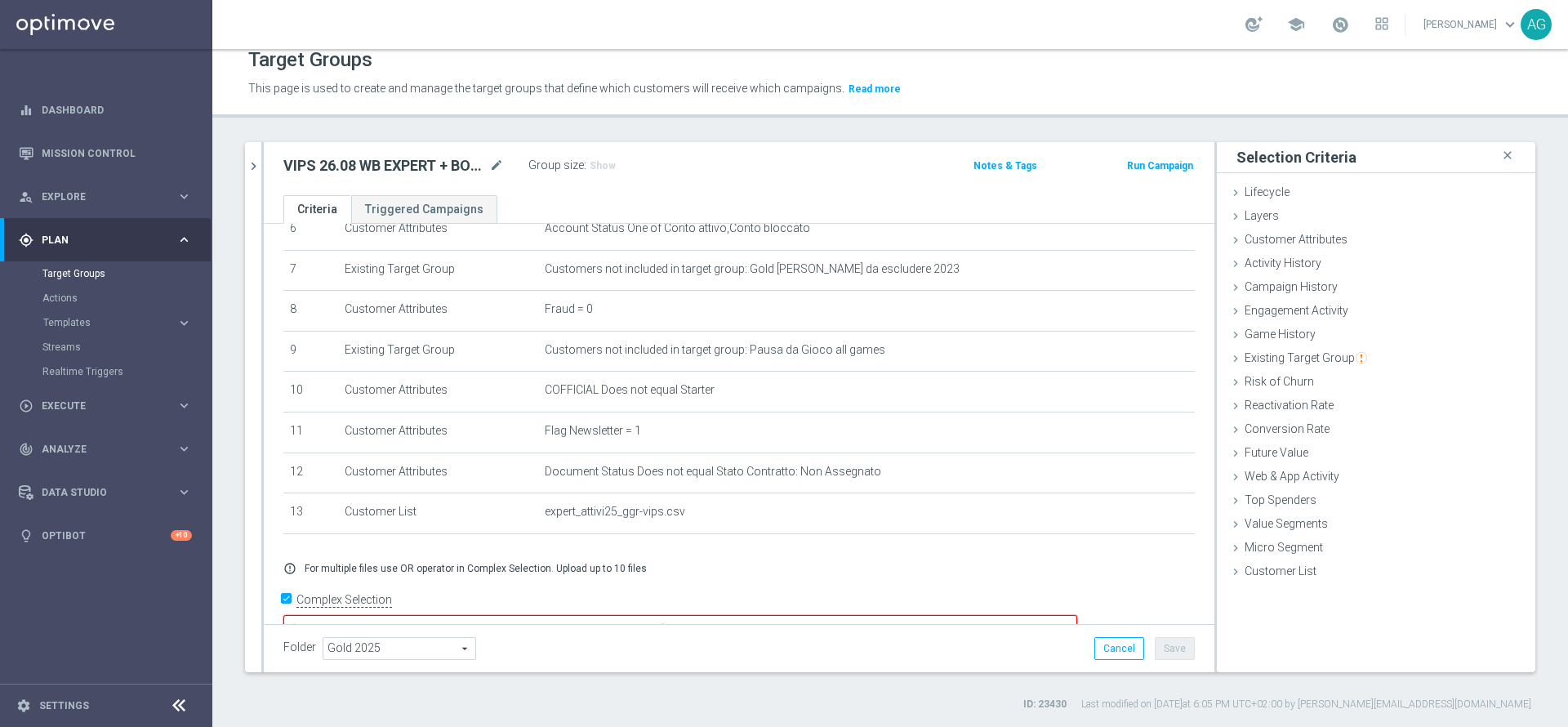
scroll to position [298, 0]
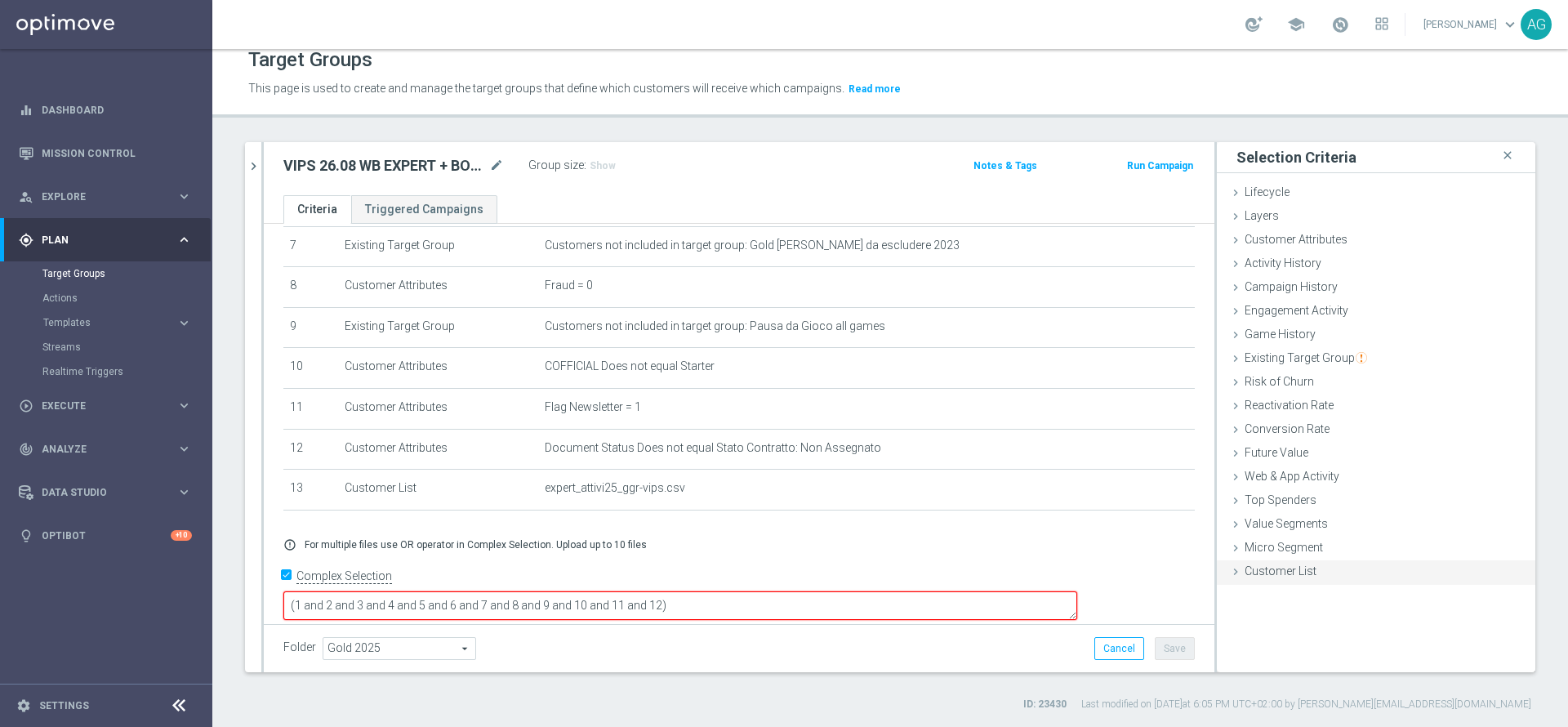
click at [1291, 567] on span "Customer List" at bounding box center [1280, 570] width 71 height 13
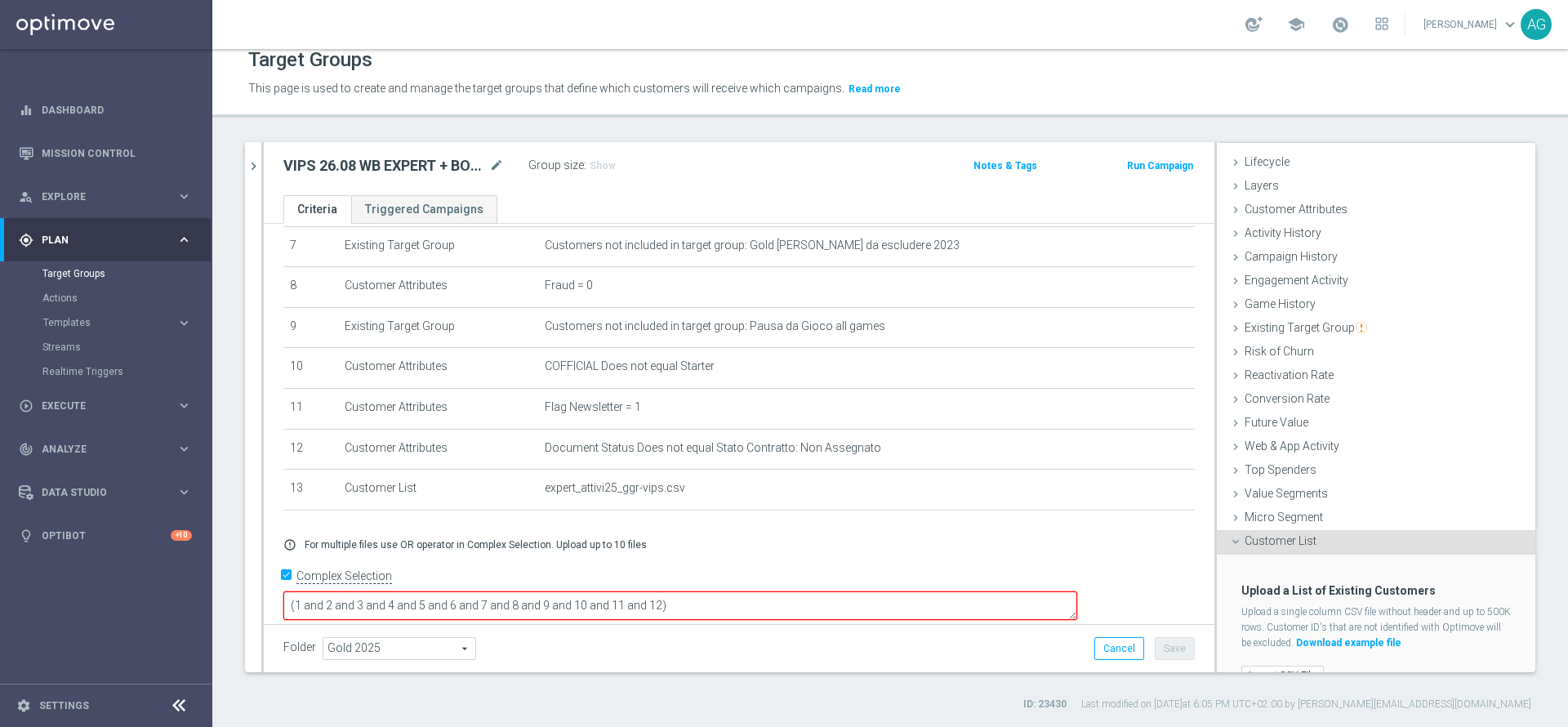
scroll to position [59, 0]
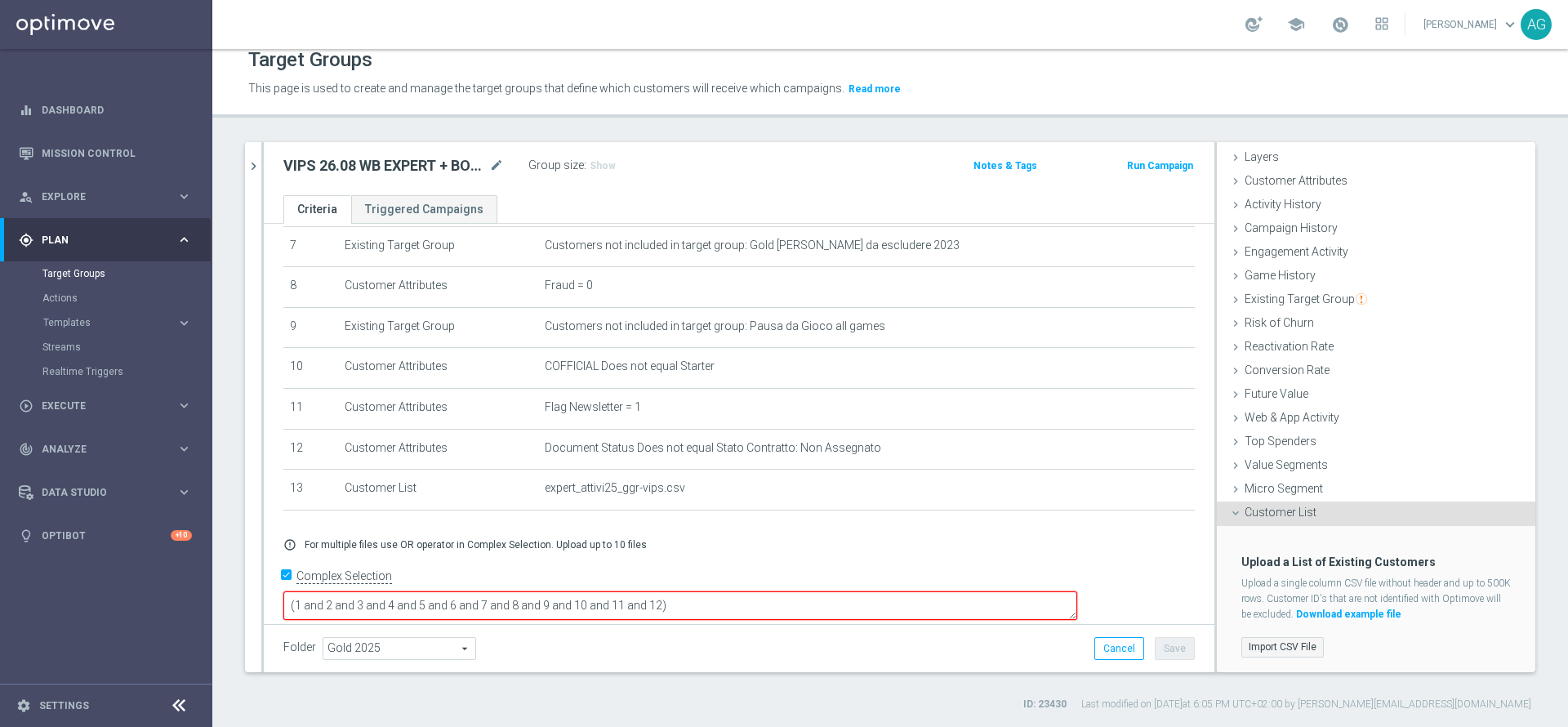
click at [1266, 653] on label "Import CSV File" at bounding box center [1283, 647] width 82 height 21
click at [0, 0] on input "Import CSV File" at bounding box center [0, 0] width 0 height 0
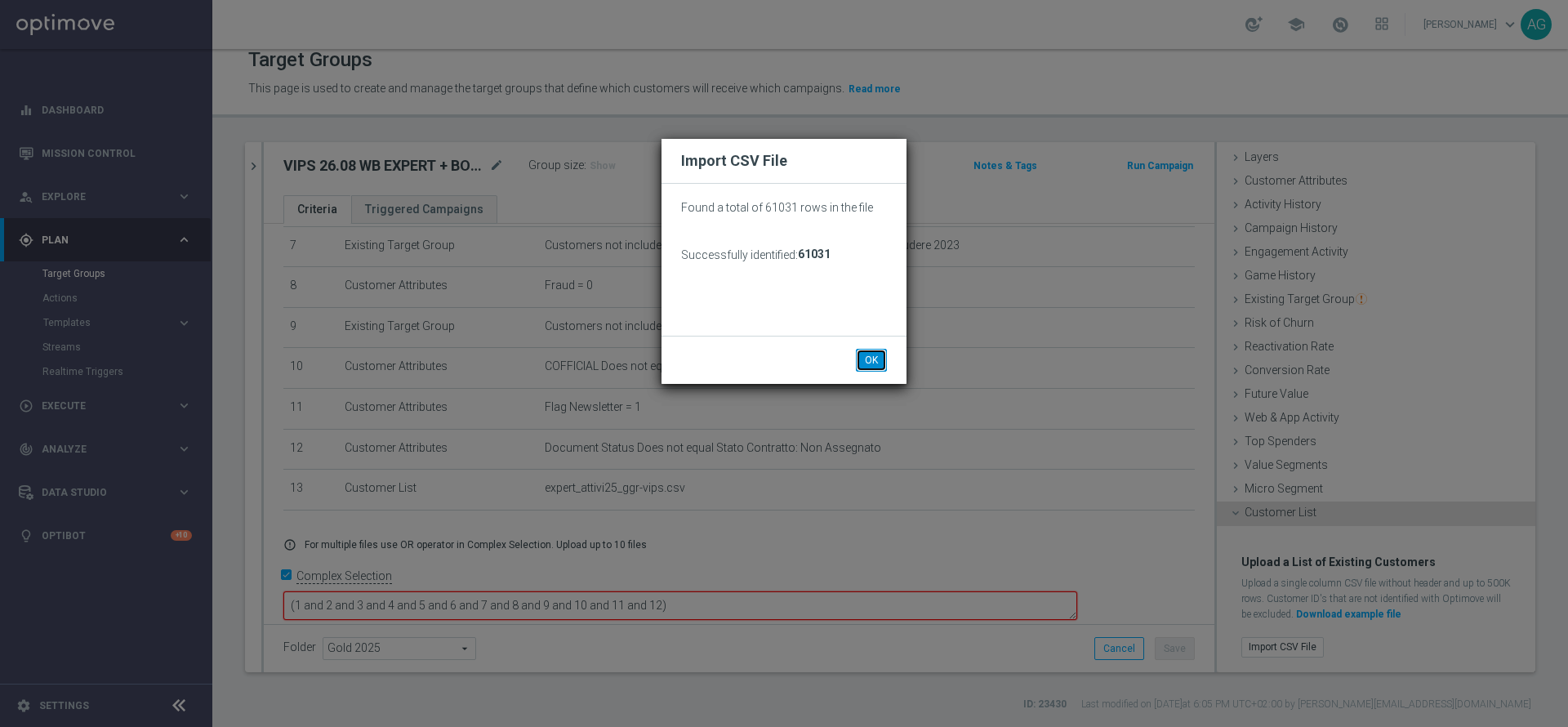
click at [867, 367] on button "OK" at bounding box center [872, 359] width 31 height 23
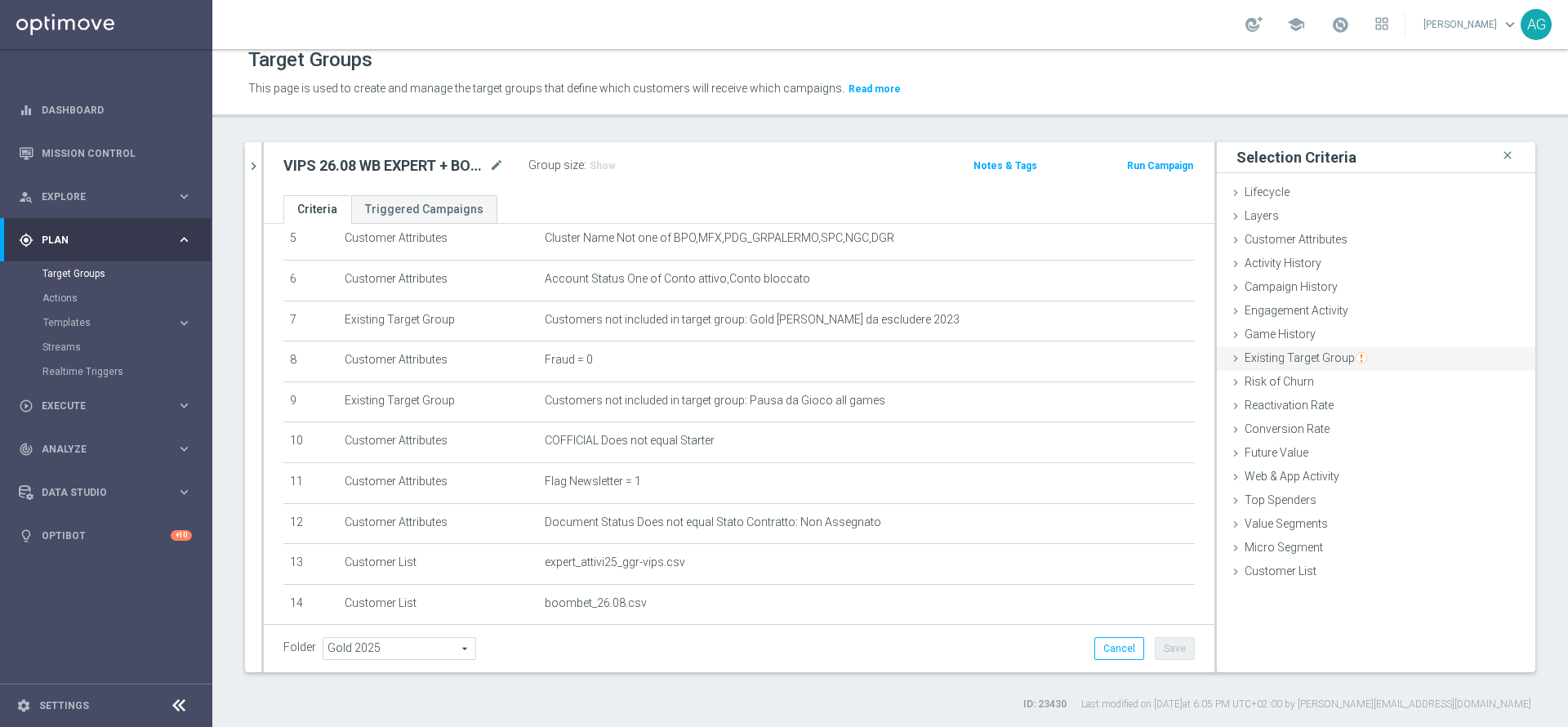
scroll to position [340, 0]
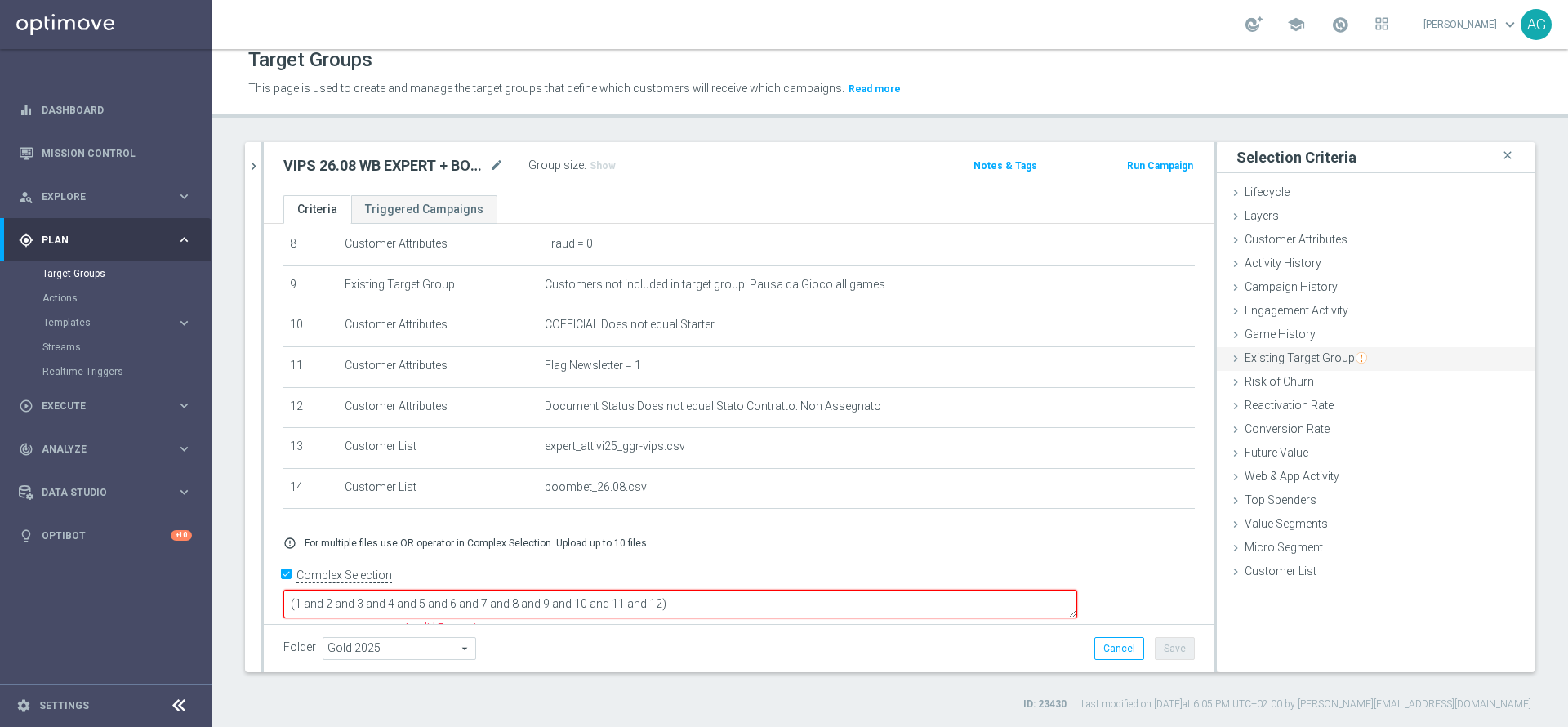
click at [1287, 357] on span "Existing Target Group" at bounding box center [1306, 357] width 122 height 13
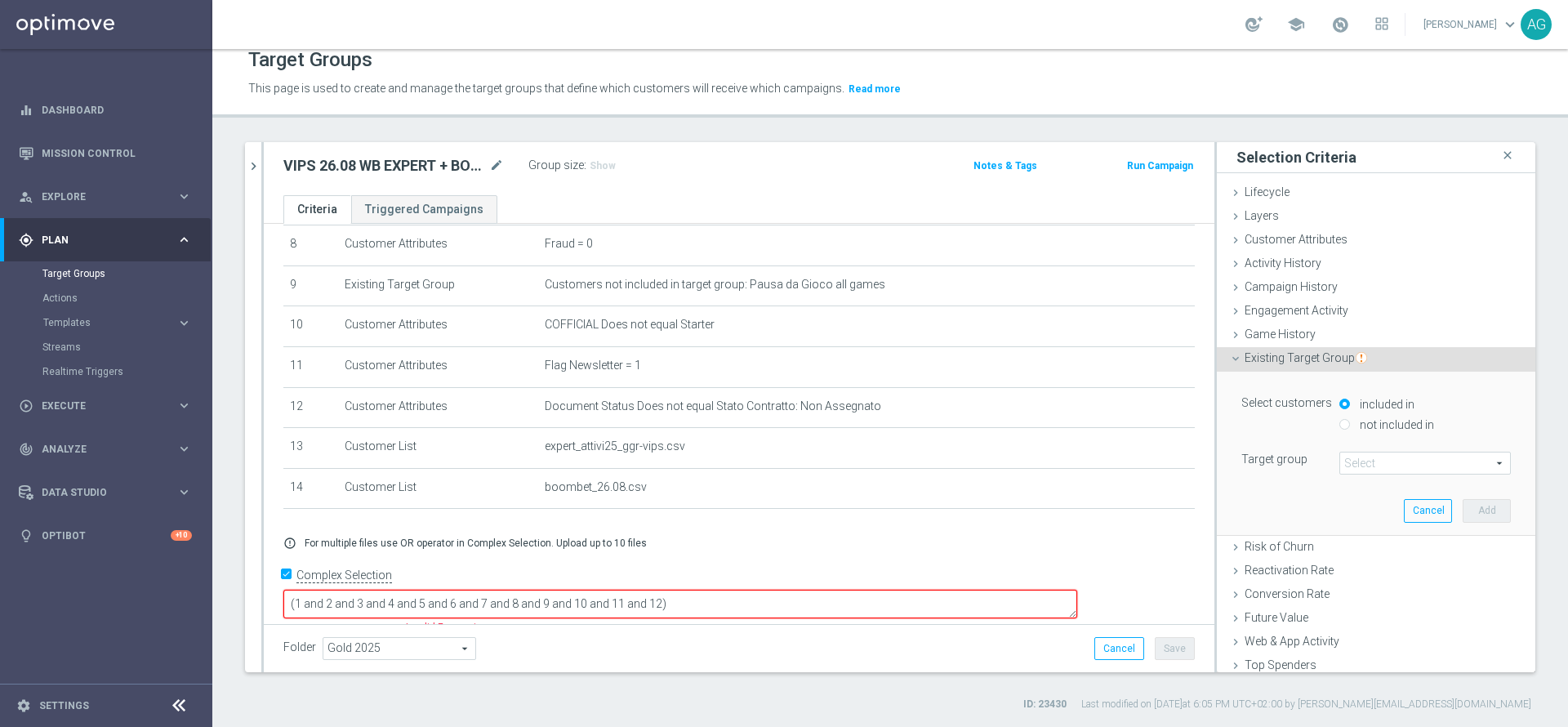
click at [1327, 421] on div "included in not included in" at bounding box center [1425, 416] width 196 height 41
click at [1340, 424] on input "not included in" at bounding box center [1345, 424] width 11 height 11
radio input "true"
click at [1344, 463] on span at bounding box center [1426, 463] width 170 height 22
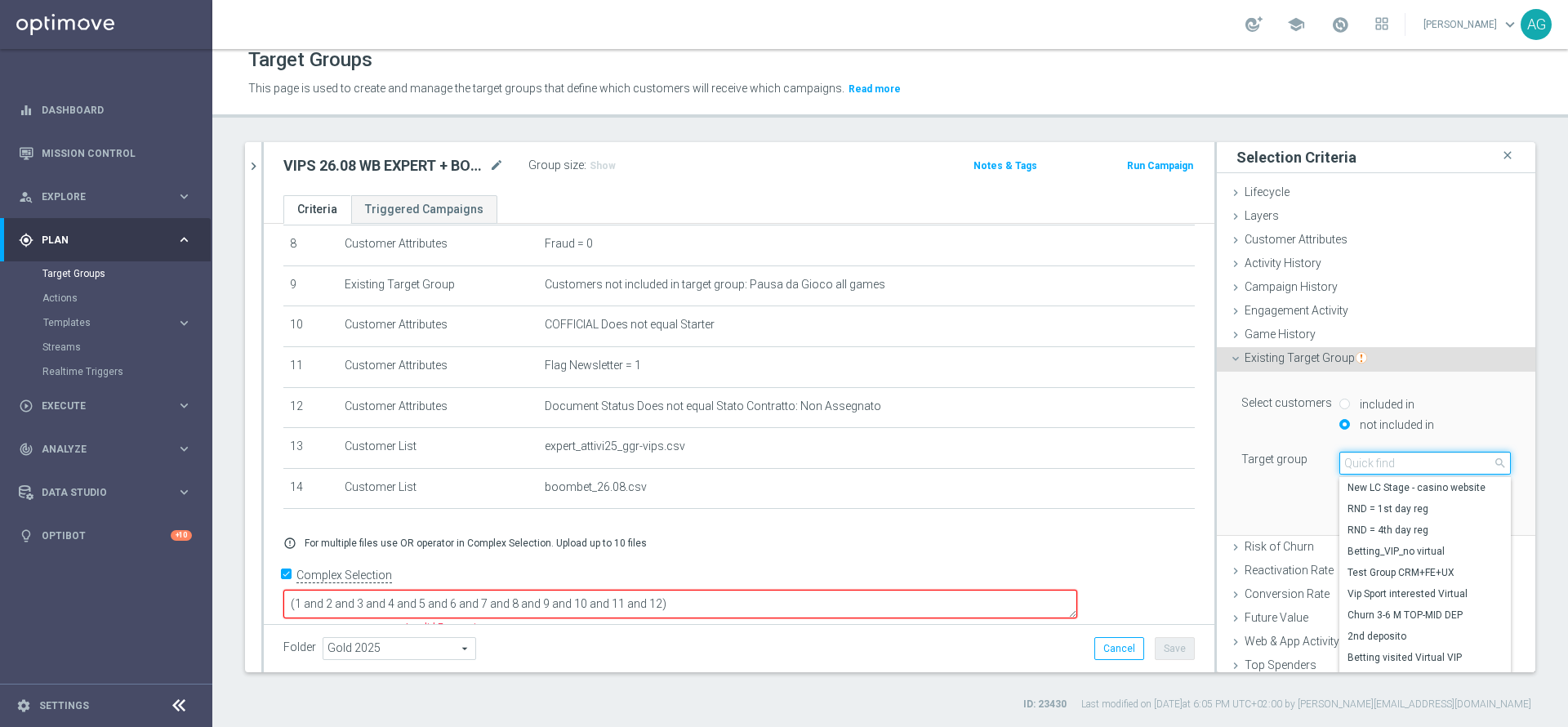
click at [1344, 463] on input "search" at bounding box center [1425, 463] width 171 height 23
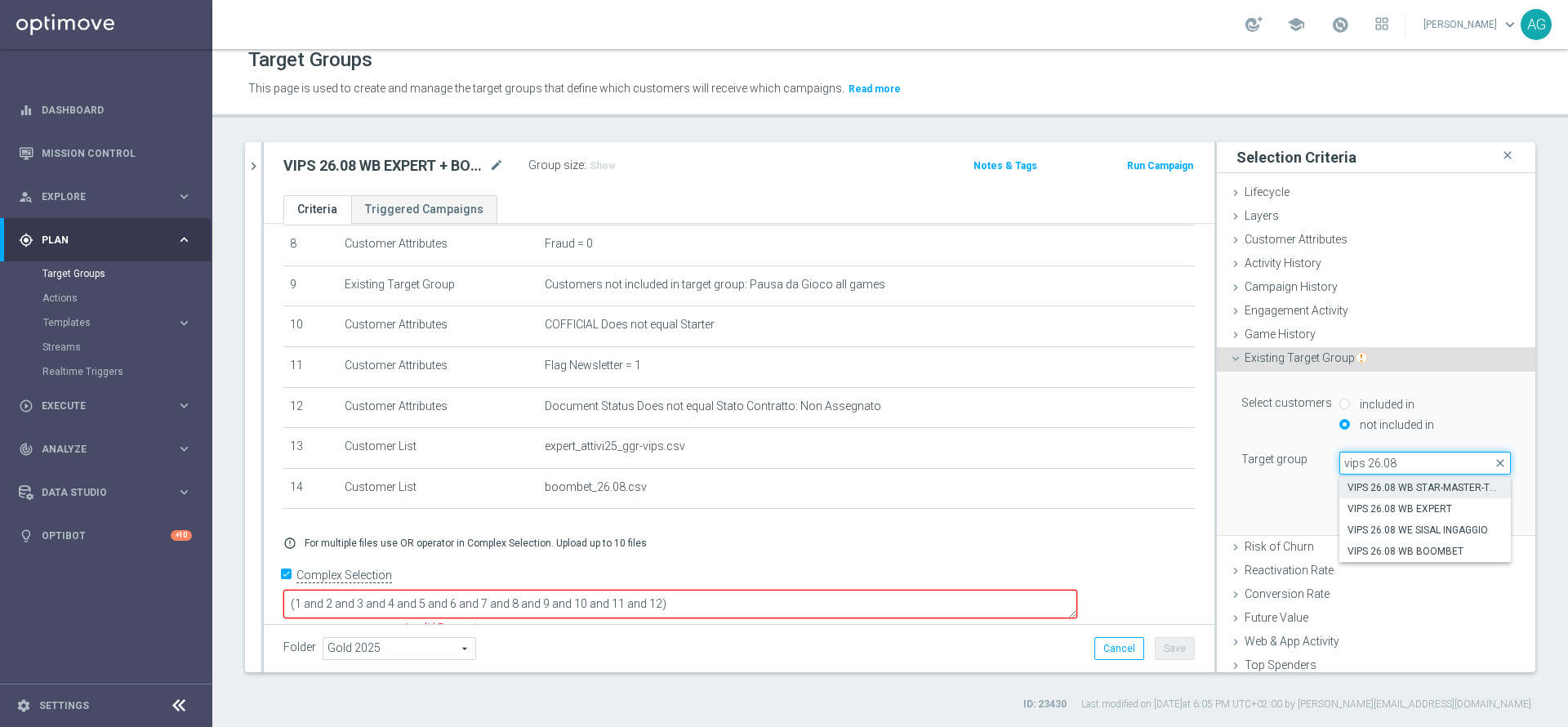
type input "vips 26.08"
click at [1396, 484] on span "VIPS 26.08 WB STAR-MASTER-TALENT" at bounding box center [1425, 487] width 156 height 13
type input "VIPS 26.08 WB STAR-MASTER-TALENT"
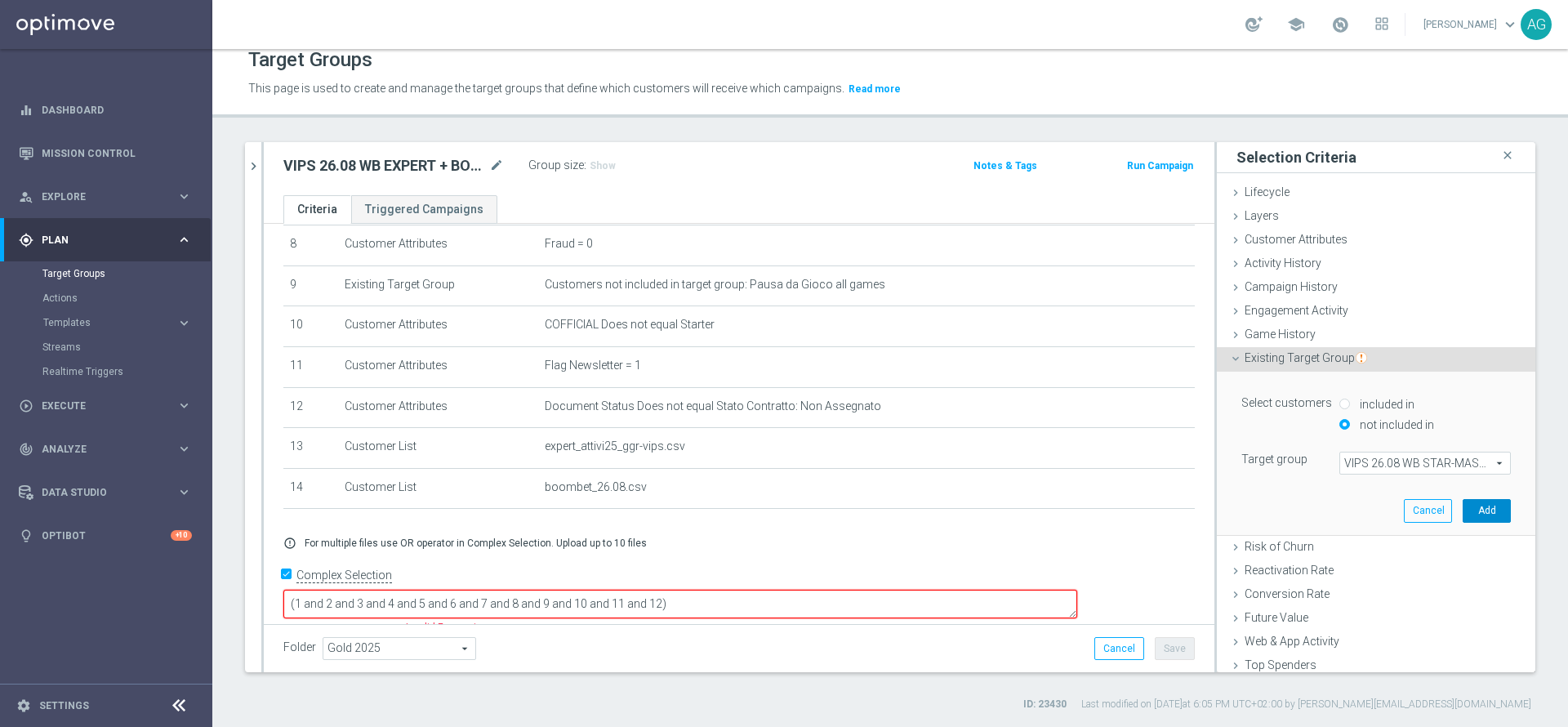
click at [1463, 499] on button "Add" at bounding box center [1487, 510] width 48 height 23
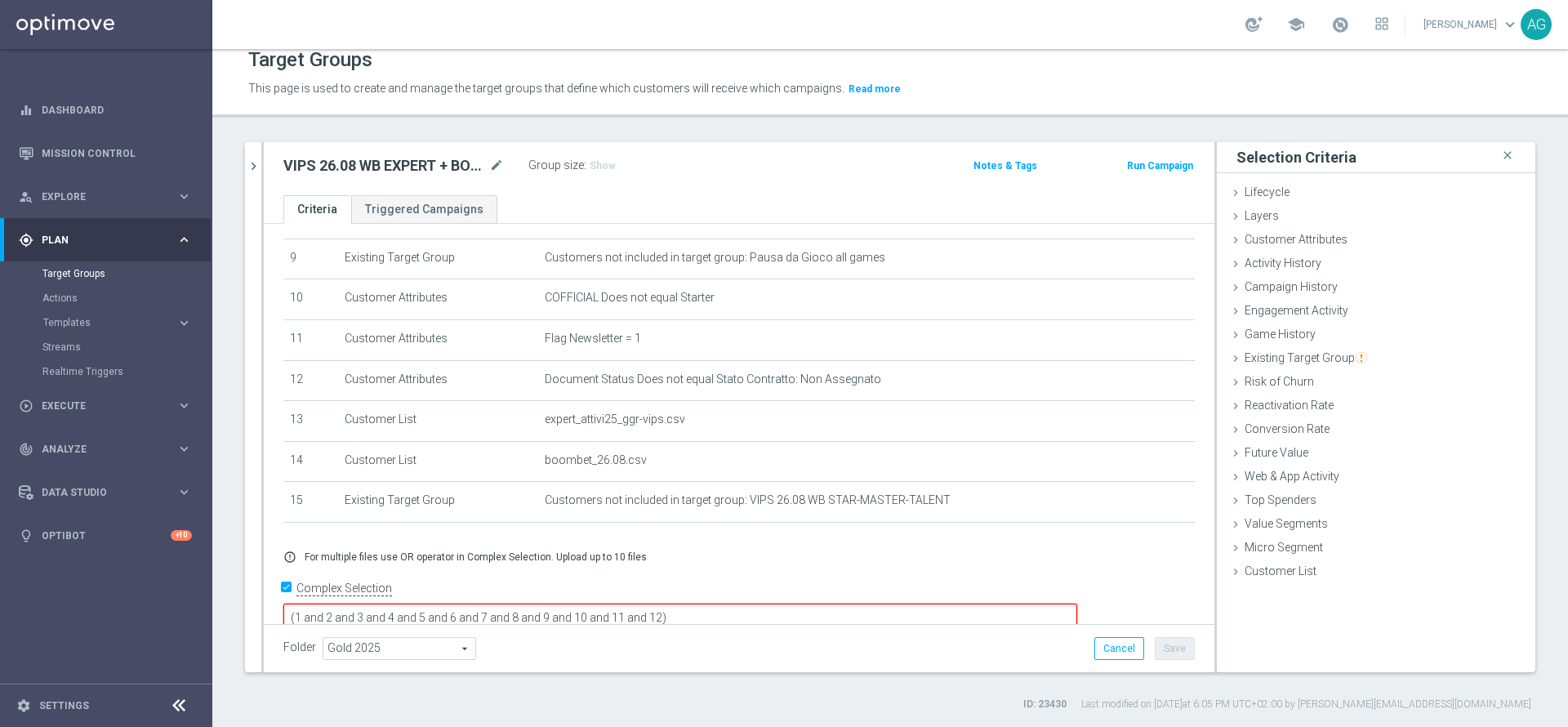
scroll to position [381, 0]
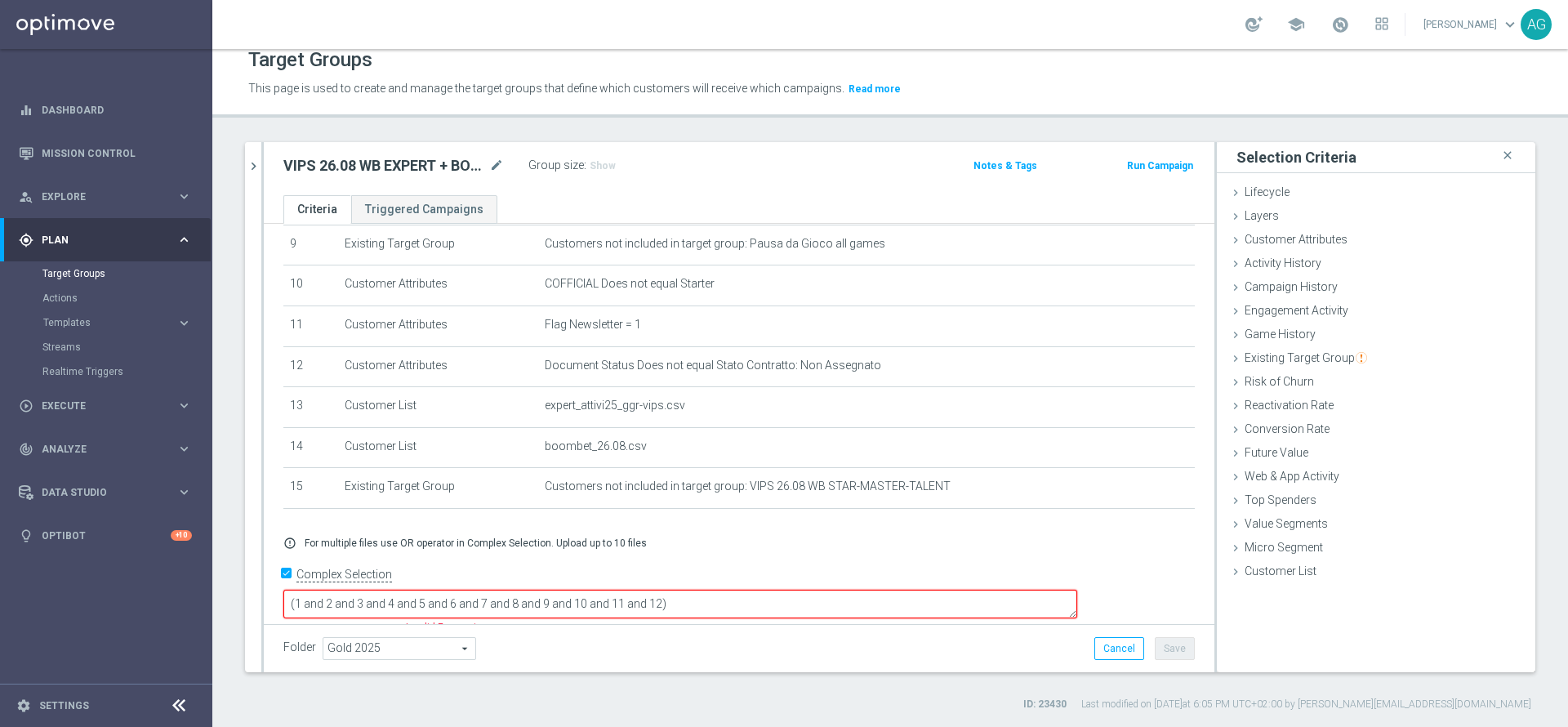
click at [831, 590] on textarea "(1 and 2 and 3 and 4 and 5 and 6 and 7 and 8 and 9 and 10 and 11 and 12)" at bounding box center [680, 604] width 794 height 28
click at [410, 590] on textarea "(1 and 2 and 3 and 4 and 5 and 6 and 7 and 8 and 9 and 10 and 11 and 12 and 15)" at bounding box center [680, 604] width 794 height 28
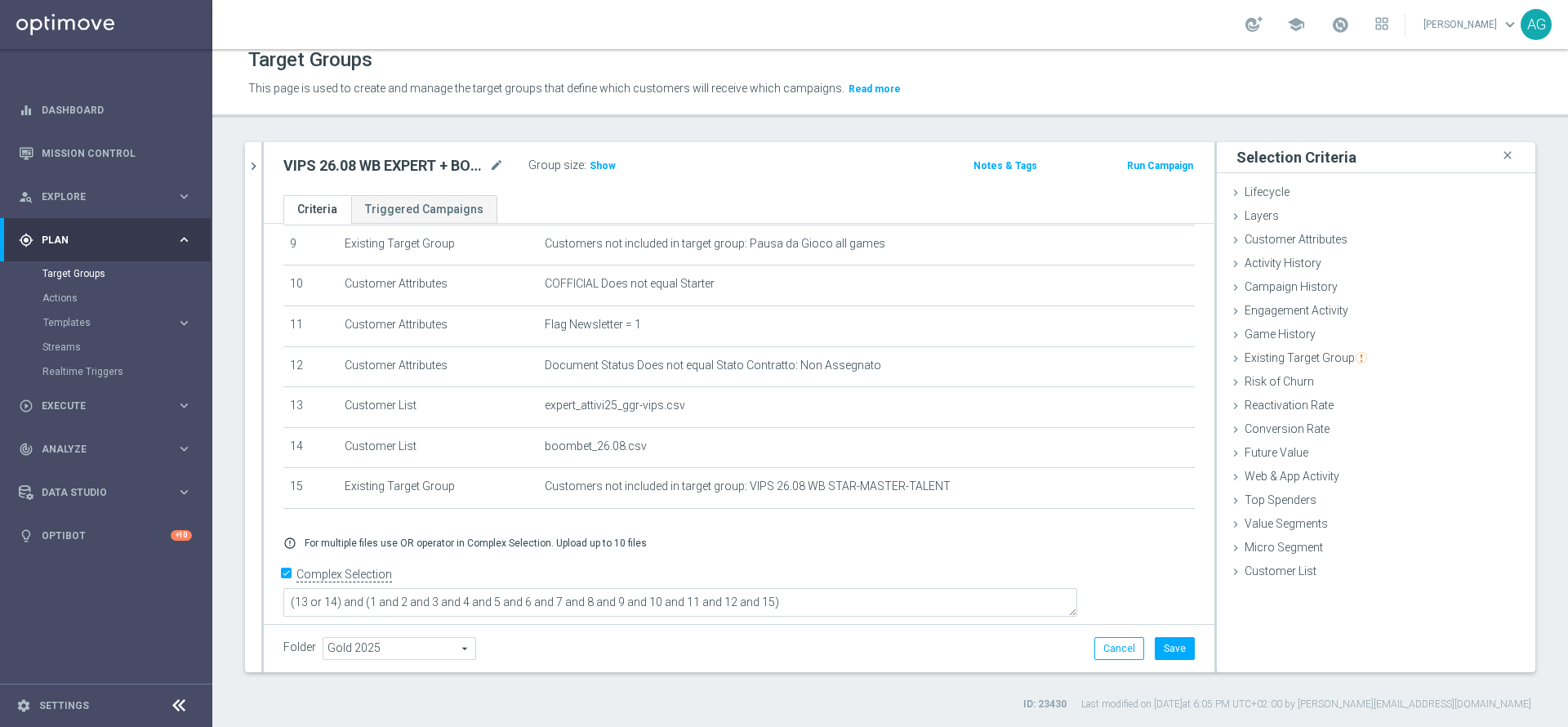
click at [684, 538] on div "+ Add Selection error_outline For multiple files use OR operator in Complex Sel…" at bounding box center [739, 542] width 936 height 38
click at [601, 170] on span "Show" at bounding box center [603, 166] width 26 height 12
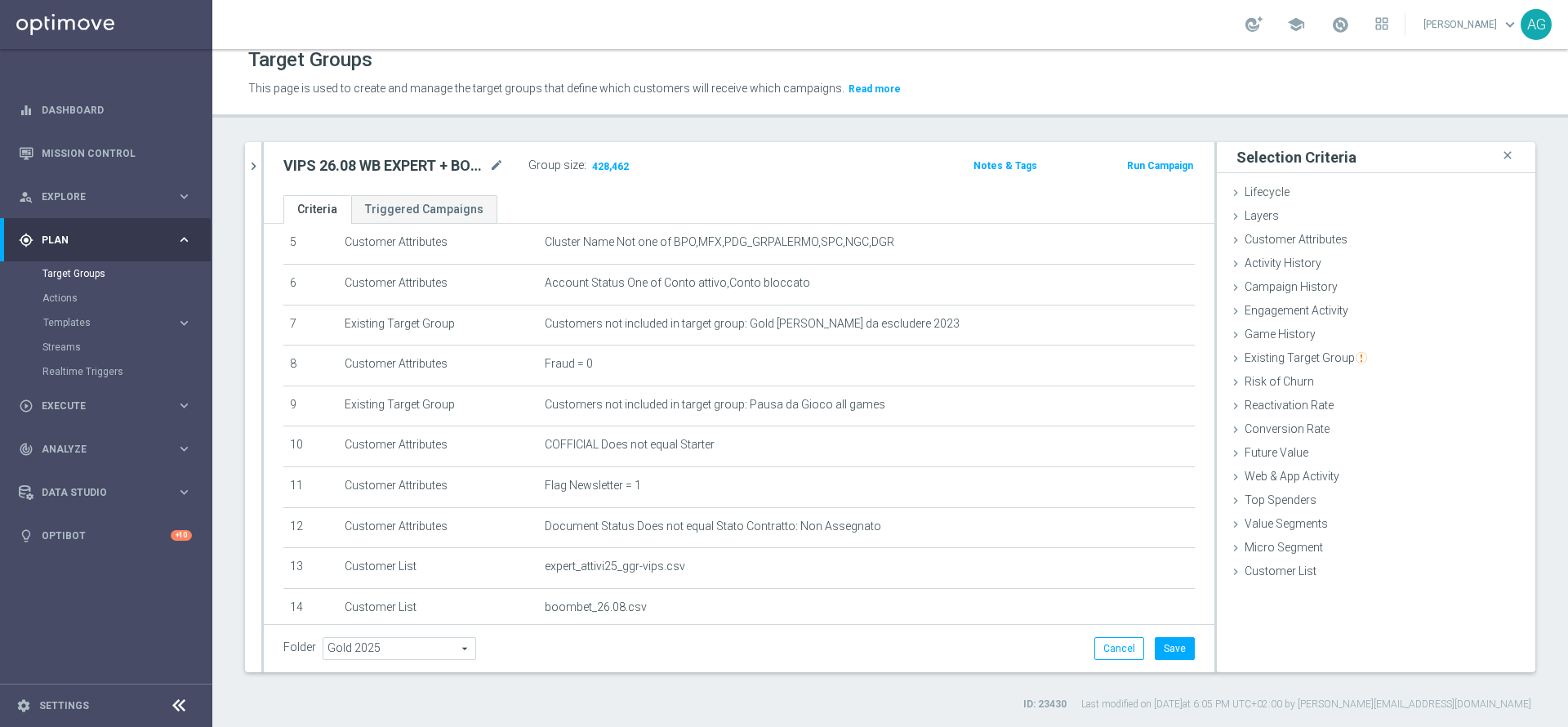
scroll to position [346, 0]
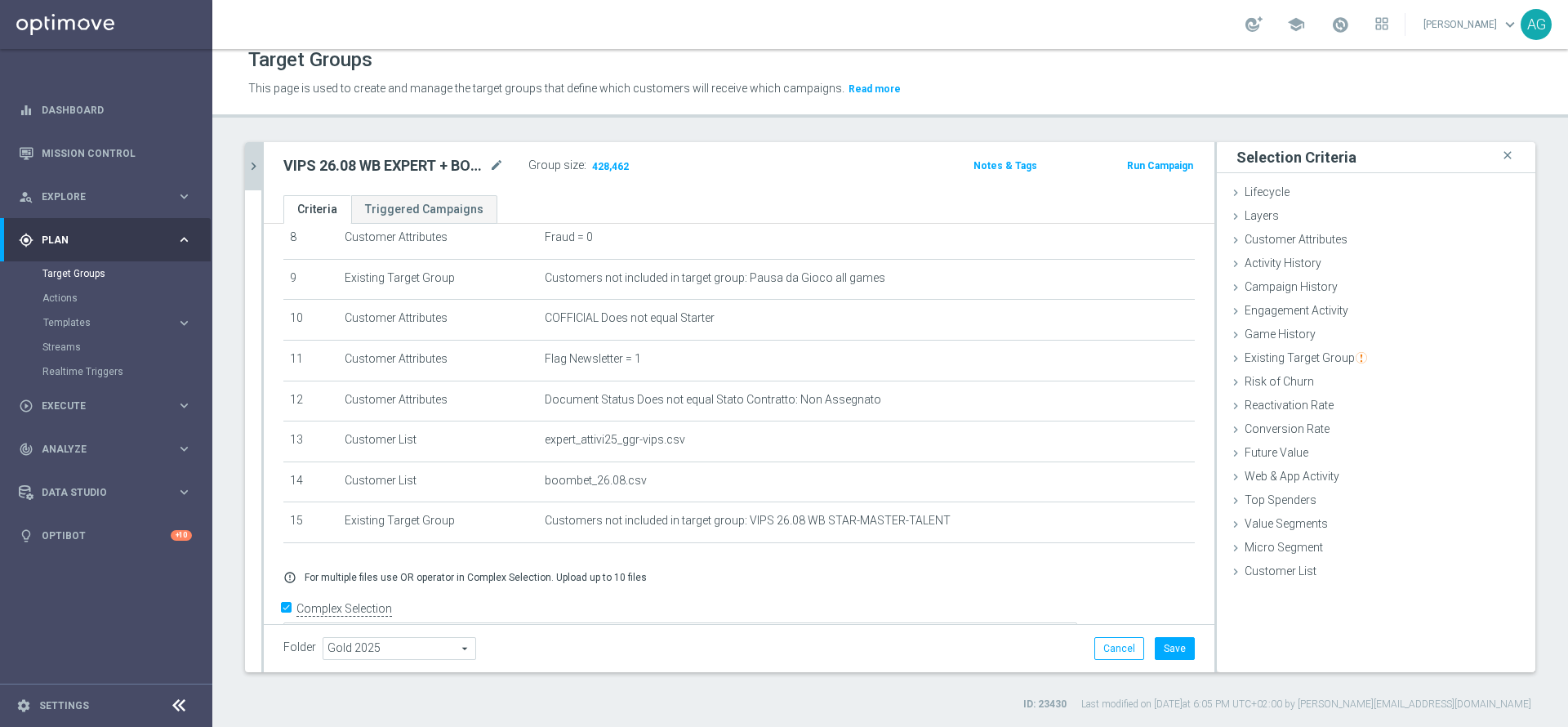
click at [255, 180] on button "chevron_right" at bounding box center [253, 165] width 17 height 48
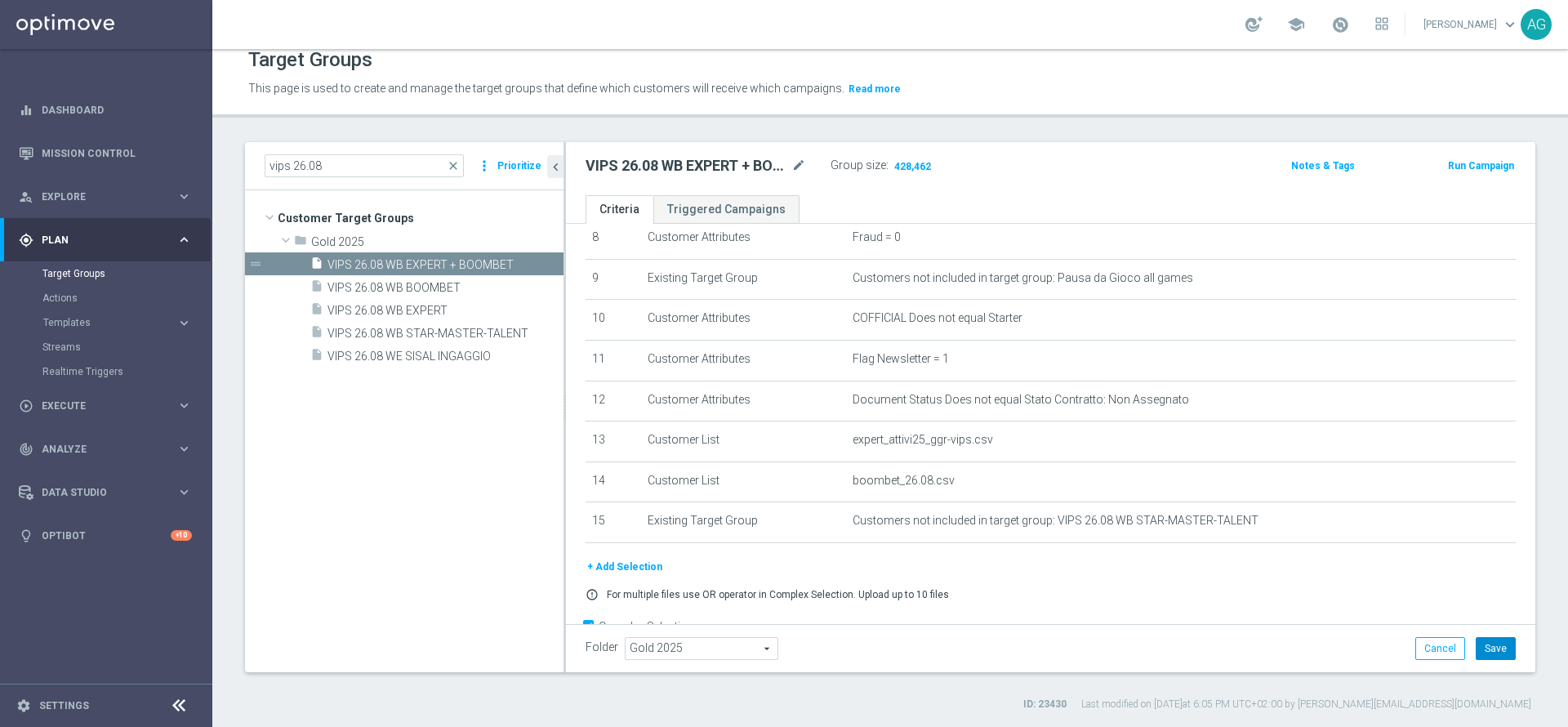
click at [1476, 640] on button "Save" at bounding box center [1496, 648] width 40 height 23
click at [347, 368] on tree-viewport "Customer Target Groups library_add create_new_folder folder" at bounding box center [404, 431] width 319 height 481
click at [362, 363] on span "VIPS 26.08 WE SISAL INGAGGIO" at bounding box center [426, 356] width 197 height 14
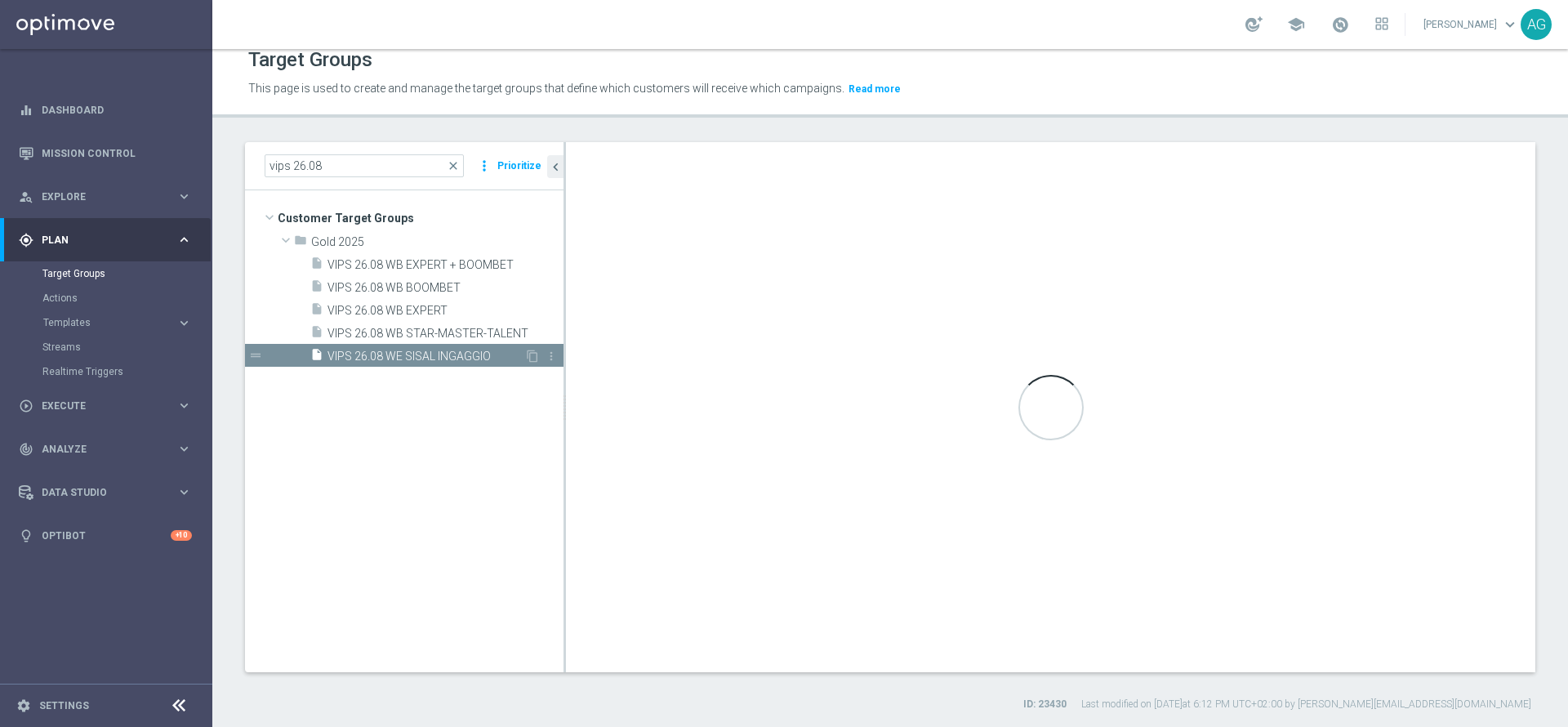
type textarea "(1 and 2 and 3 and 4 and 5 and 6 and 7 and 8 and 9 and 10 and 11 and 12 and 13 …"
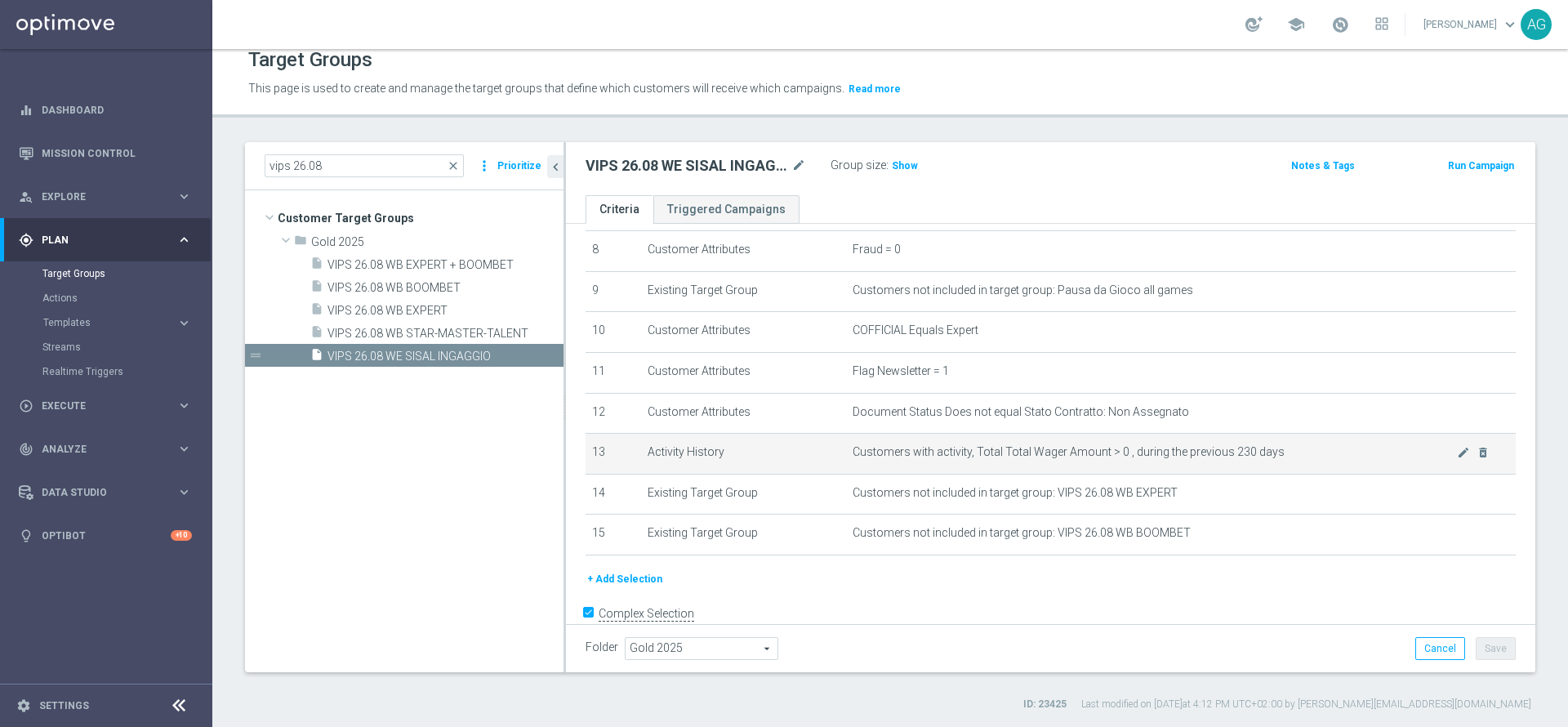
scroll to position [372, 0]
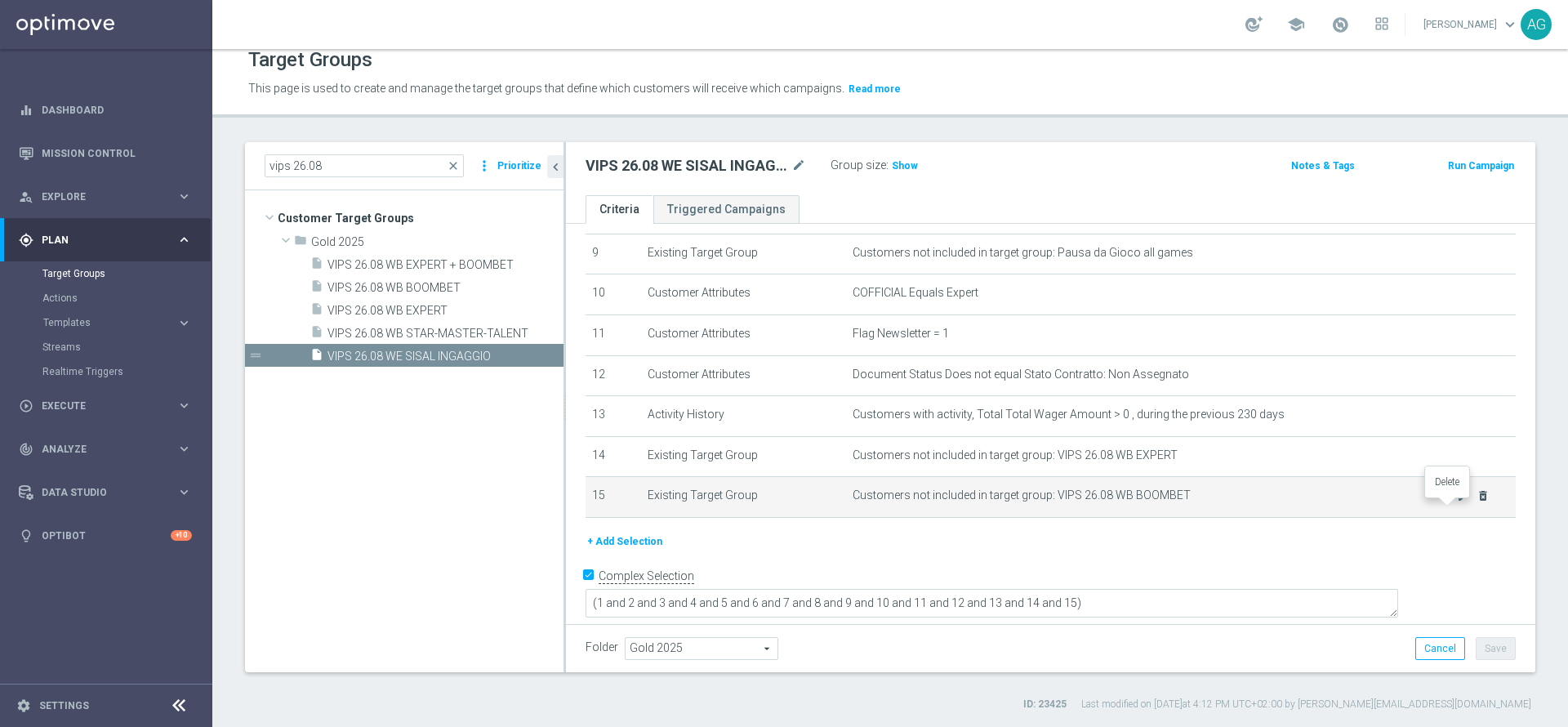
click at [1477, 502] on icon "delete_forever" at bounding box center [1483, 495] width 13 height 13
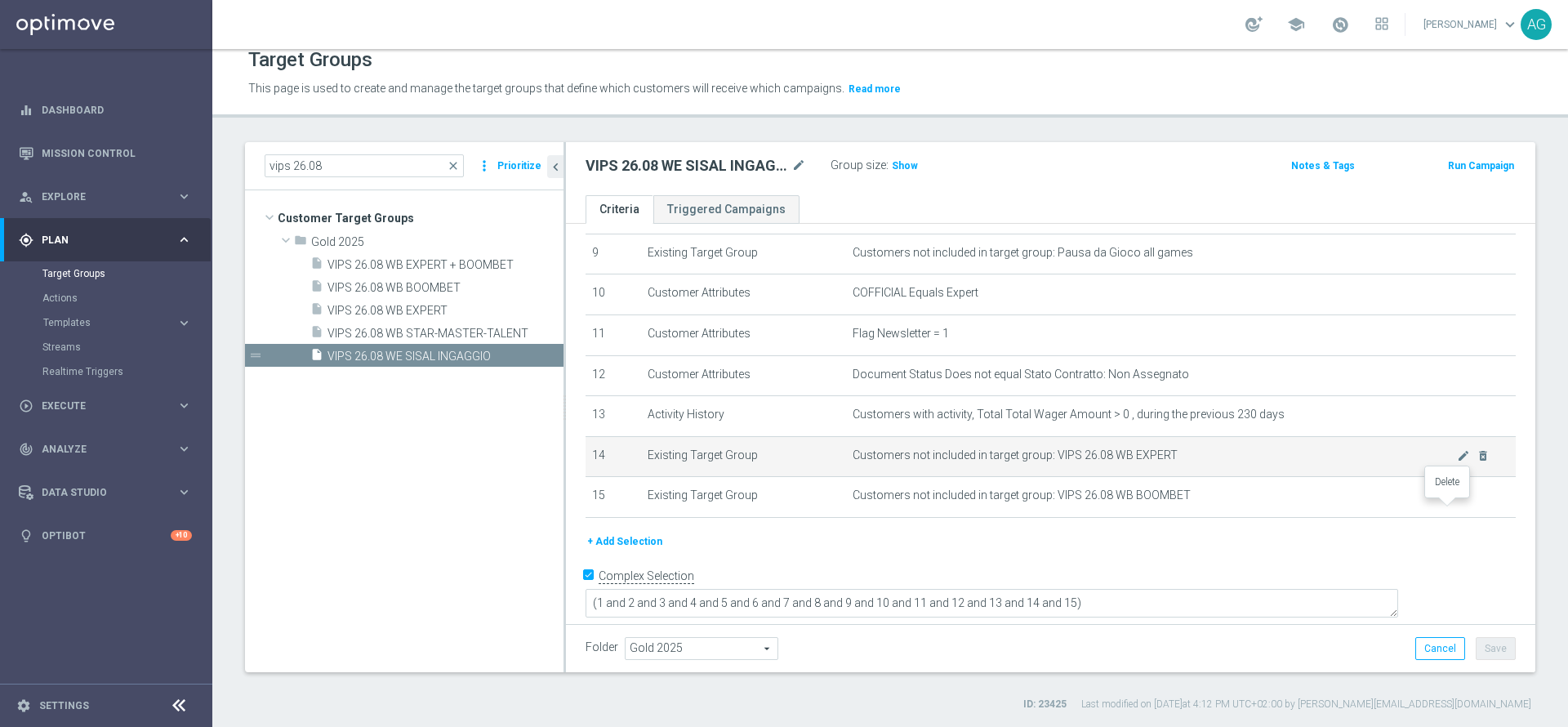
scroll to position [332, 0]
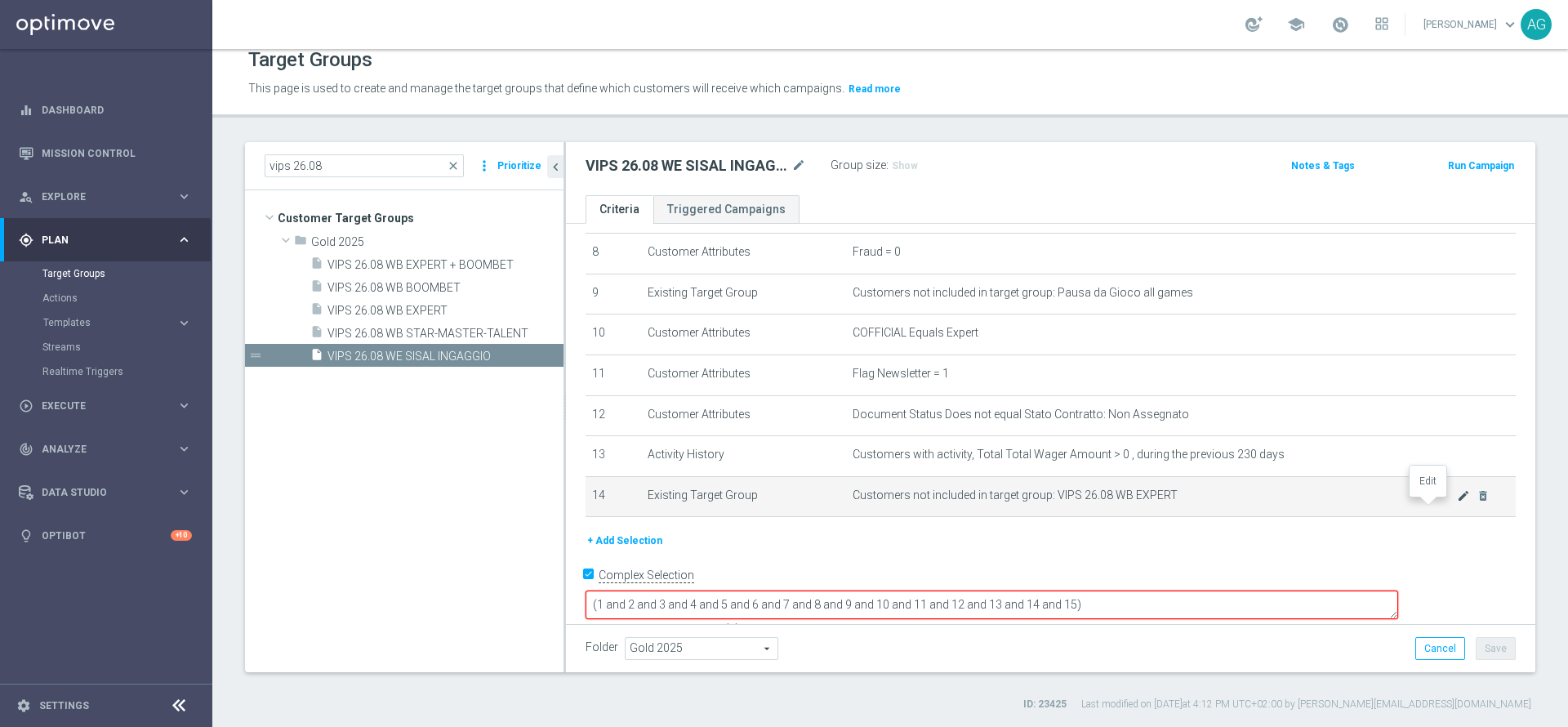
click at [1457, 501] on icon "mode_edit" at bounding box center [1463, 495] width 13 height 13
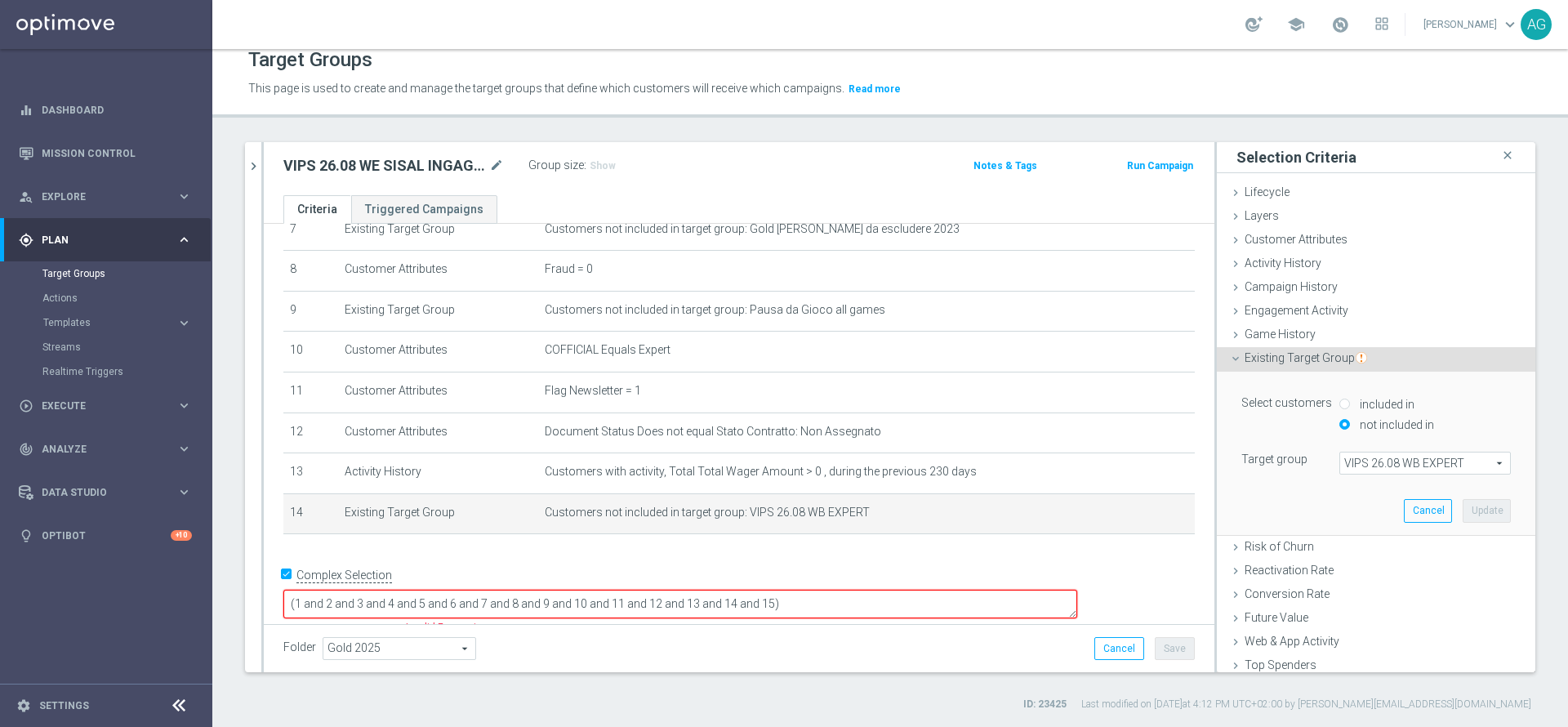
click at [1399, 477] on div "Select customers included in not included in Target group VIPS 26.08 WB EXPERT …" at bounding box center [1376, 453] width 294 height 162
click at [1392, 462] on span "VIPS 26.08 WB EXPERT" at bounding box center [1426, 463] width 170 height 22
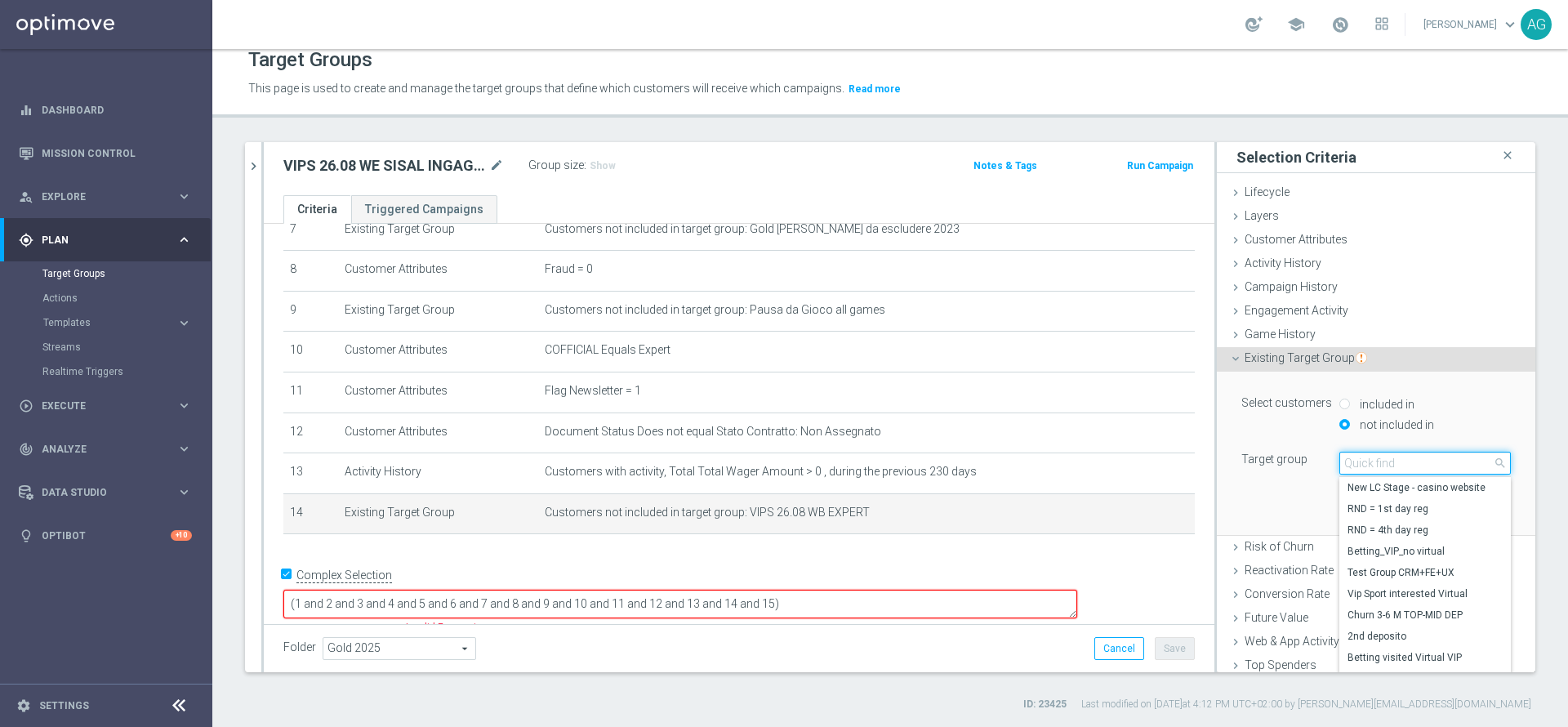
click at [1408, 463] on input "search" at bounding box center [1425, 463] width 171 height 23
type input "vips 26.08"
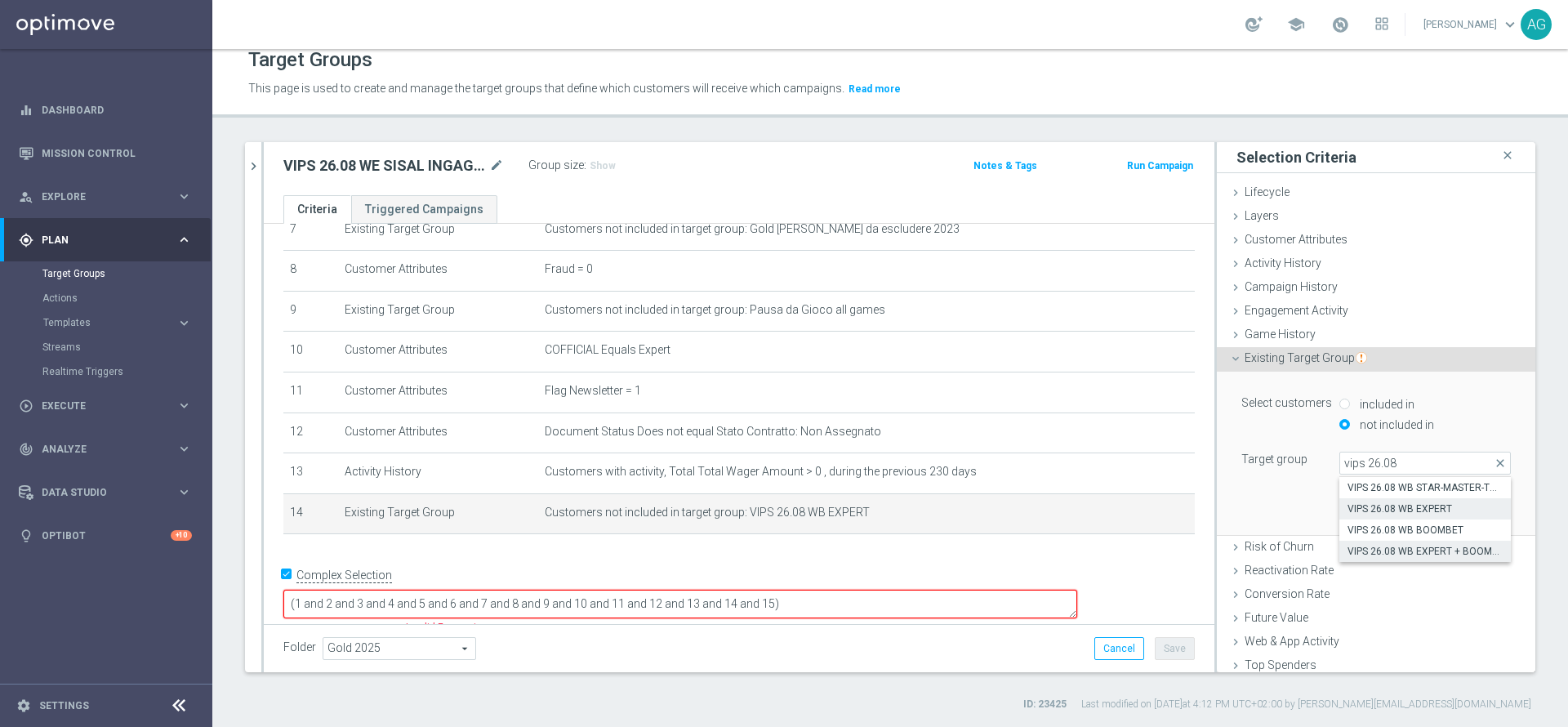
click at [1401, 549] on span "VIPS 26.08 WB EXPERT + BOOMBET" at bounding box center [1425, 551] width 156 height 13
type input "VIPS 26.08 WB EXPERT + BOOMBET"
click at [1463, 501] on button "Update" at bounding box center [1487, 510] width 48 height 23
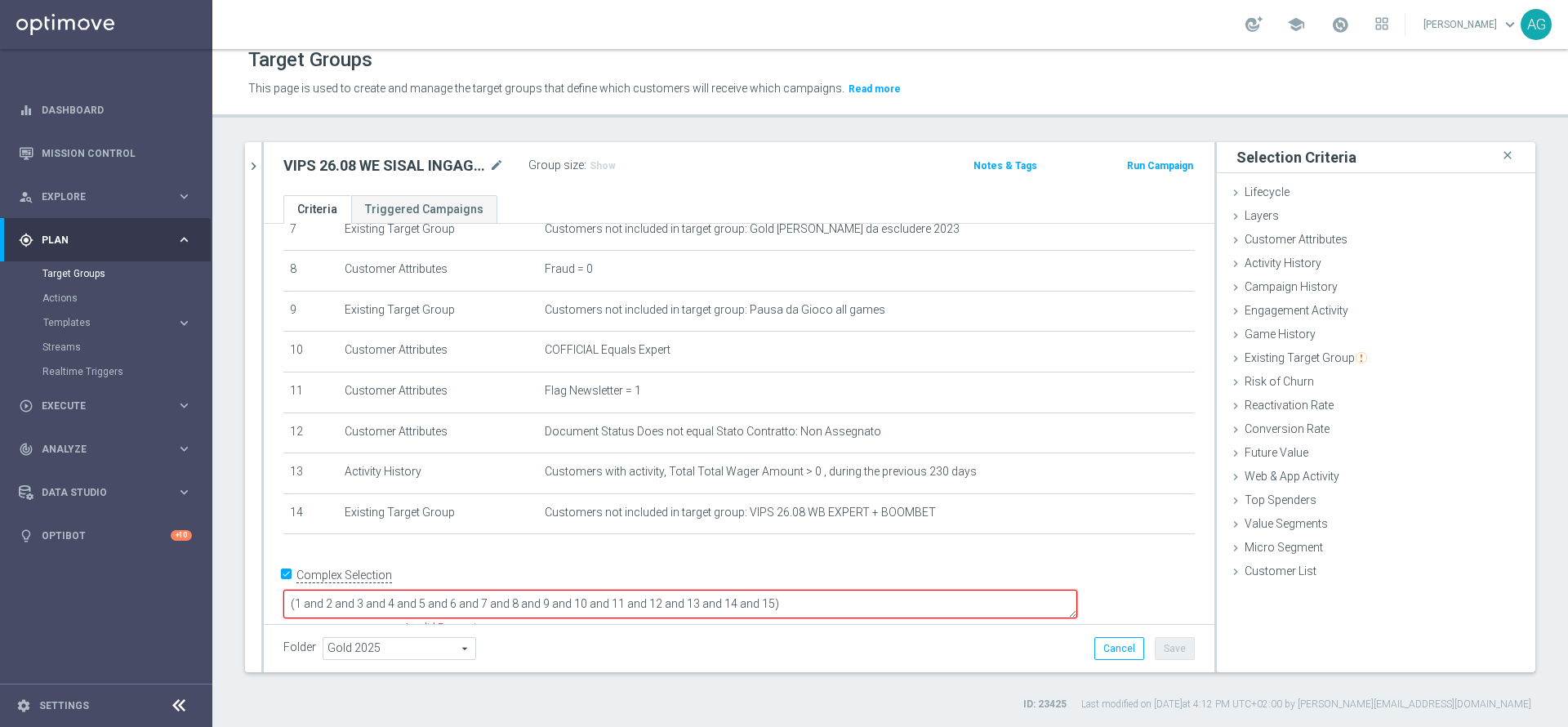
click at [904, 590] on textarea "(1 and 2 and 3 and 4 and 5 and 6 and 7 and 8 and 9 and 10 and 11 and 12 and 13 …" at bounding box center [680, 604] width 794 height 28
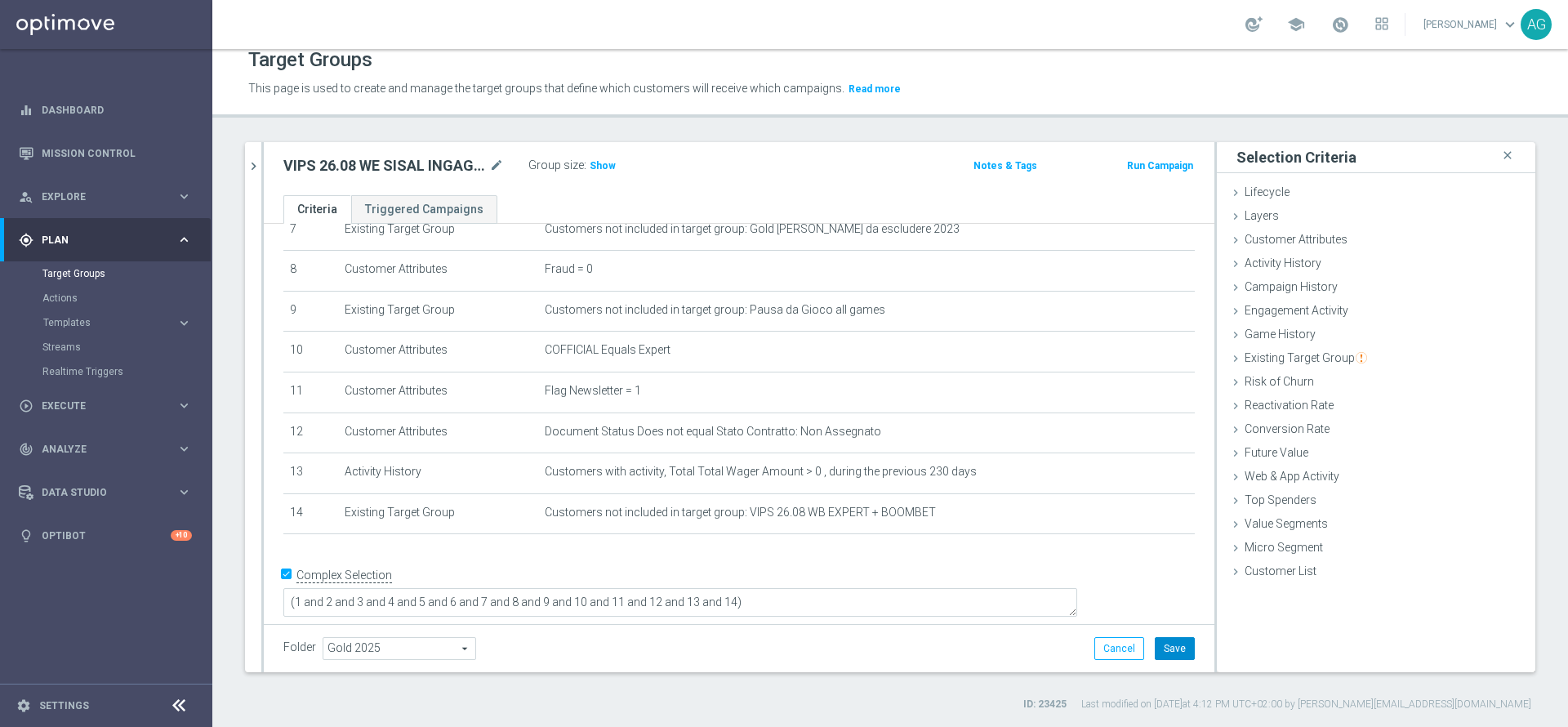
click at [1158, 653] on button "Save" at bounding box center [1175, 648] width 40 height 23
click at [601, 171] on h3 "Show" at bounding box center [603, 165] width 29 height 18
click at [251, 156] on button "chevron_right" at bounding box center [253, 165] width 17 height 48
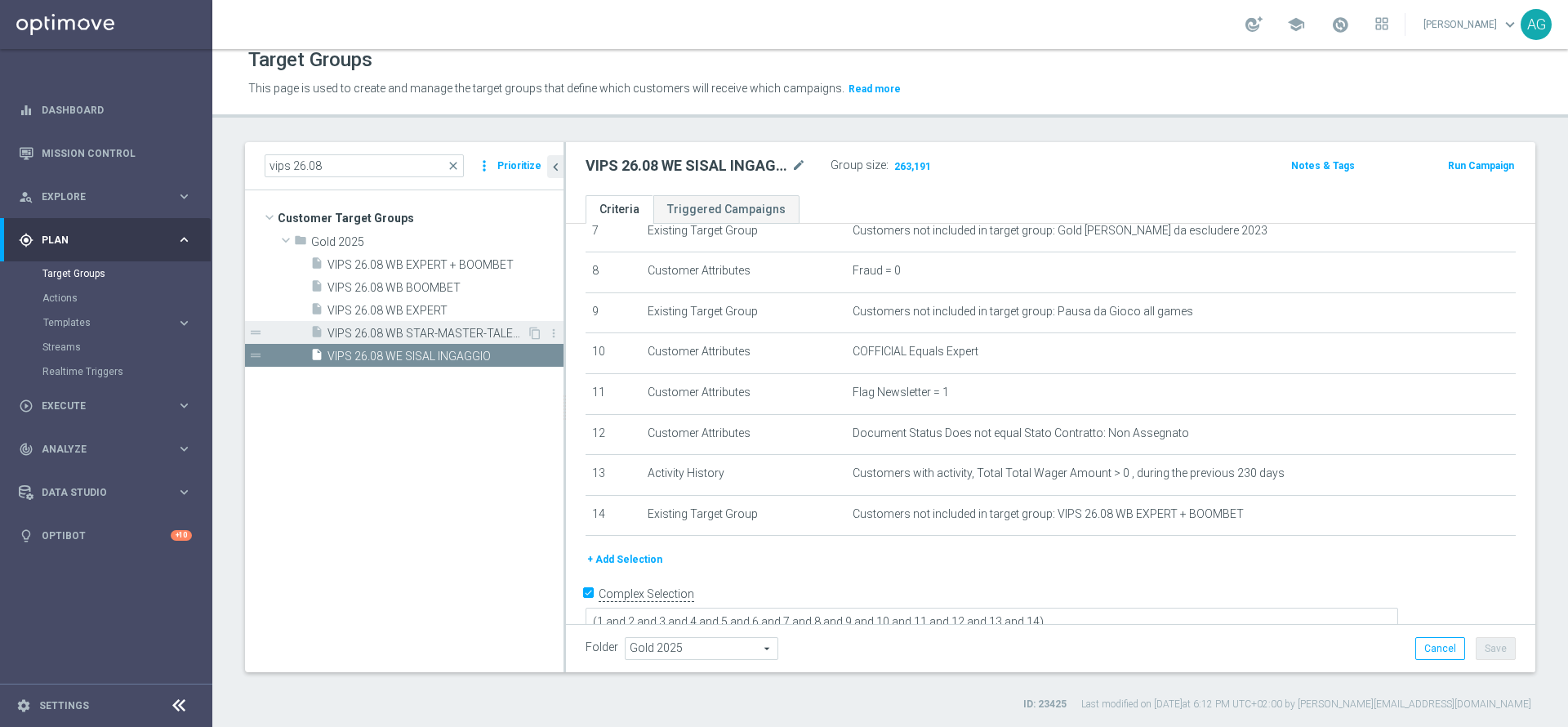
click at [353, 327] on span "VIPS 26.08 WB STAR-MASTER-TALENT" at bounding box center [428, 334] width 200 height 14
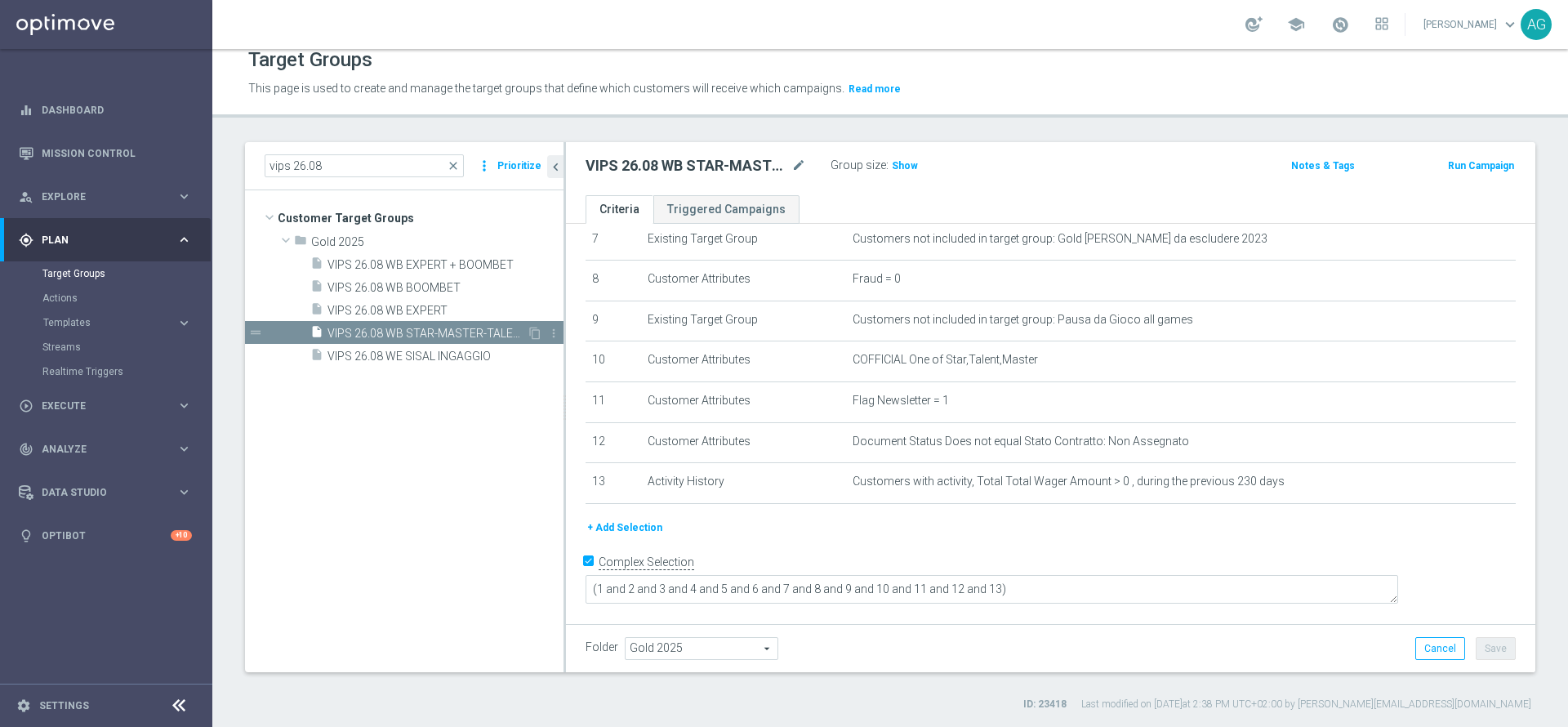
scroll to position [289, 0]
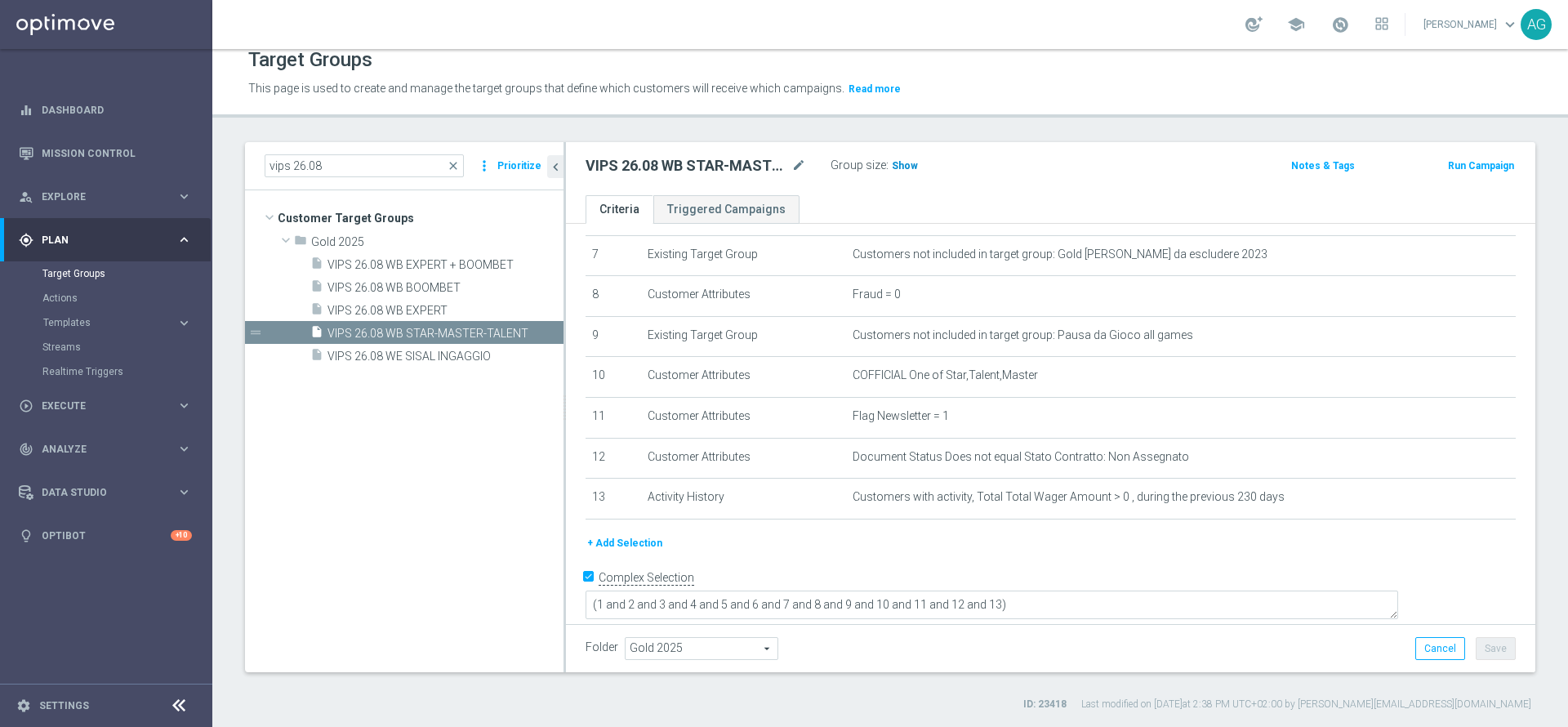
click at [903, 171] on h3 "Show" at bounding box center [905, 165] width 29 height 18
click at [476, 260] on span "VIPS 26.08 WB EXPERT + BOOMBET" at bounding box center [426, 265] width 197 height 14
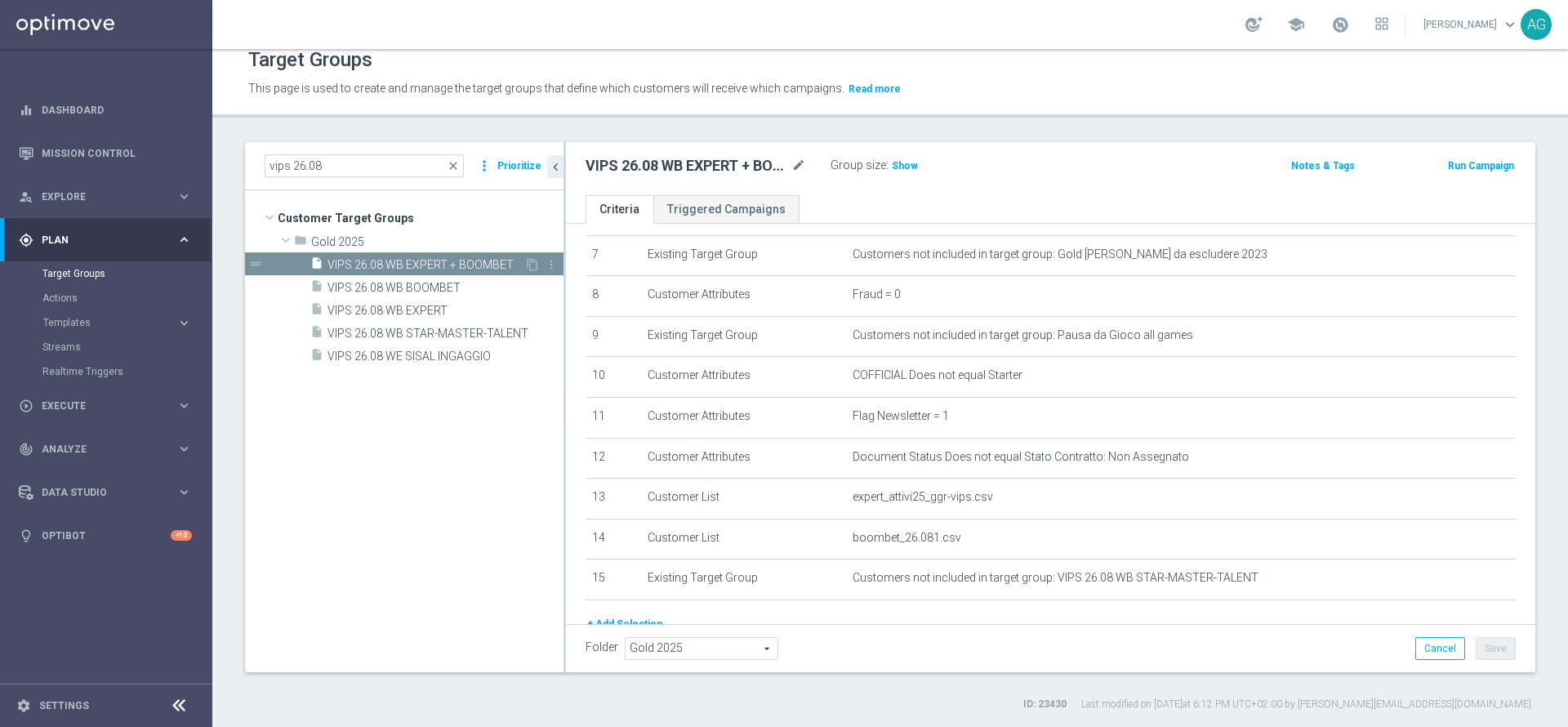
scroll to position [313, 0]
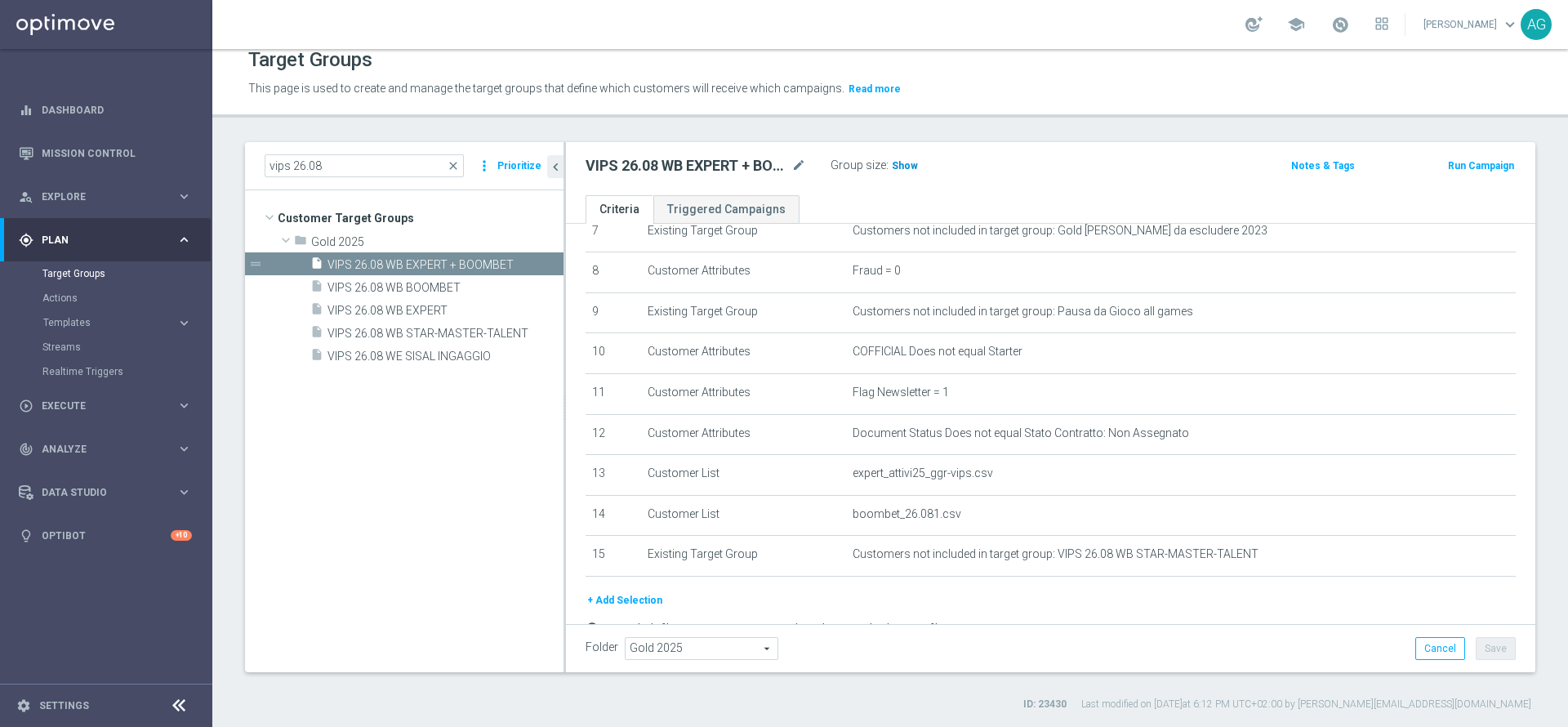
click at [897, 157] on h3 "Show" at bounding box center [905, 165] width 29 height 18
click at [435, 336] on span "VIPS 26.08 WB STAR-MASTER-TALENT" at bounding box center [428, 334] width 200 height 14
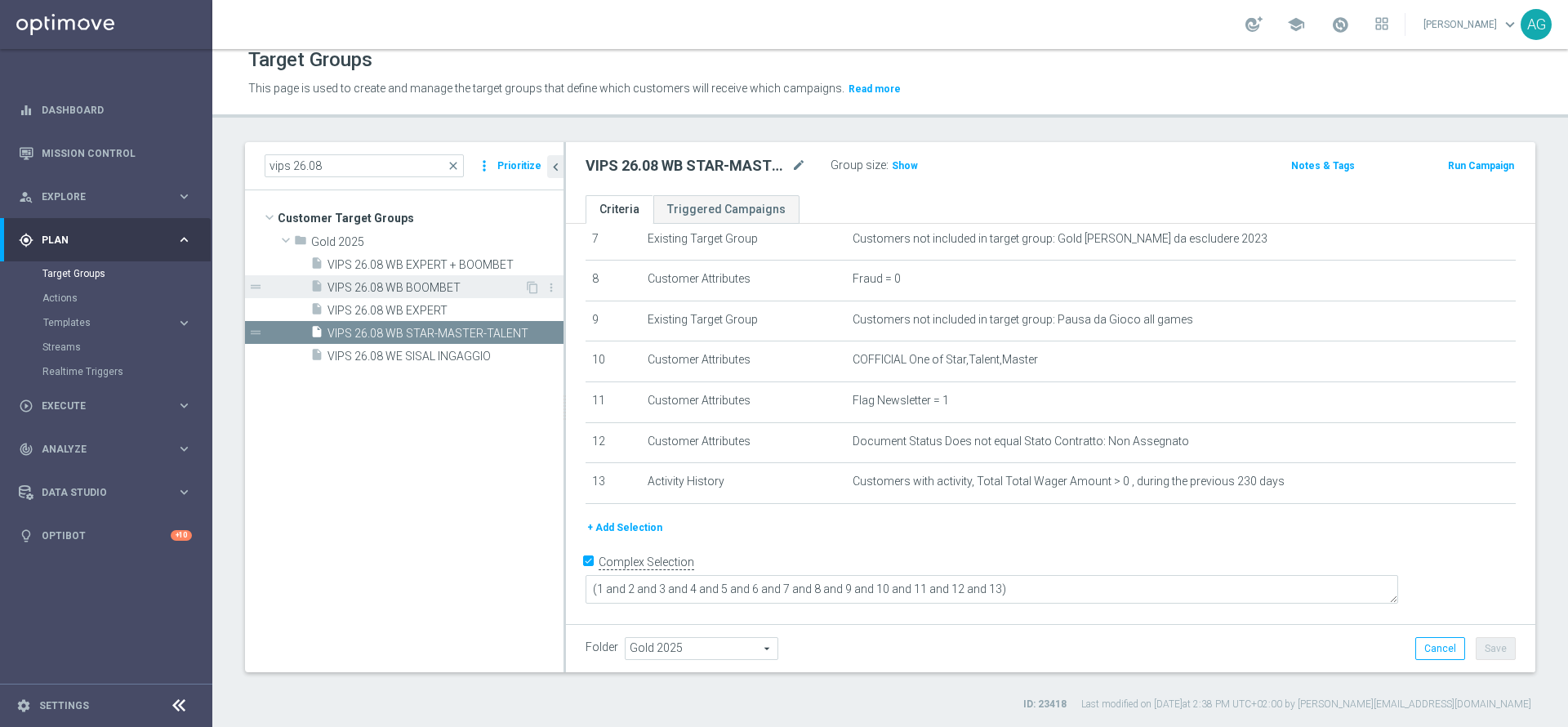
scroll to position [289, 0]
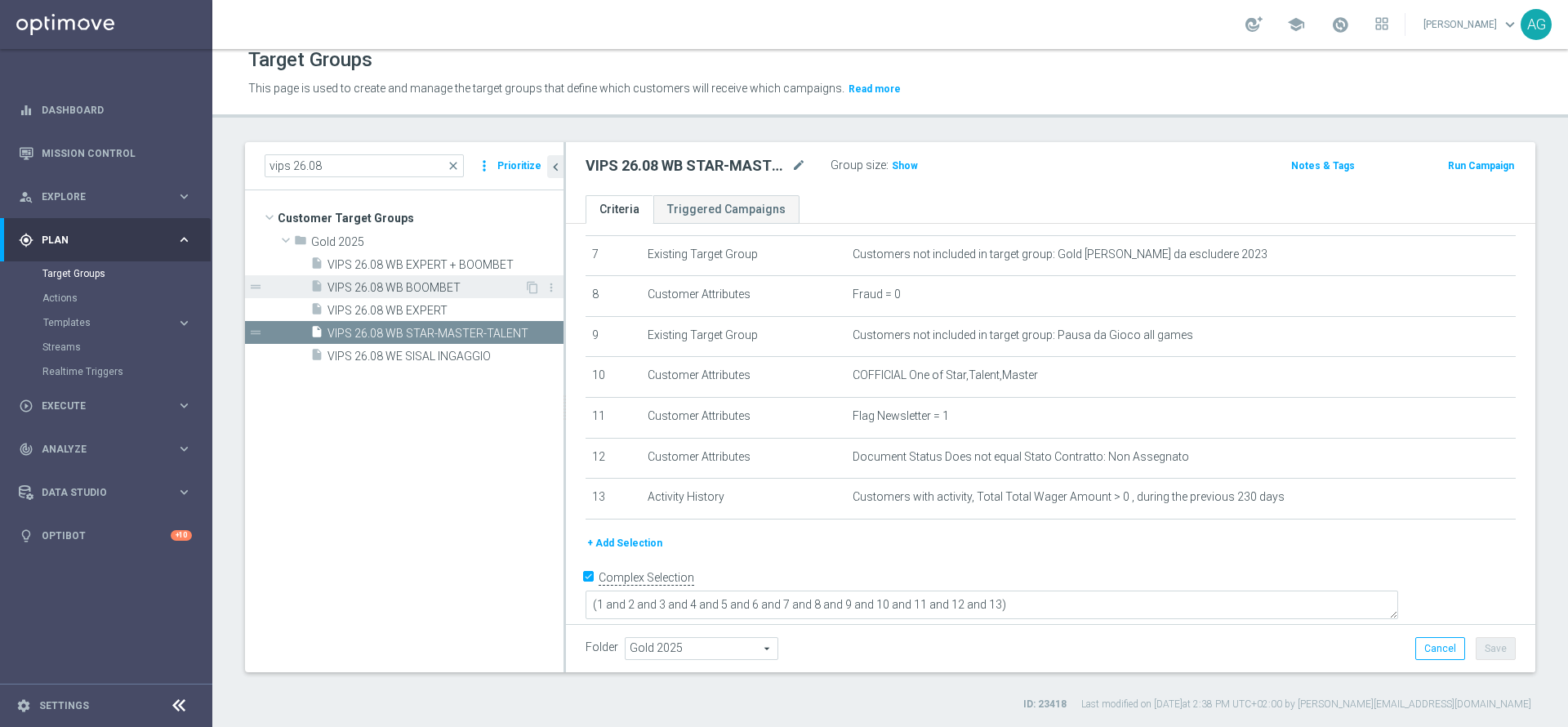
click at [408, 275] on div "insert_drive_file VIPS 26.08 WB BOOMBET" at bounding box center [417, 286] width 214 height 23
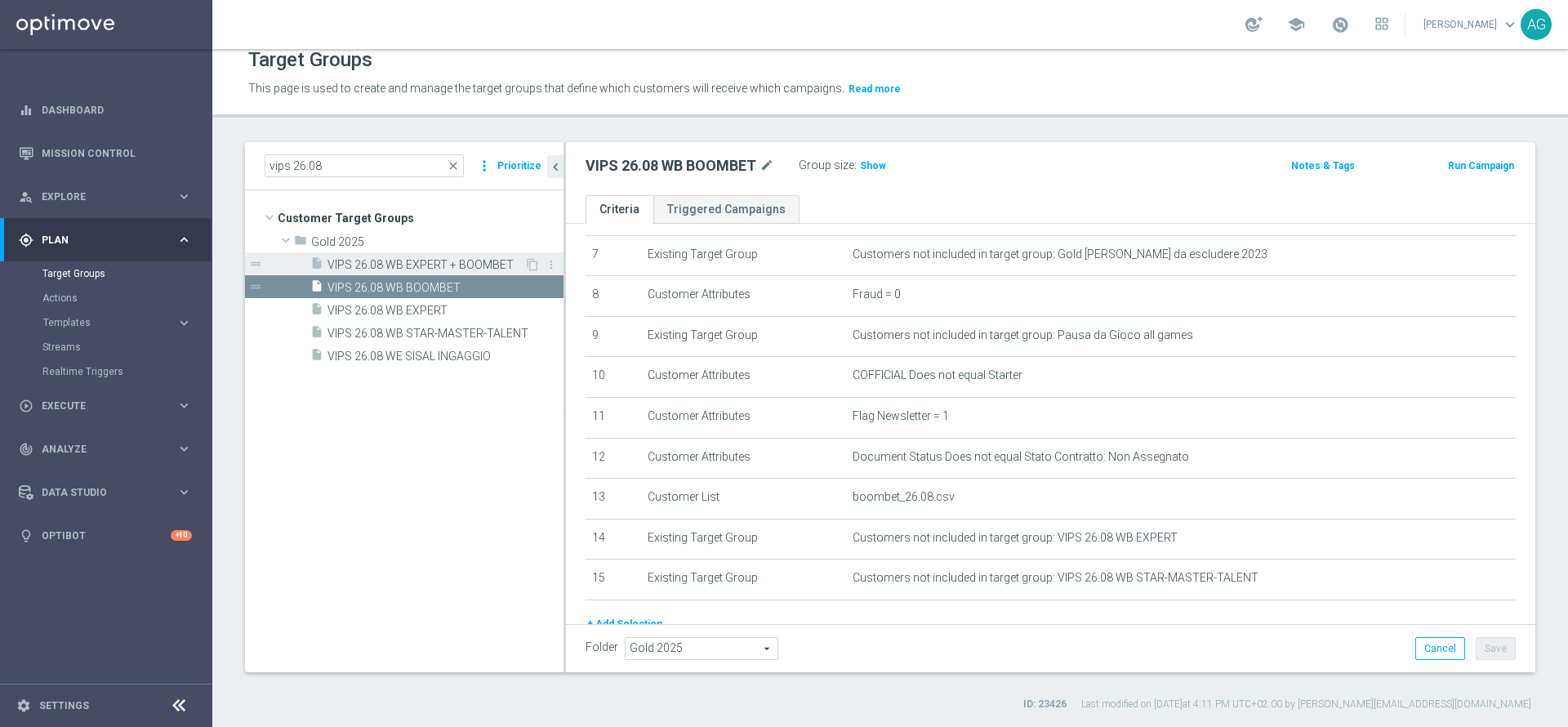
scroll to position [313, 0]
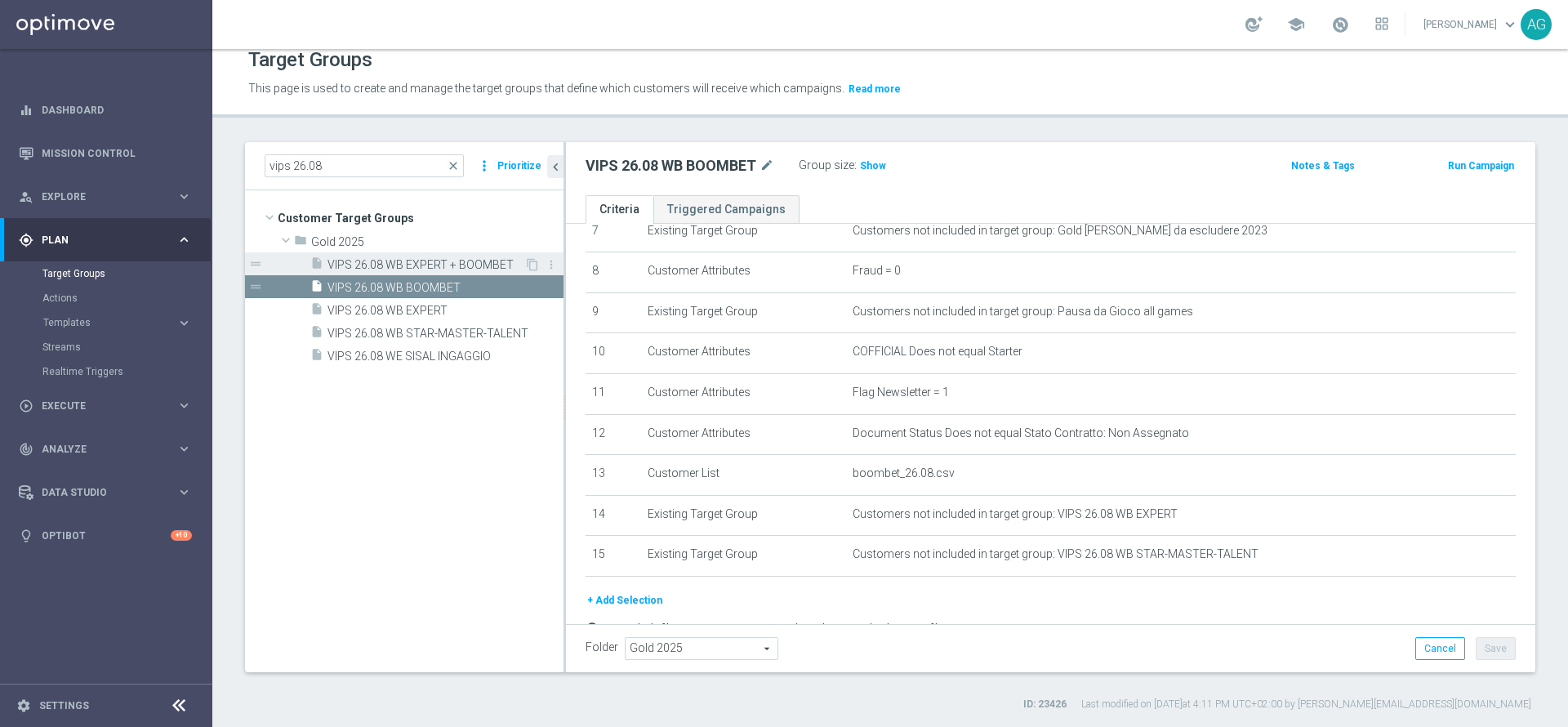
click at [409, 268] on span "VIPS 26.08 WB EXPERT + BOOMBET" at bounding box center [426, 265] width 197 height 14
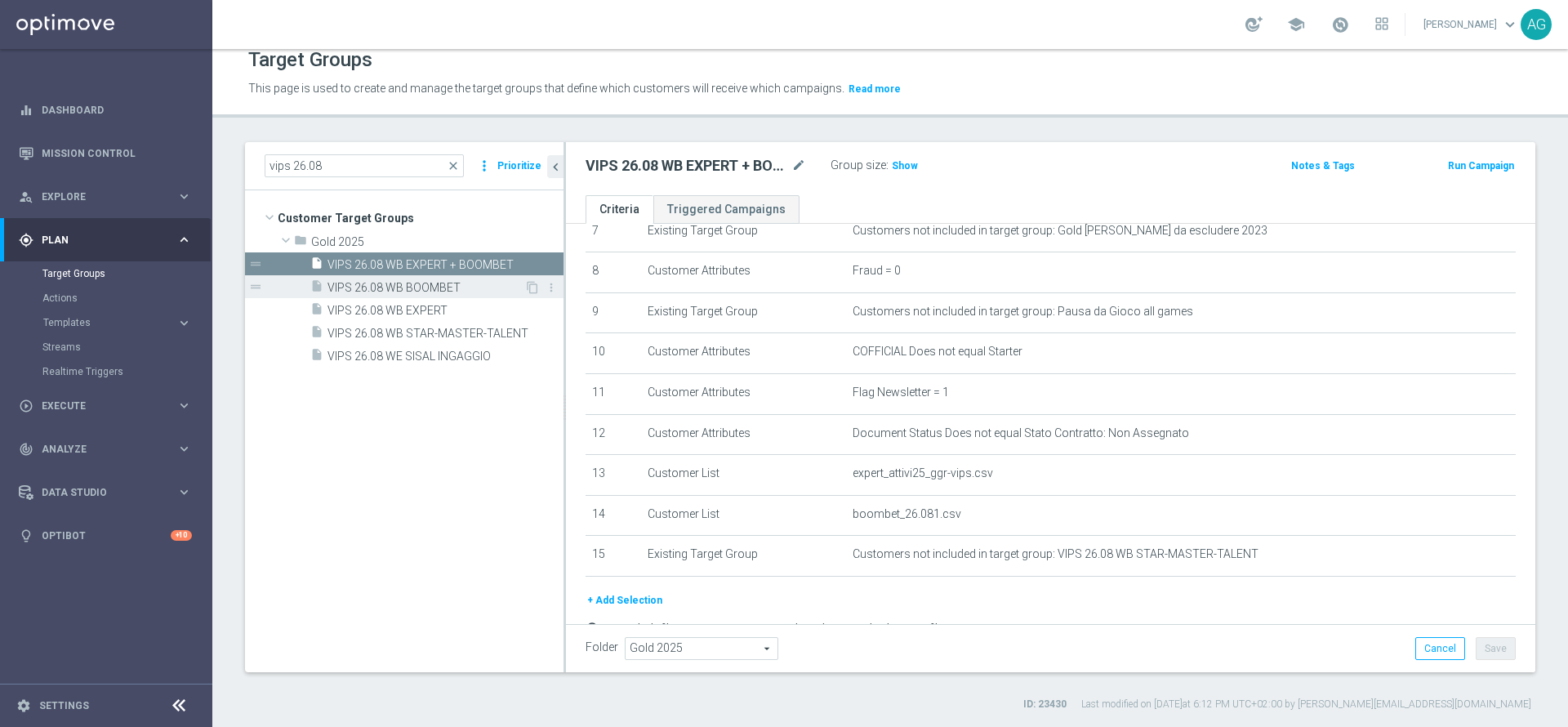
click at [440, 284] on span "VIPS 26.08 WB BOOMBET" at bounding box center [426, 288] width 197 height 14
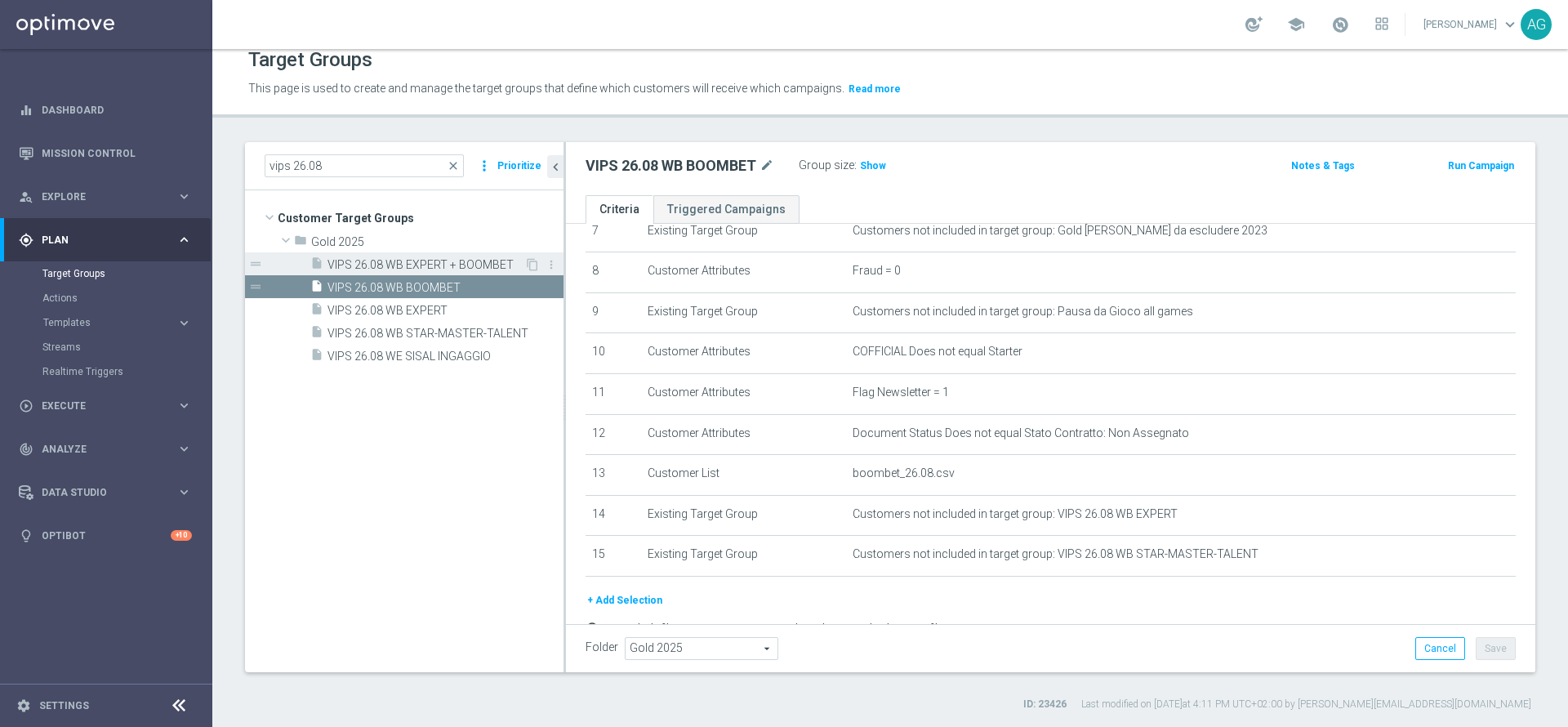
click at [456, 266] on span "VIPS 26.08 WB EXPERT + BOOMBET" at bounding box center [426, 265] width 197 height 14
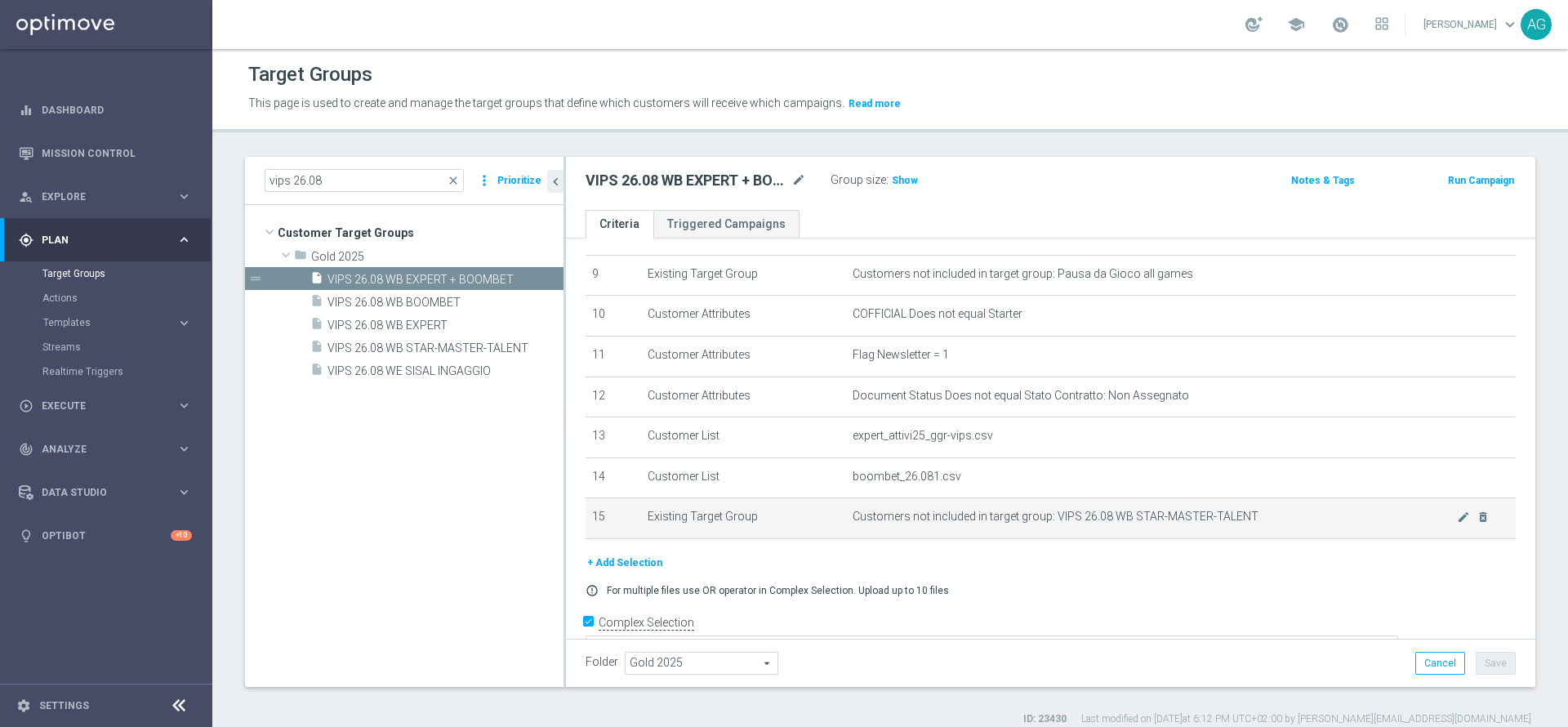
scroll to position [397, 0]
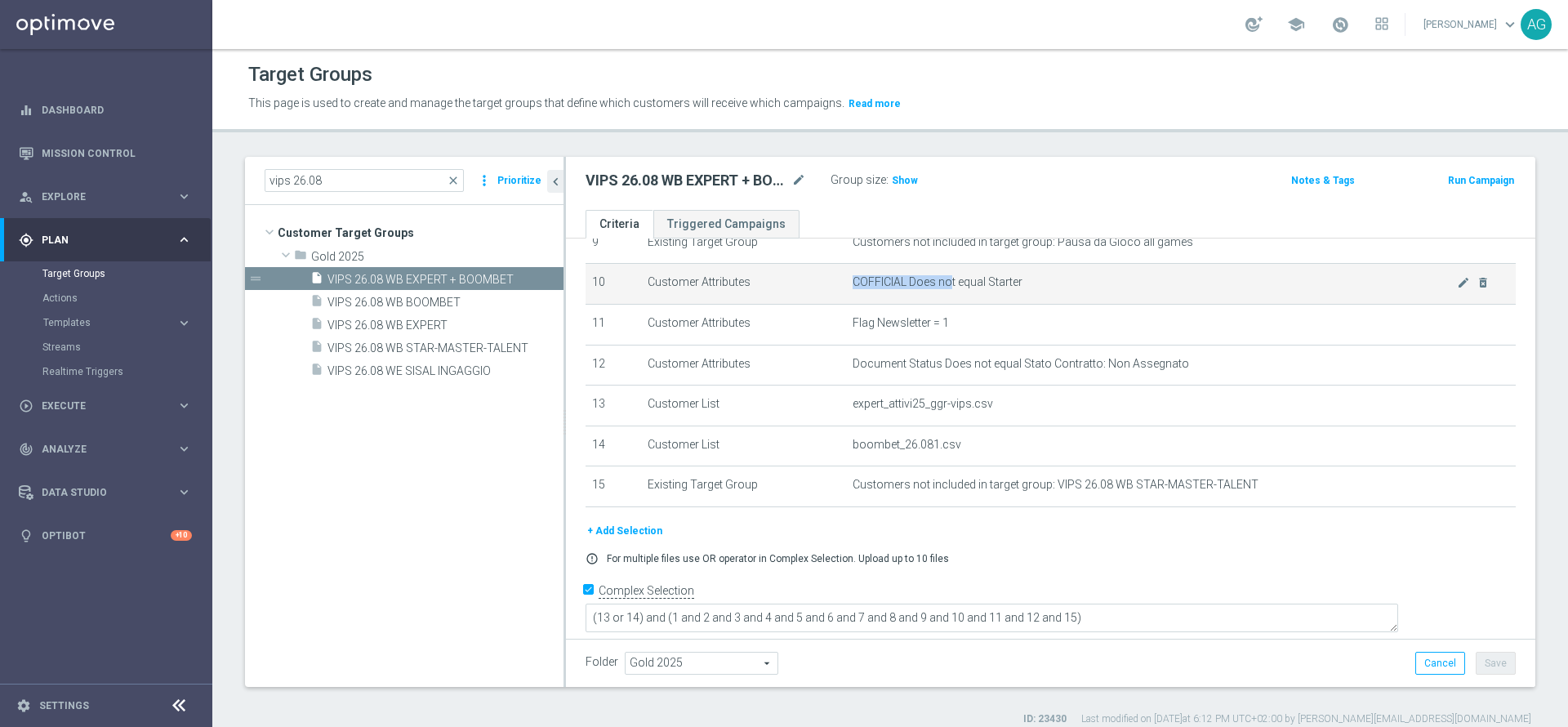
drag, startPoint x: 941, startPoint y: 289, endPoint x: 1052, endPoint y: 271, distance: 112.4
click at [1052, 271] on td "COFFICIAL Does not equal Starter mode_edit delete_forever" at bounding box center [1181, 285] width 669 height 41
click at [1045, 283] on span "COFFICIAL Does not equal Starter" at bounding box center [1155, 282] width 605 height 14
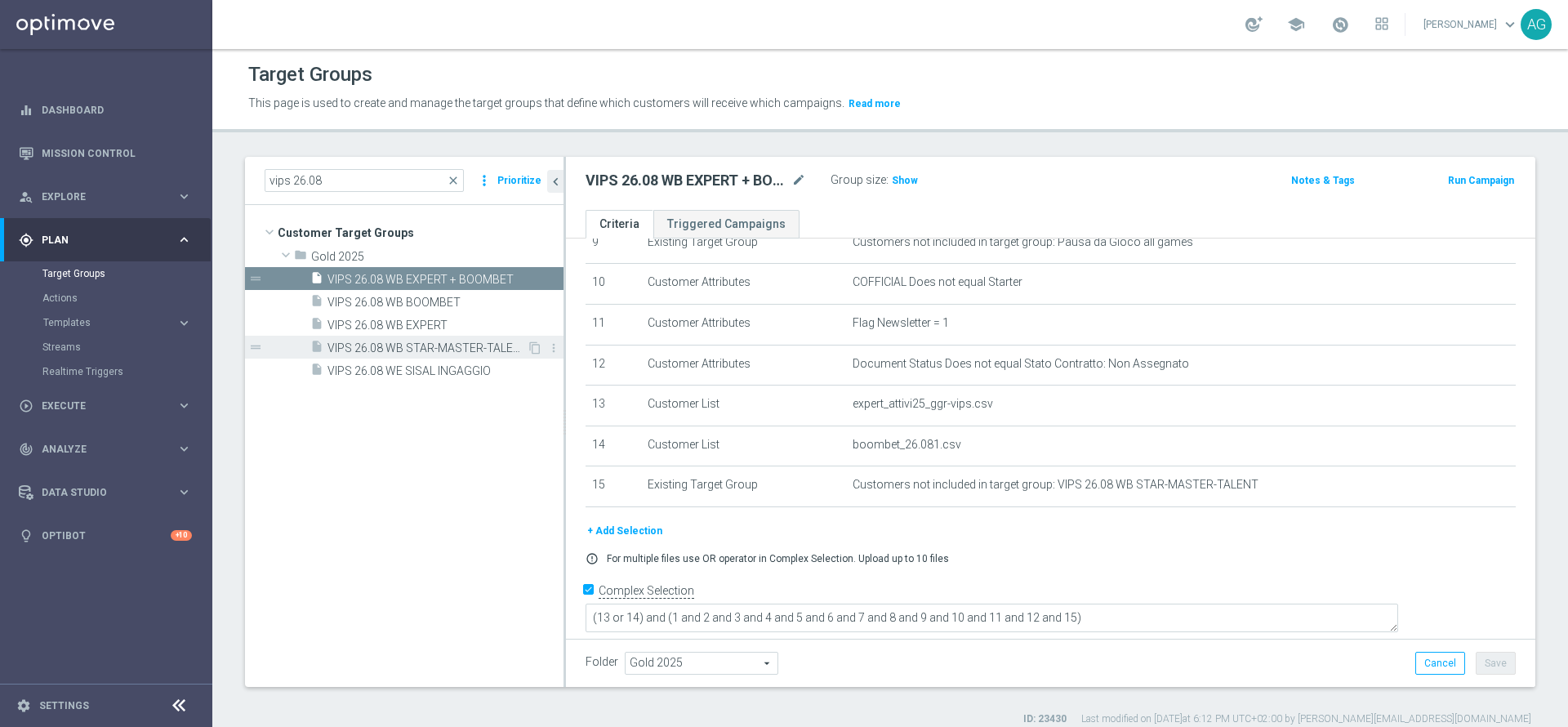
click at [442, 349] on span "VIPS 26.08 WB STAR-MASTER-TALENT" at bounding box center [428, 348] width 200 height 14
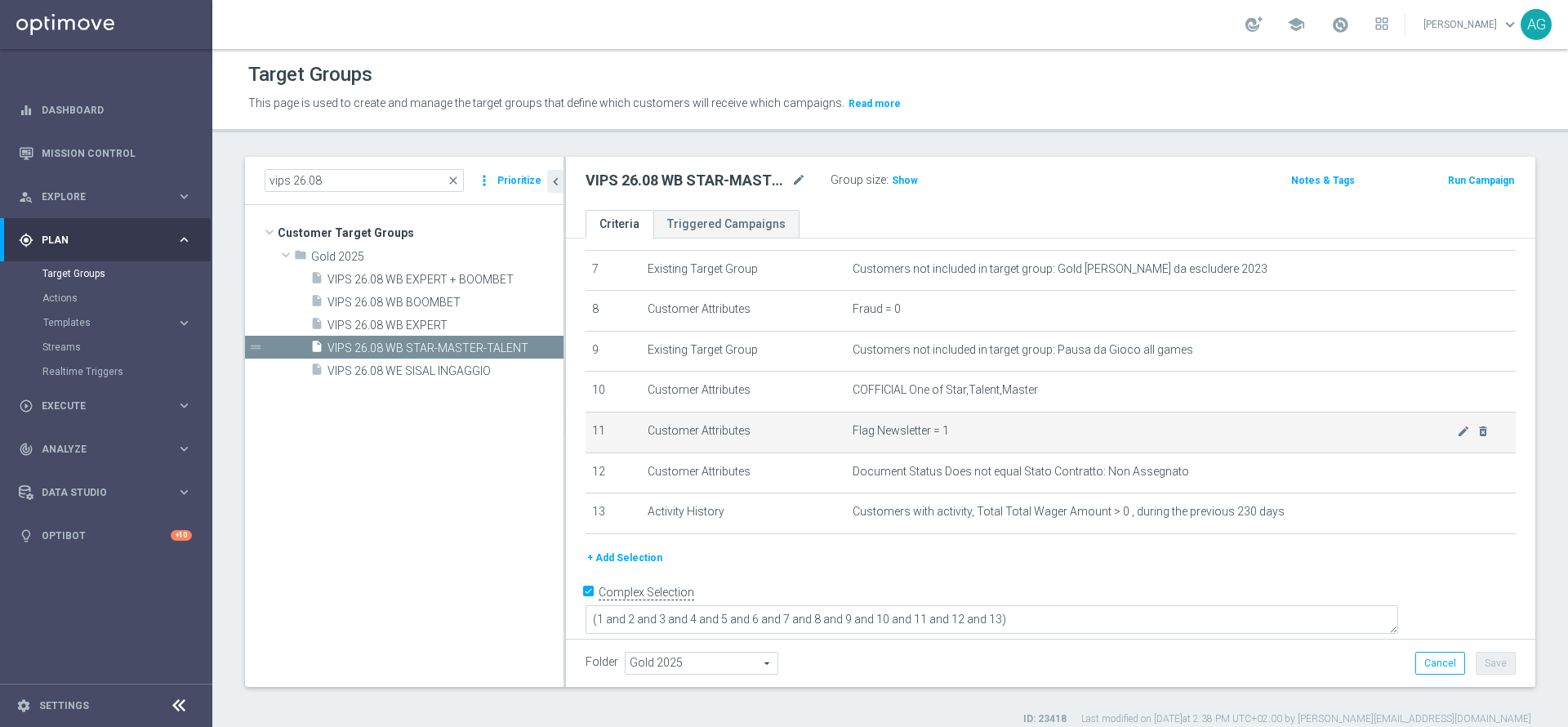
scroll to position [15, 0]
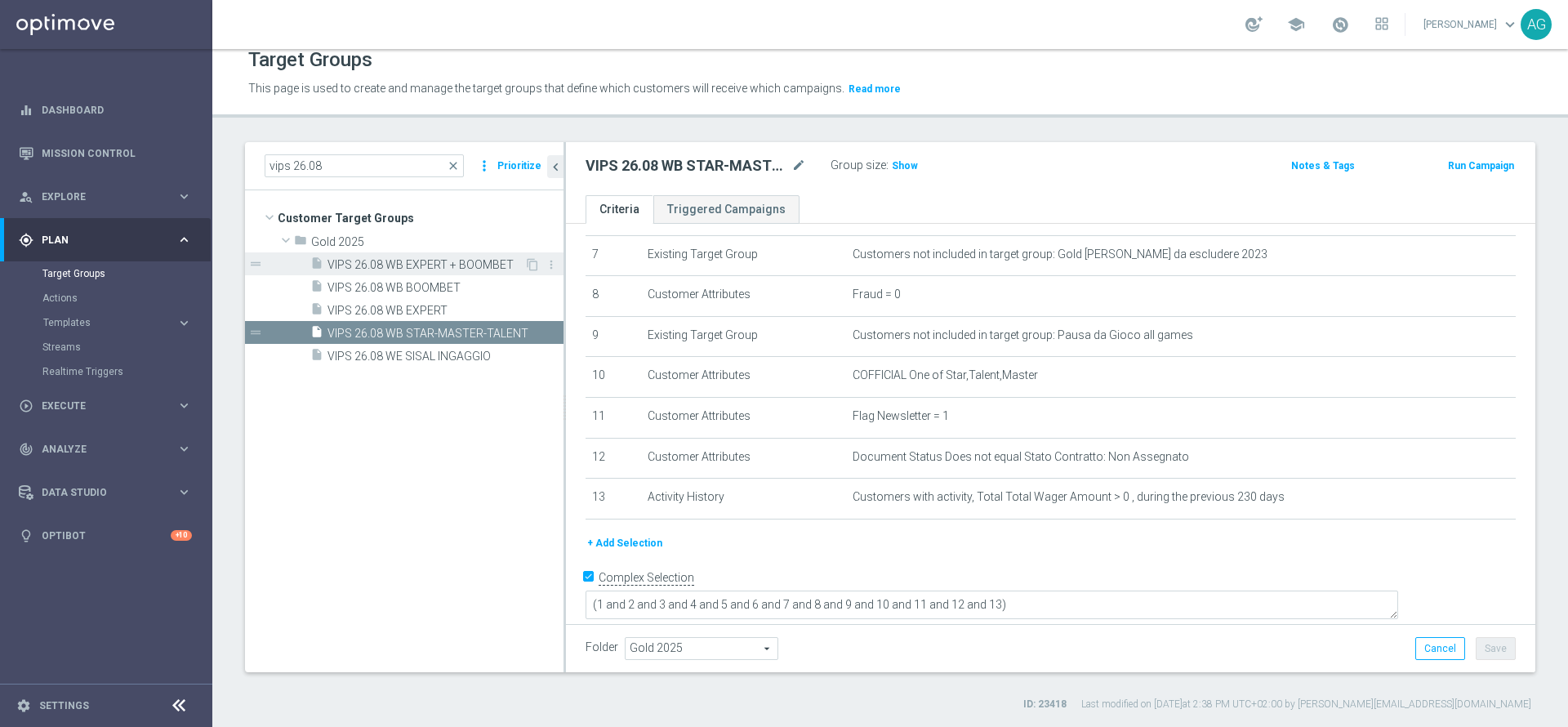
click at [433, 262] on span "VIPS 26.08 WB EXPERT + BOOMBET" at bounding box center [426, 265] width 197 height 14
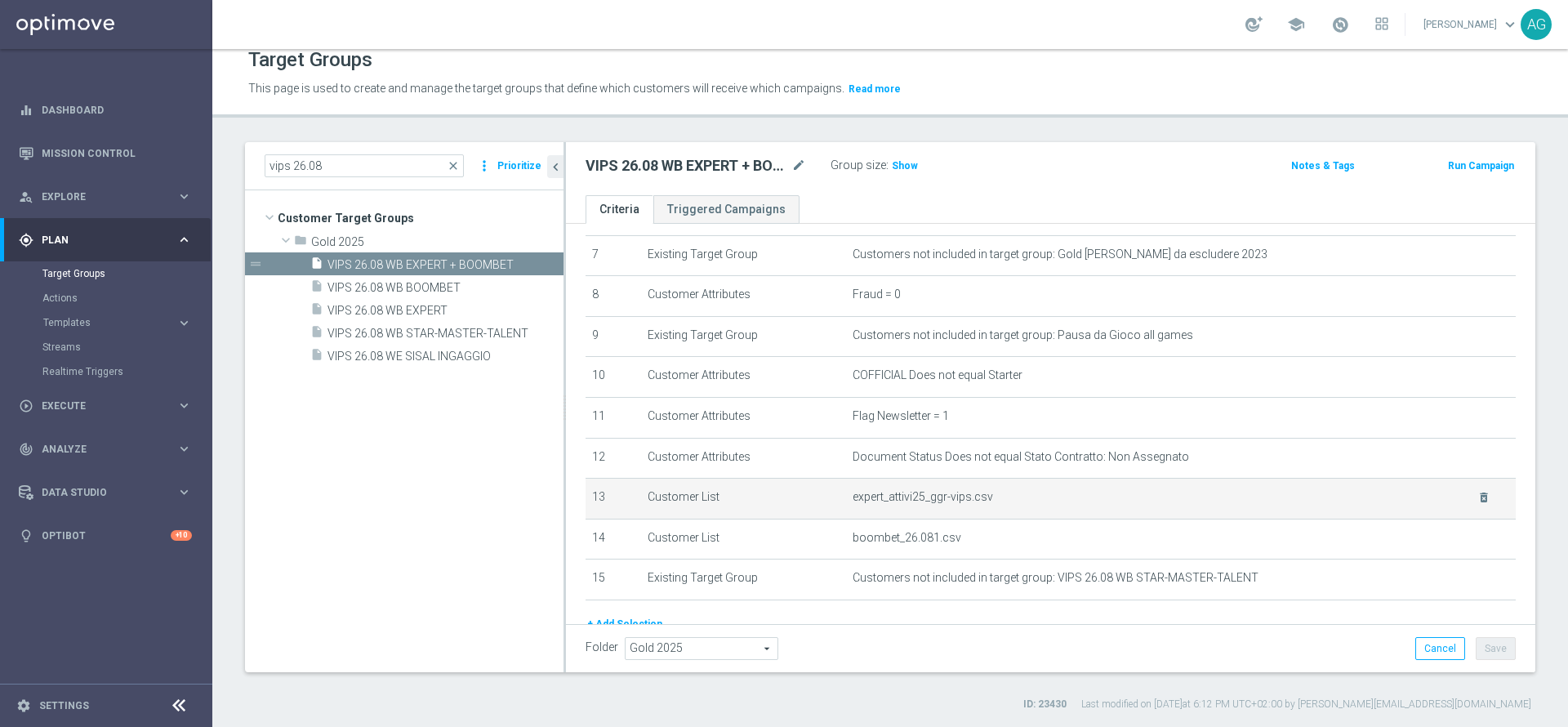
scroll to position [397, 0]
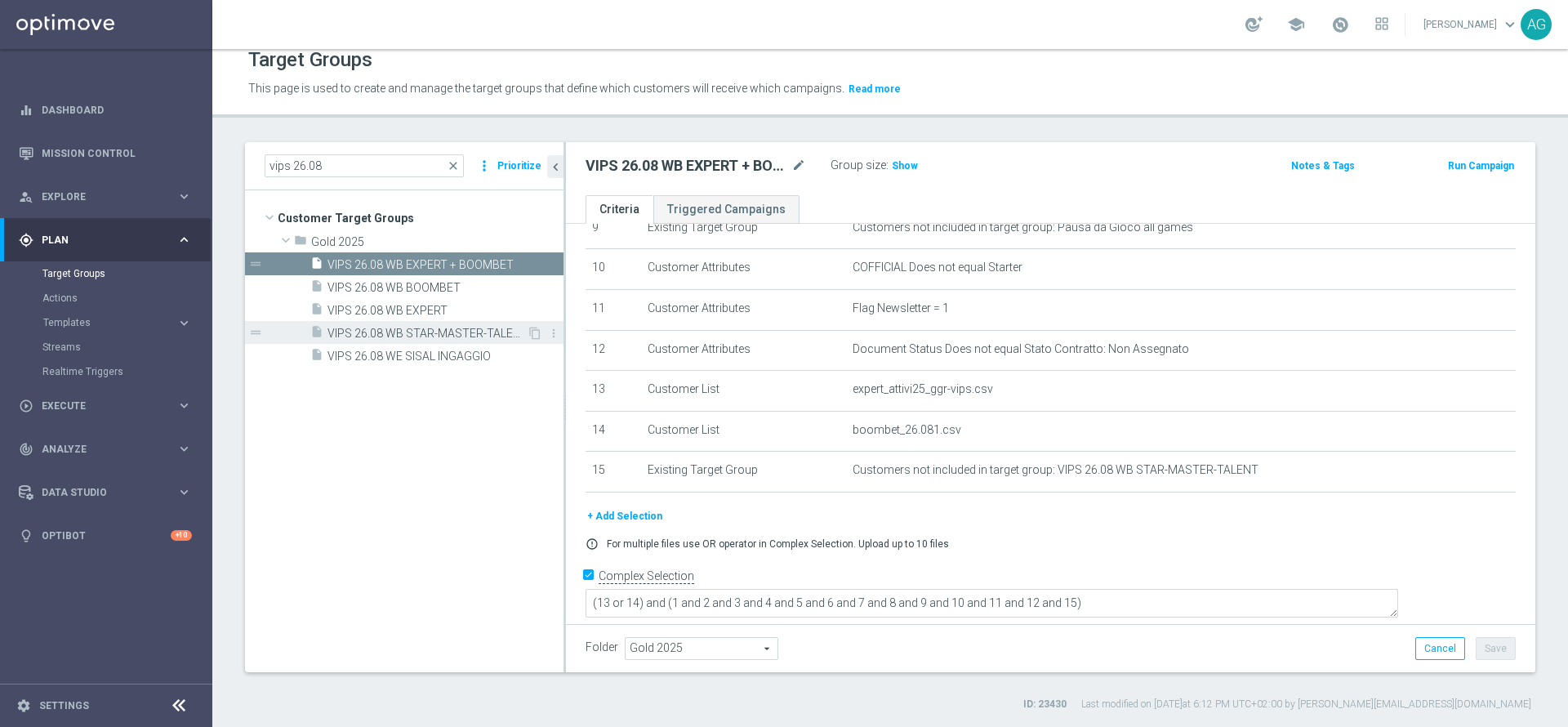
click at [392, 328] on span "VIPS 26.08 WB STAR-MASTER-TALENT" at bounding box center [428, 334] width 200 height 14
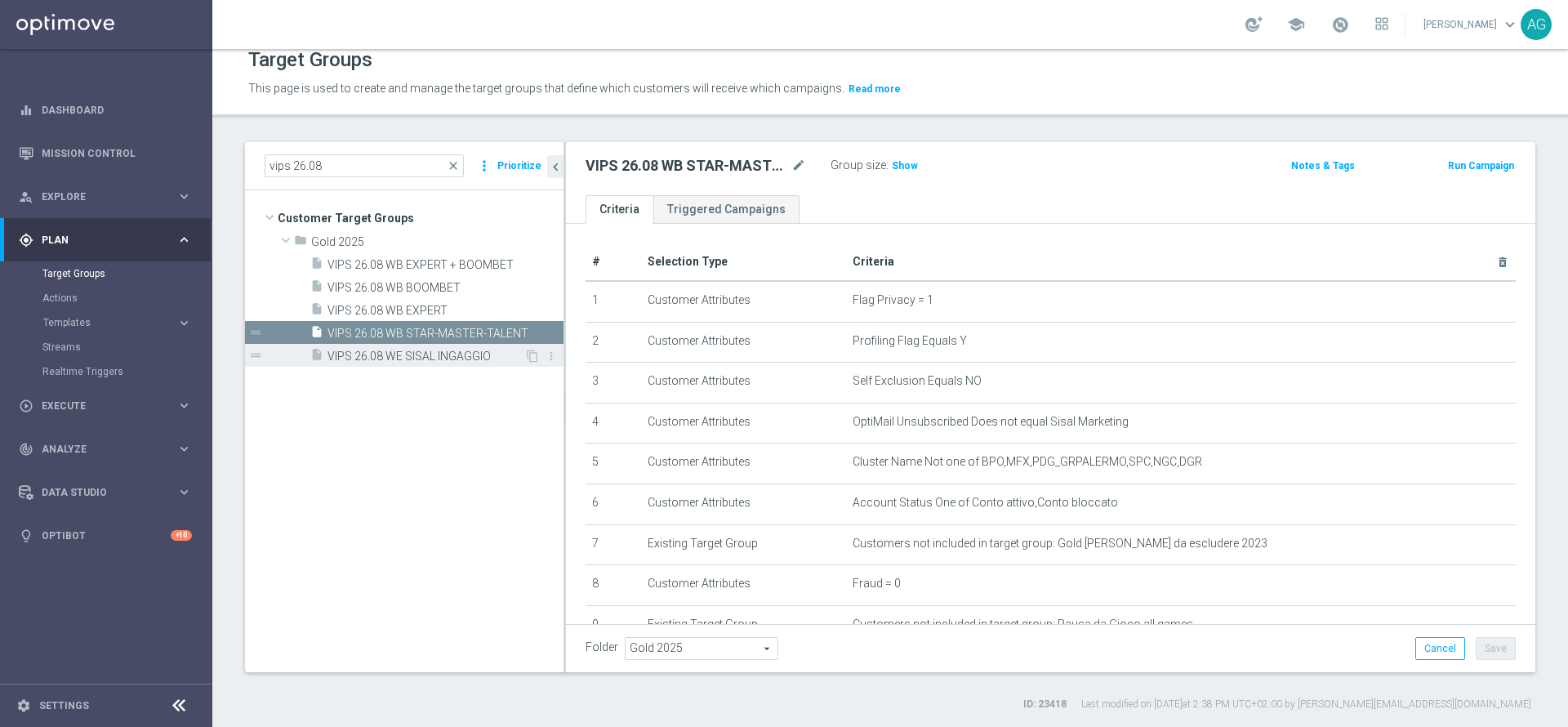
click at [443, 350] on span "VIPS 26.08 WE SISAL INGAGGIO" at bounding box center [426, 356] width 197 height 14
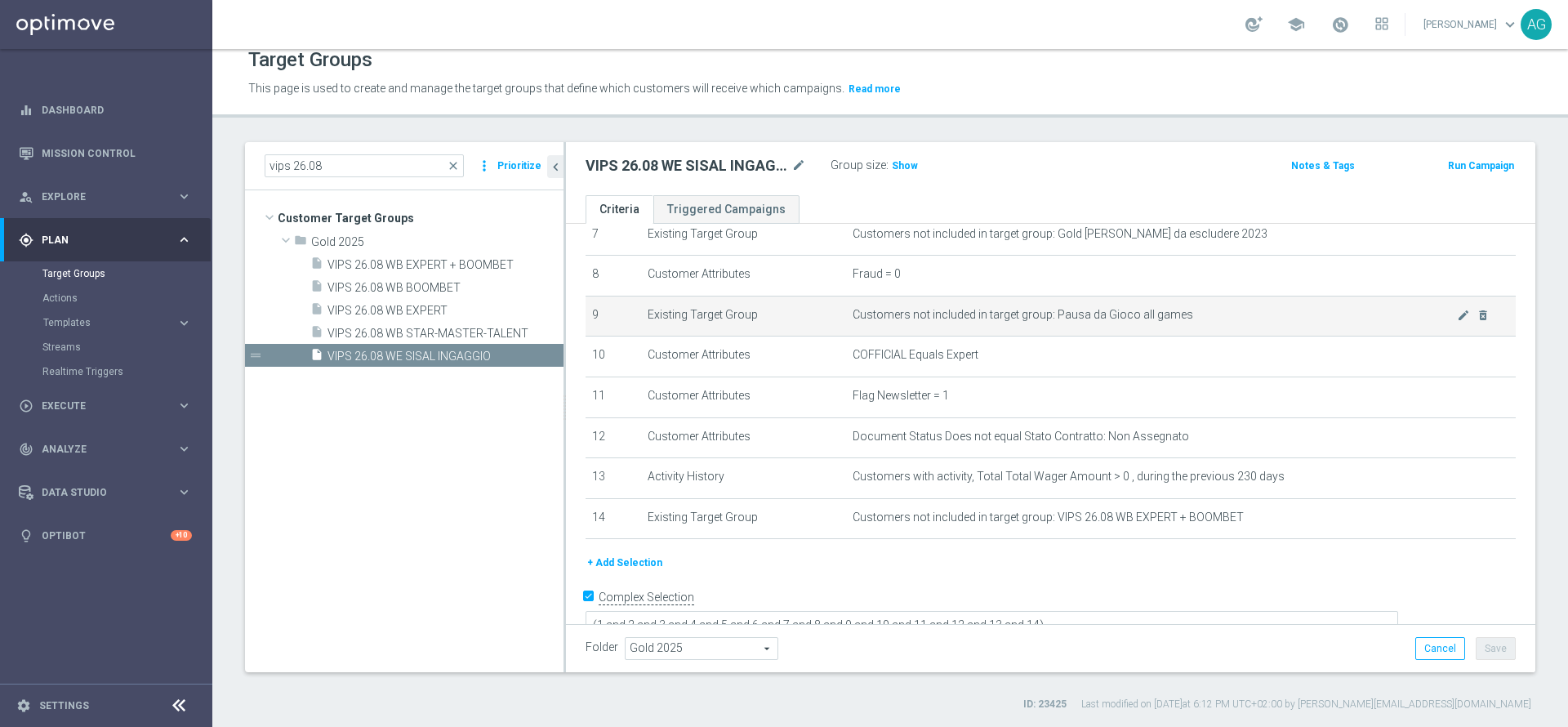
scroll to position [330, 0]
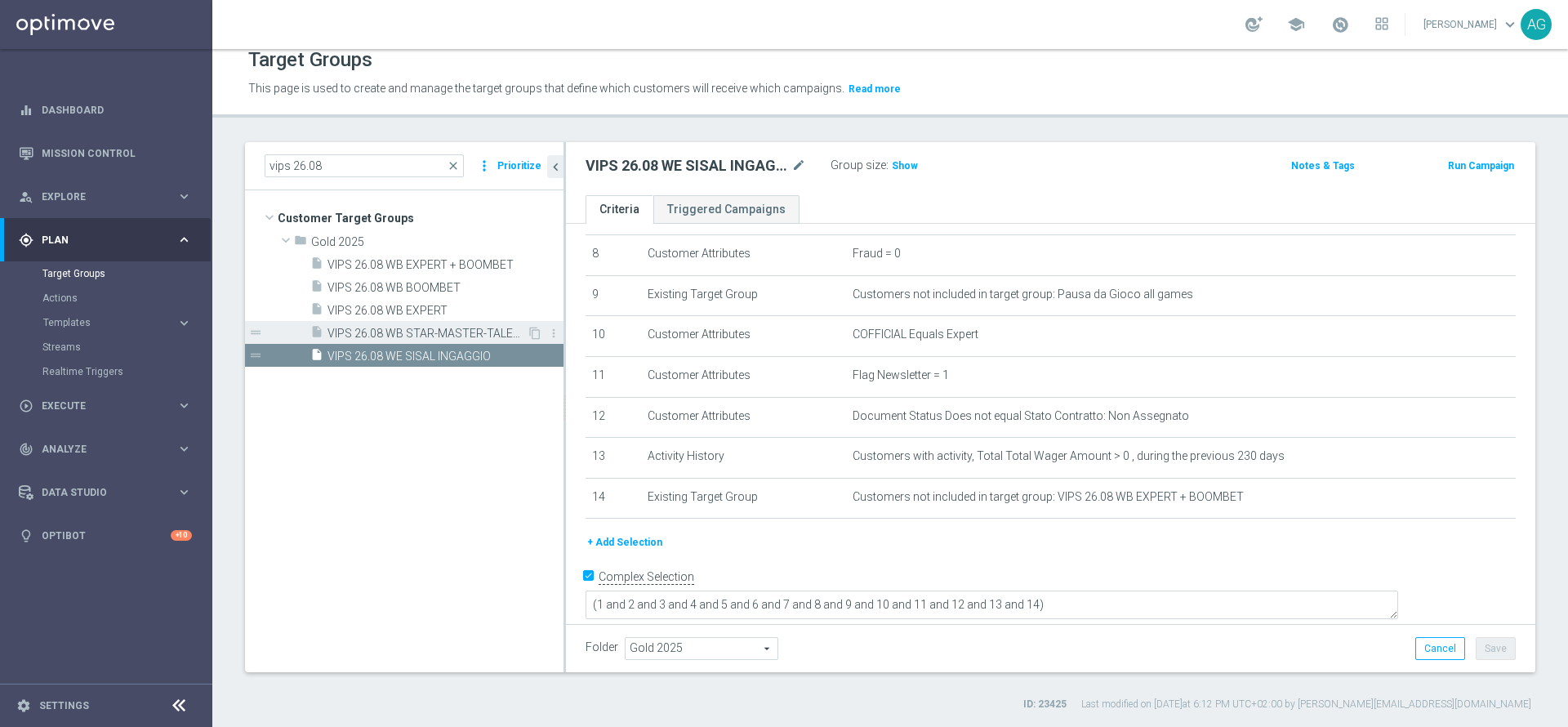
click at [402, 322] on div "insert_drive_file VIPS 26.08 WB STAR-MASTER-TALENT" at bounding box center [418, 332] width 216 height 23
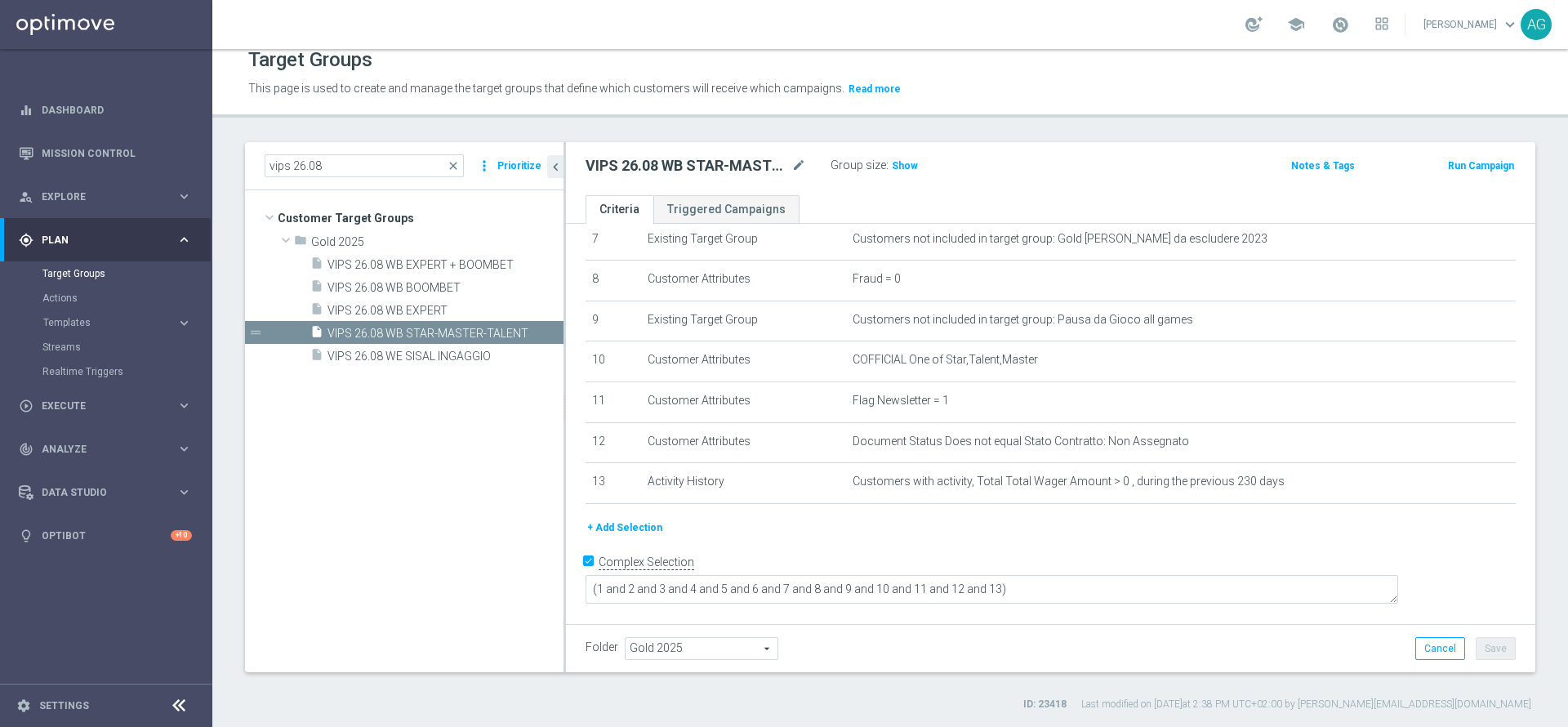
scroll to position [289, 0]
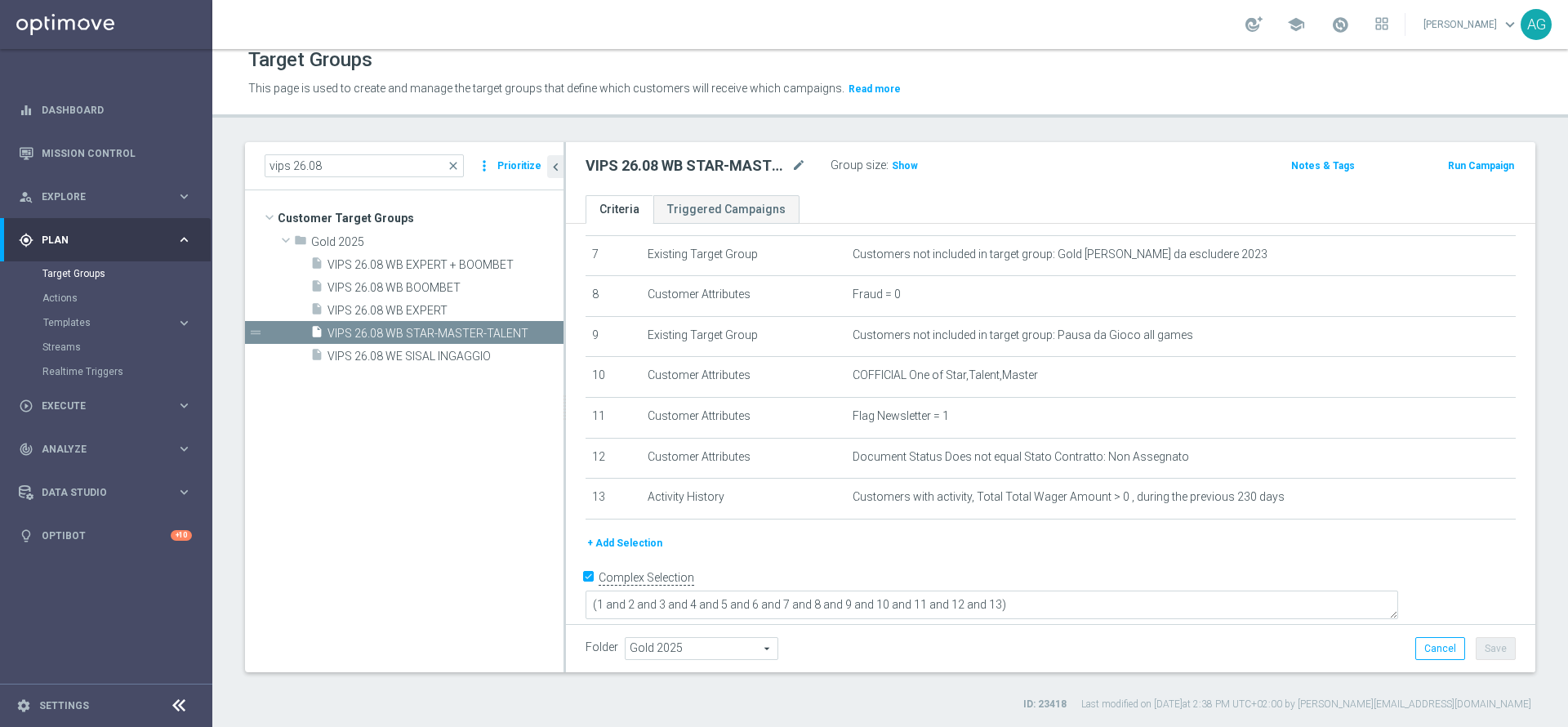
click at [583, 166] on div "VIPS 26.08 WB STAR-MASTER-TALENT mode_edit Group size : Show" at bounding box center [892, 165] width 636 height 23
click at [586, 165] on h2 "VIPS 26.08 WB STAR-MASTER-TALENT" at bounding box center [686, 165] width 203 height 20
click at [601, 165] on h2 "VIPS 26.08 WB STAR-MASTER-TALENT" at bounding box center [686, 165] width 203 height 20
drag, startPoint x: 586, startPoint y: 167, endPoint x: 788, endPoint y: 157, distance: 202.2
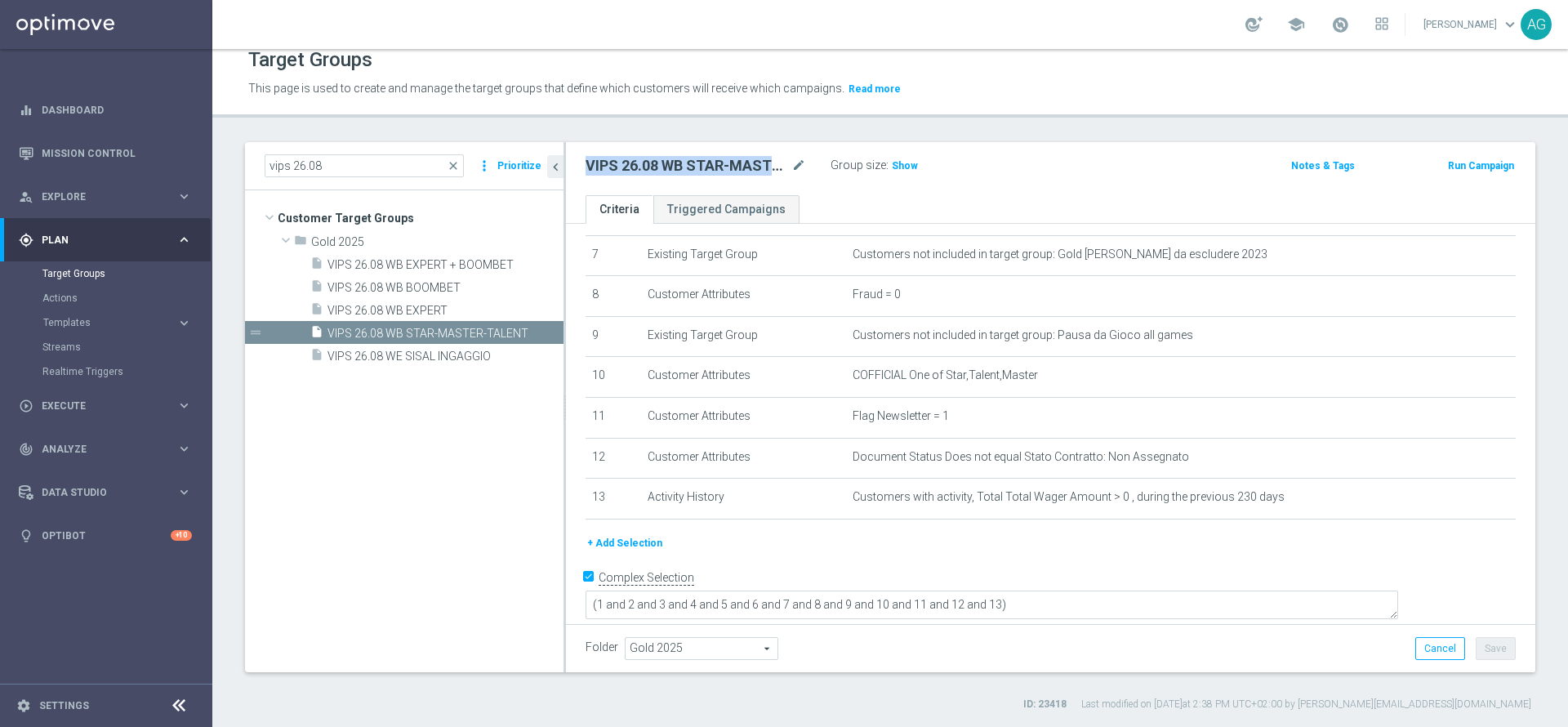
click at [788, 157] on h2 "VIPS 26.08 WB STAR-MASTER-TALENT" at bounding box center [686, 165] width 203 height 20
click at [797, 160] on icon "mode_edit" at bounding box center [799, 165] width 15 height 20
click at [506, 258] on span "VIPS 26.08 WB EXPERT + BOOMBET" at bounding box center [426, 265] width 197 height 14
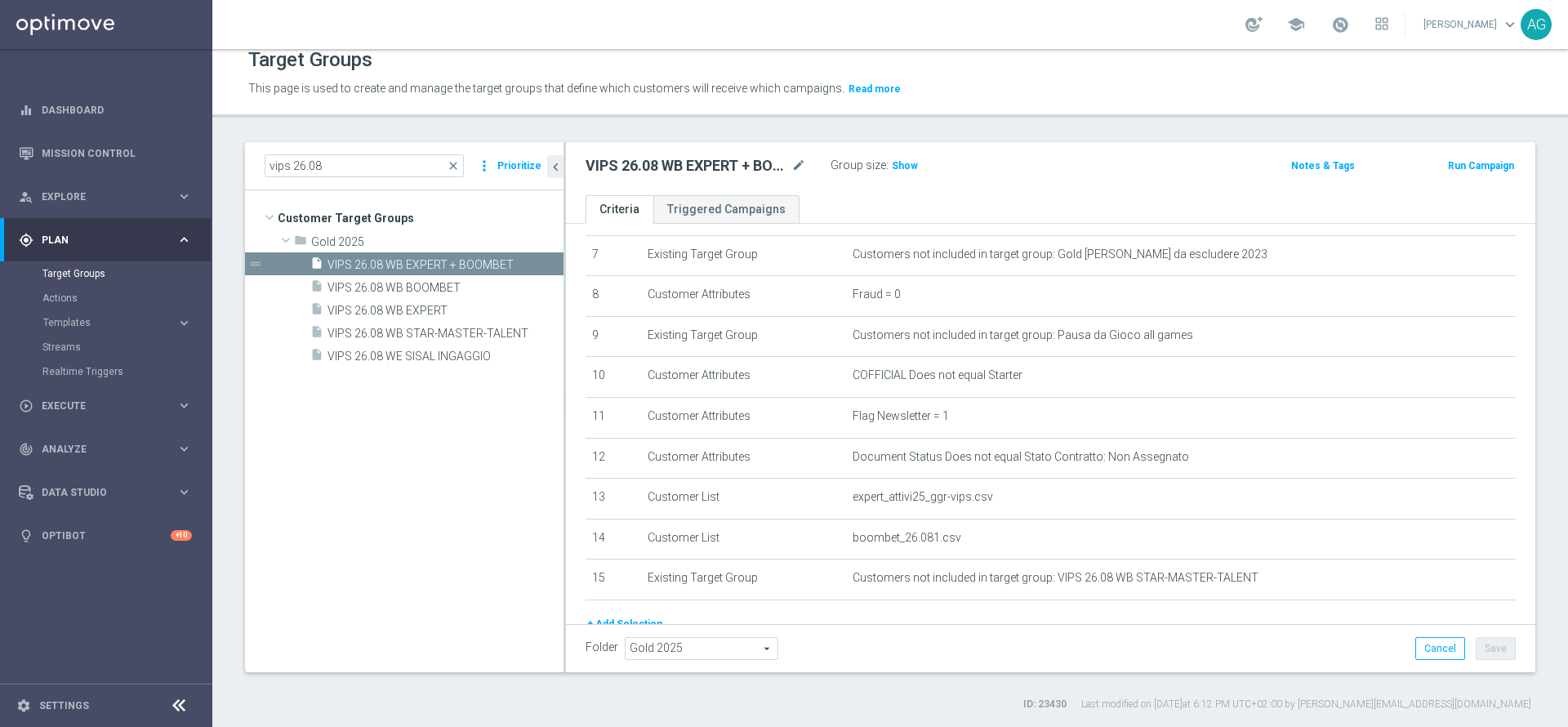
scroll to position [330, 0]
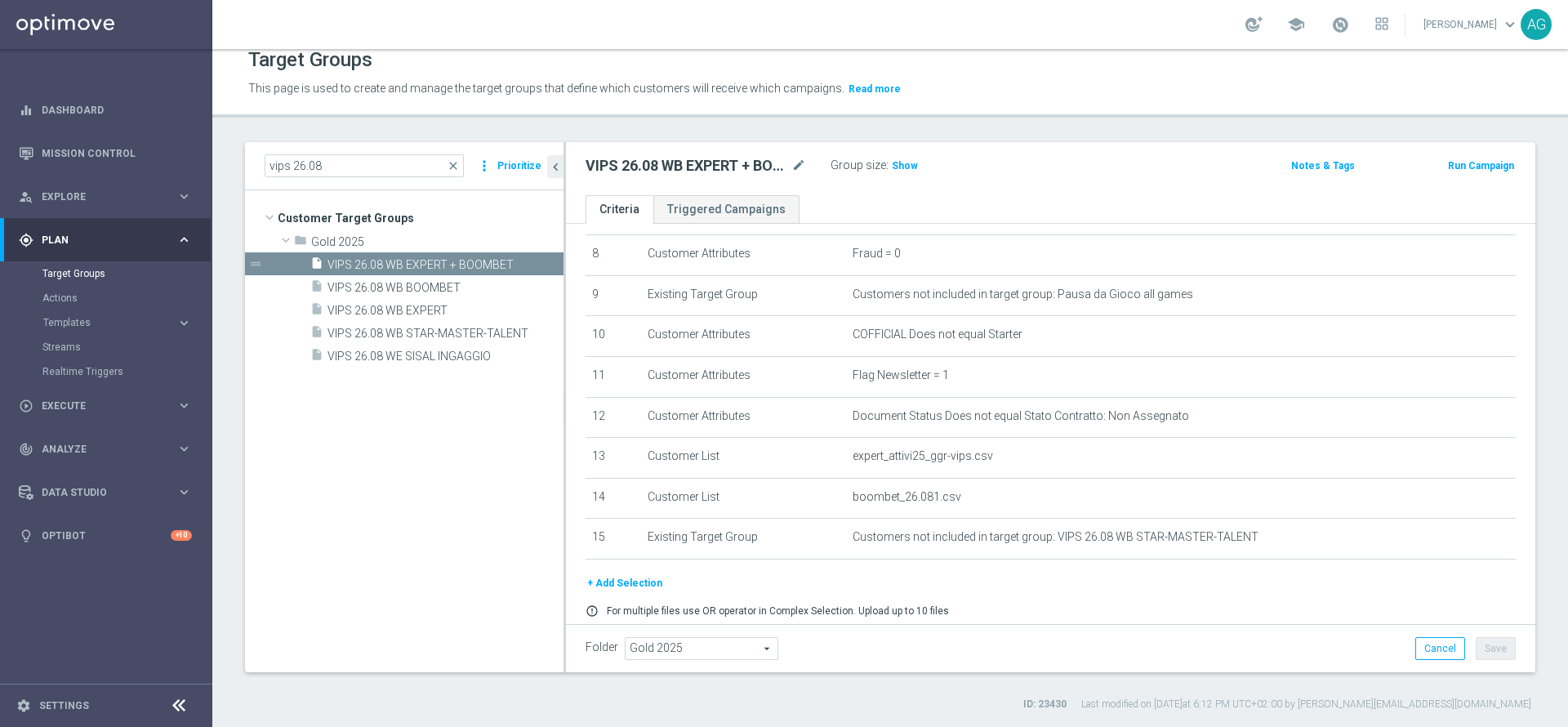
click at [638, 170] on h2 "VIPS 26.08 WB EXPERT + BOOMBET" at bounding box center [686, 165] width 203 height 20
drag, startPoint x: 587, startPoint y: 165, endPoint x: 778, endPoint y: 153, distance: 191.4
click at [778, 153] on div "VIPS 26.08 WB EXPERT + BOOMBET mode_edit Group size : Show Notes & Tags Run Cam…" at bounding box center [1050, 168] width 970 height 53
click at [795, 165] on icon "mode_edit" at bounding box center [799, 165] width 15 height 20
click at [825, 196] on ul "Criteria Triggered Campaigns" at bounding box center [1050, 208] width 970 height 28
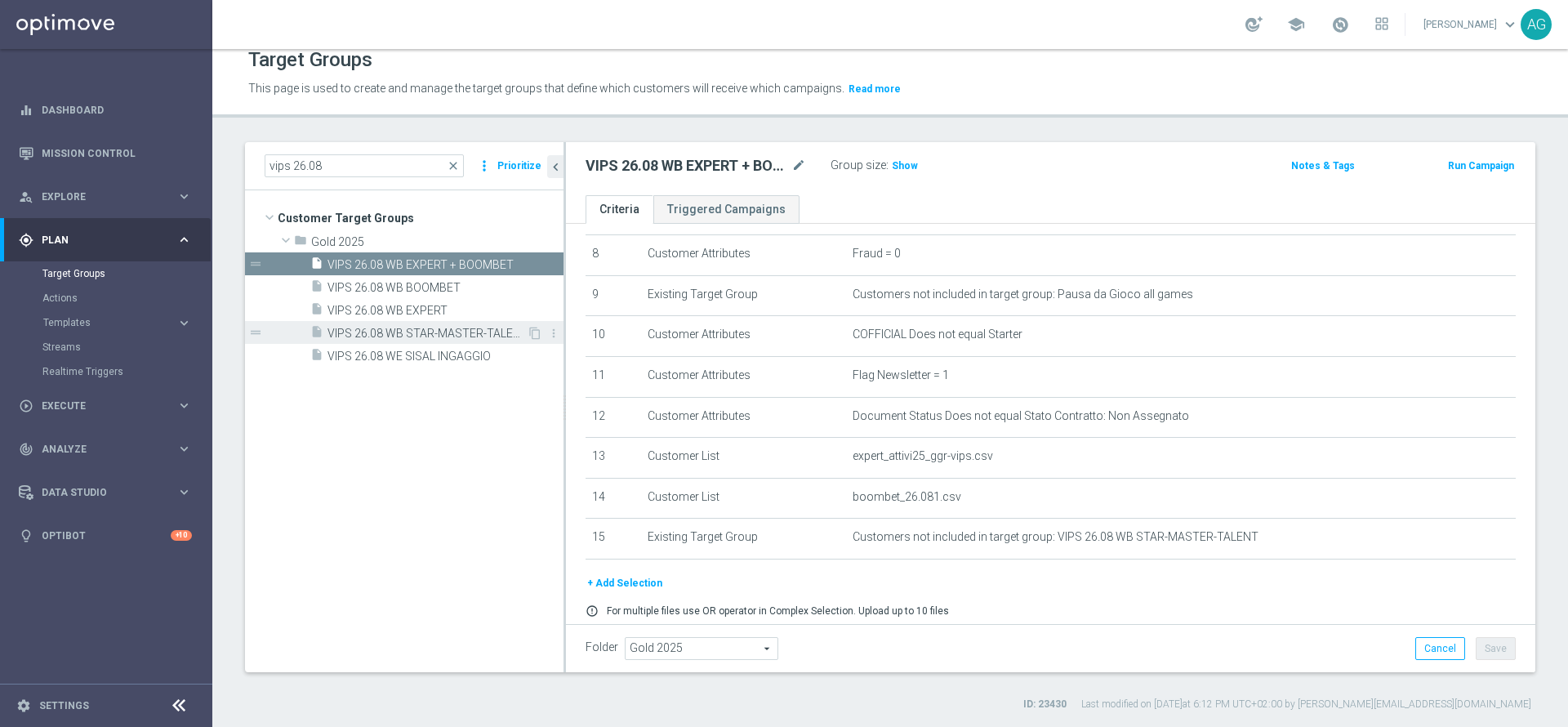
click at [452, 332] on span "VIPS 26.08 WB STAR-MASTER-TALENT" at bounding box center [428, 334] width 200 height 14
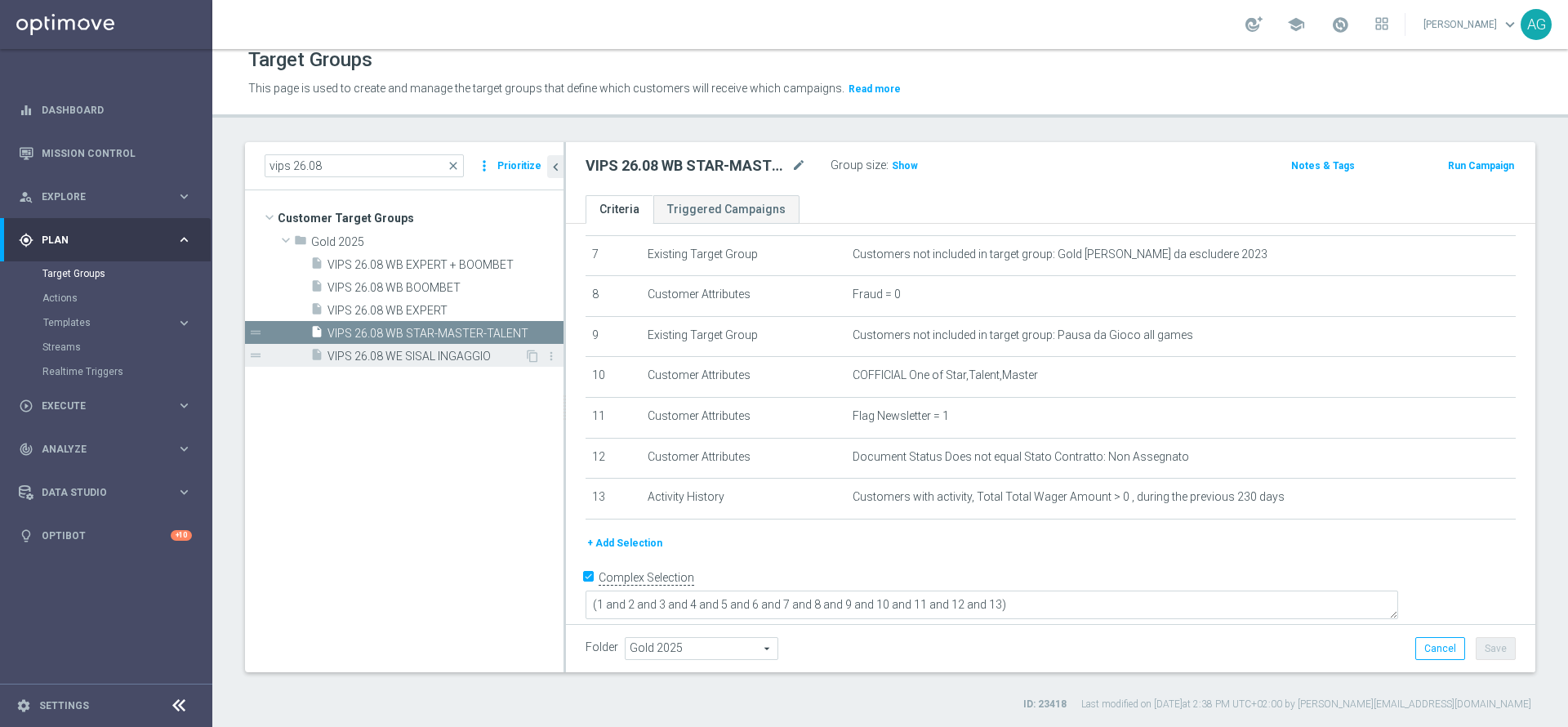
click at [445, 347] on div "insert_drive_file VIPS 26.08 WE SISAL INGAGGIO" at bounding box center [417, 354] width 214 height 23
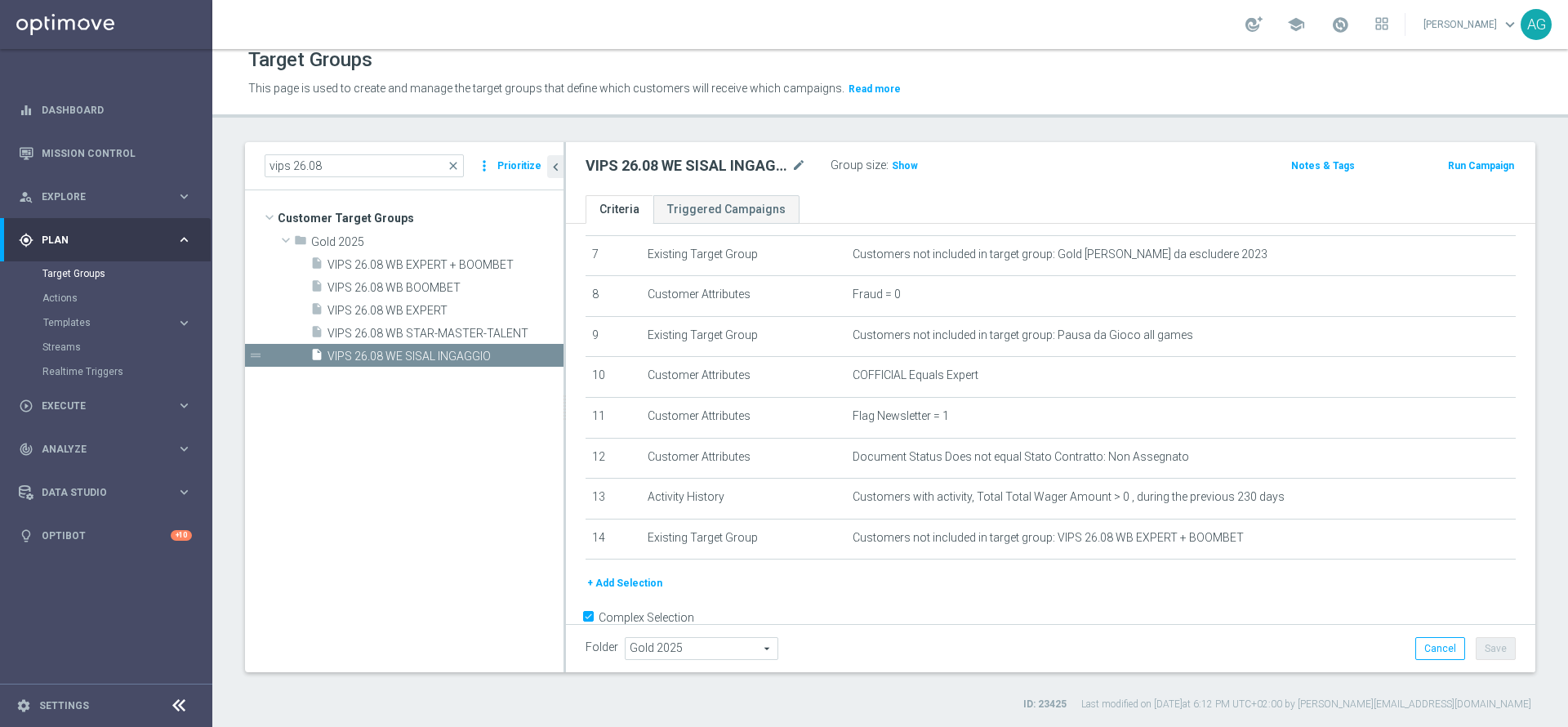
scroll to position [330, 0]
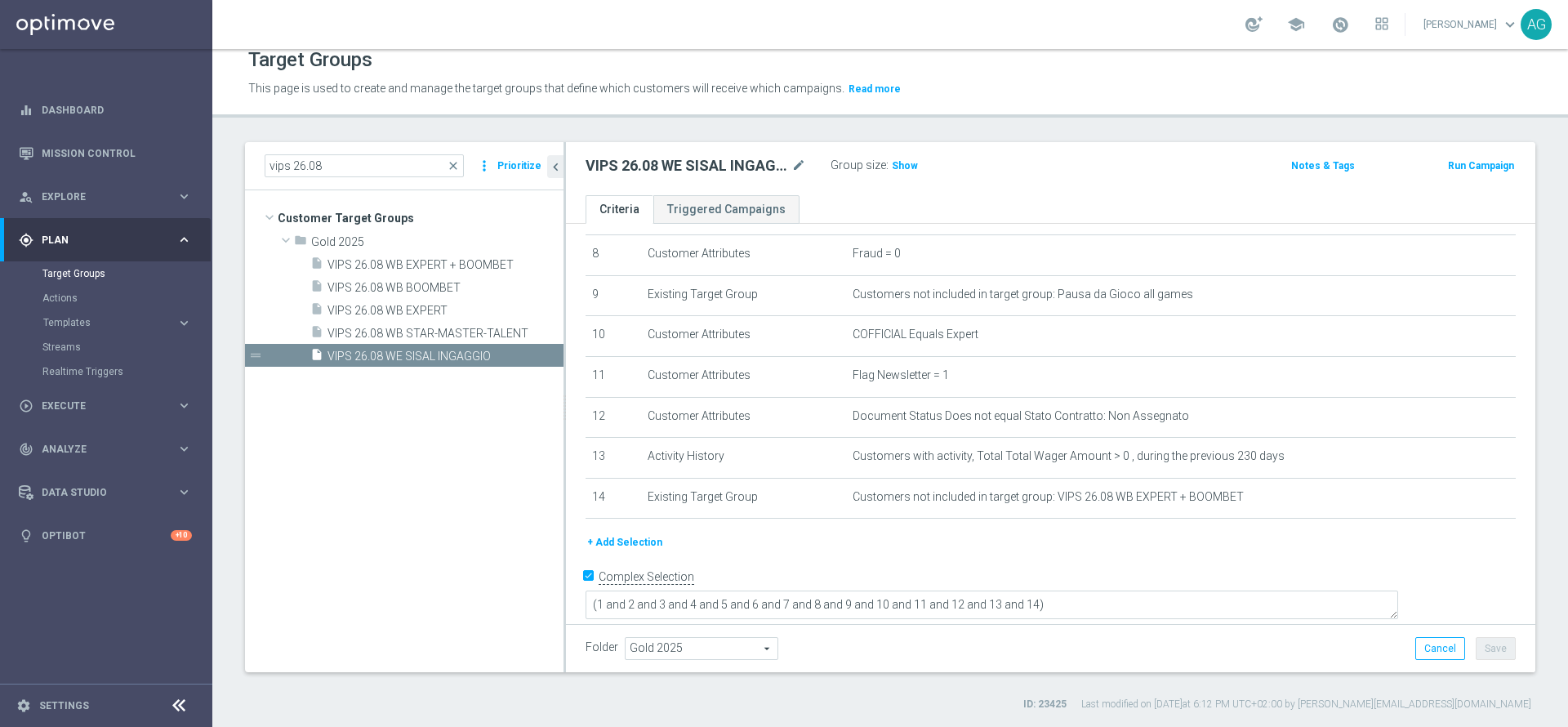
click at [602, 159] on h2 "VIPS 26.08 WE SISAL INGAGGIO" at bounding box center [686, 165] width 203 height 20
click at [585, 164] on h2 "VIPS 26.08 WE SISAL INGAGGIO" at bounding box center [686, 165] width 203 height 20
click at [801, 169] on icon "mode_edit" at bounding box center [799, 165] width 15 height 20
click at [1060, 196] on ul "Criteria Triggered Campaigns" at bounding box center [1050, 208] width 970 height 28
click at [414, 325] on div "insert_drive_file VIPS 26.08 WB STAR-MASTER-TALENT" at bounding box center [418, 332] width 216 height 23
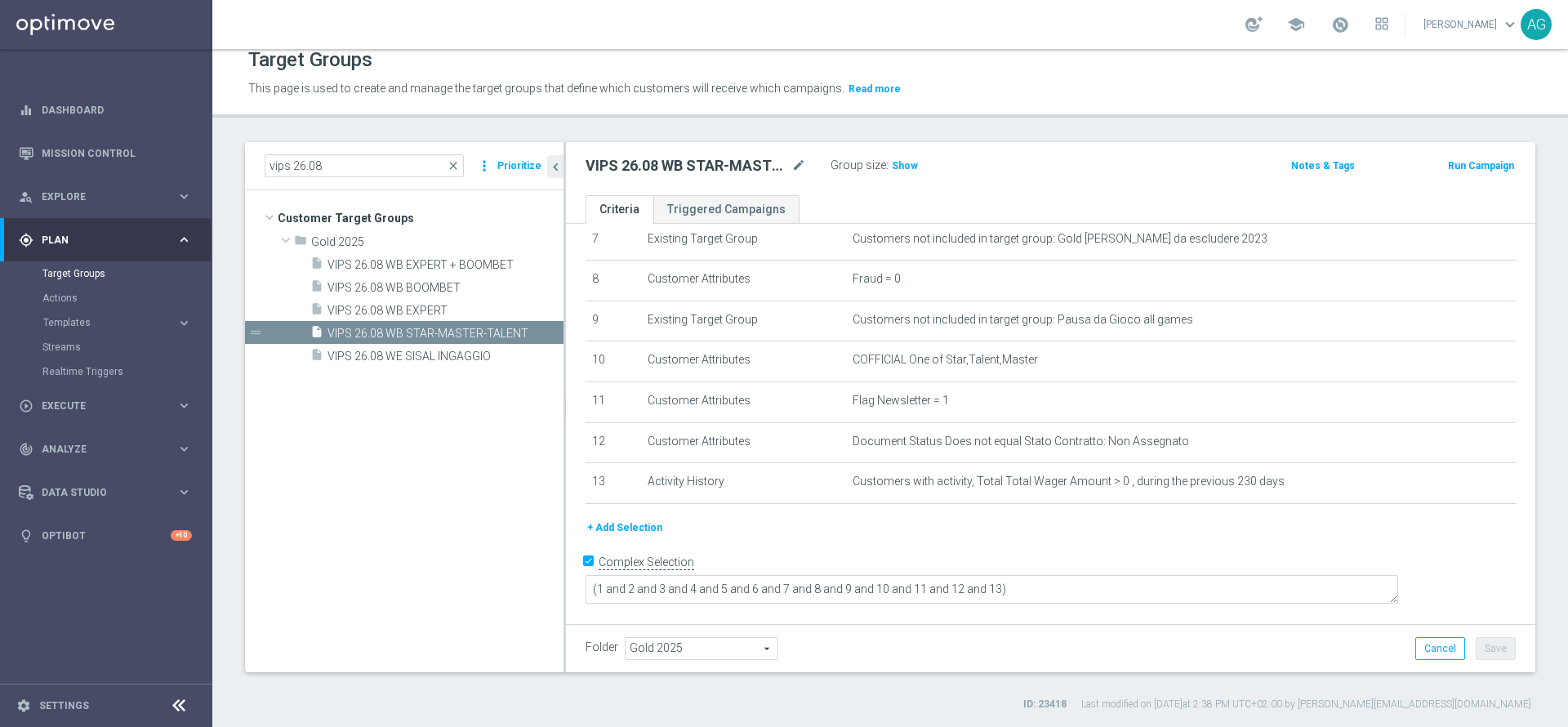
scroll to position [289, 0]
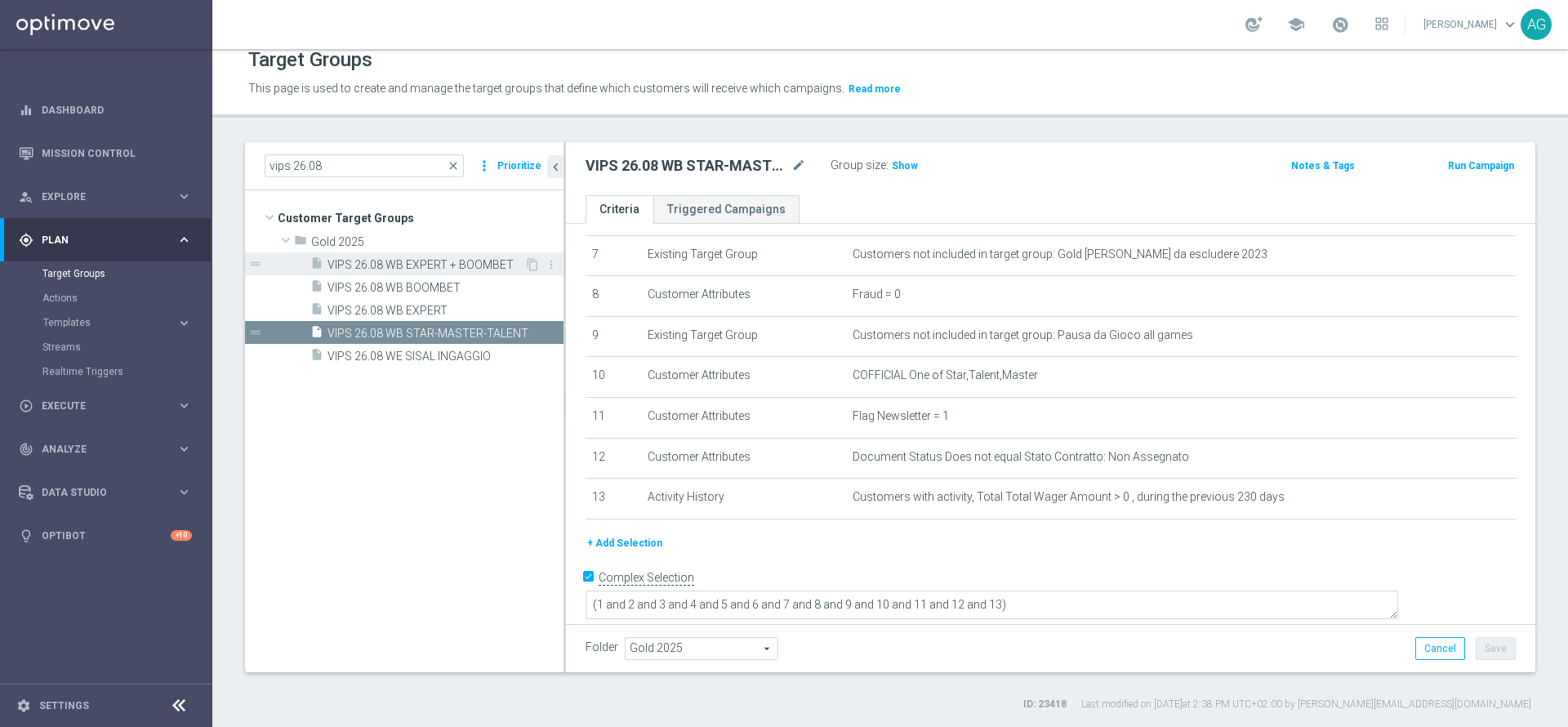
click at [392, 266] on span "VIPS 26.08 WB EXPERT + BOOMBET" at bounding box center [426, 265] width 197 height 14
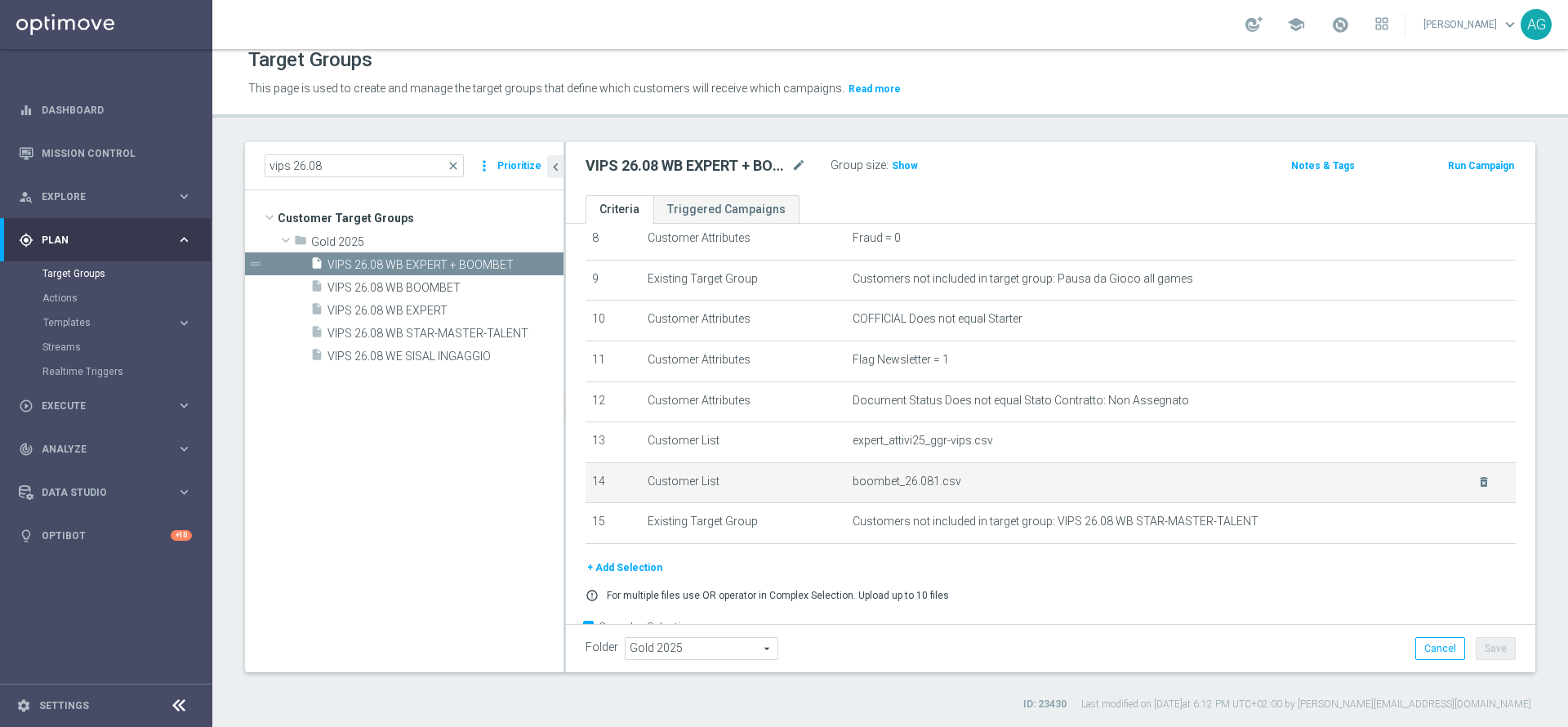
scroll to position [397, 0]
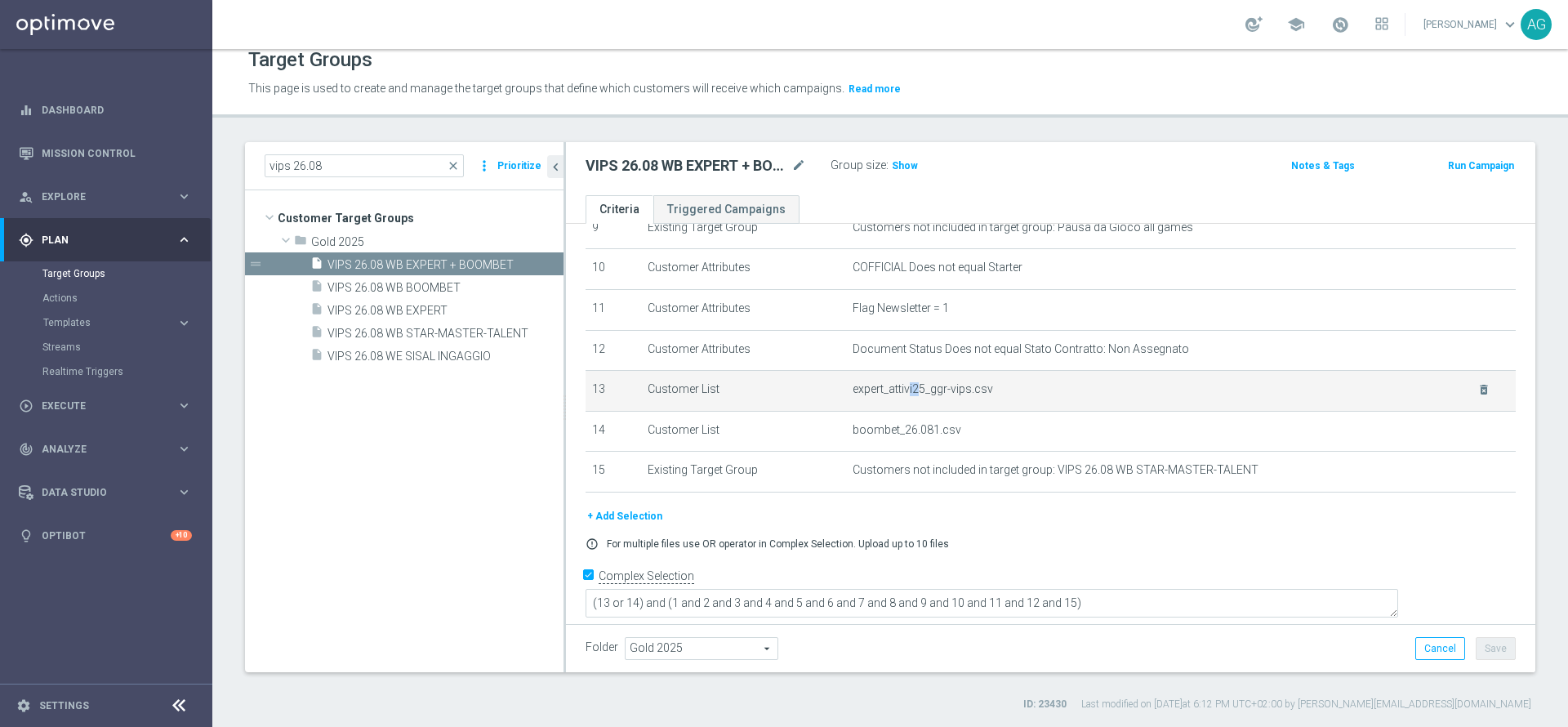
click at [907, 396] on span "expert_attivi25_ggr-vips.csv" at bounding box center [1155, 389] width 605 height 14
click at [916, 396] on span "expert_attivi25_ggr-vips.csv" at bounding box center [1155, 389] width 605 height 14
click at [954, 406] on td "expert_attivi25_ggr-vips.csv delete_forever" at bounding box center [1181, 391] width 669 height 41
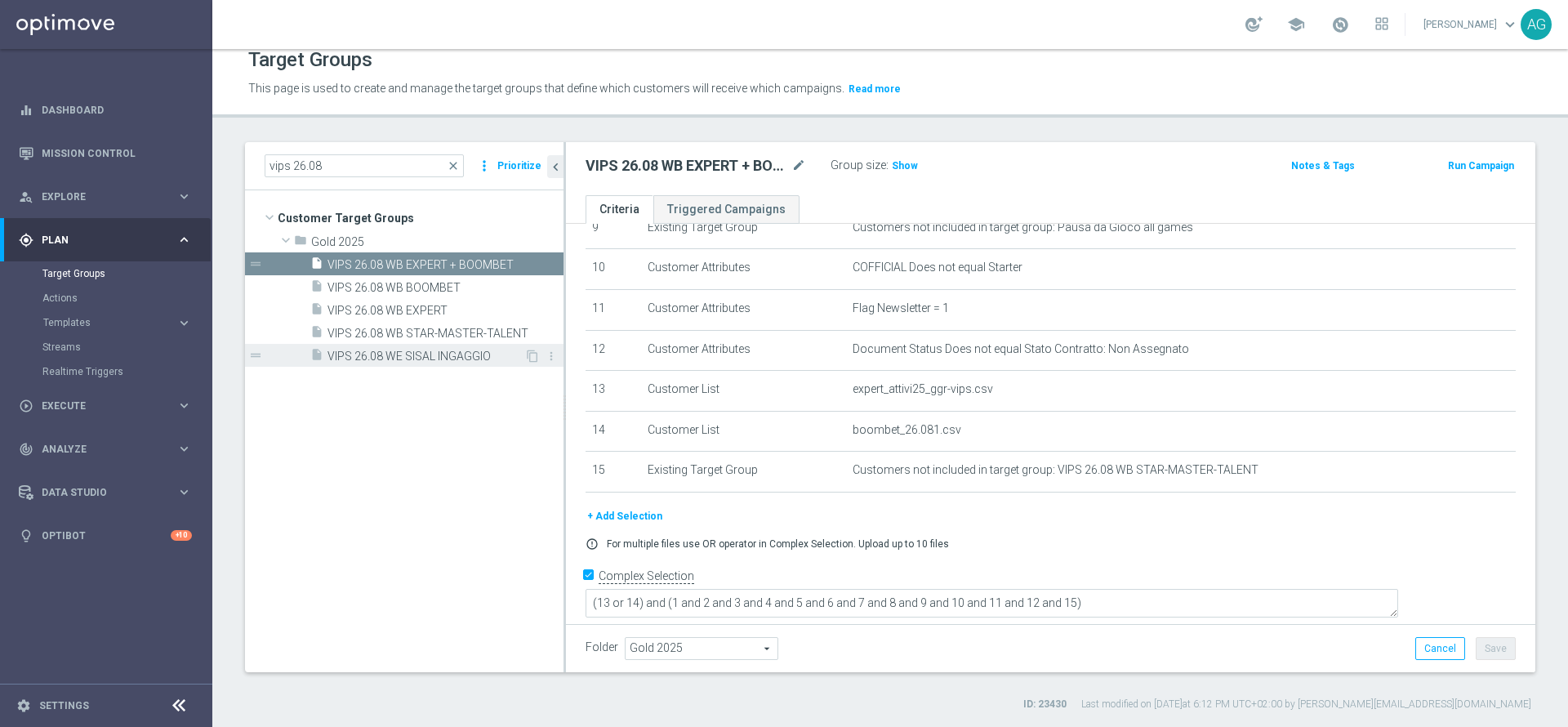
click at [460, 363] on span "VIPS 26.08 WE SISAL INGAGGIO" at bounding box center [426, 356] width 197 height 14
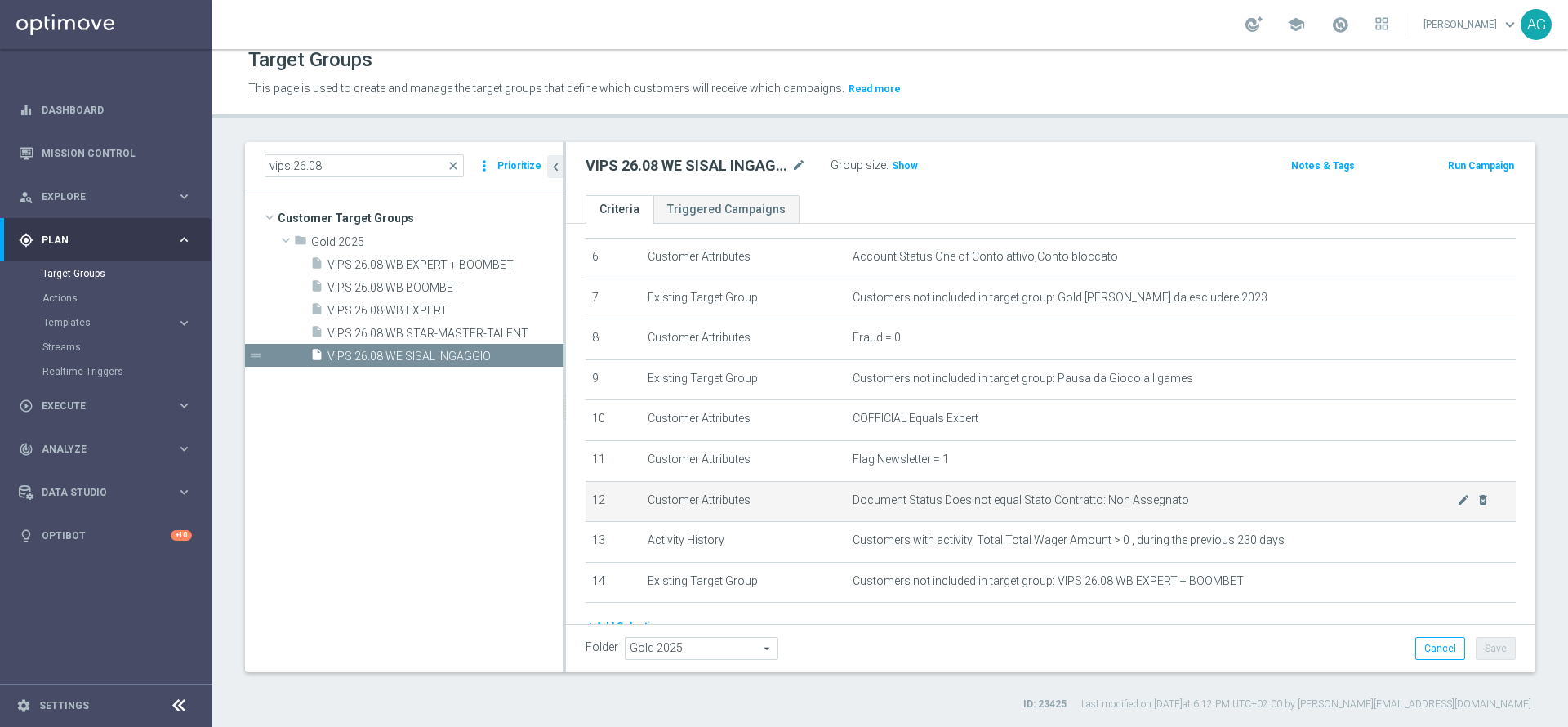
scroll to position [207, 0]
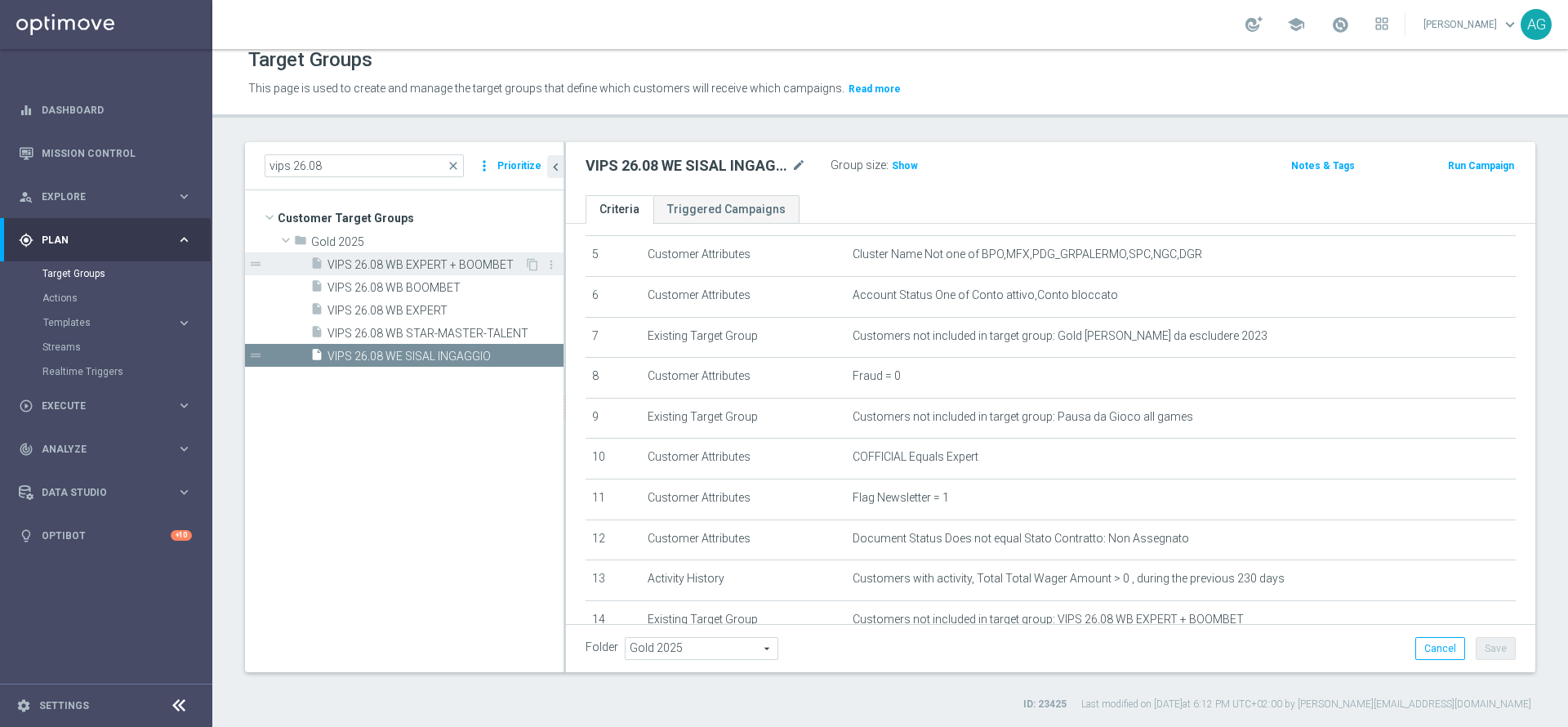
click at [441, 260] on span "VIPS 26.08 WB EXPERT + BOOMBET" at bounding box center [426, 265] width 197 height 14
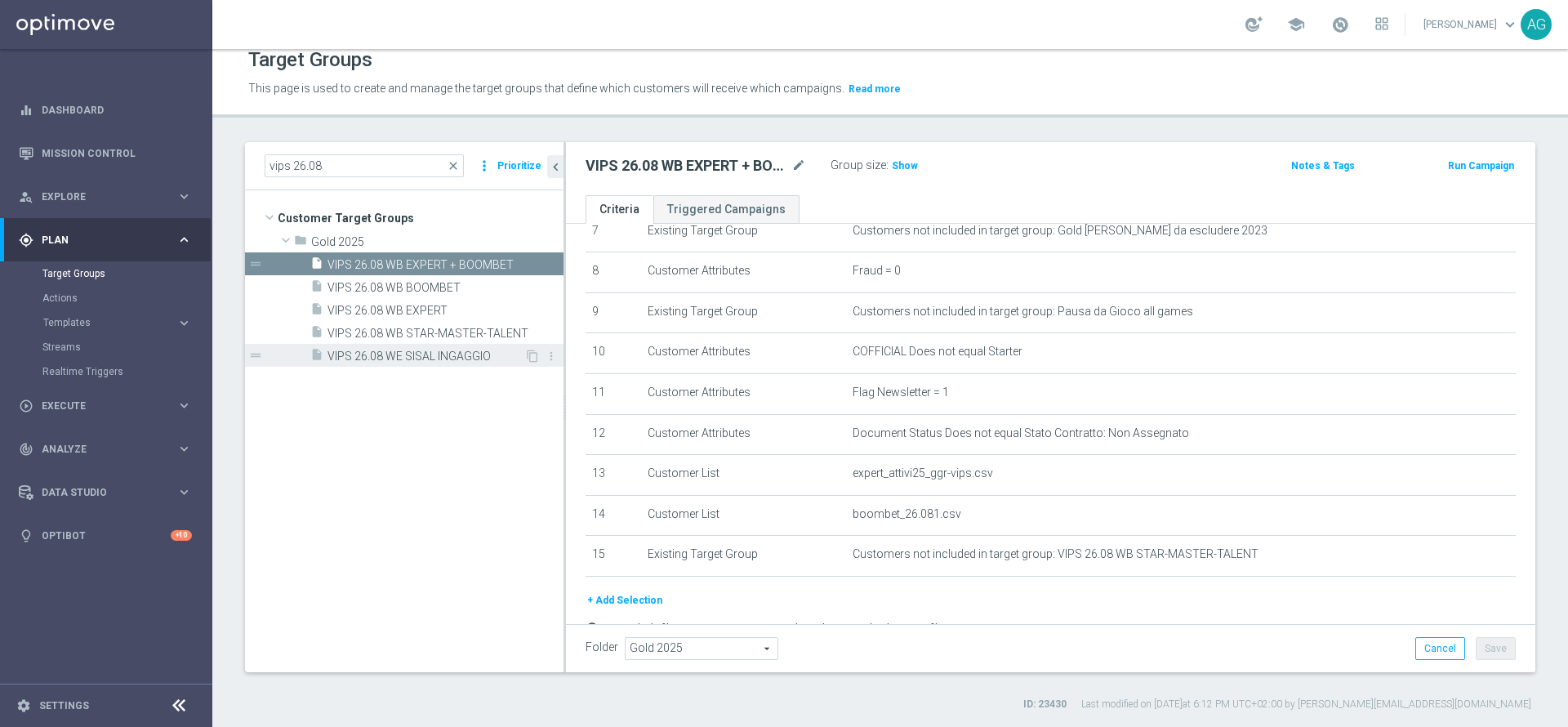
scroll to position [368, 0]
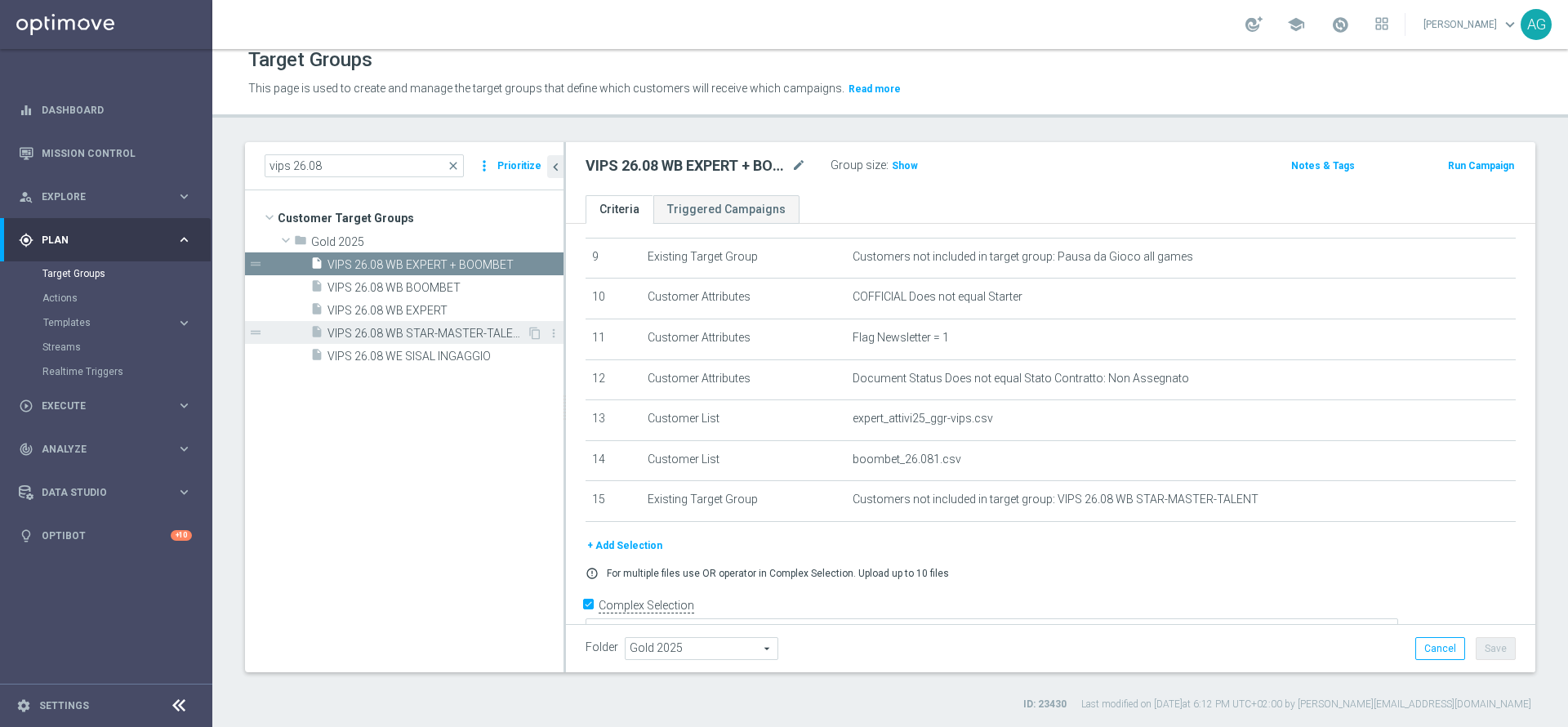
click at [443, 334] on span "VIPS 26.08 WB STAR-MASTER-TALENT" at bounding box center [428, 334] width 200 height 14
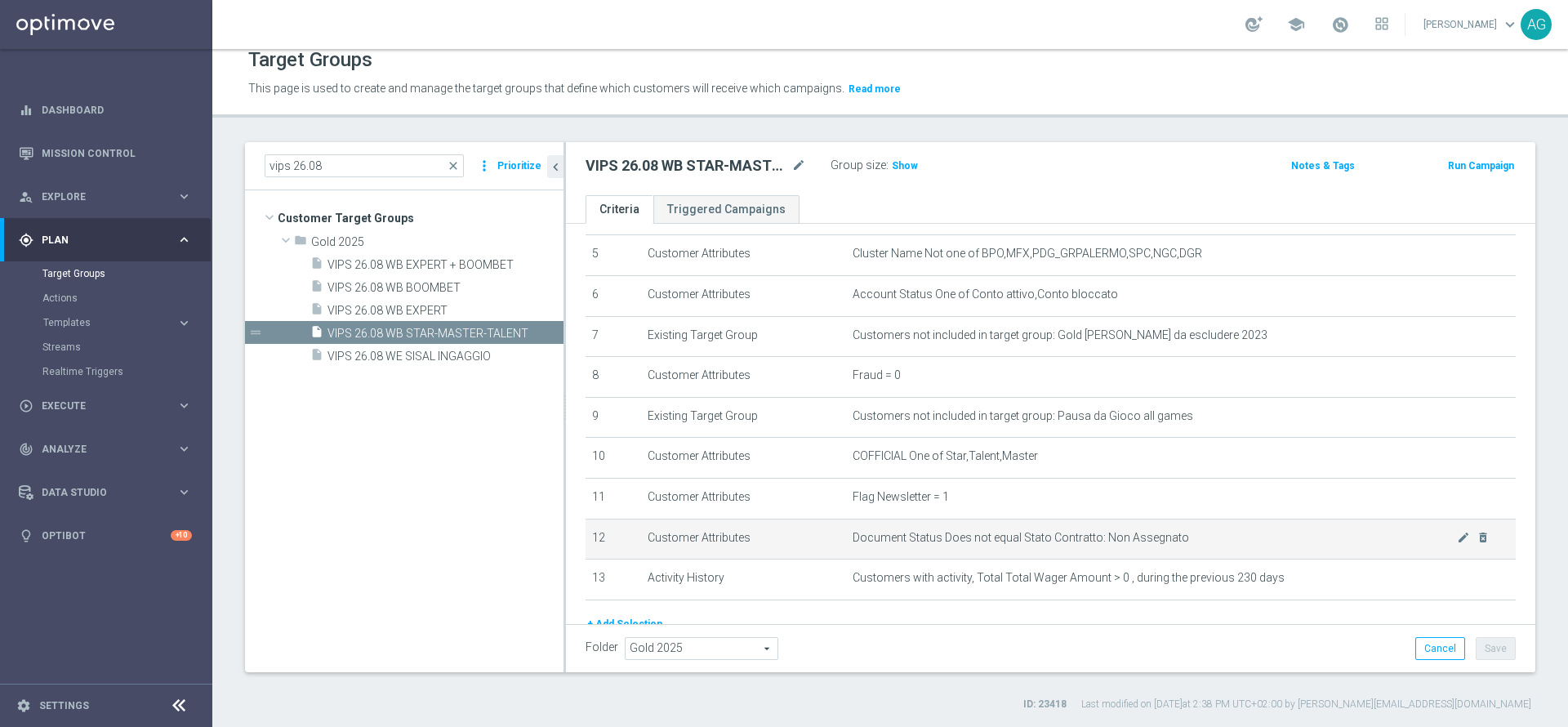
scroll to position [204, 0]
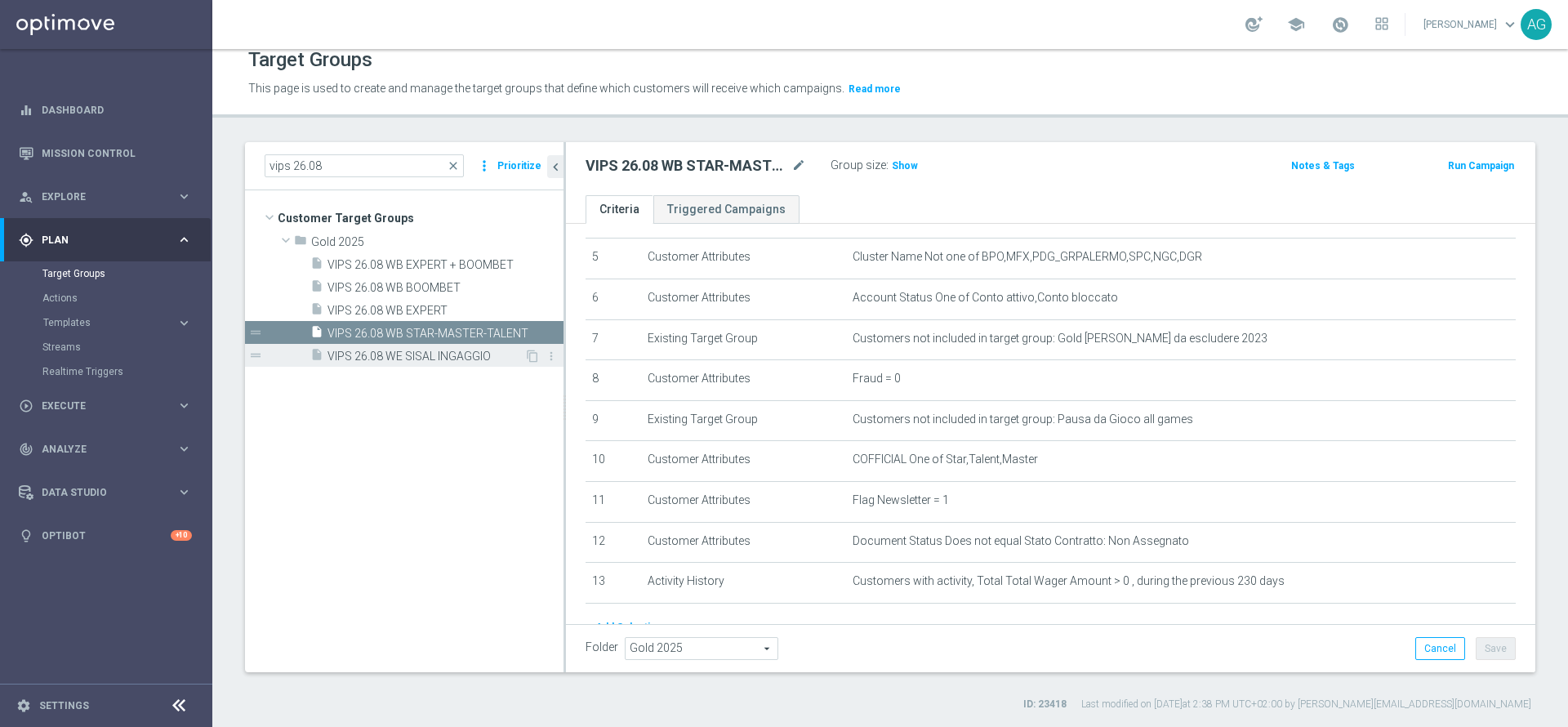
click at [447, 349] on span "VIPS 26.08 WE SISAL INGAGGIO" at bounding box center [426, 356] width 197 height 14
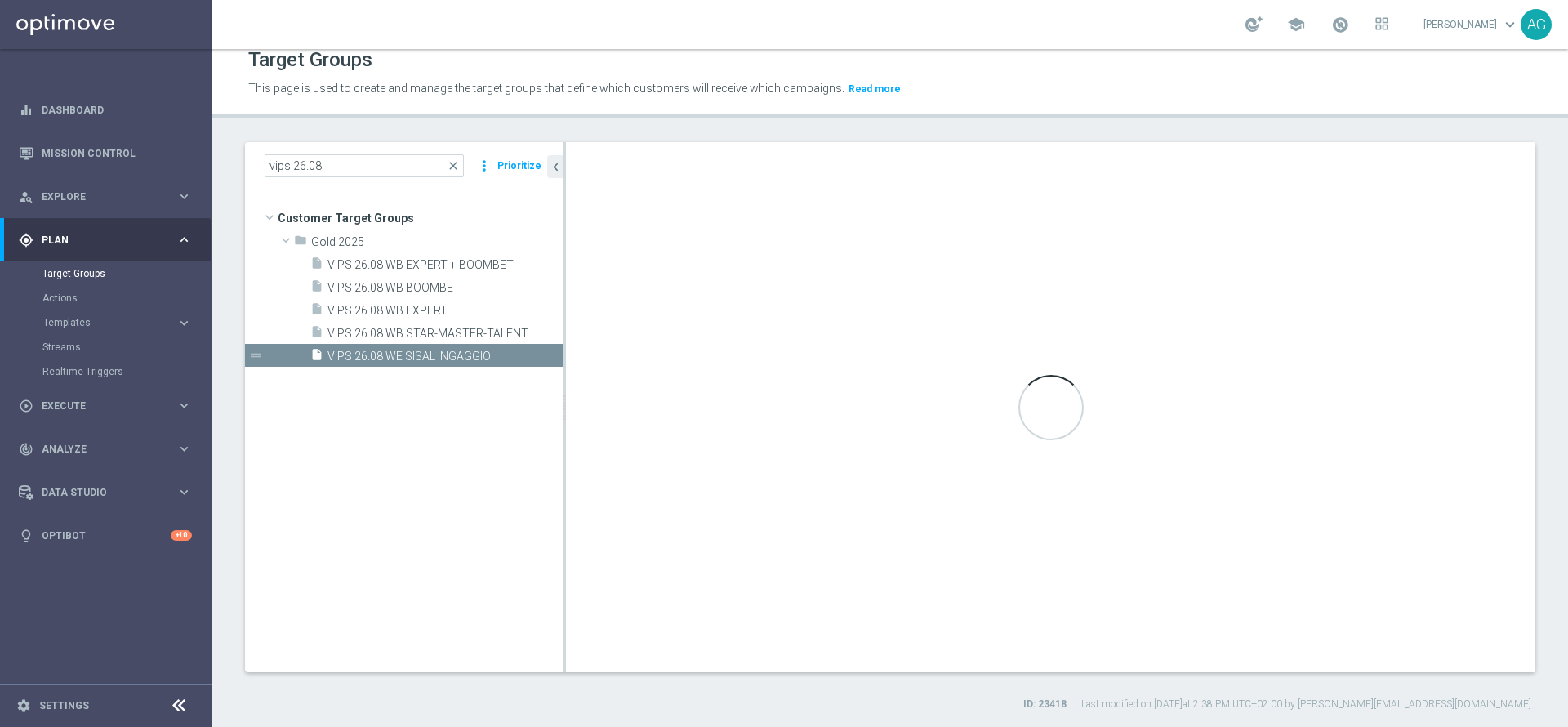
type textarea "(1 and 2 and 3 and 4 and 5 and 6 and 7 and 8 and 9 and 10 and 11 and 12 and 13 …"
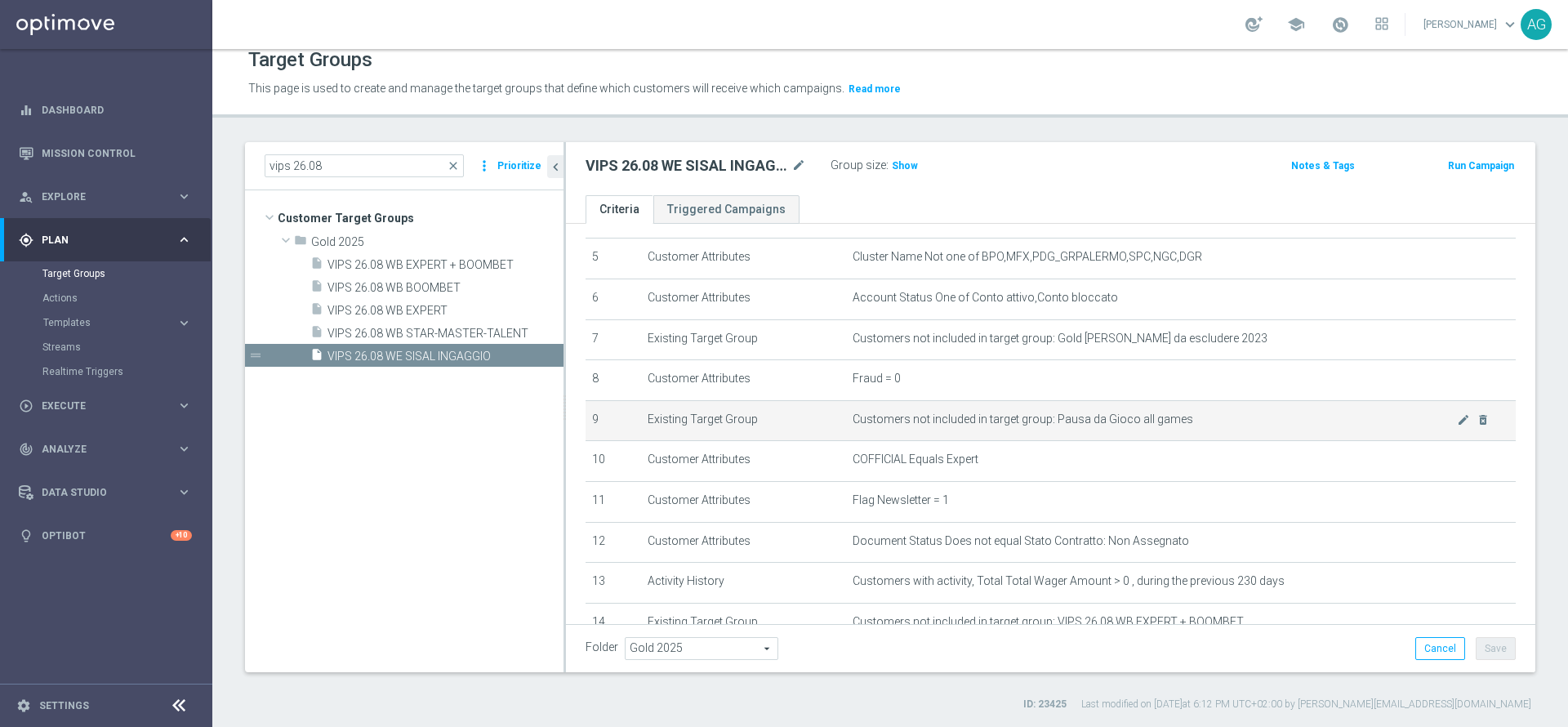
scroll to position [330, 0]
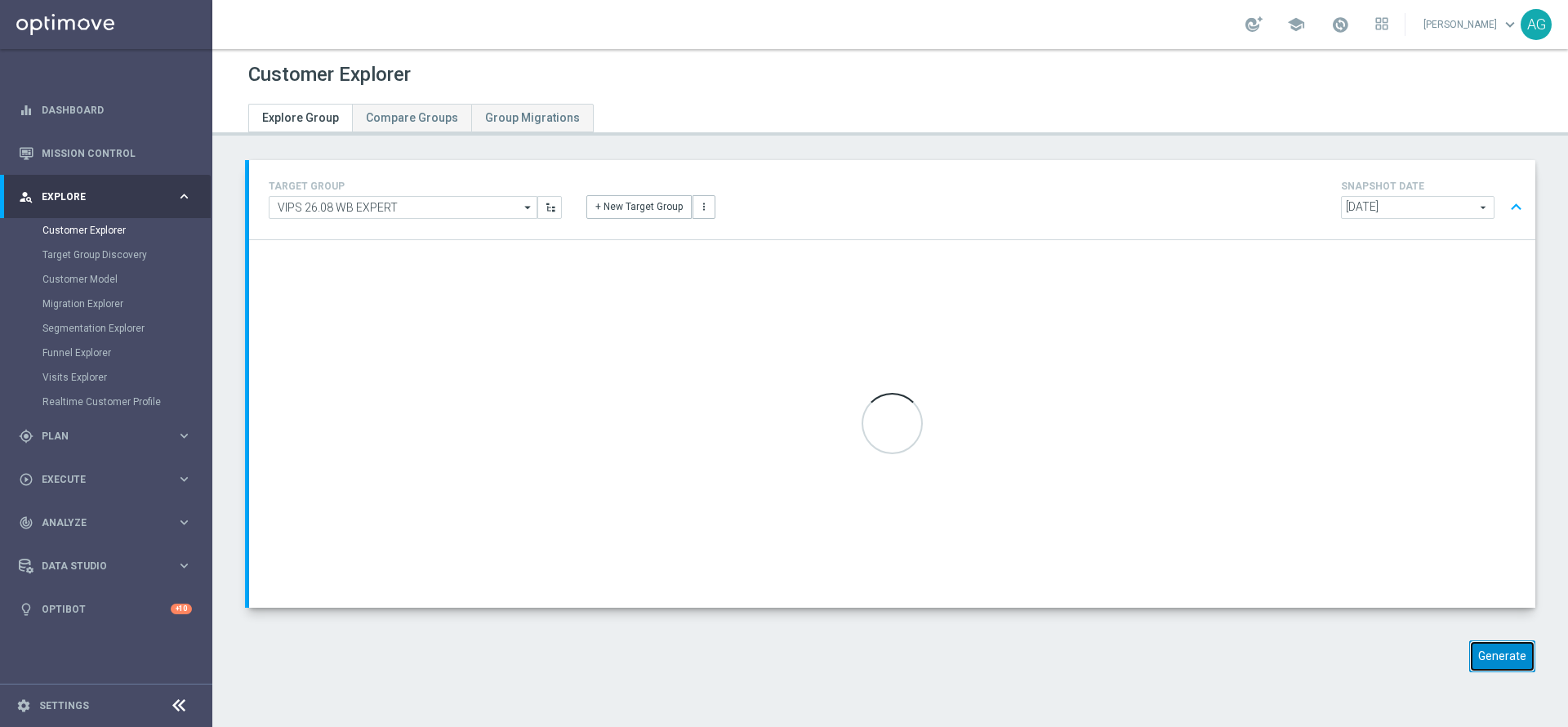
click at [1476, 650] on button "Generate" at bounding box center [1503, 656] width 67 height 32
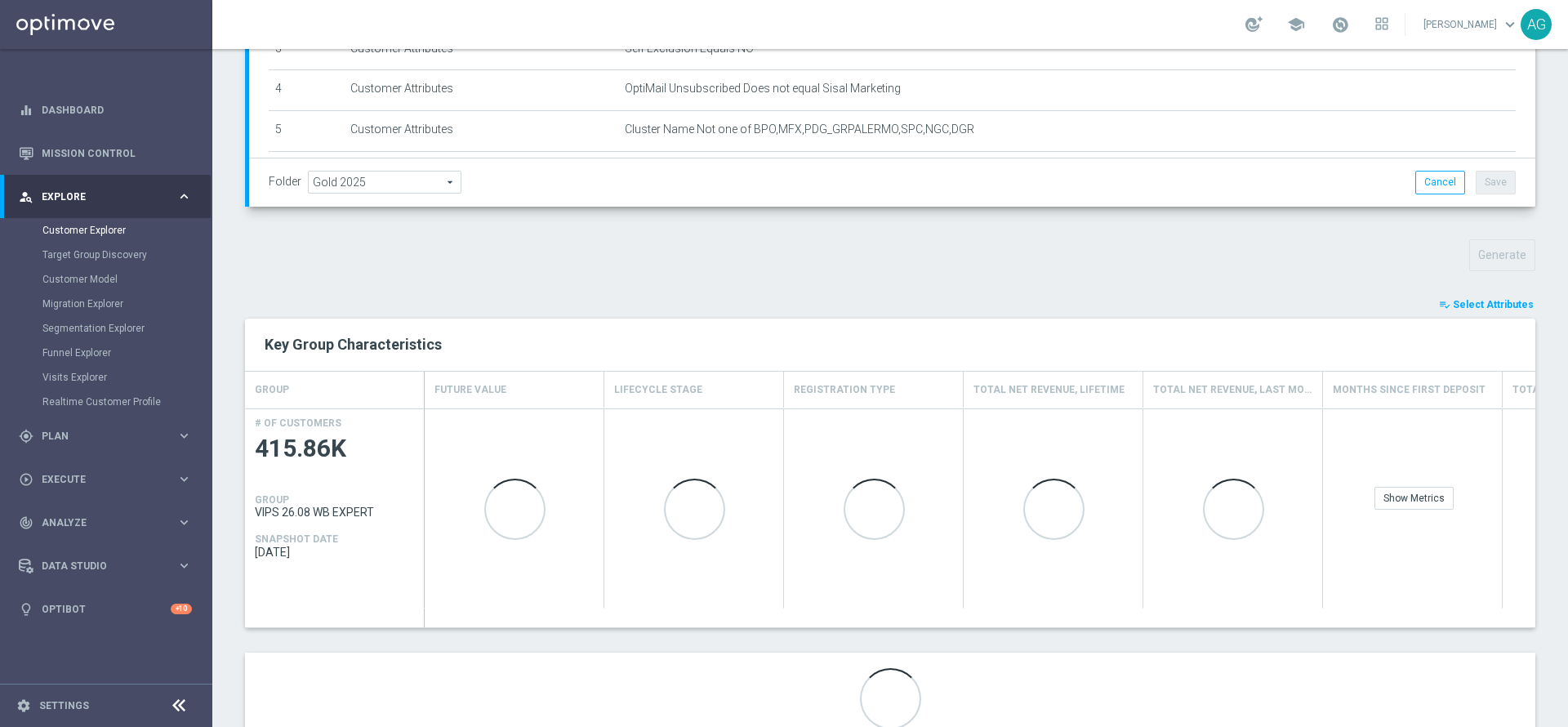
scroll to position [460, 0]
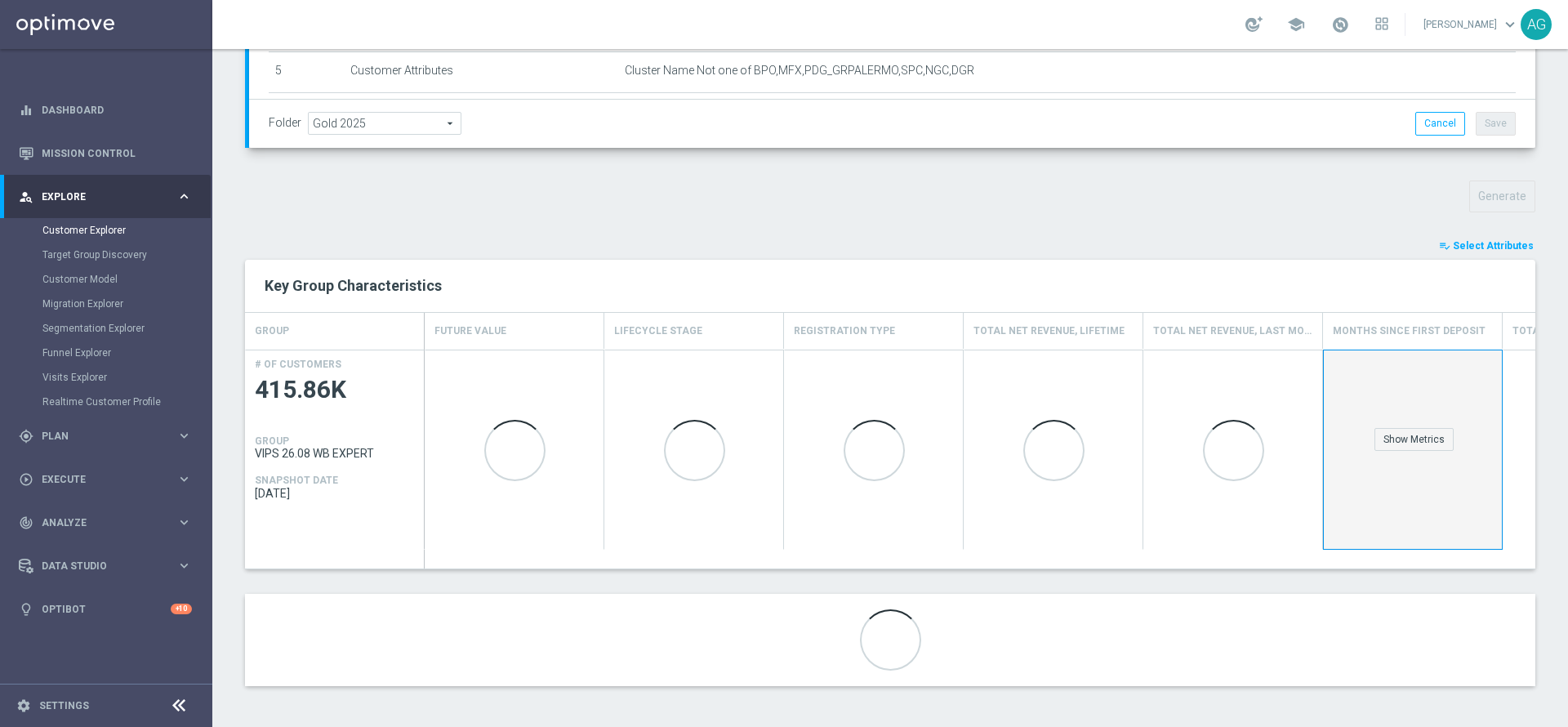
drag, startPoint x: 1426, startPoint y: 427, endPoint x: 1420, endPoint y: 604, distance: 177.1
drag, startPoint x: 1420, startPoint y: 604, endPoint x: 1481, endPoint y: 247, distance: 362.2
click at [1494, 250] on span "Select Attributes" at bounding box center [1494, 246] width 81 height 12
click at [1481, 710] on div at bounding box center [890, 710] width 1356 height 0
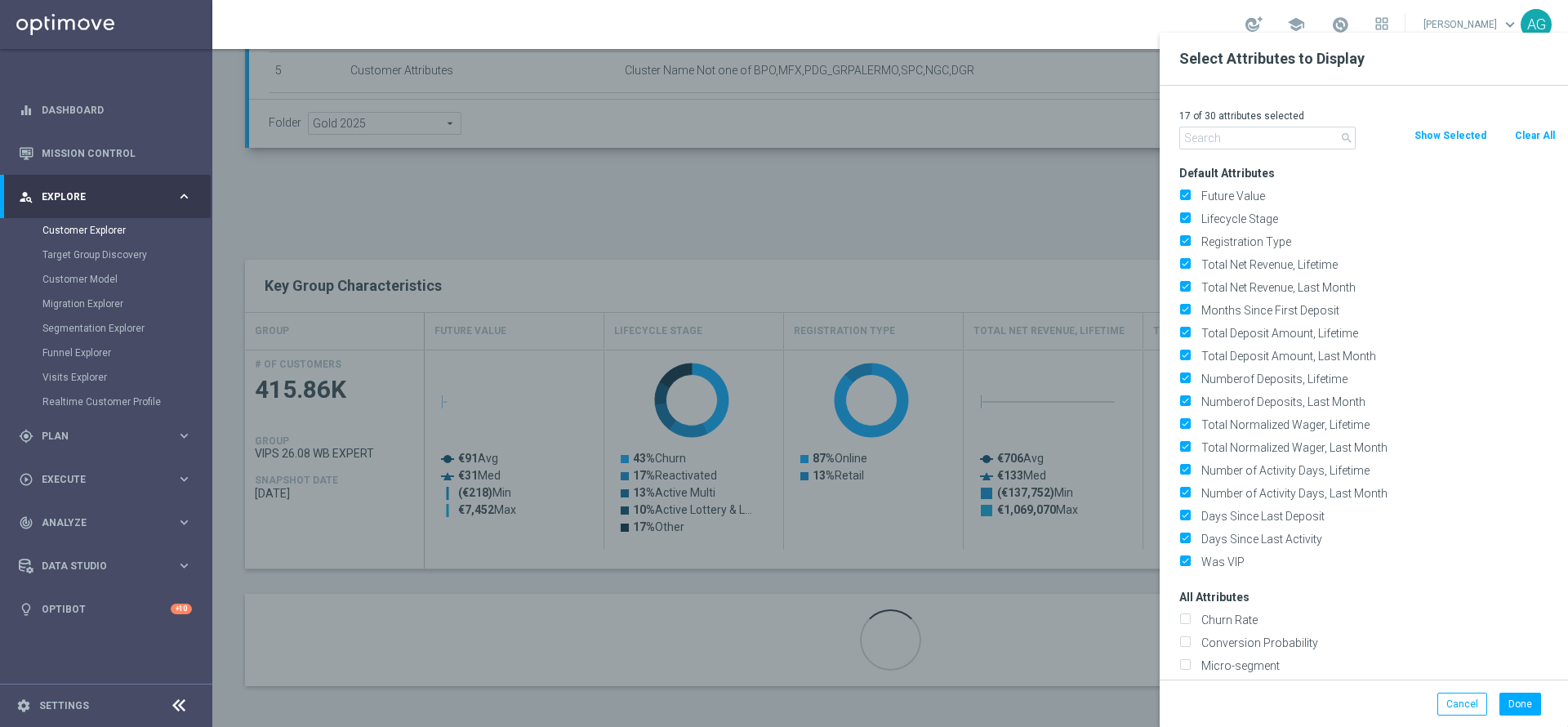
click at [1527, 142] on button "Clear All" at bounding box center [1536, 135] width 43 height 18
checkbox input "false"
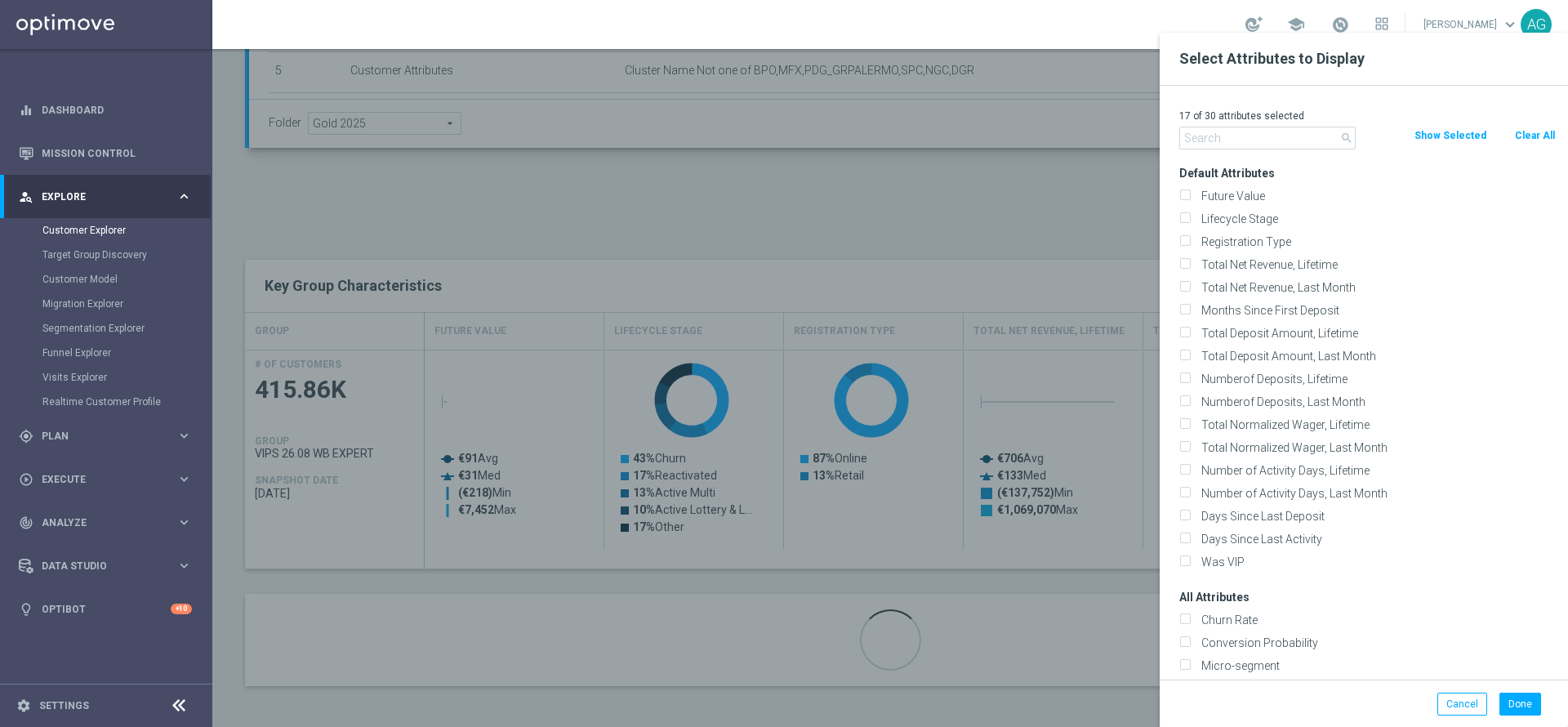
checkbox input "false"
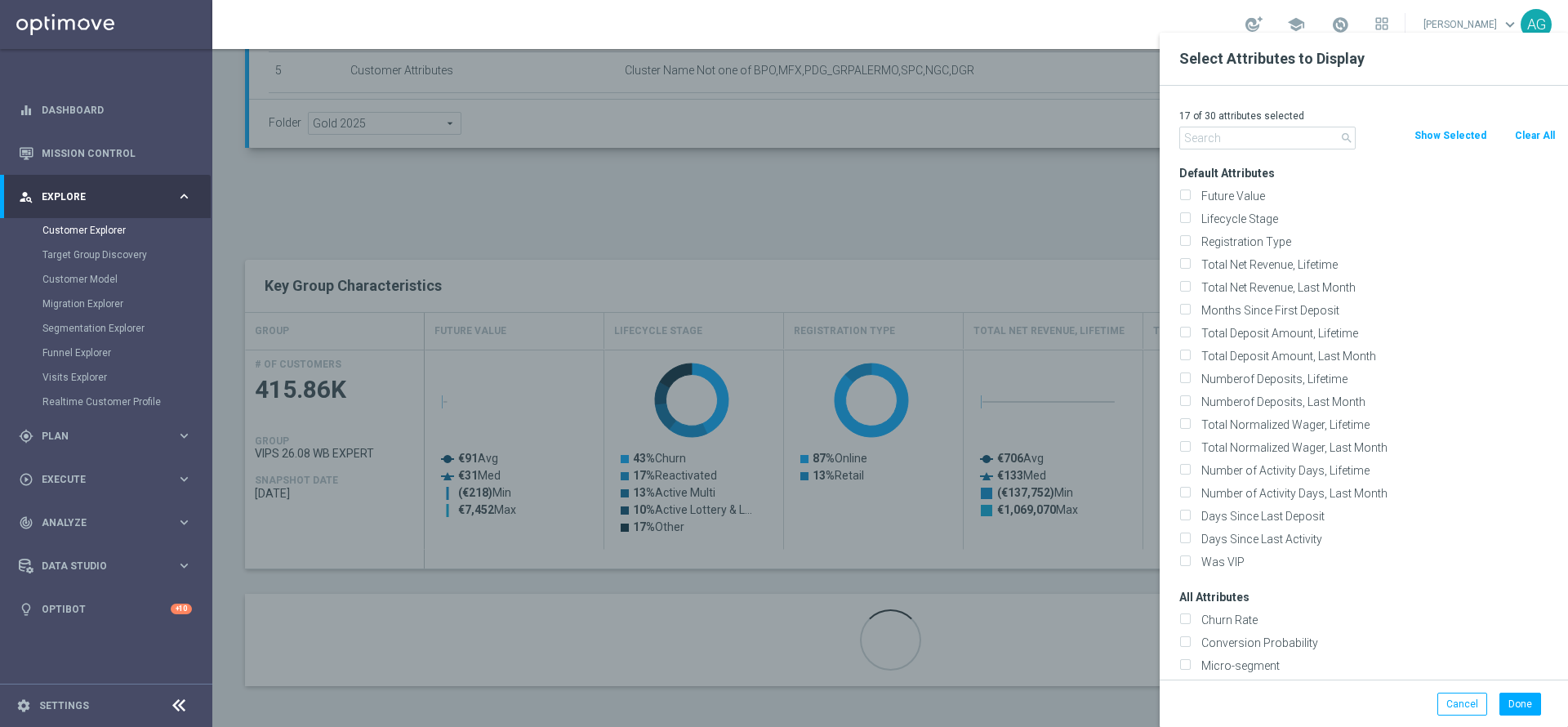
checkbox input "false"
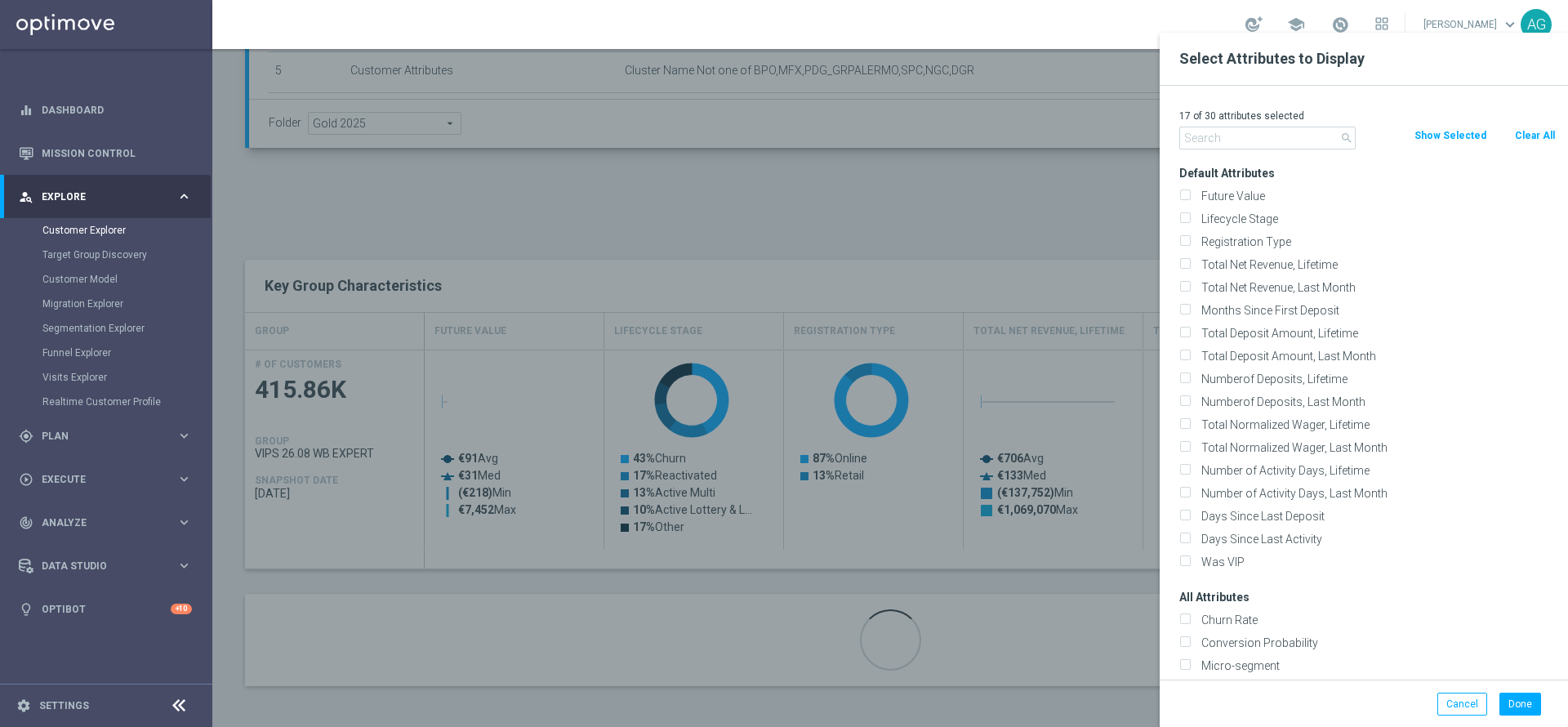
checkbox input "false"
click at [1304, 148] on input "text" at bounding box center [1268, 137] width 176 height 23
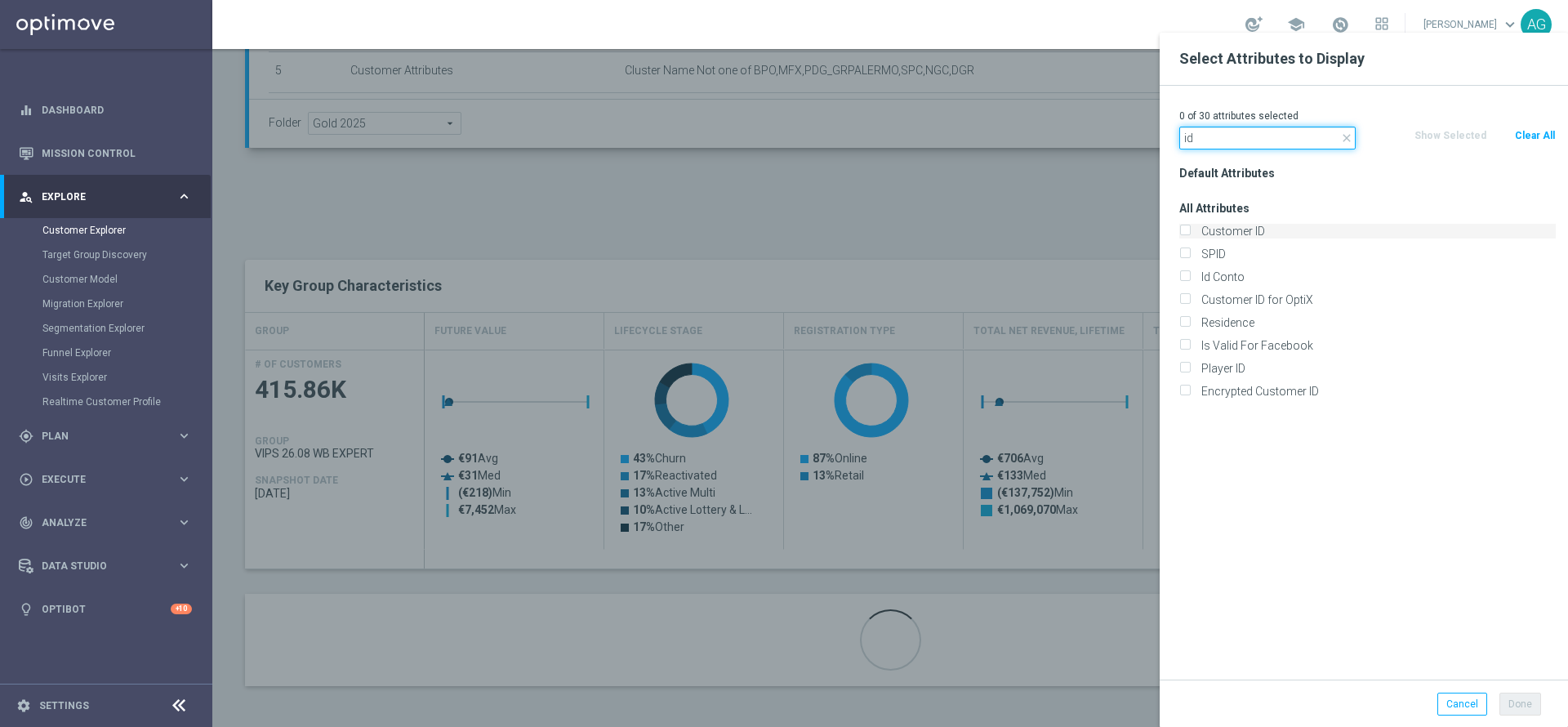
type input "id"
click at [1245, 228] on label "Customer ID" at bounding box center [1376, 231] width 360 height 15
click at [1190, 228] on input "Customer ID" at bounding box center [1184, 233] width 11 height 11
checkbox input "true"
click at [1519, 700] on button "Done" at bounding box center [1520, 704] width 42 height 23
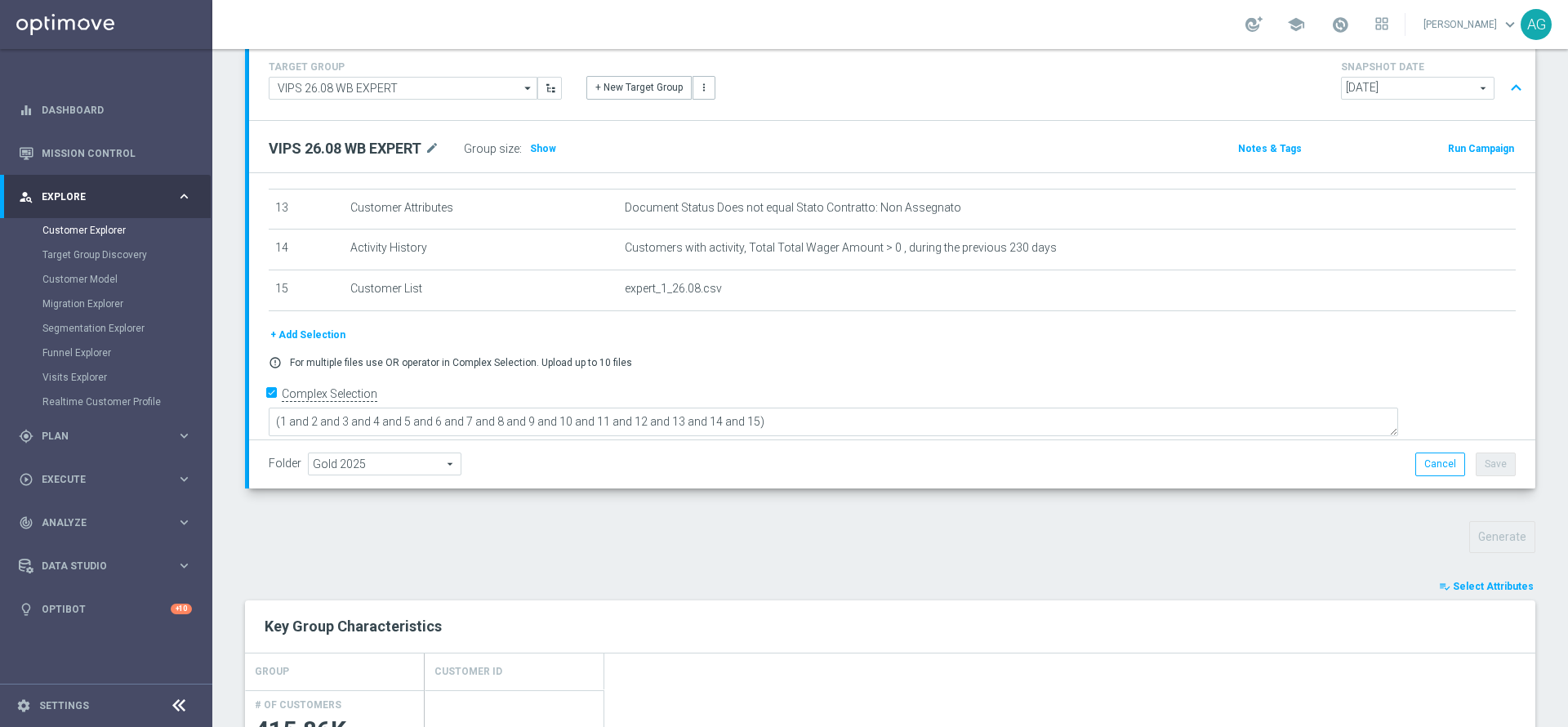
scroll to position [0, 0]
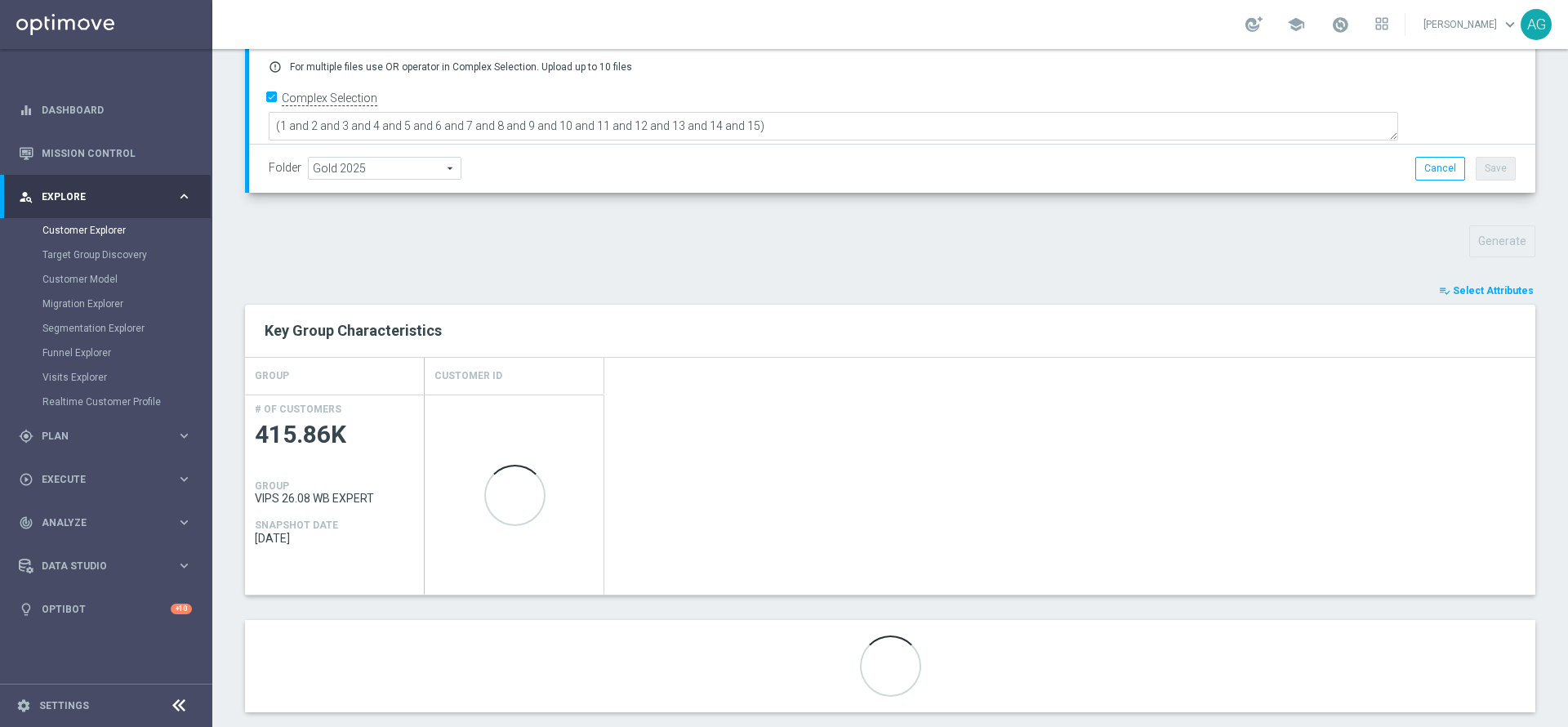
scroll to position [441, 0]
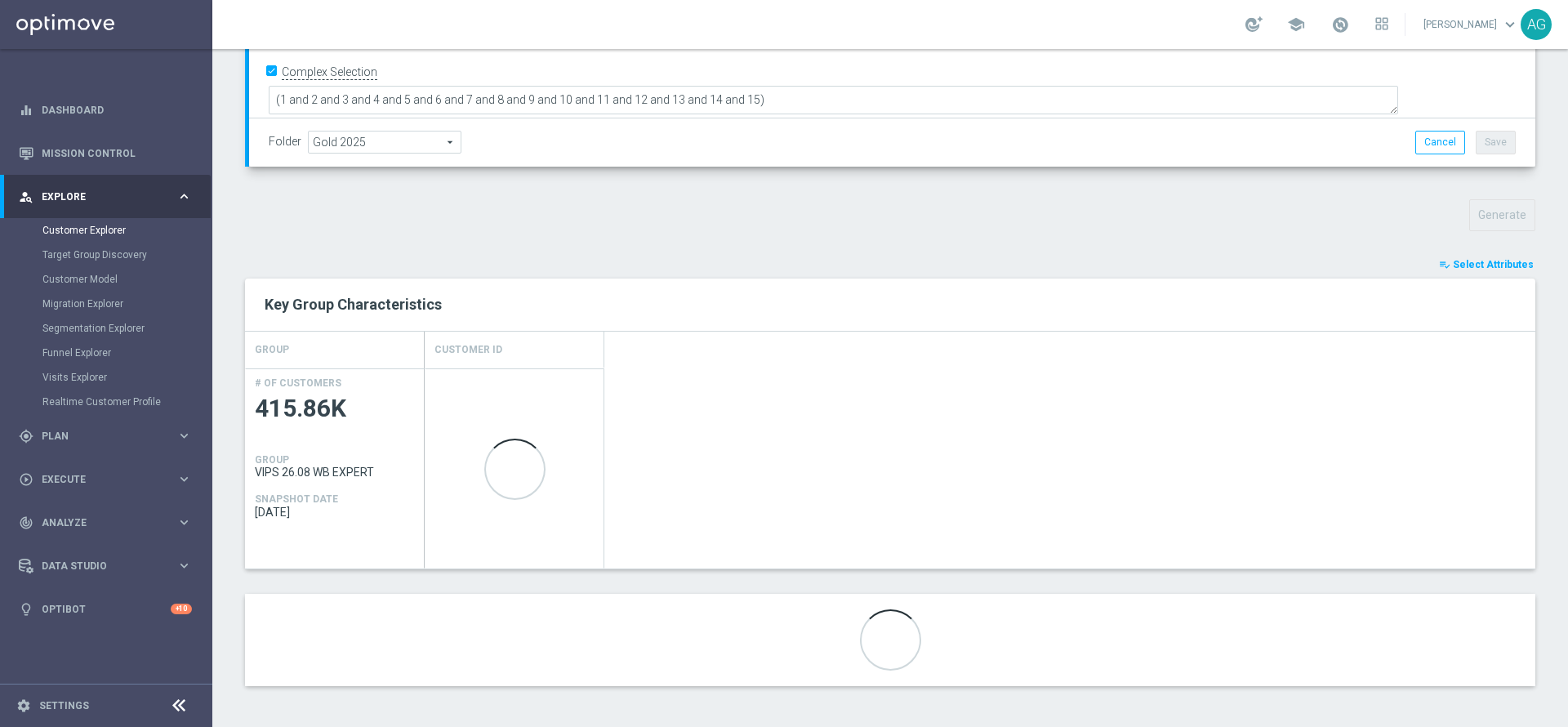
click at [1459, 264] on span "Select Attributes" at bounding box center [1494, 265] width 81 height 12
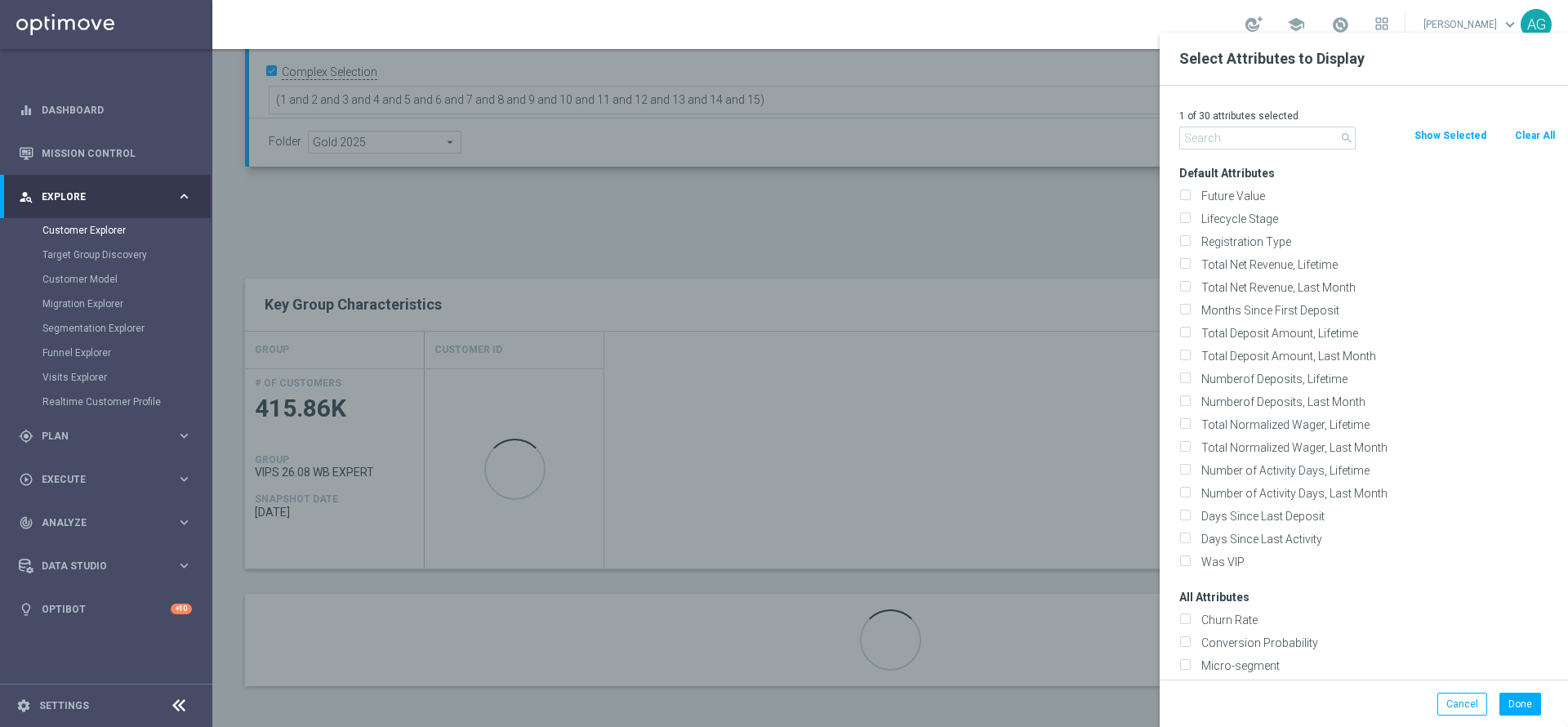
click at [1538, 136] on button "Clear All" at bounding box center [1536, 135] width 43 height 18
checkbox input "false"
click at [1313, 143] on input "text" at bounding box center [1268, 137] width 176 height 23
